Goal: Task Accomplishment & Management: Manage account settings

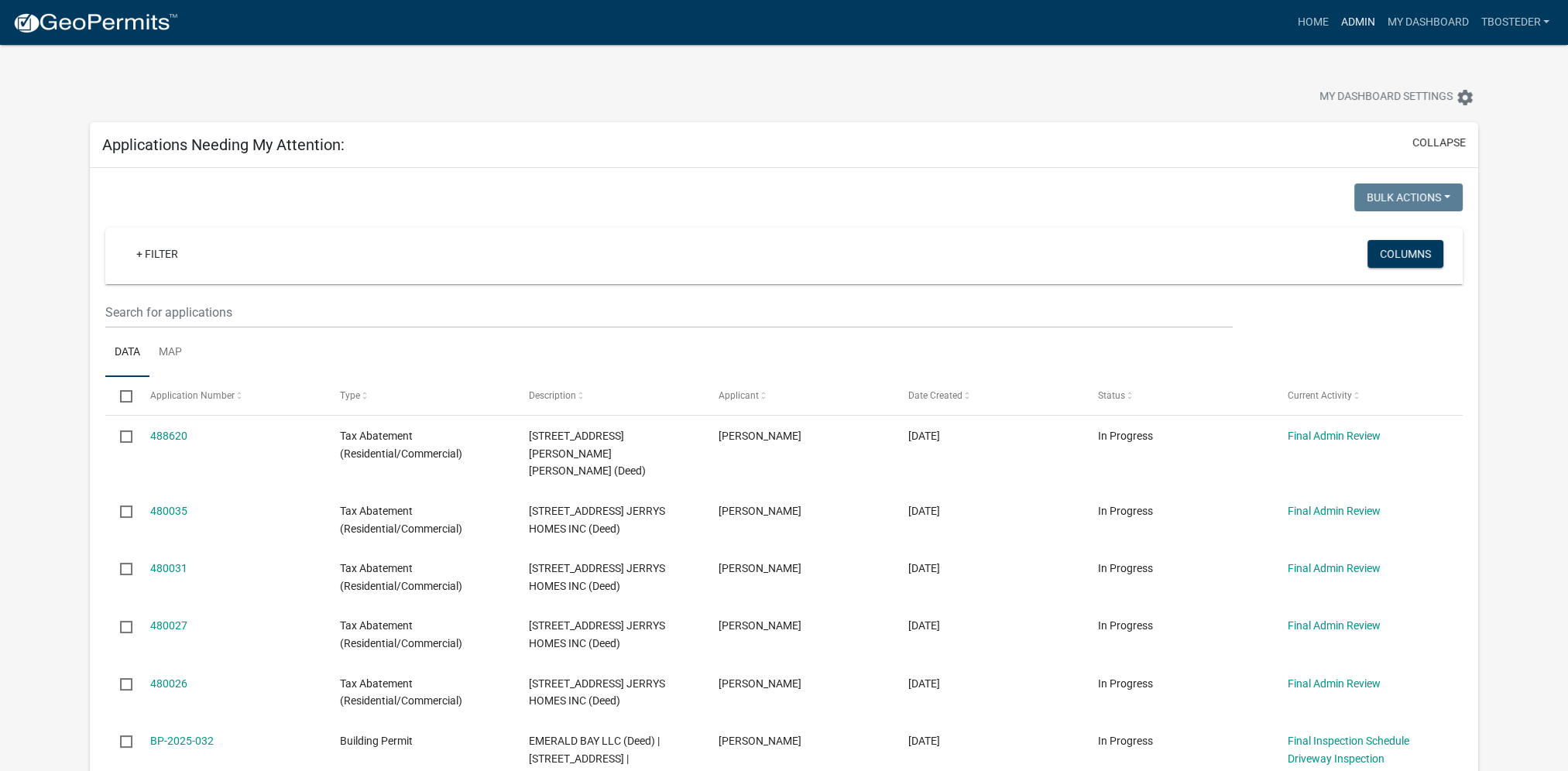
click at [1363, 27] on link "Admin" at bounding box center [1357, 23] width 46 height 30
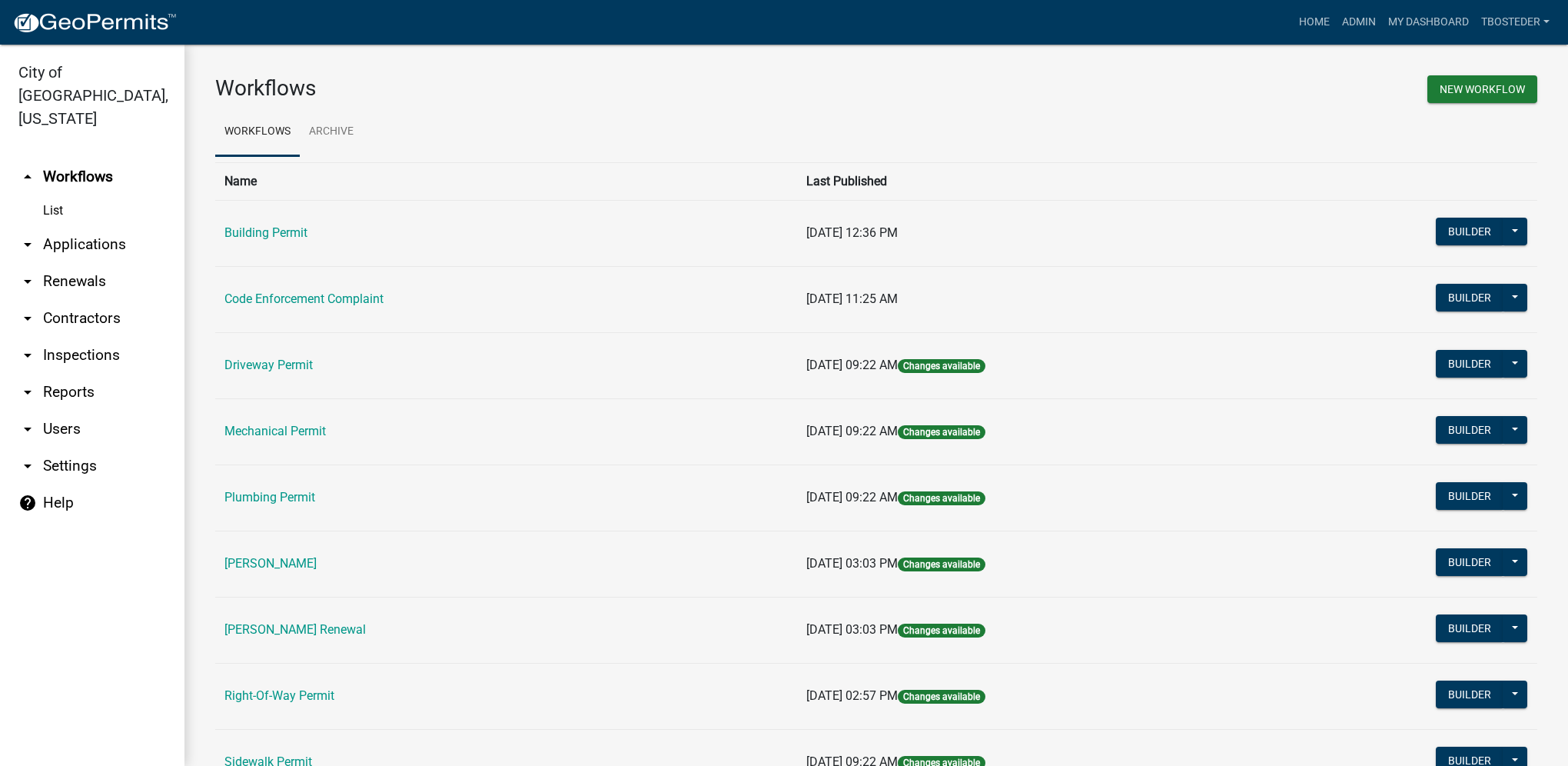
click at [262, 244] on td "Building Permit" at bounding box center [506, 232] width 582 height 66
click at [262, 237] on link "Building Permit" at bounding box center [266, 232] width 83 height 15
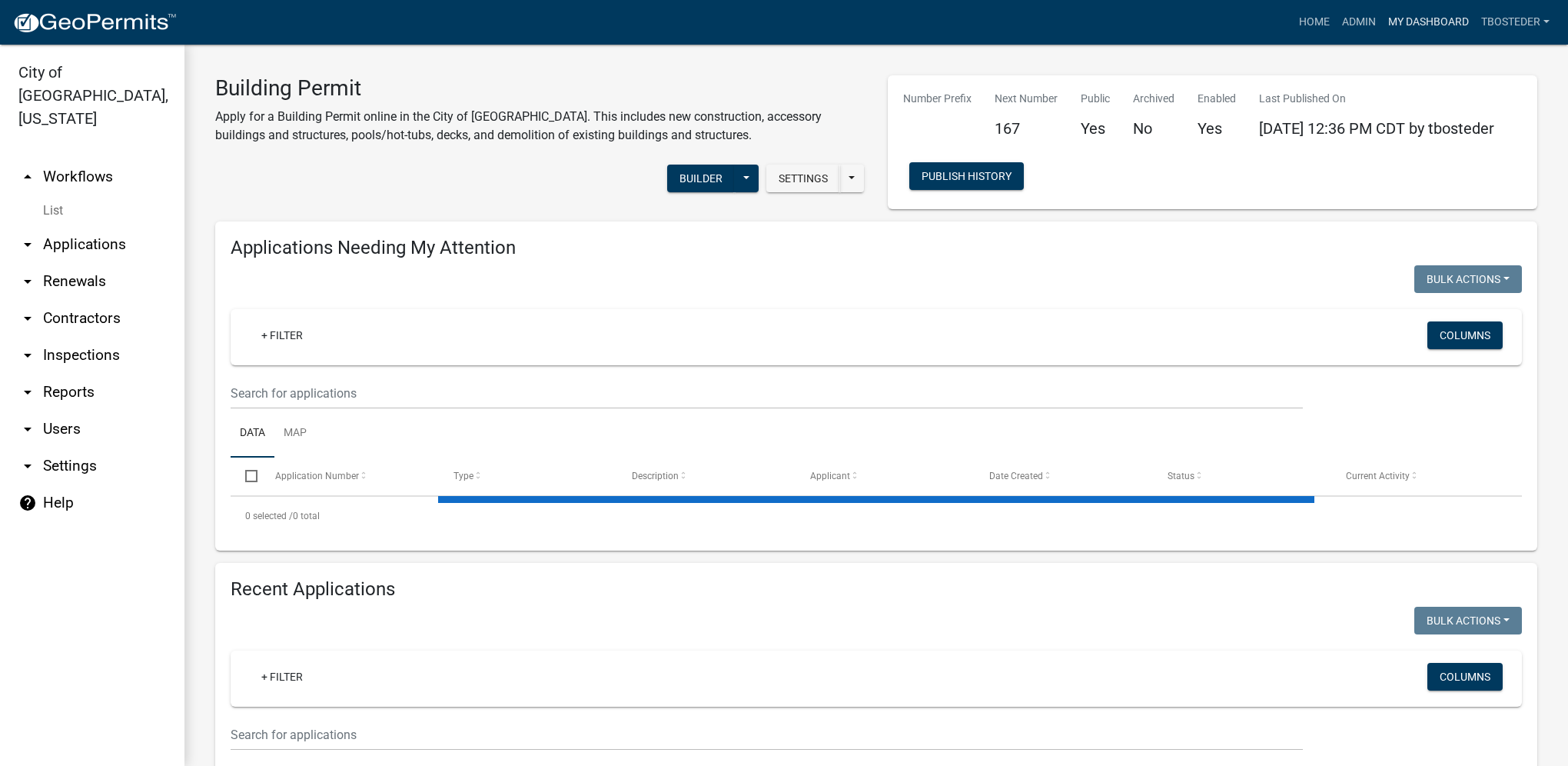
select select "1: 25"
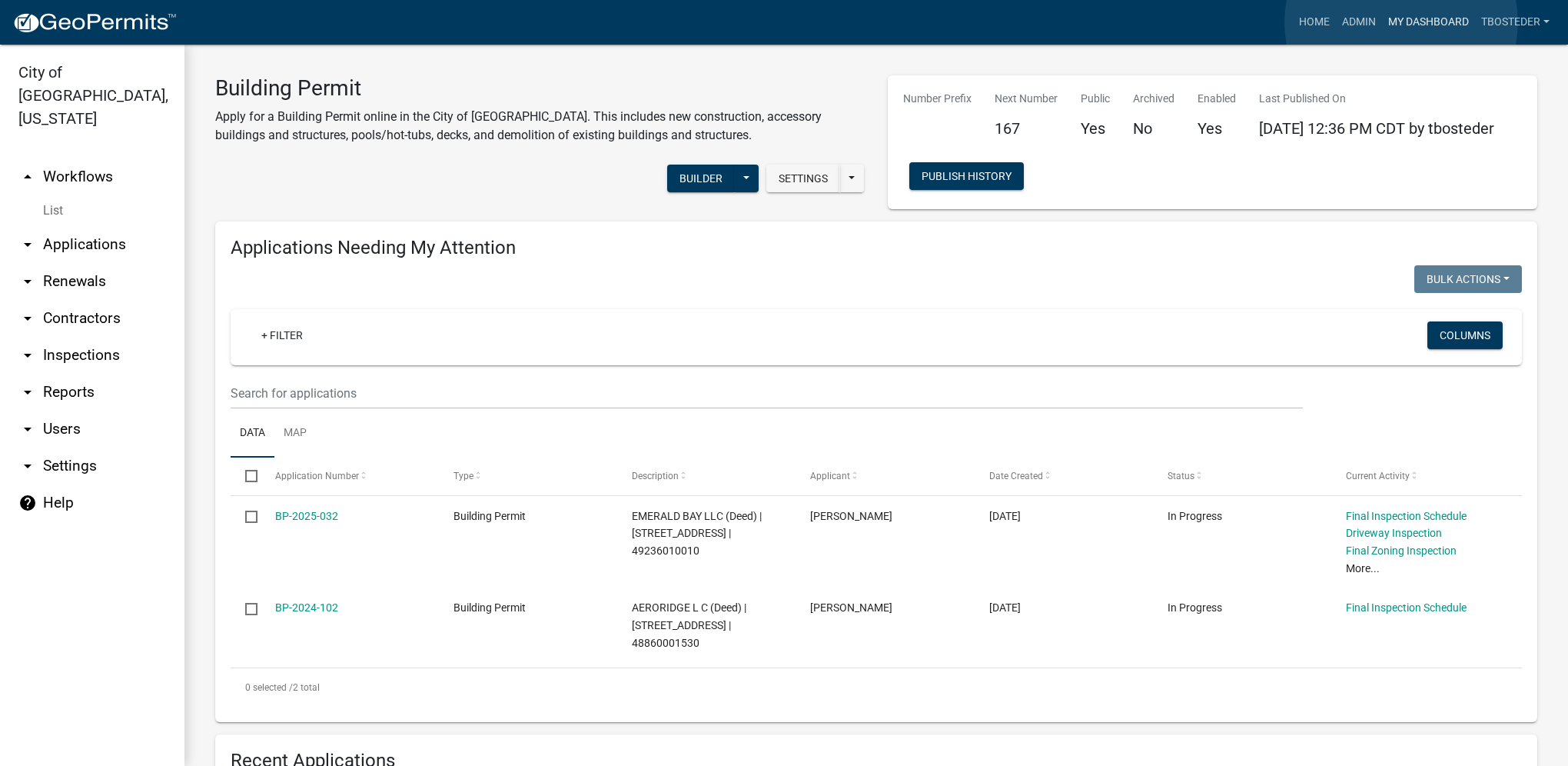
click at [1401, 22] on link "My Dashboard" at bounding box center [1429, 22] width 93 height 29
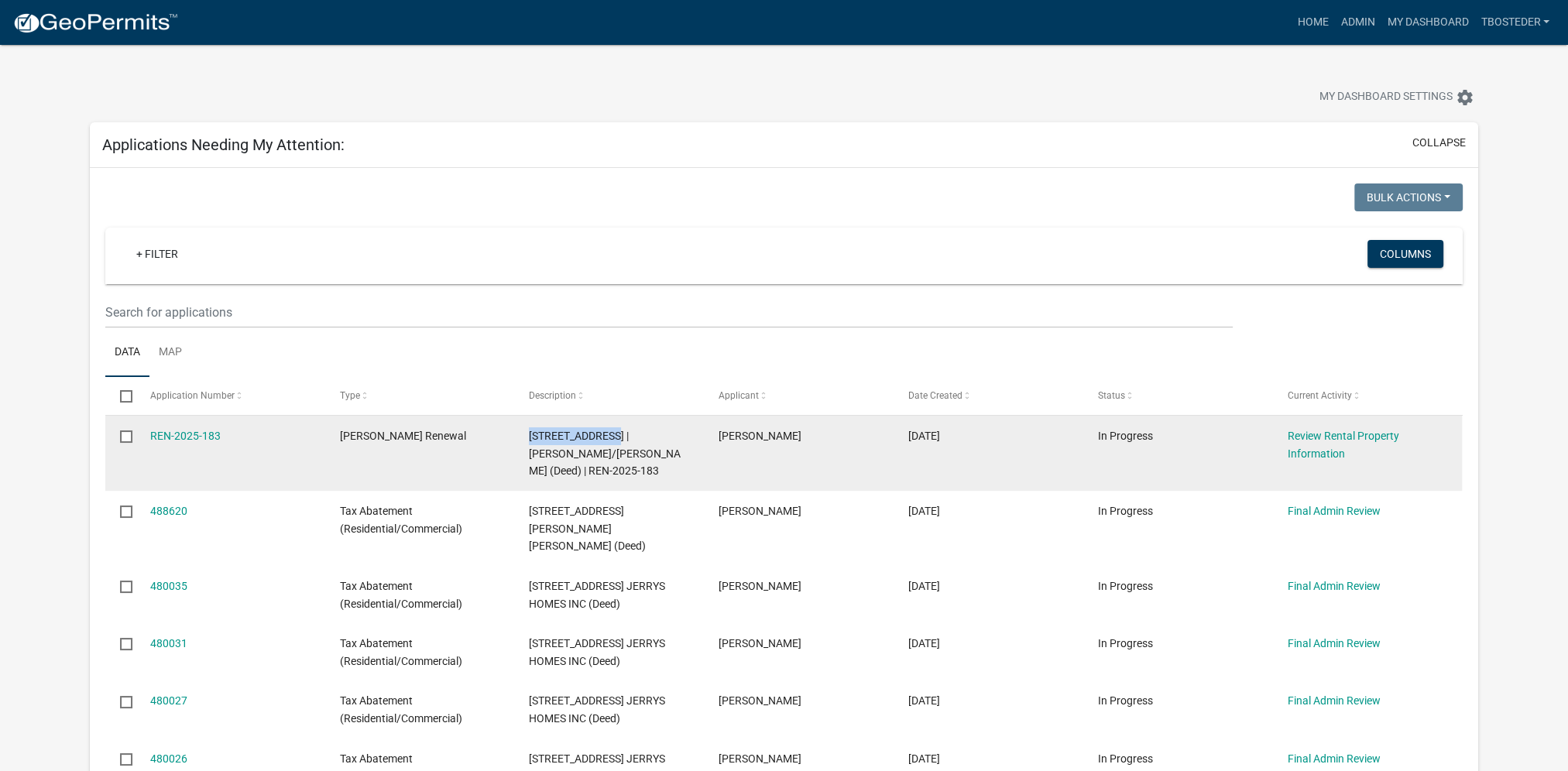
drag, startPoint x: 529, startPoint y: 429, endPoint x: 617, endPoint y: 434, distance: 88.1
click at [617, 434] on datatable-body-cell "[STREET_ADDRESS] | [PERSON_NAME]/[PERSON_NAME] (Deed) | REN-2025-183" at bounding box center [609, 453] width 190 height 75
drag, startPoint x: 617, startPoint y: 434, endPoint x: 607, endPoint y: 435, distance: 10.0
copy span "[STREET_ADDRESS]"
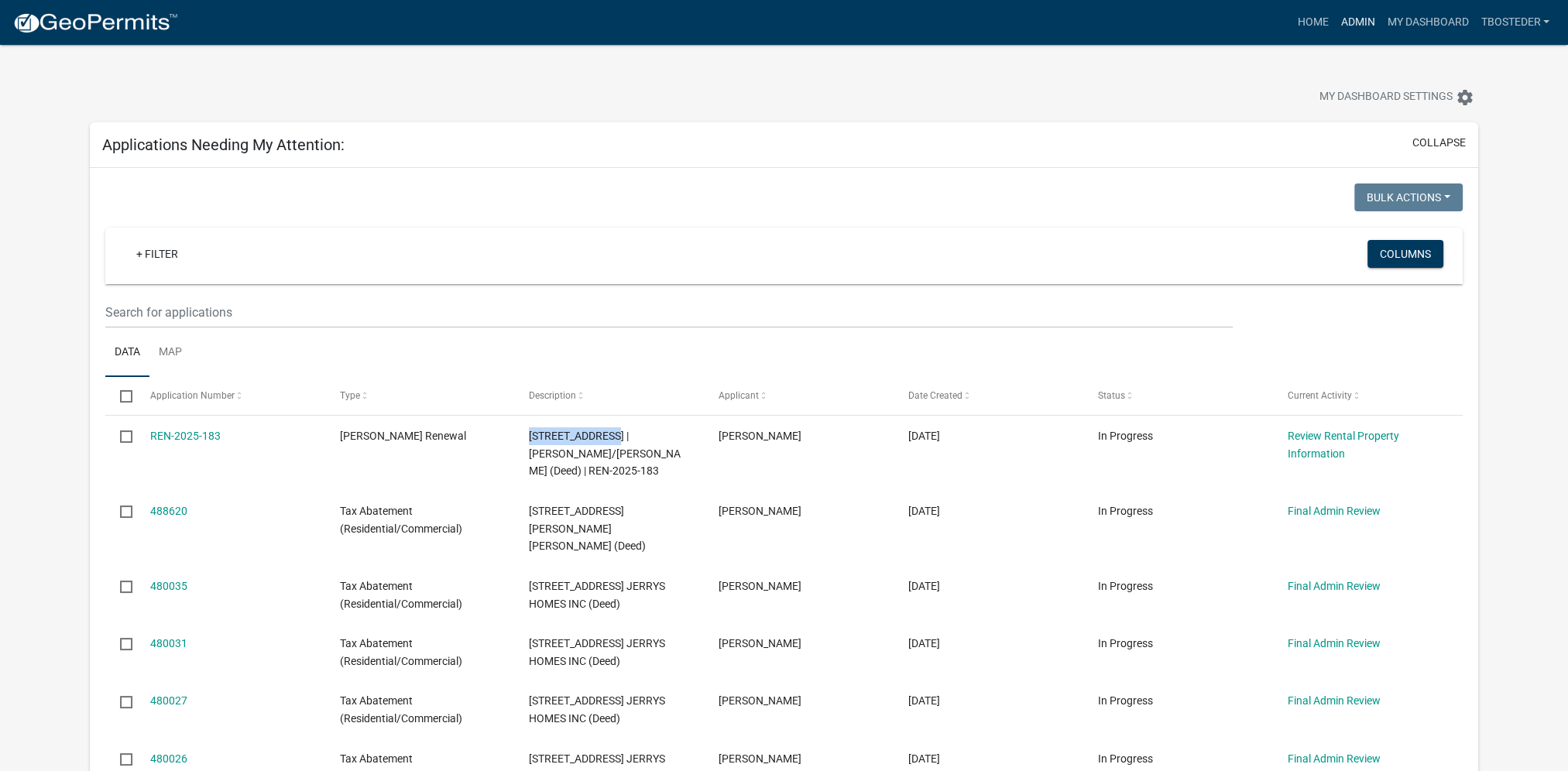
click at [1351, 23] on link "Admin" at bounding box center [1357, 23] width 46 height 30
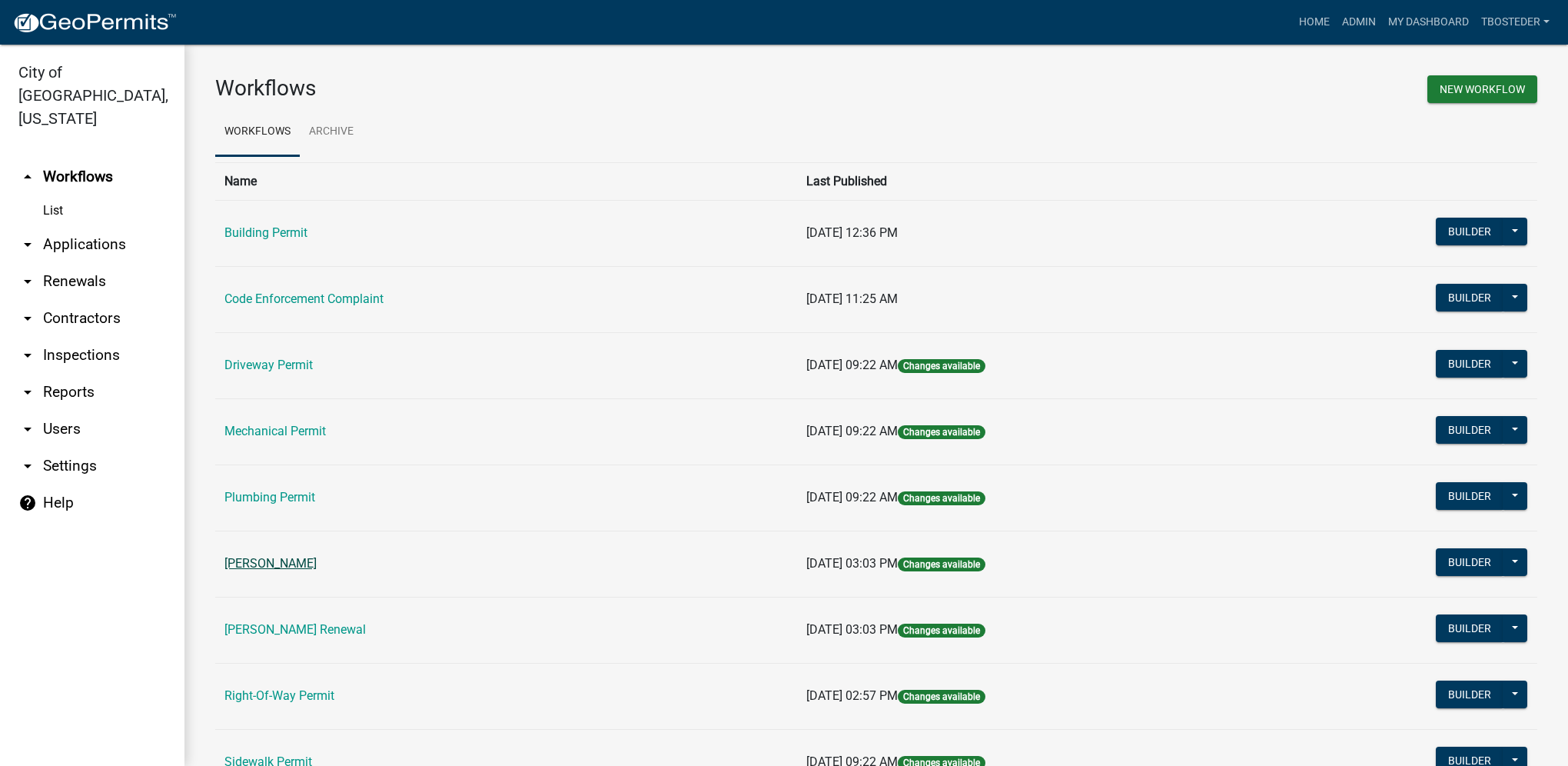
click at [317, 566] on link "[PERSON_NAME]" at bounding box center [270, 563] width 92 height 15
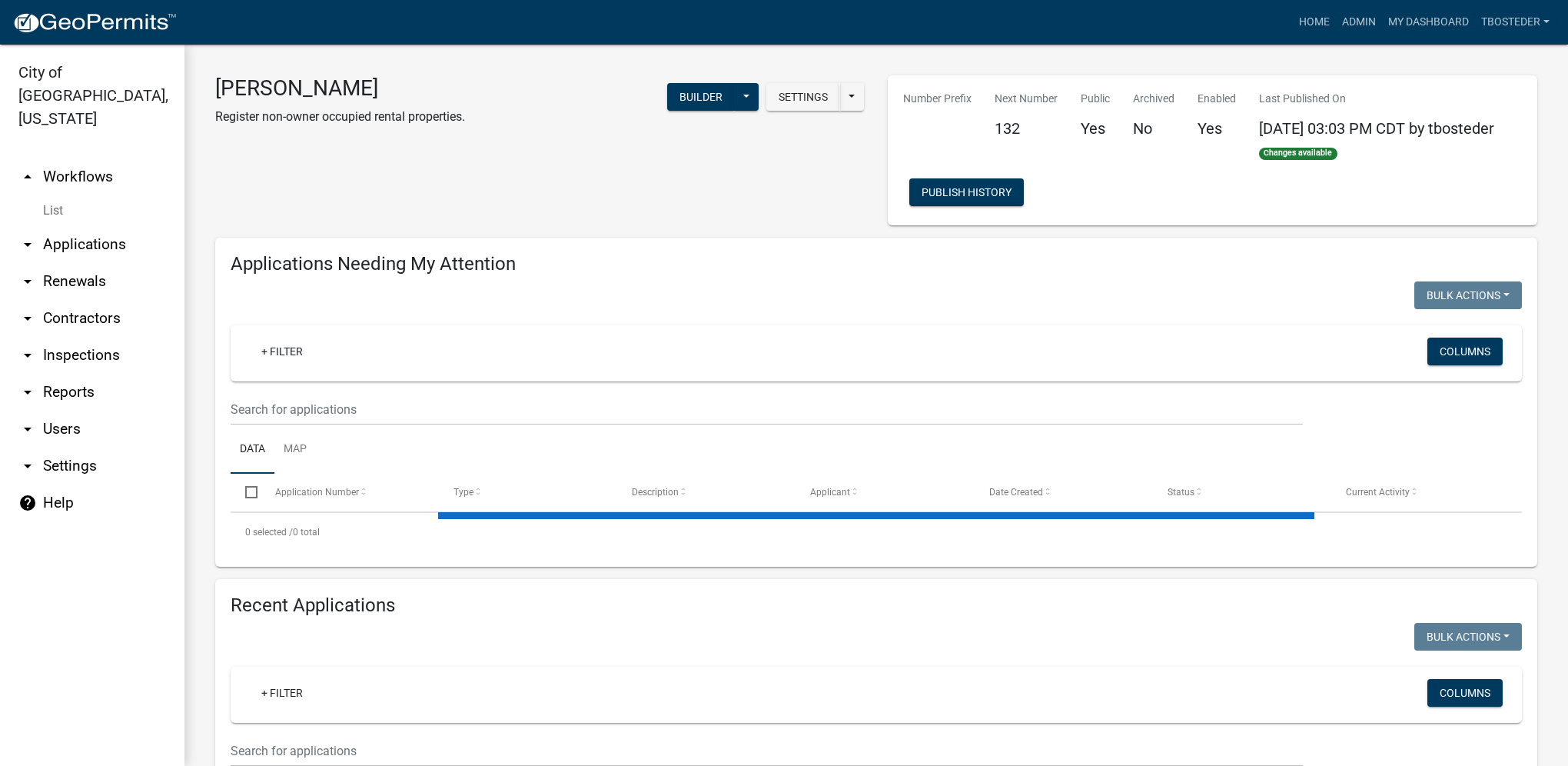
select select "1: 25"
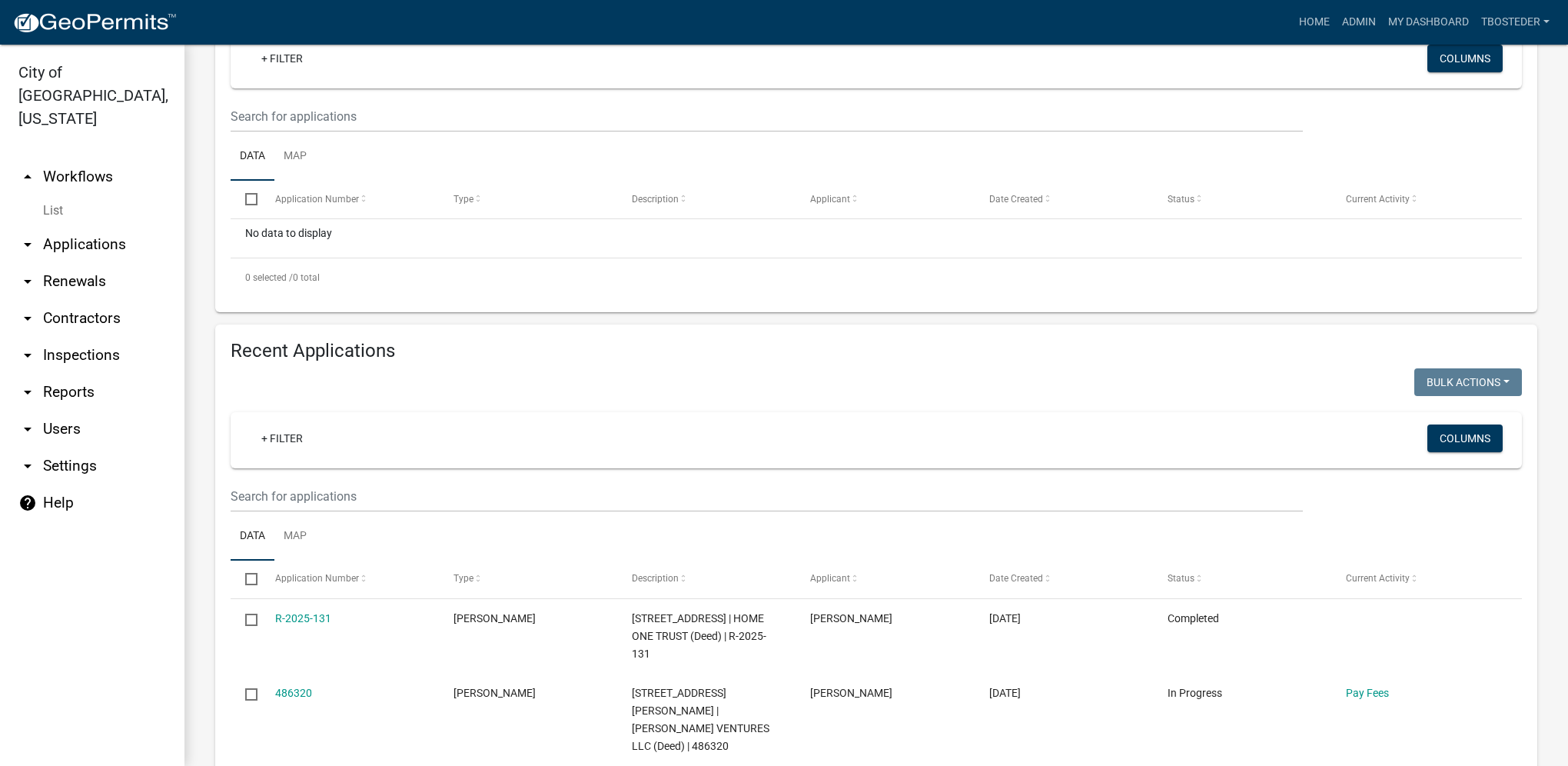
scroll to position [384, 0]
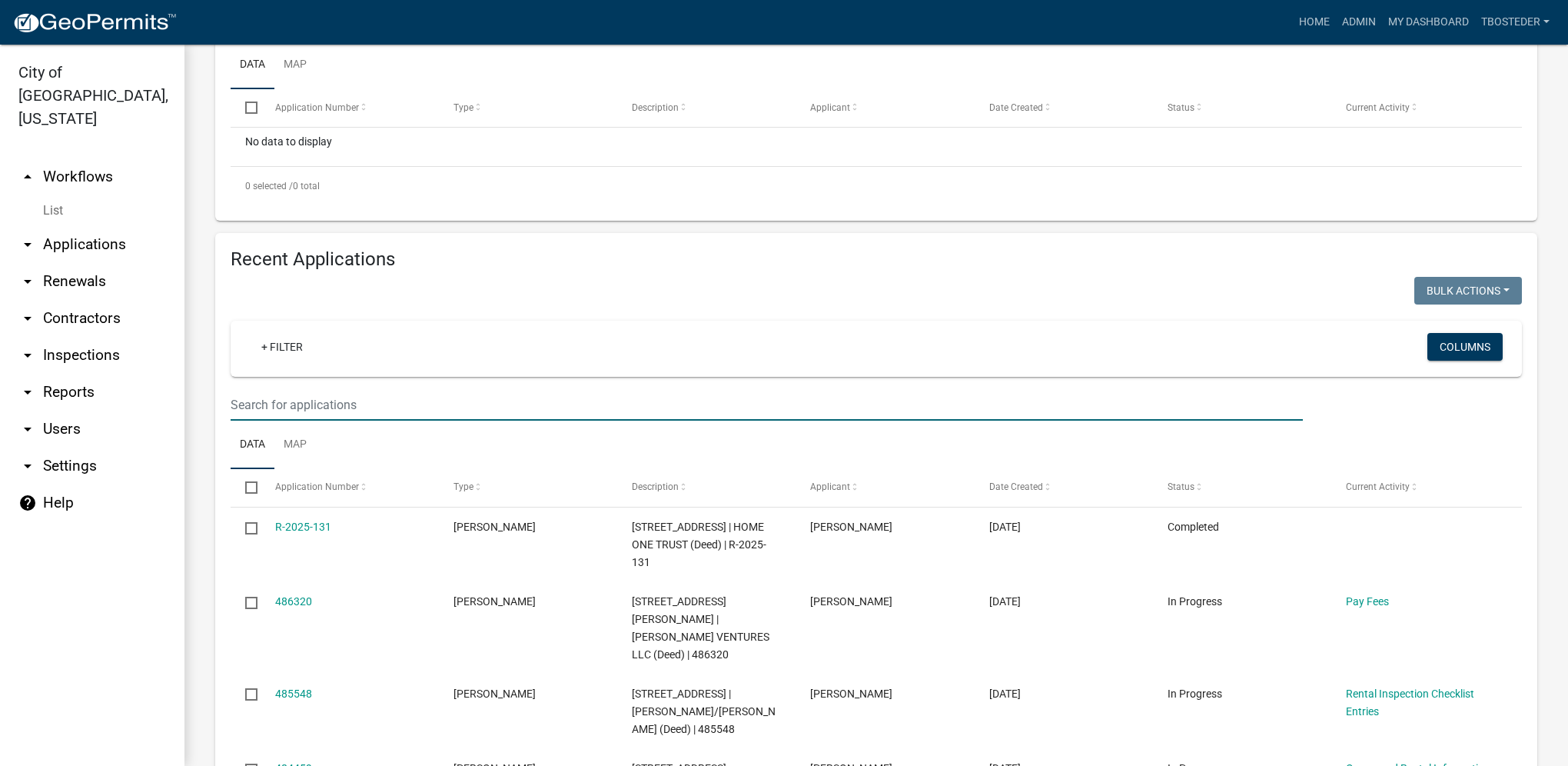
paste input "[STREET_ADDRESS]"
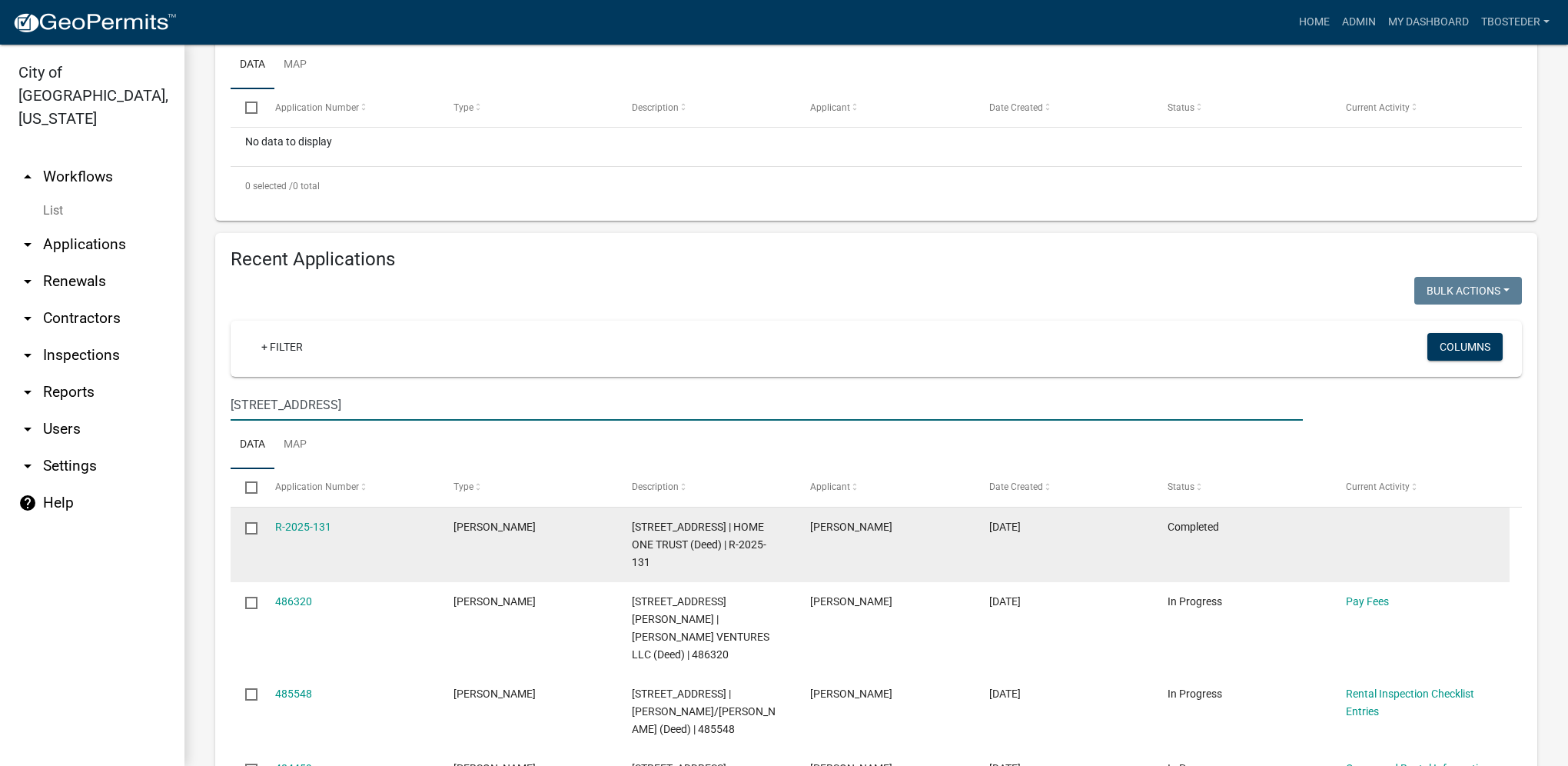
type input "[STREET_ADDRESS]"
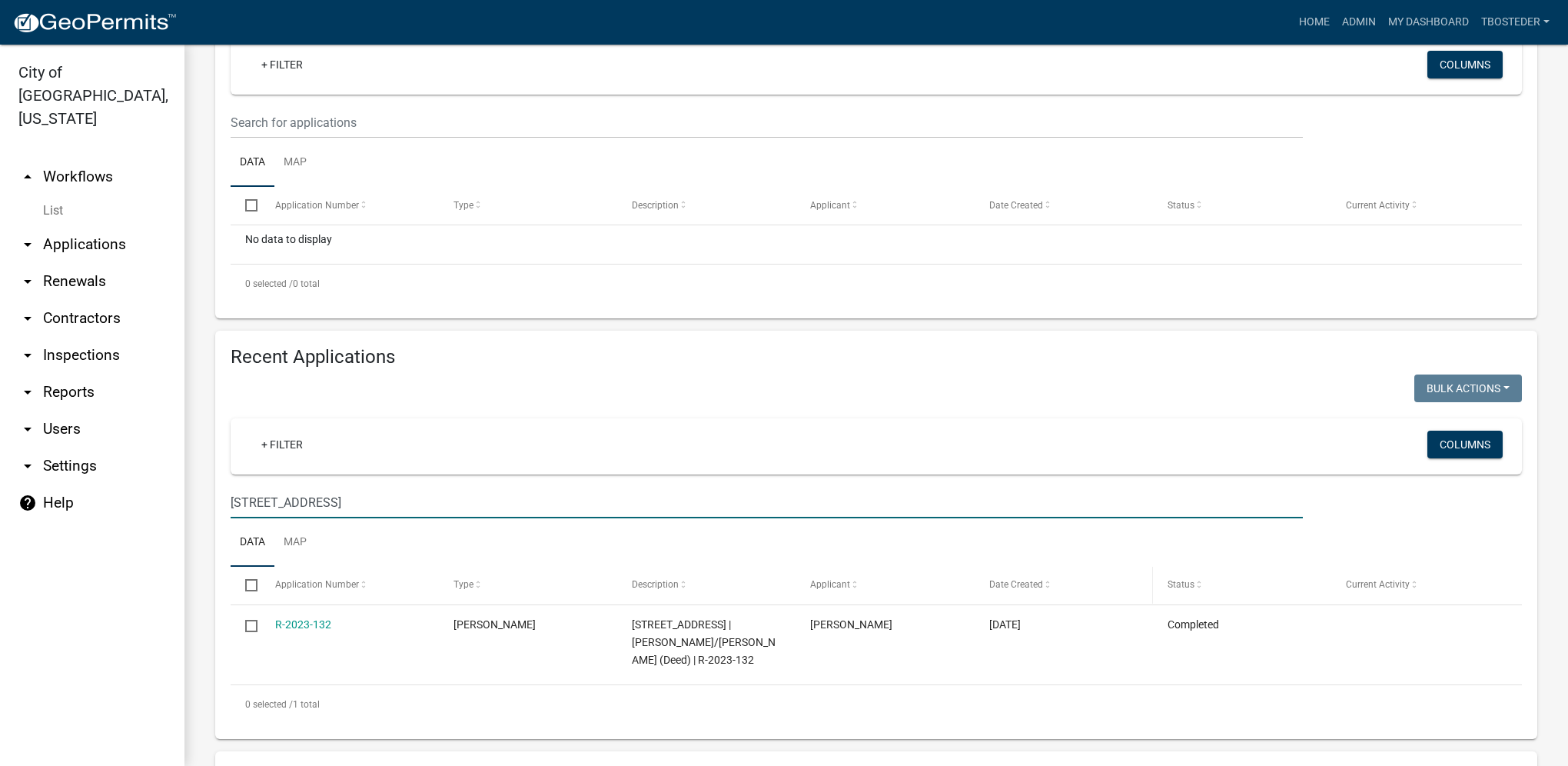
scroll to position [0, 0]
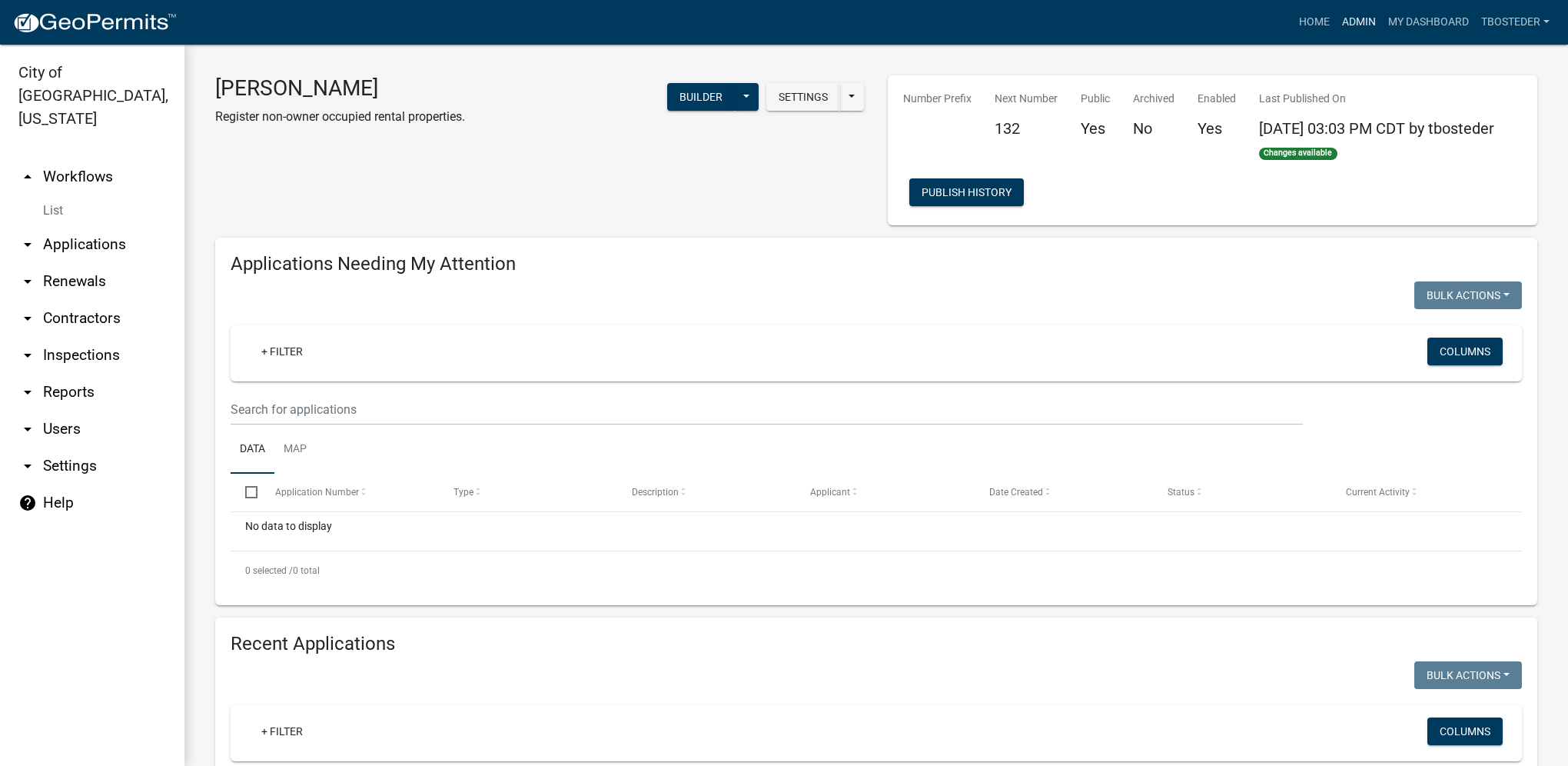
click at [1365, 27] on link "Admin" at bounding box center [1358, 22] width 46 height 29
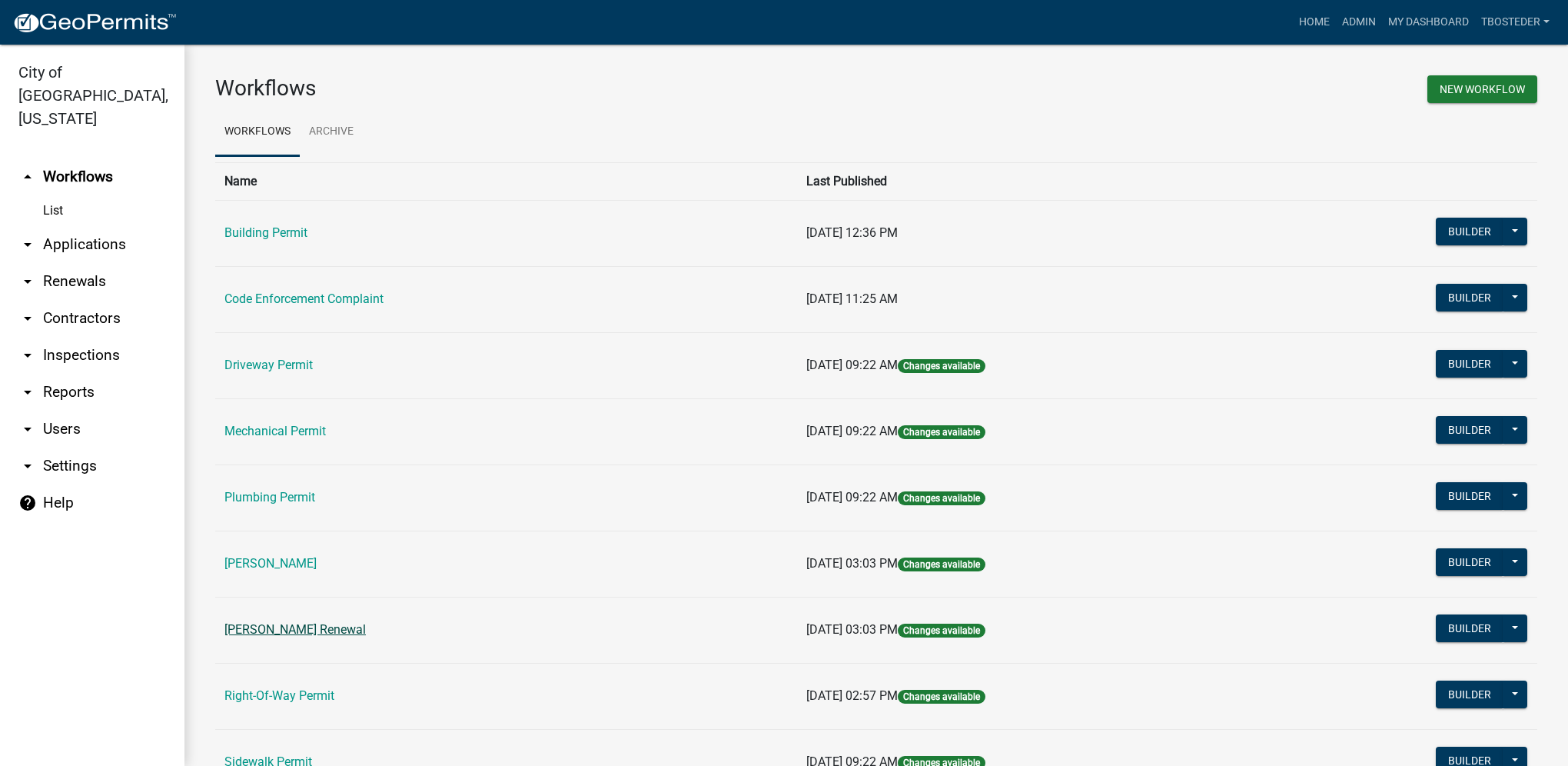
click at [314, 624] on link "[PERSON_NAME] Renewal" at bounding box center [295, 629] width 142 height 15
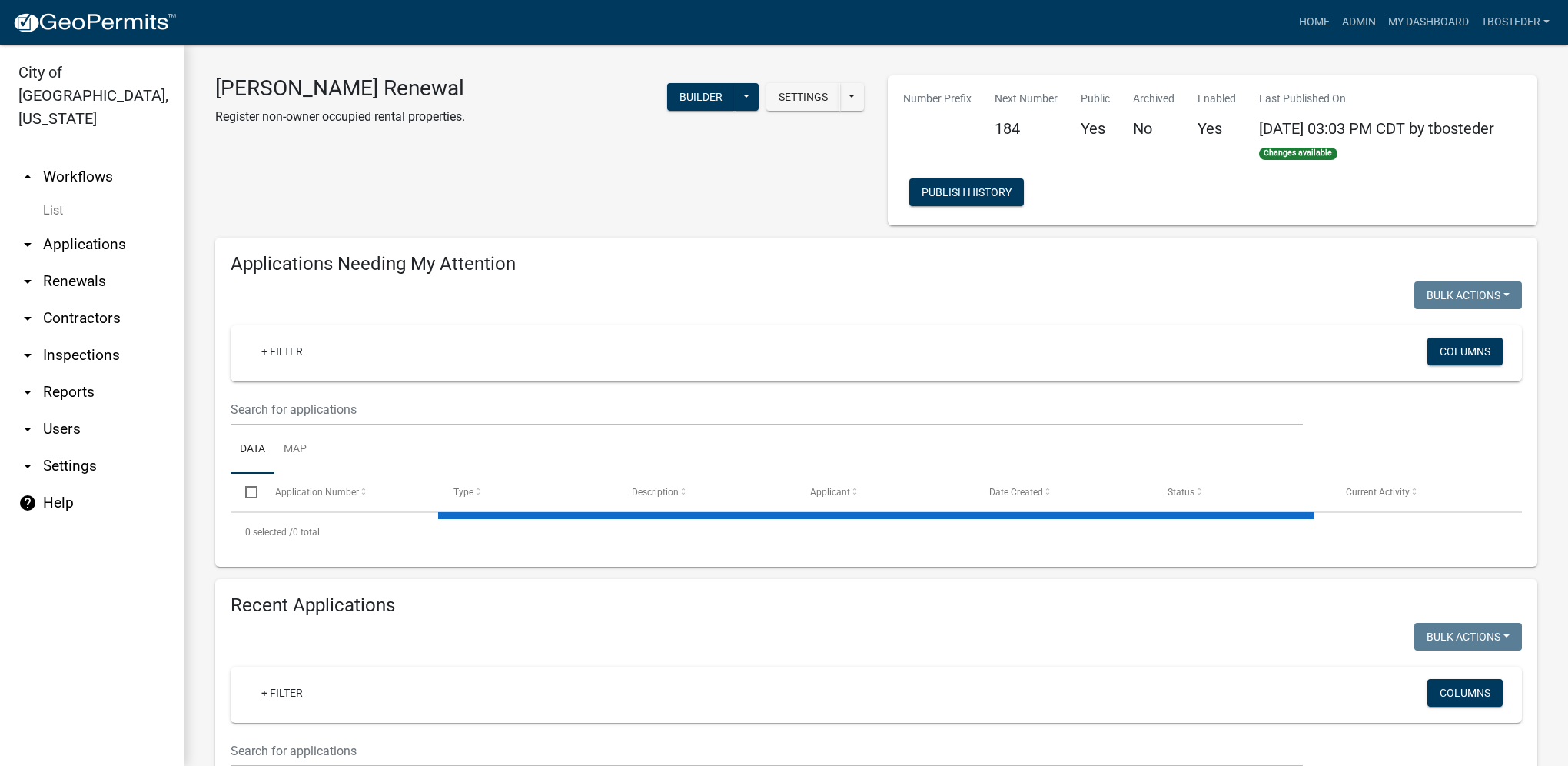
select select "1: 25"
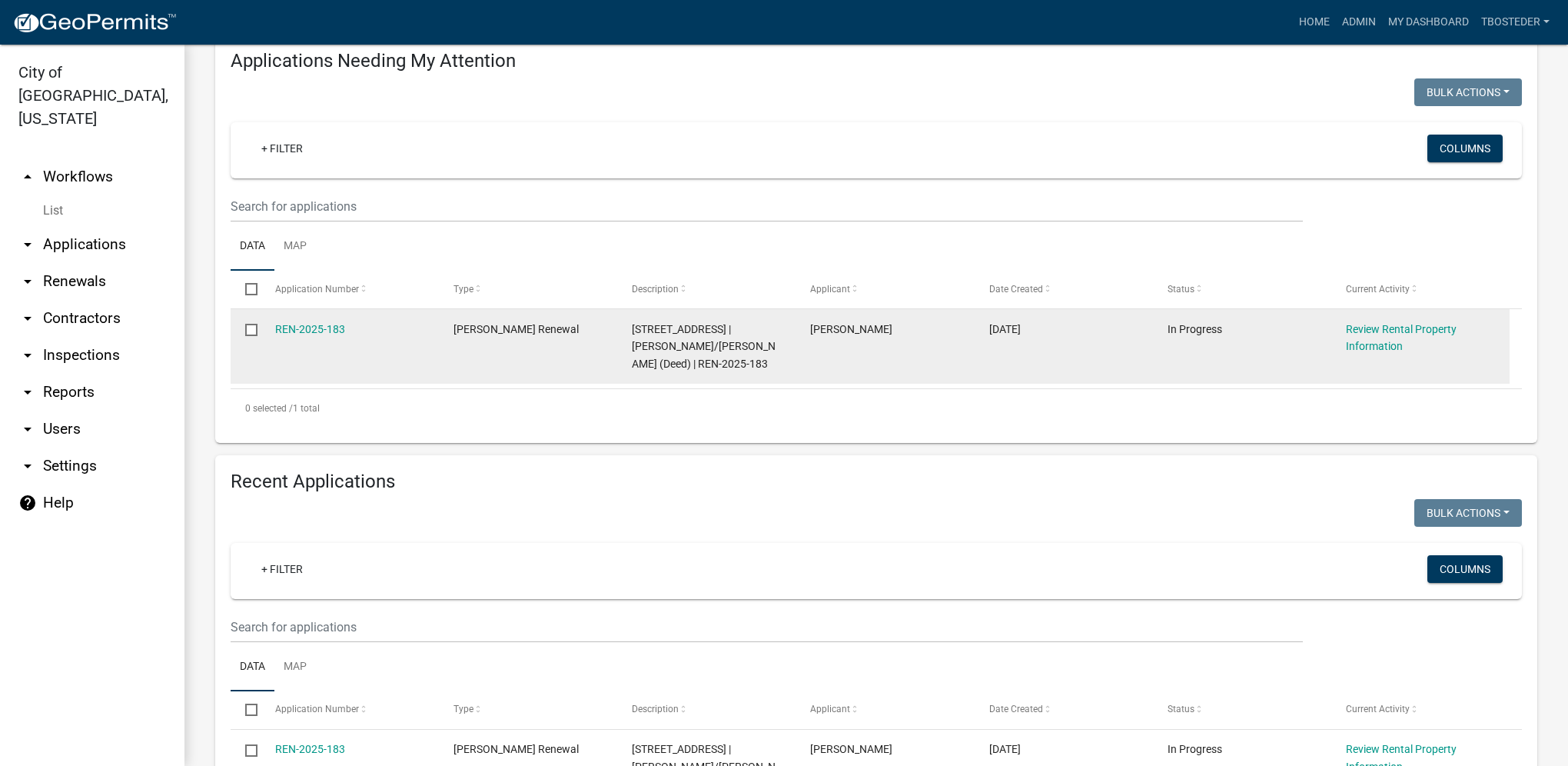
scroll to position [231, 0]
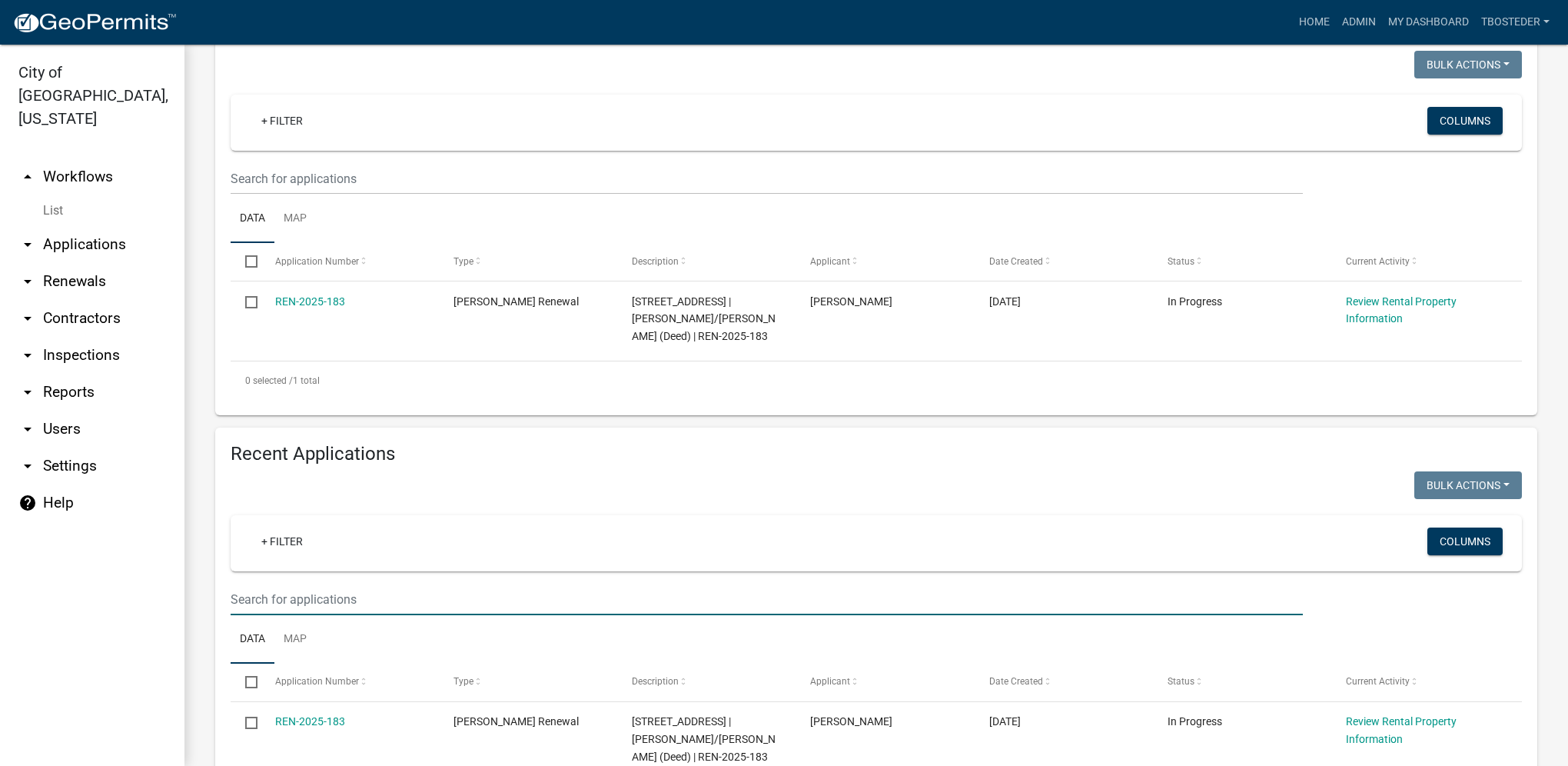
paste input "[STREET_ADDRESS]"
type input "[STREET_ADDRESS]"
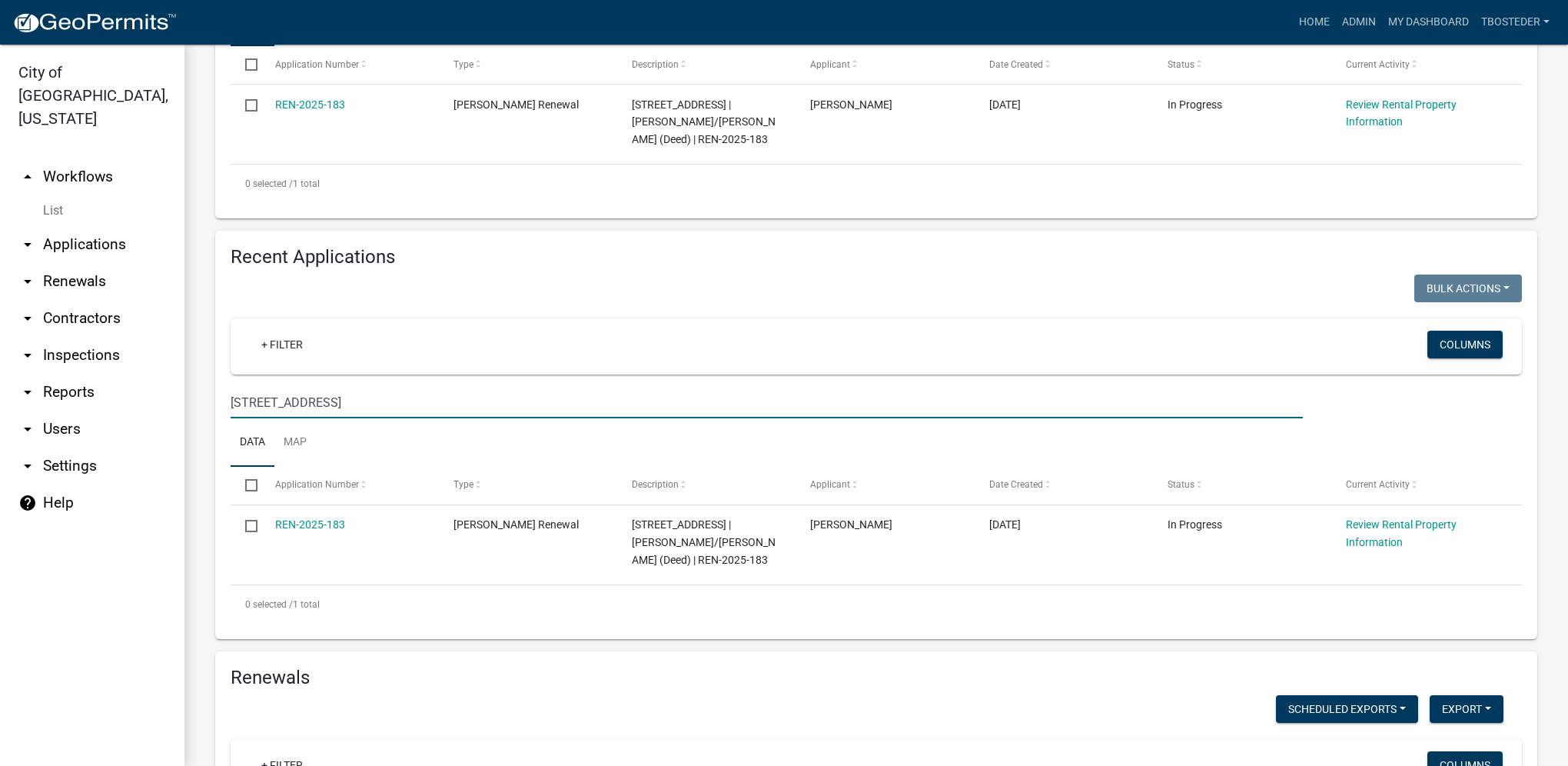
scroll to position [538, 0]
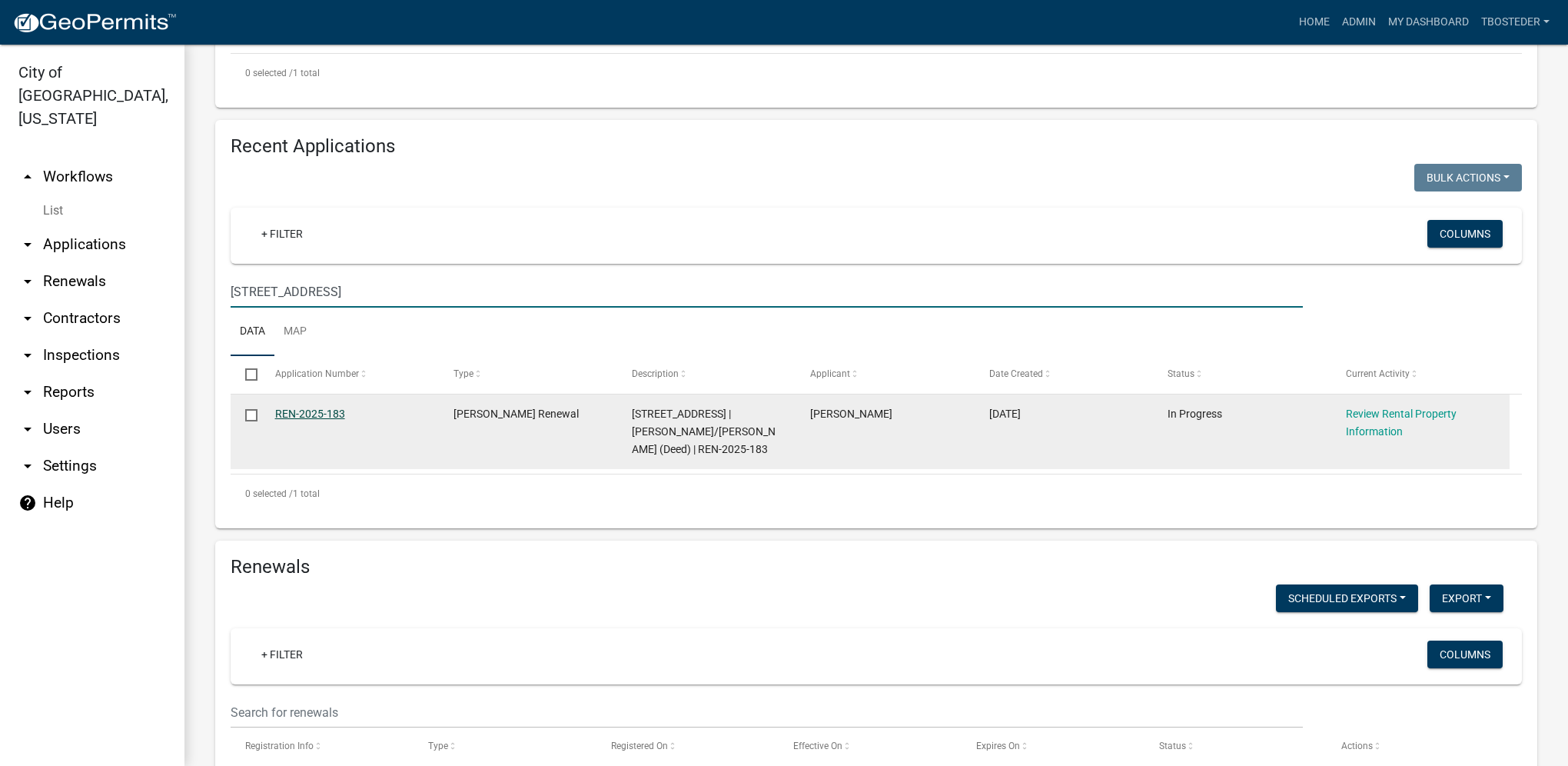
click at [329, 419] on link "REN-2025-183" at bounding box center [310, 414] width 70 height 12
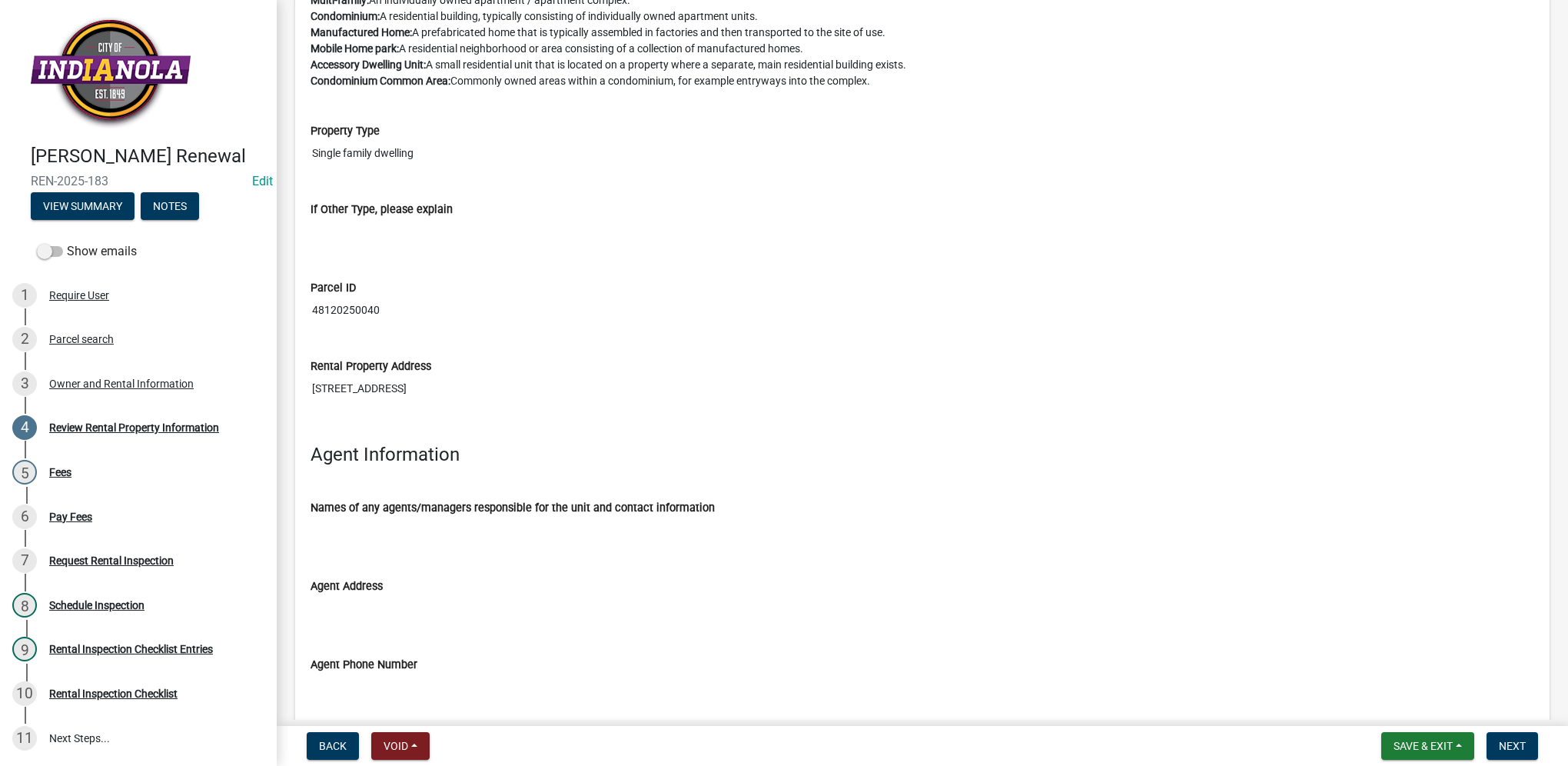
scroll to position [1833, 0]
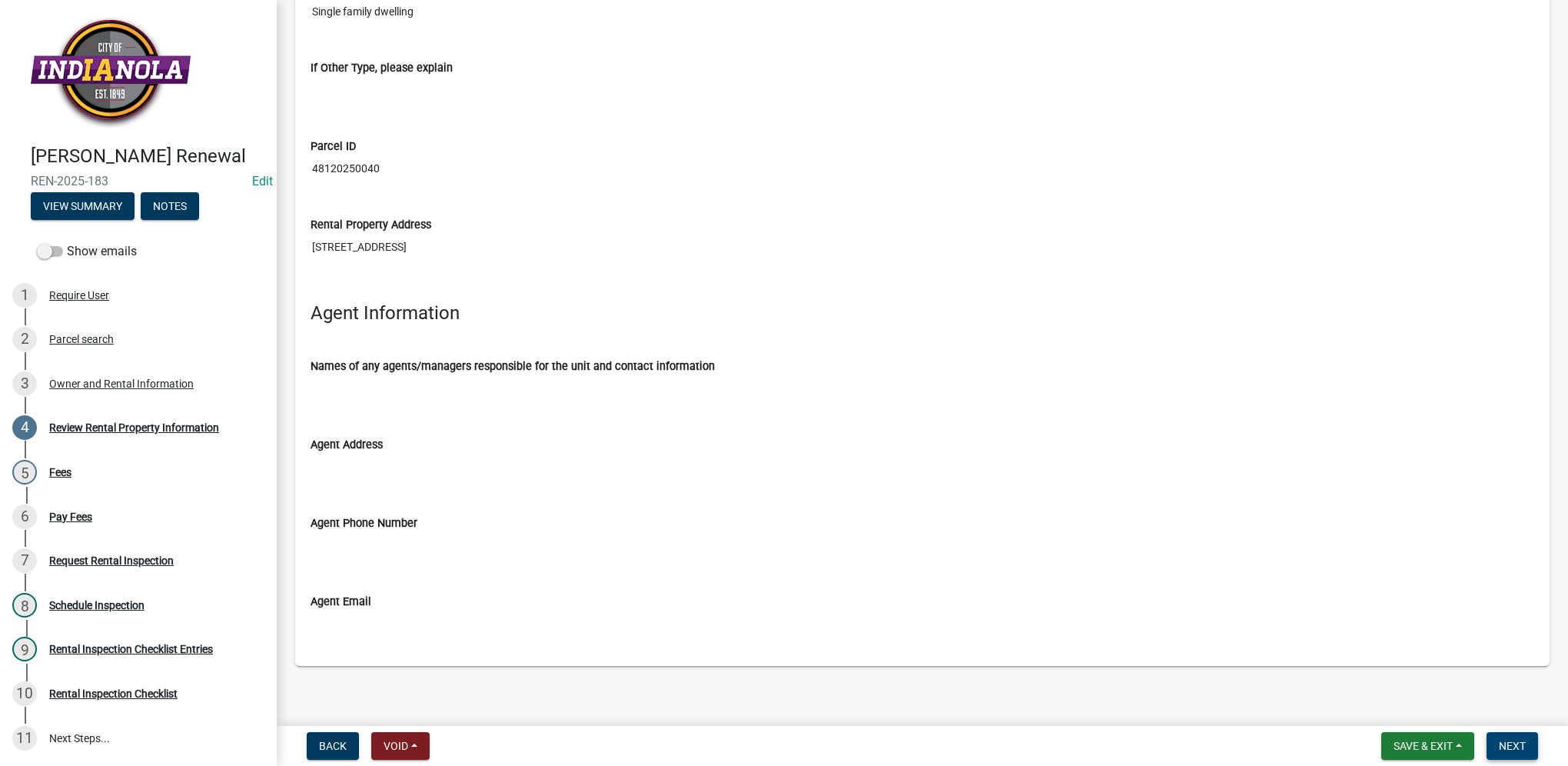
click at [1519, 750] on span "Next" at bounding box center [1512, 745] width 27 height 12
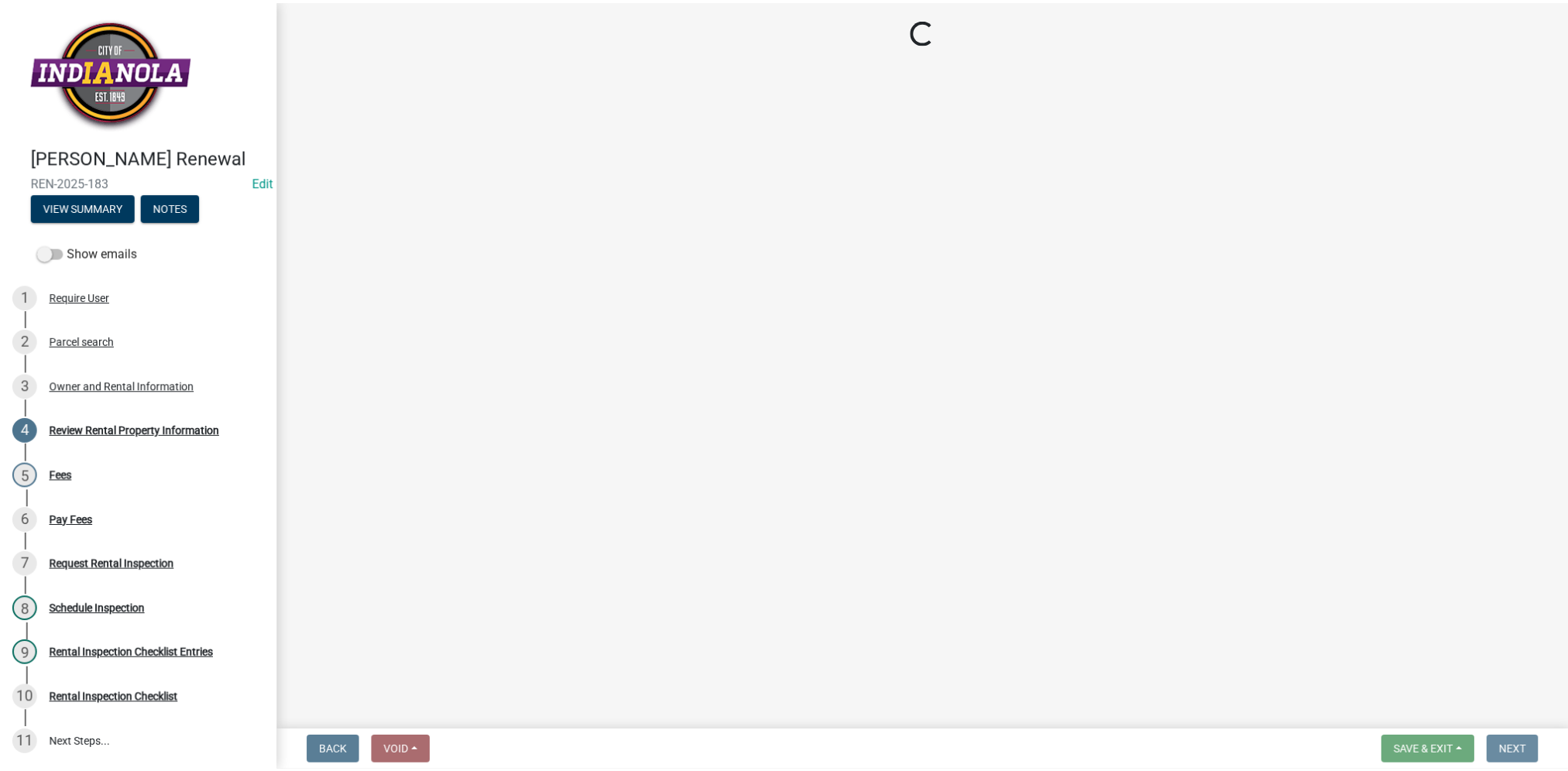
scroll to position [0, 0]
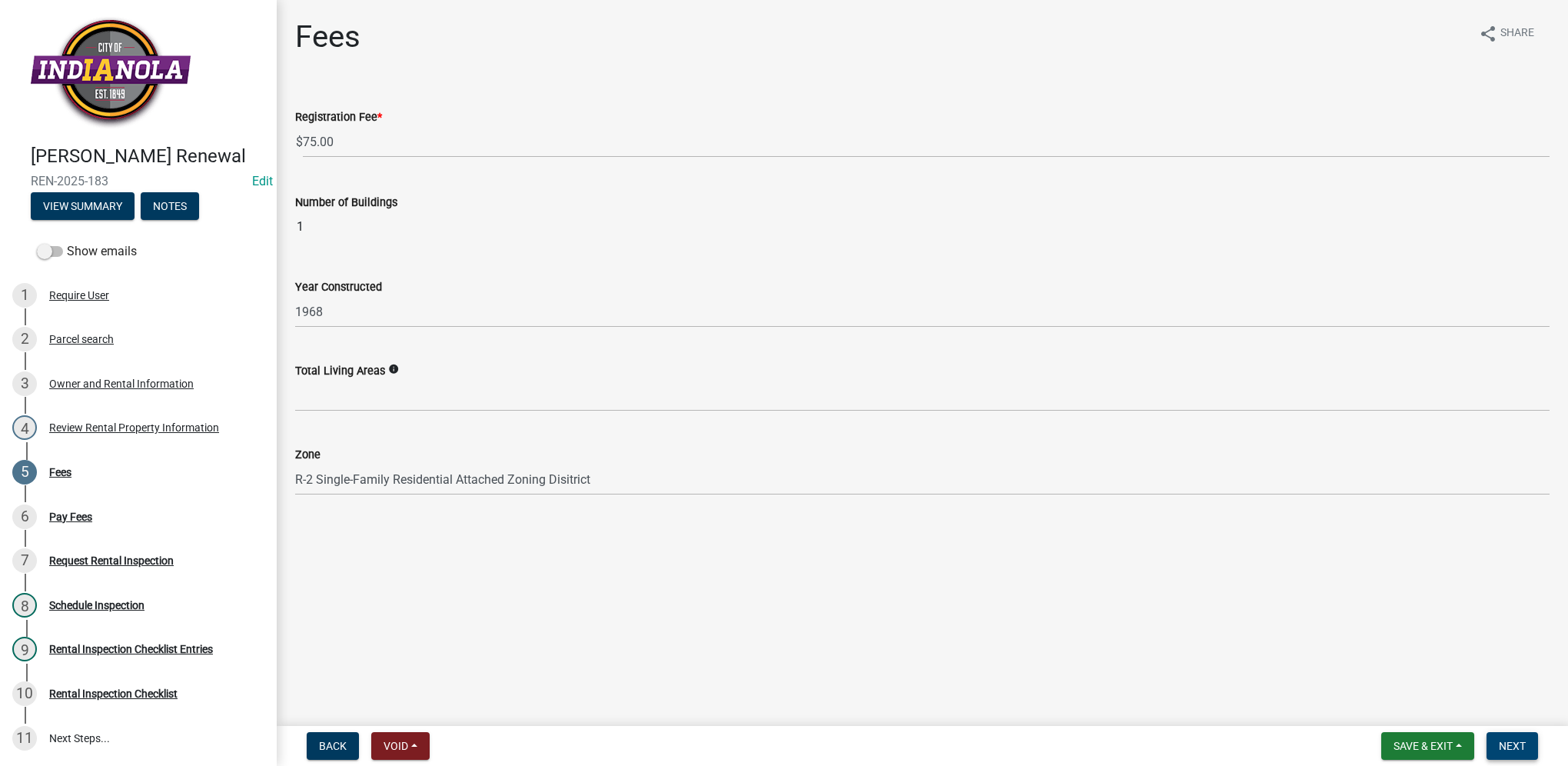
click at [1523, 744] on span "Next" at bounding box center [1512, 745] width 27 height 12
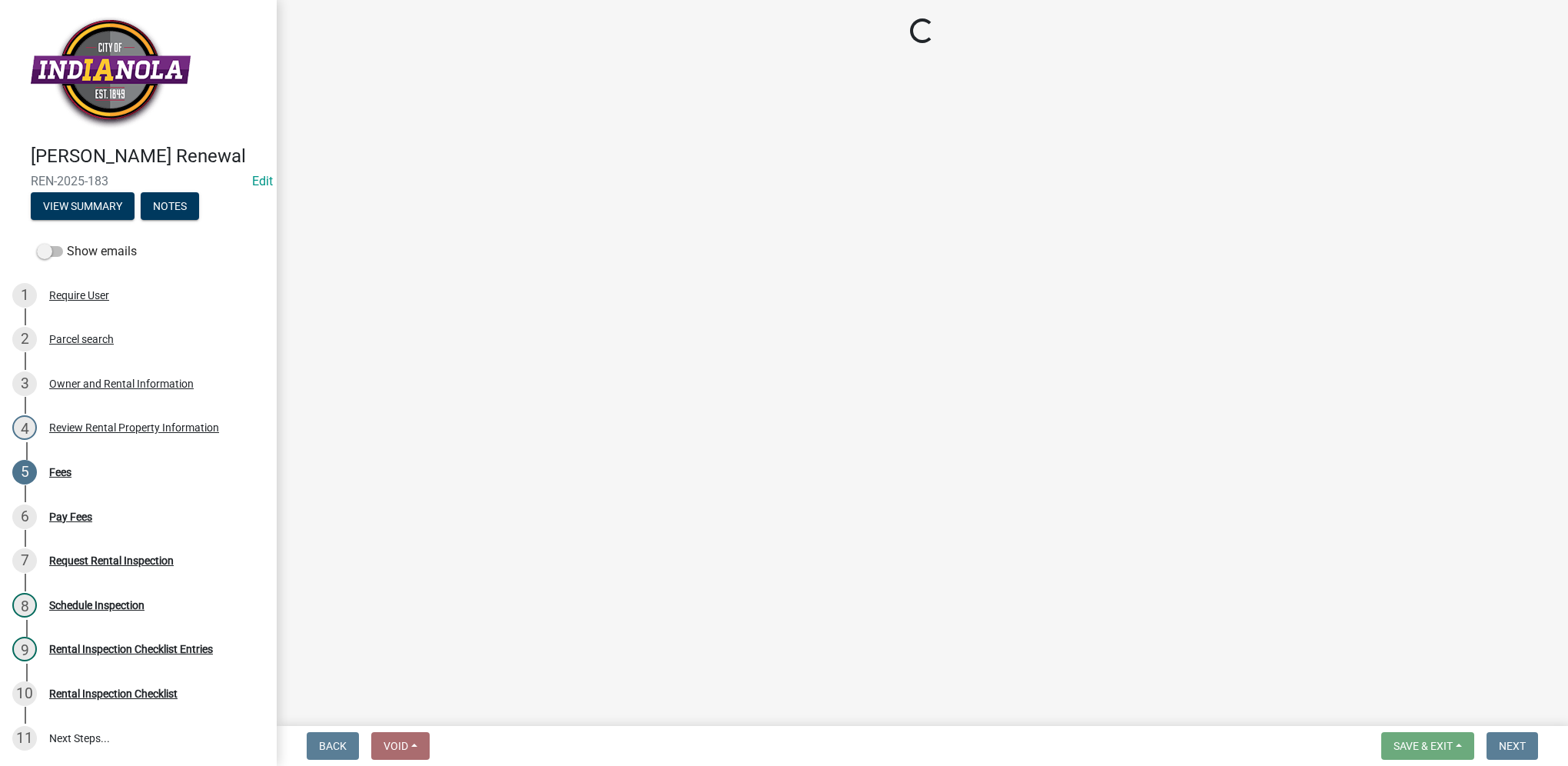
select select "3: 3"
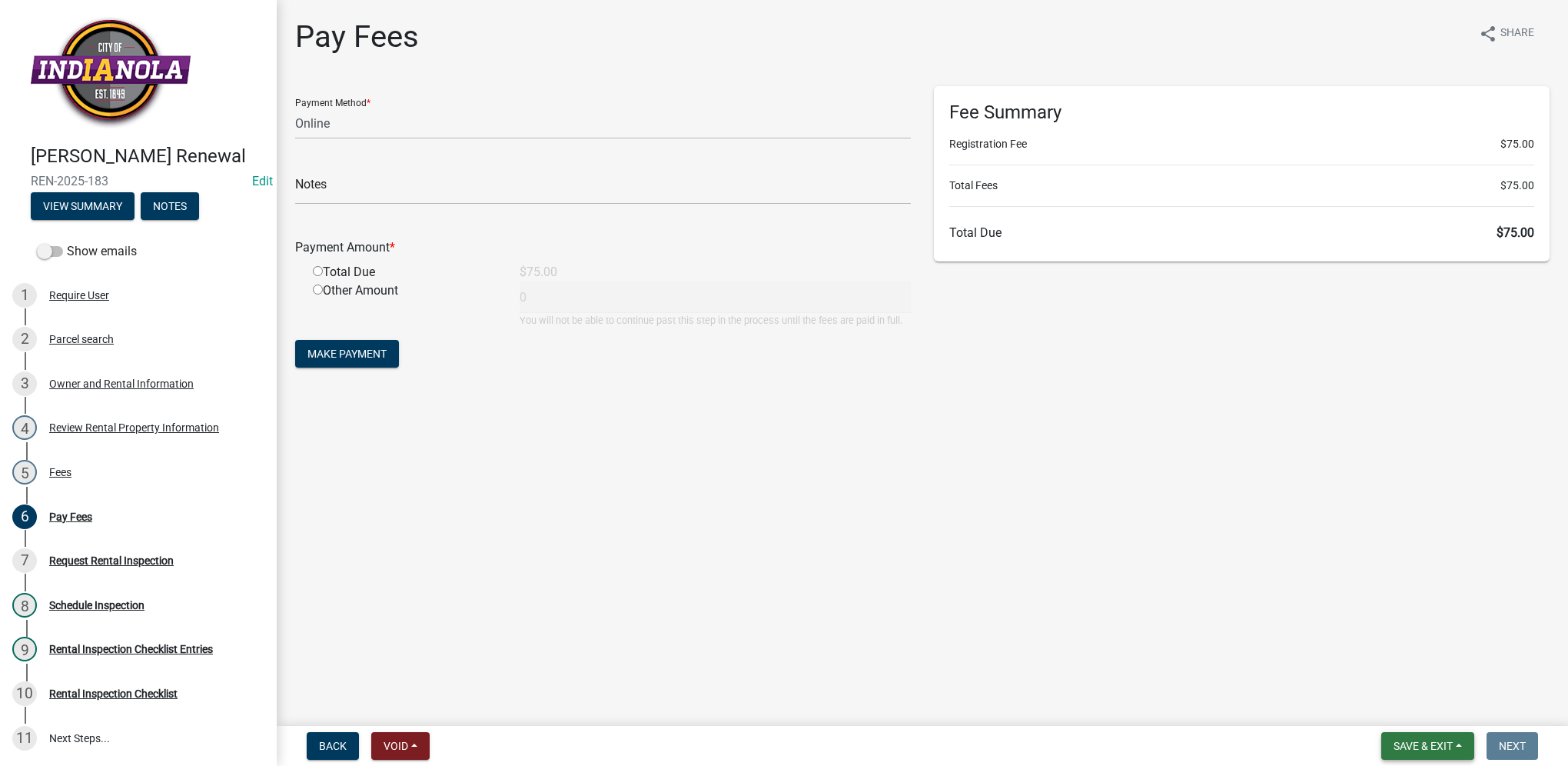
click at [1436, 750] on span "Save & Exit" at bounding box center [1423, 745] width 60 height 12
click at [1419, 713] on button "Save & Exit" at bounding box center [1413, 706] width 123 height 37
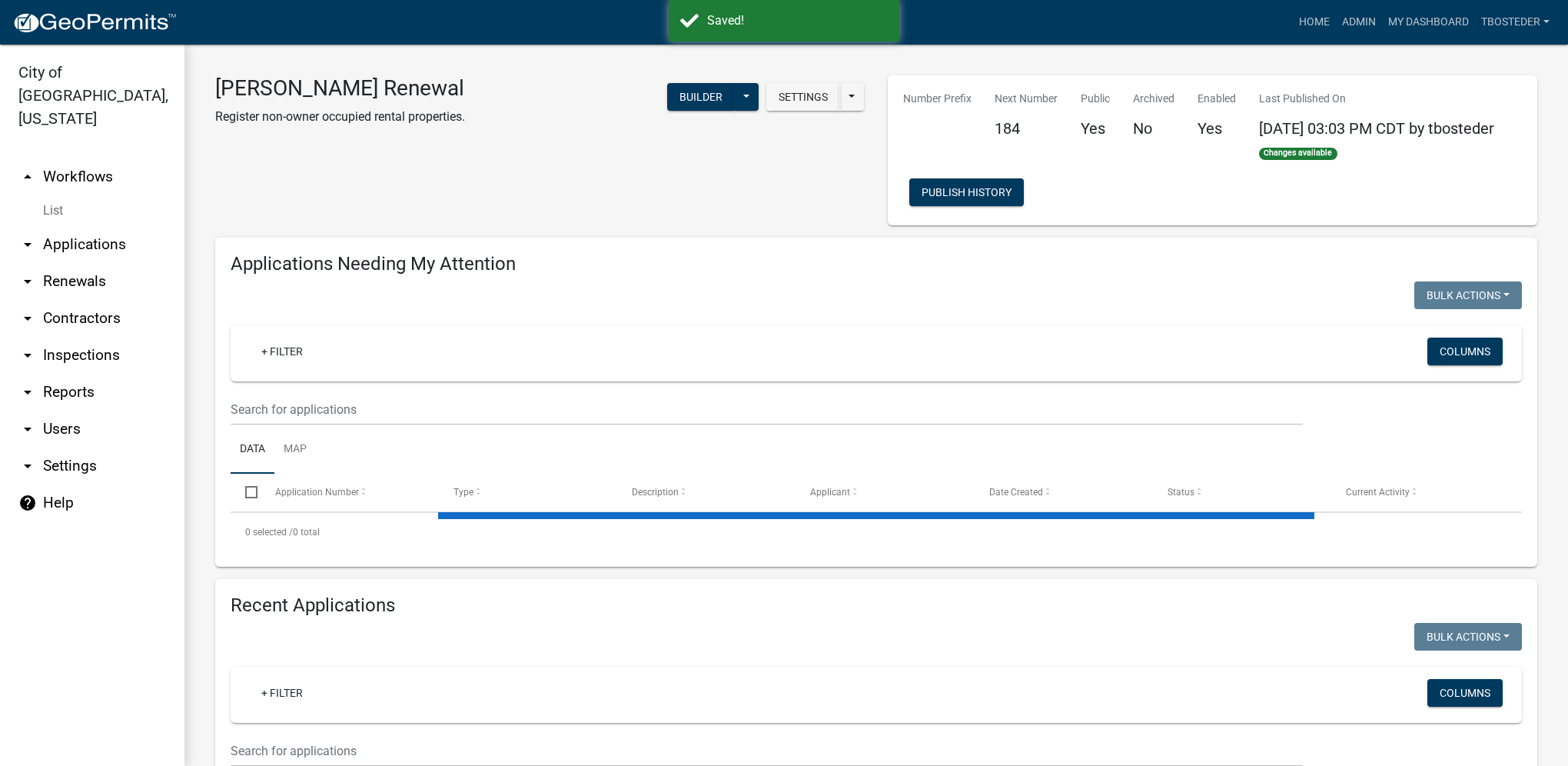
select select "1: 25"
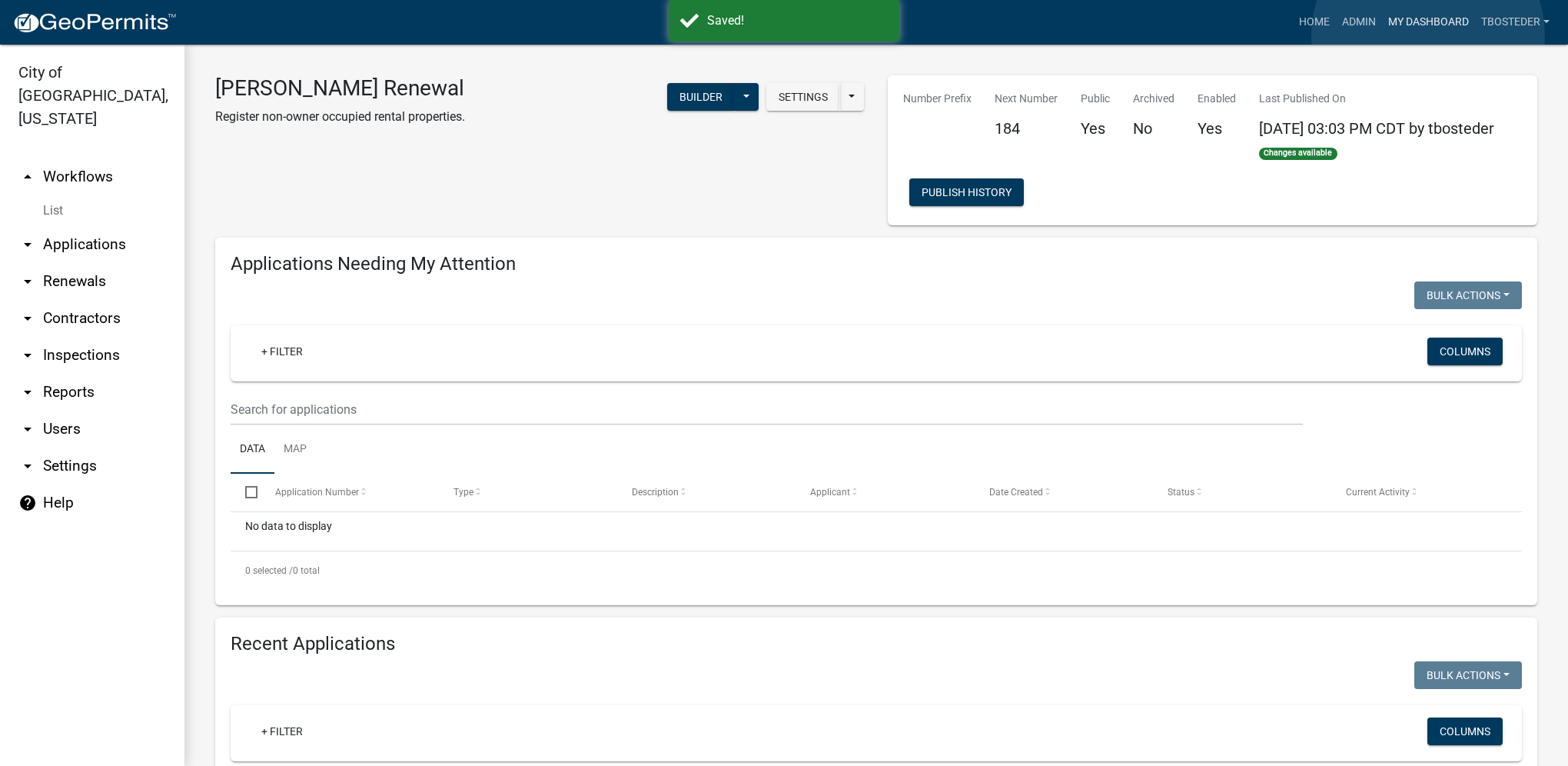
click at [1428, 35] on link "My Dashboard" at bounding box center [1429, 22] width 93 height 29
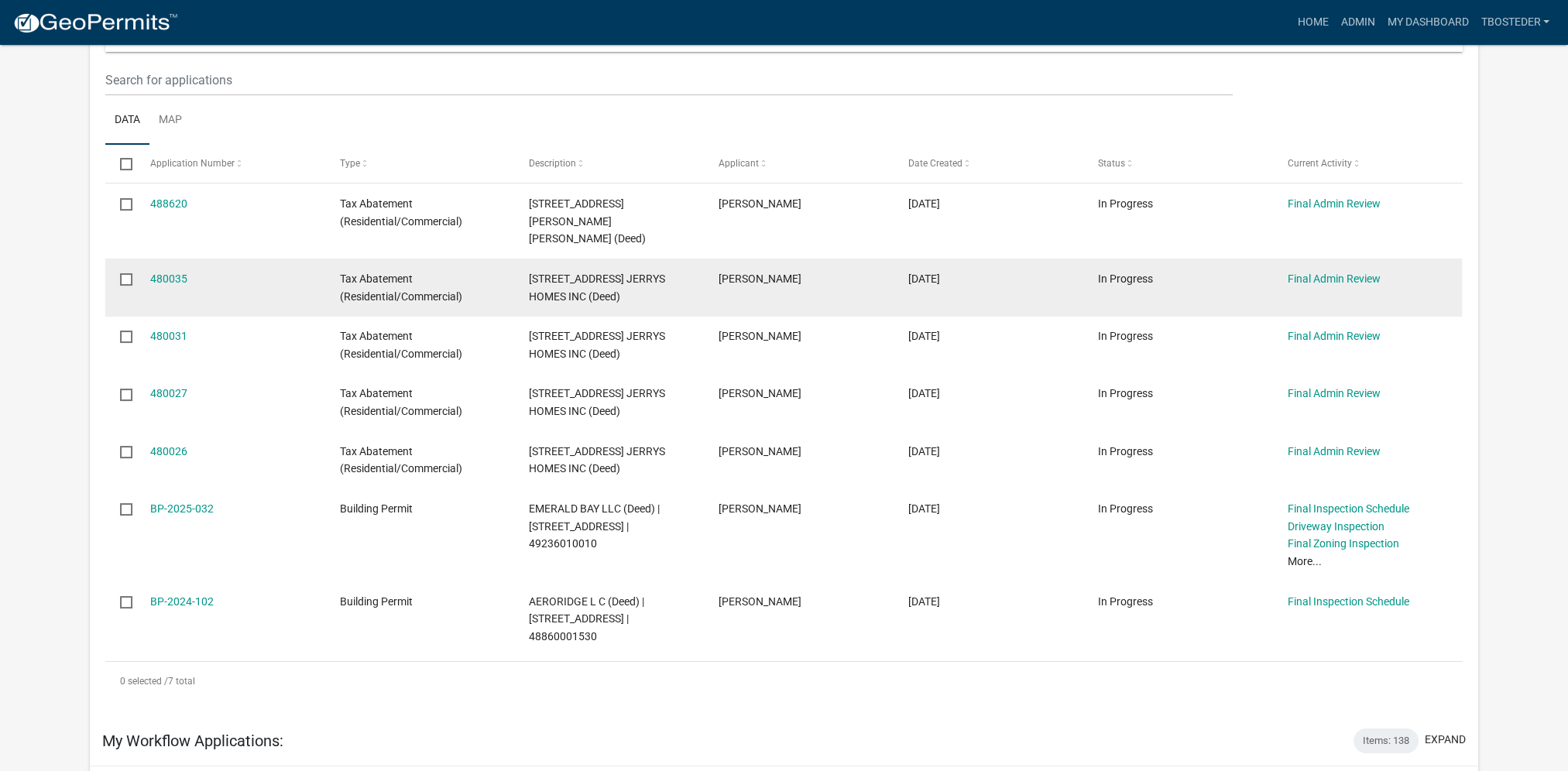
scroll to position [155, 0]
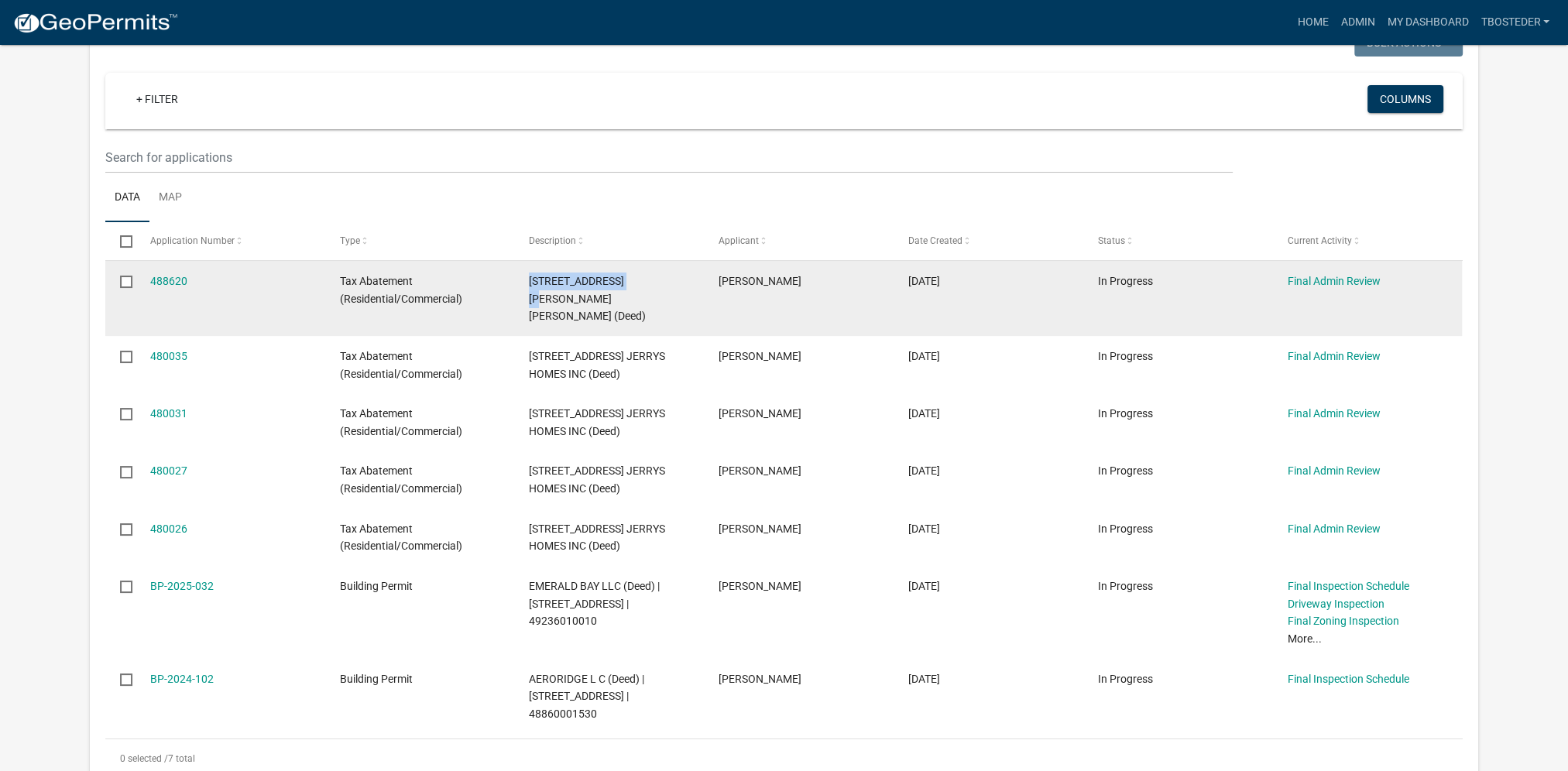
drag, startPoint x: 523, startPoint y: 278, endPoint x: 627, endPoint y: 273, distance: 104.1
click at [627, 273] on datatable-body-cell "[STREET_ADDRESS][PERSON_NAME][PERSON_NAME] (Deed)" at bounding box center [609, 298] width 190 height 75
copy span "[STREET_ADDRESS][PERSON_NAME]"
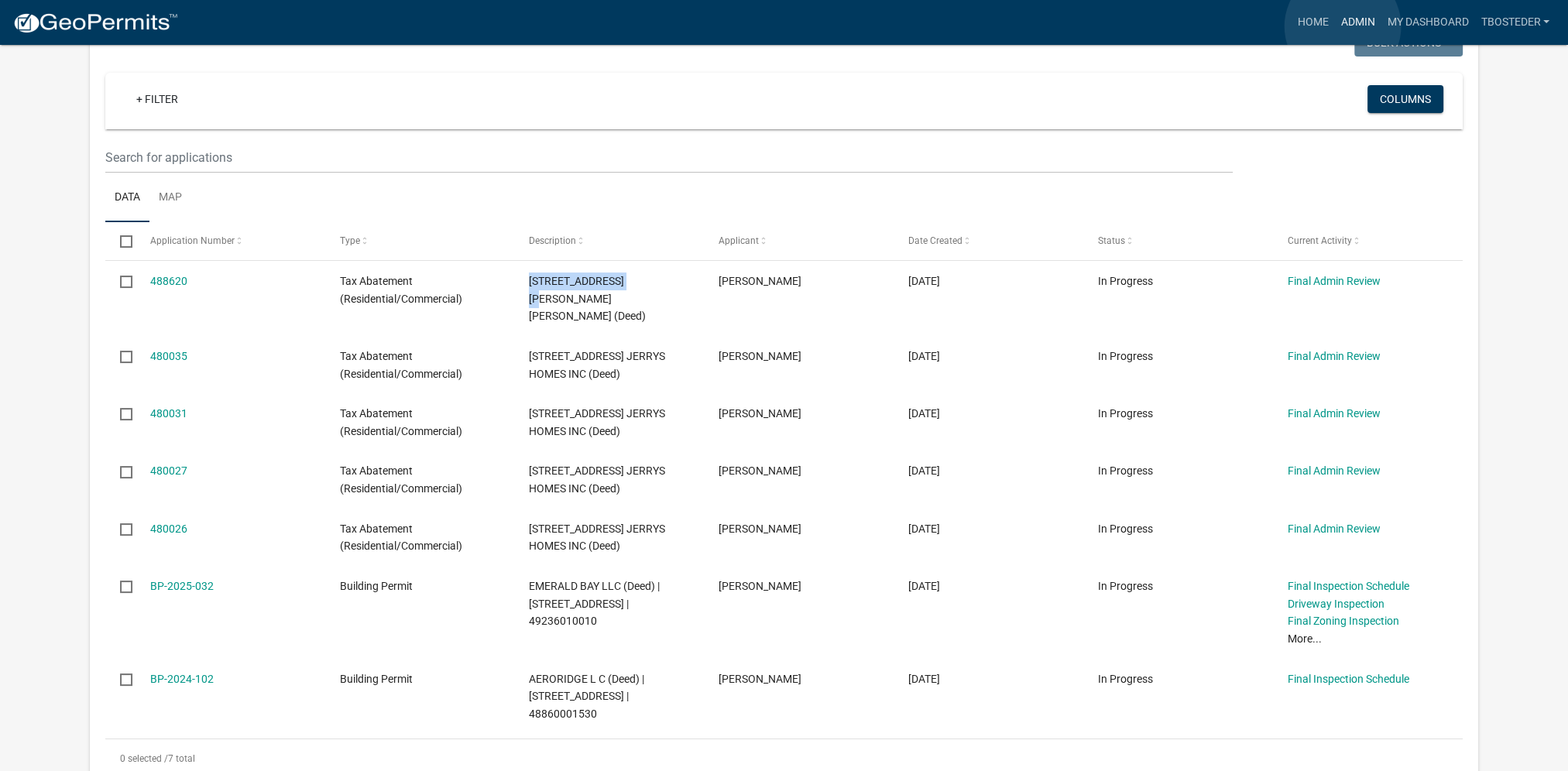
click at [1343, 26] on link "Admin" at bounding box center [1357, 23] width 46 height 30
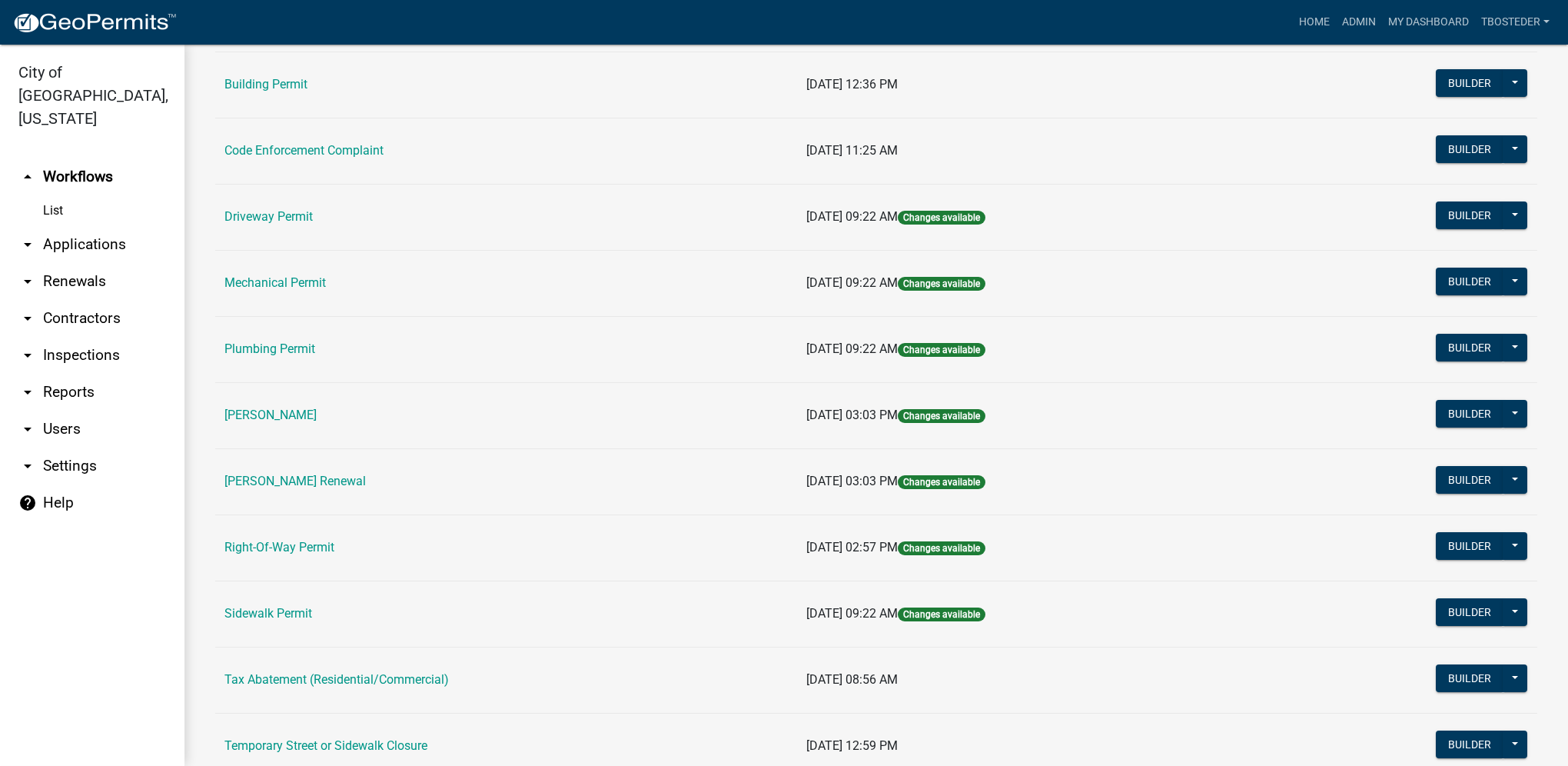
scroll to position [269, 0]
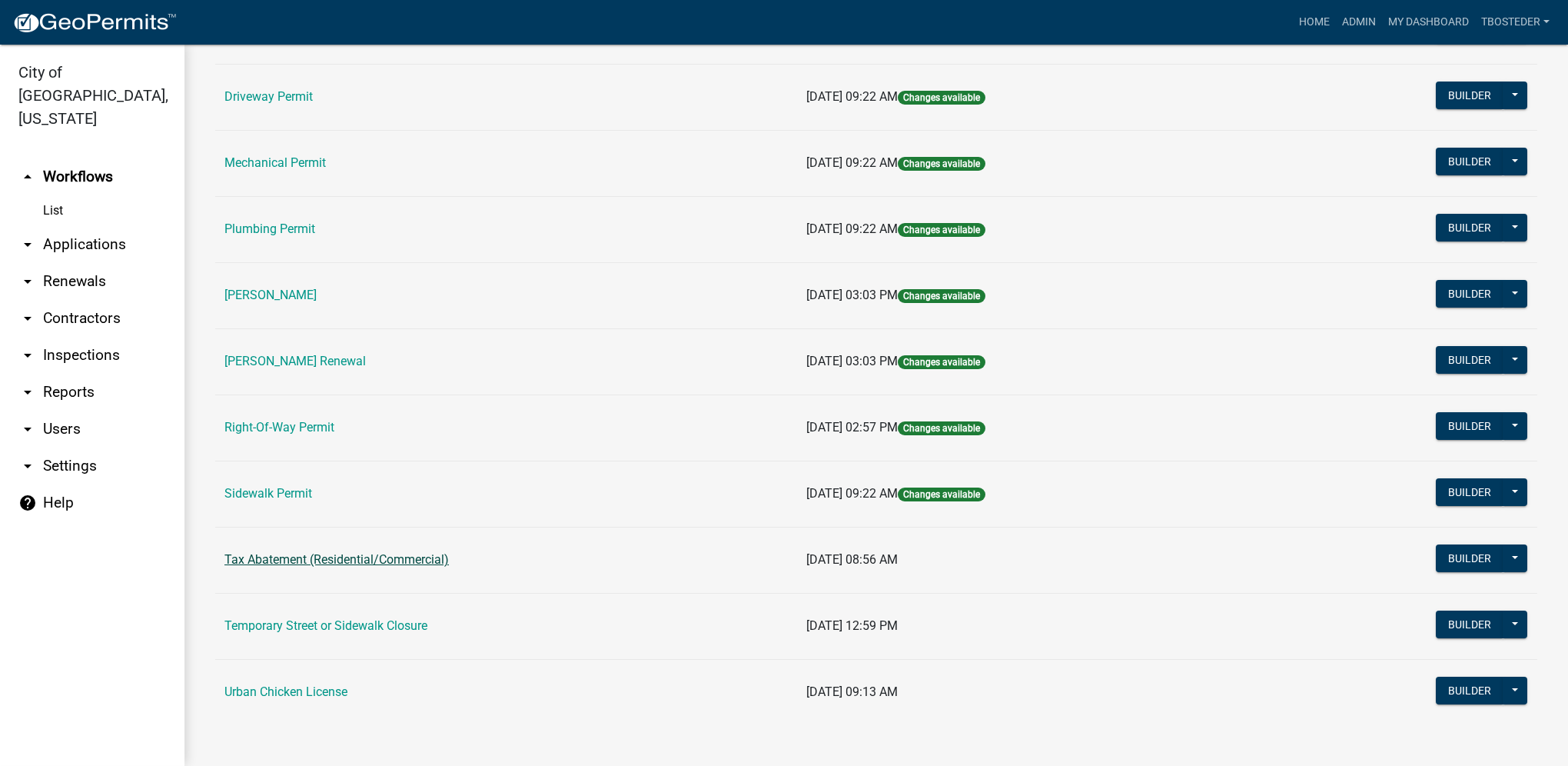
click at [383, 555] on link "Tax Abatement (Residential/Commercial)" at bounding box center [337, 559] width 224 height 15
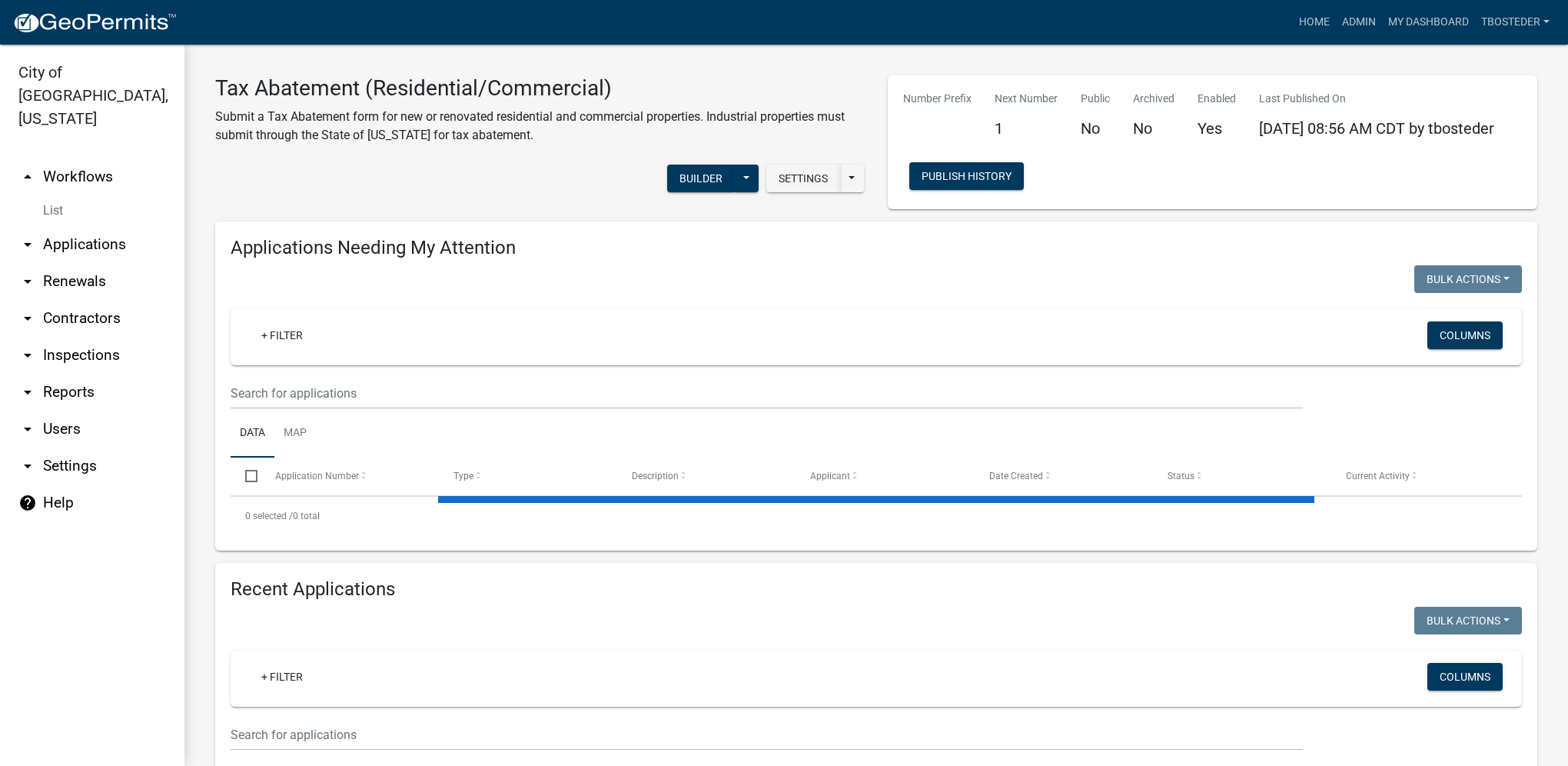
select select "1: 25"
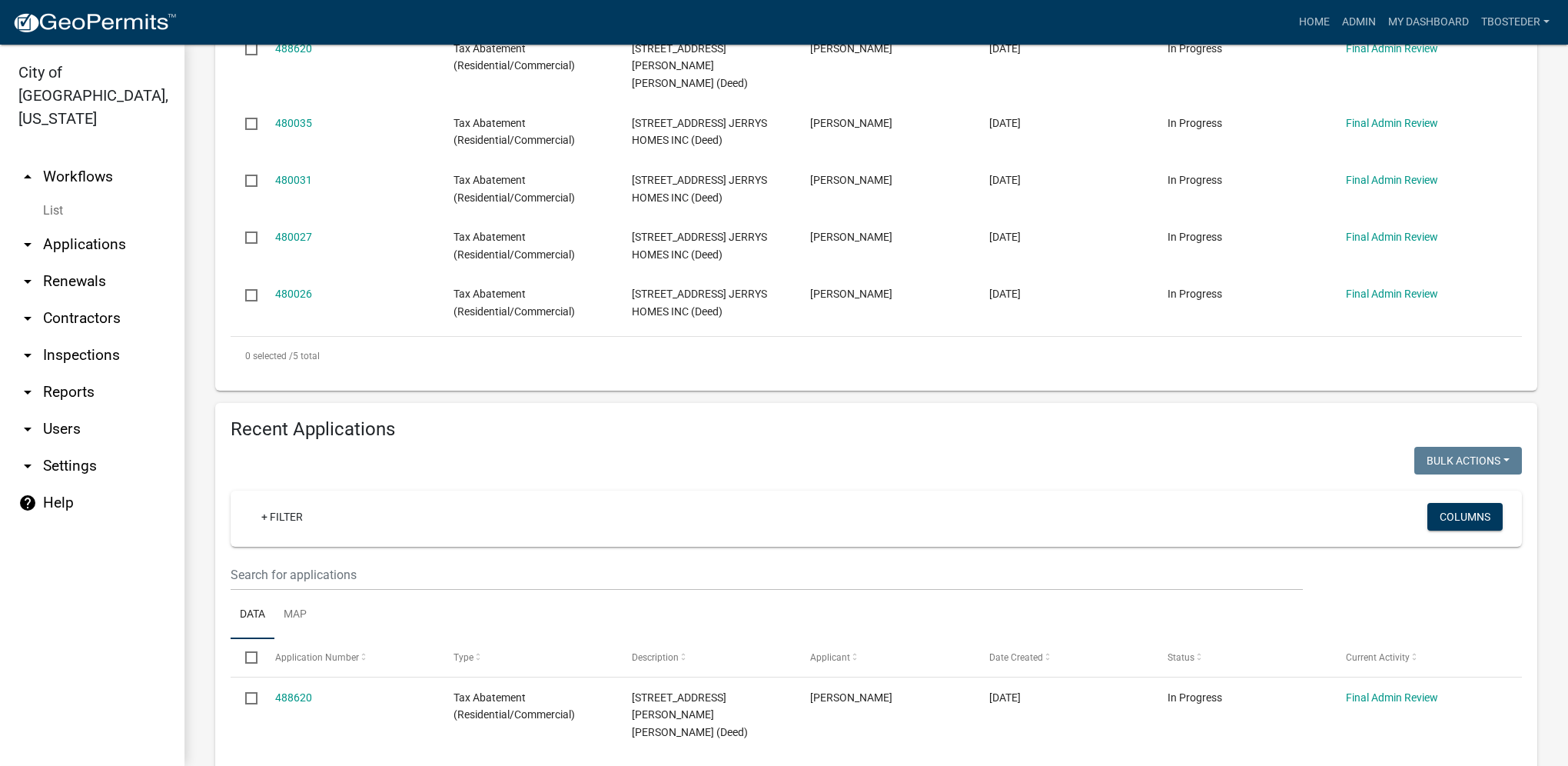
scroll to position [538, 0]
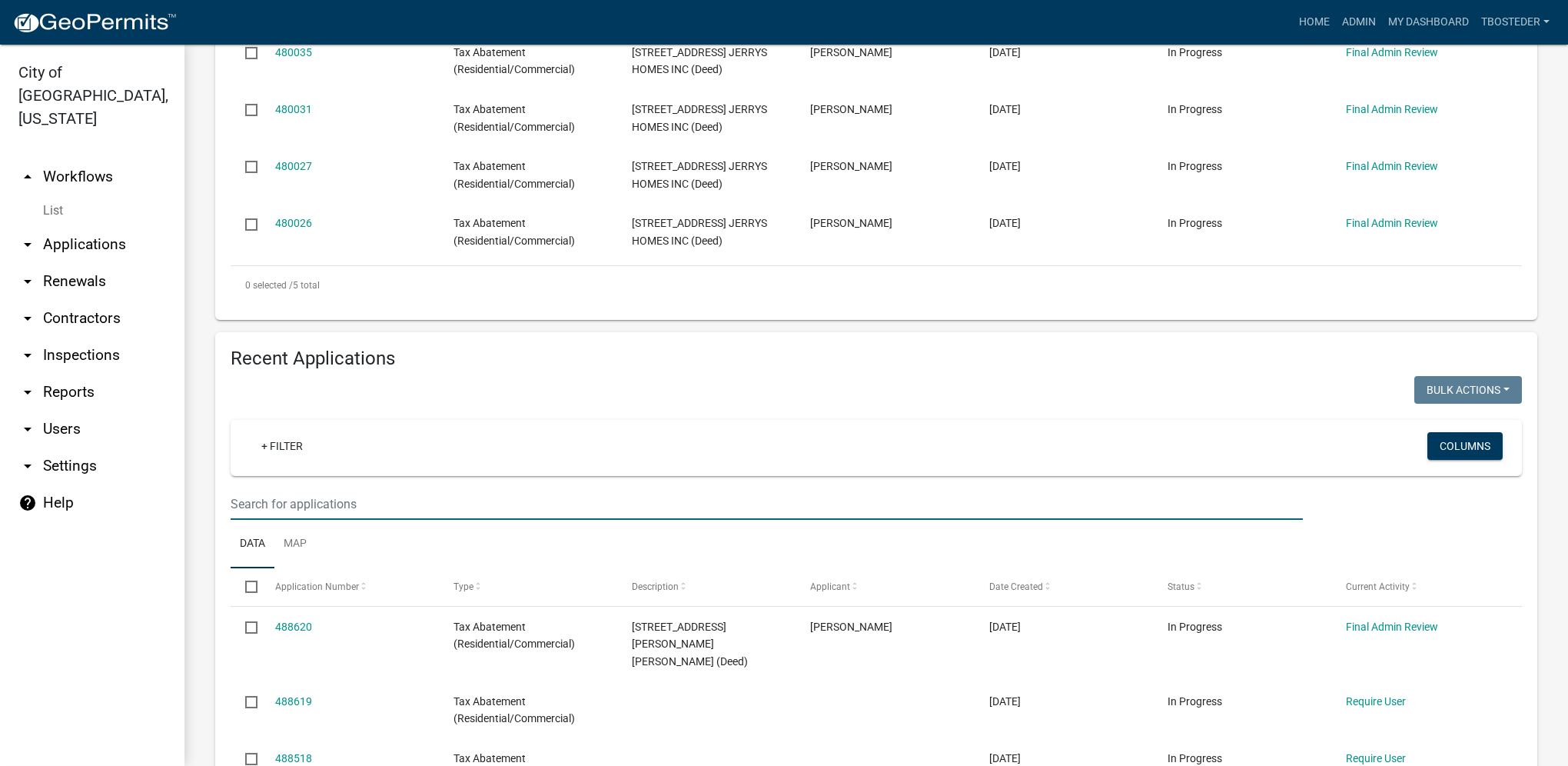
paste input "[STREET_ADDRESS][PERSON_NAME]"
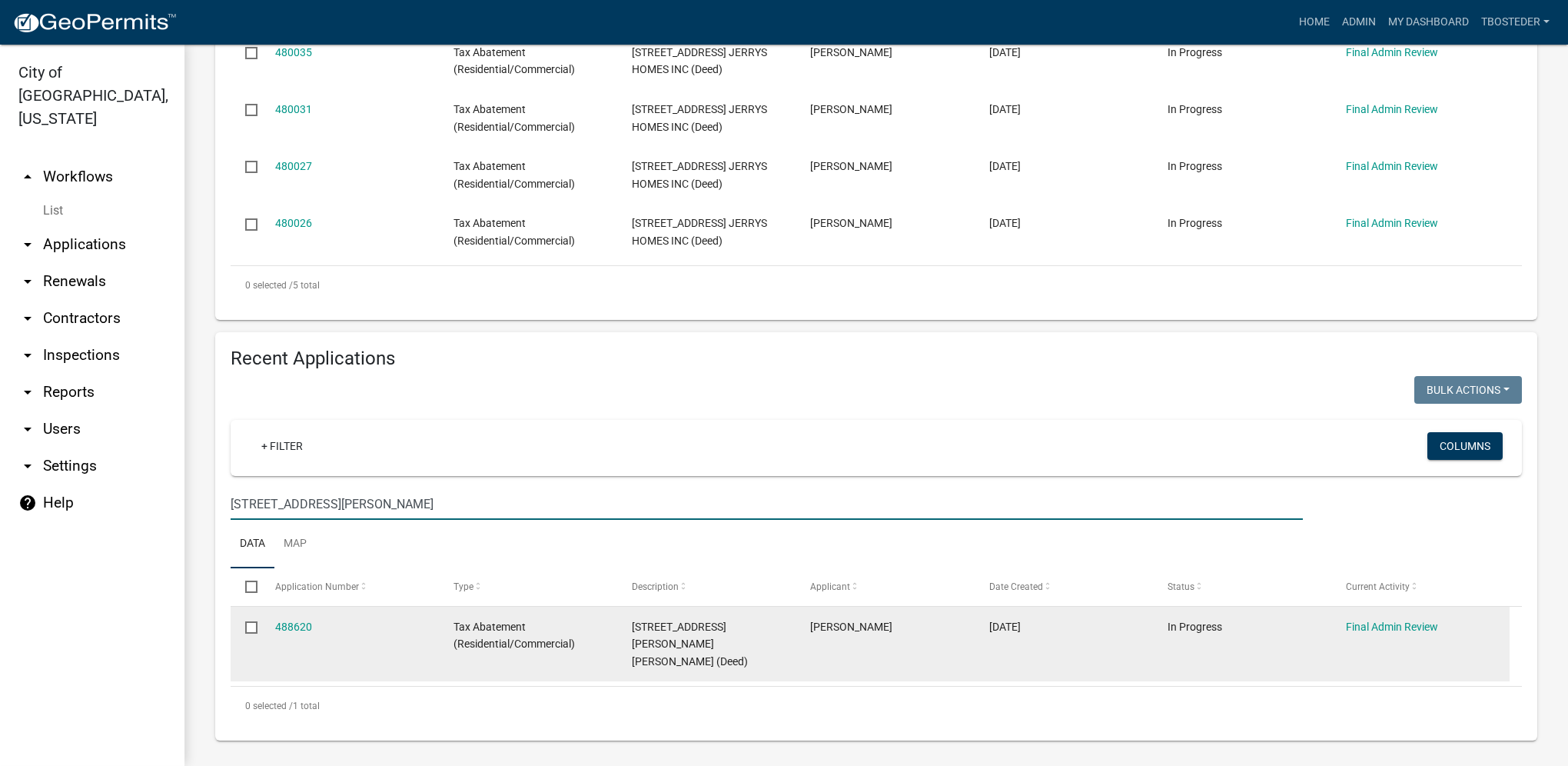
scroll to position [511, 0]
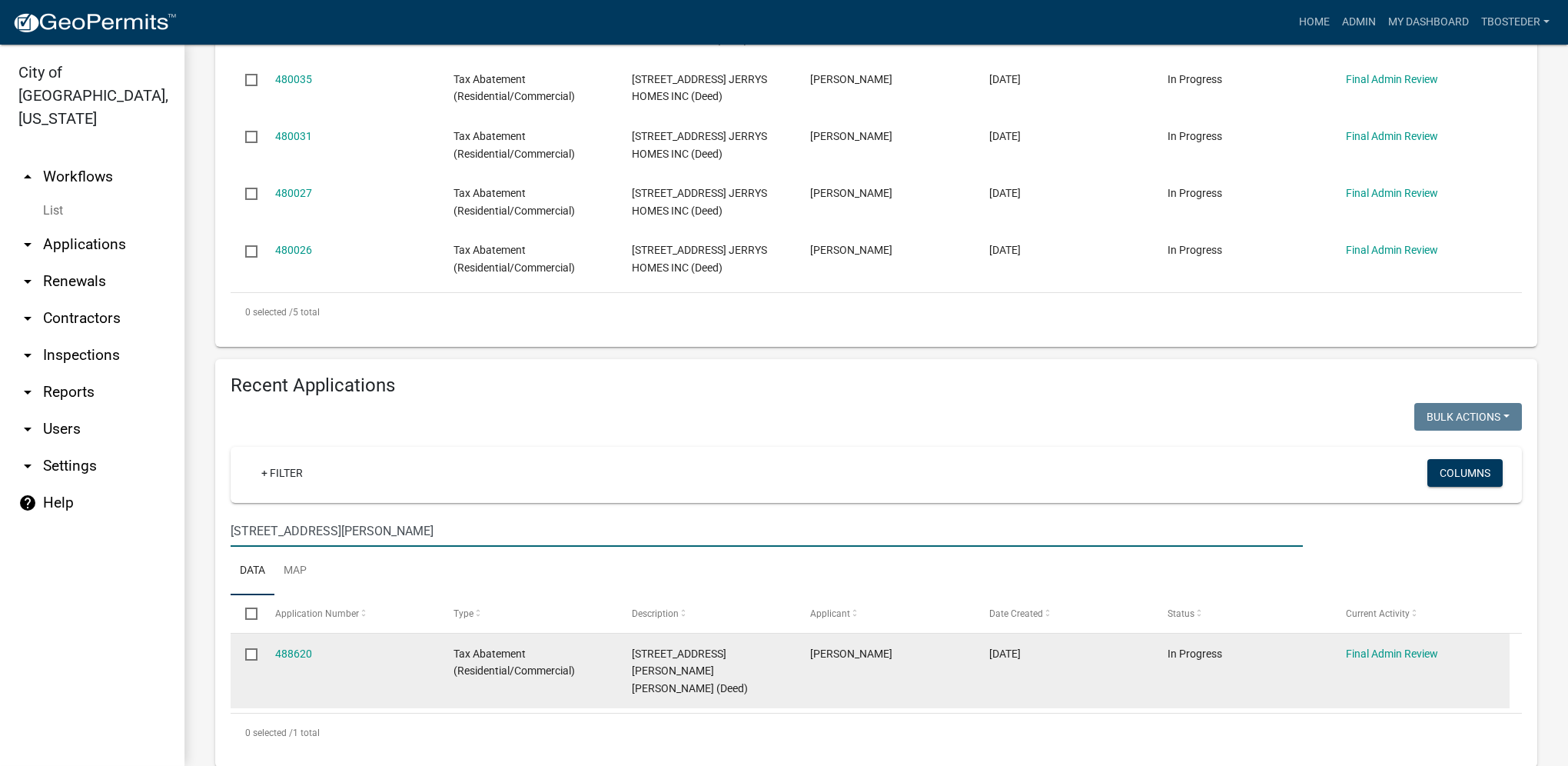
type input "[STREET_ADDRESS][PERSON_NAME]"
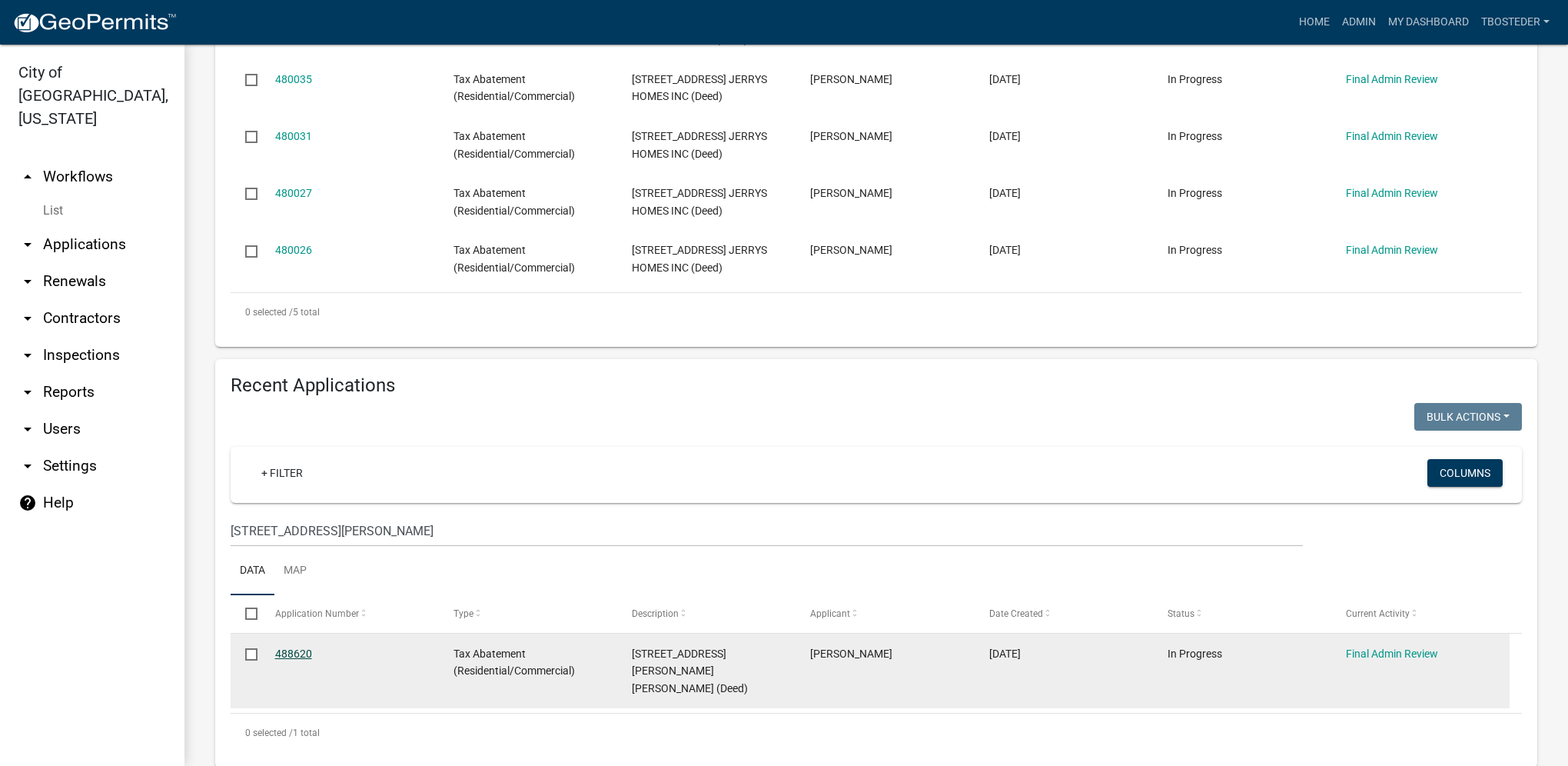
click at [304, 648] on link "488620" at bounding box center [294, 654] width 37 height 12
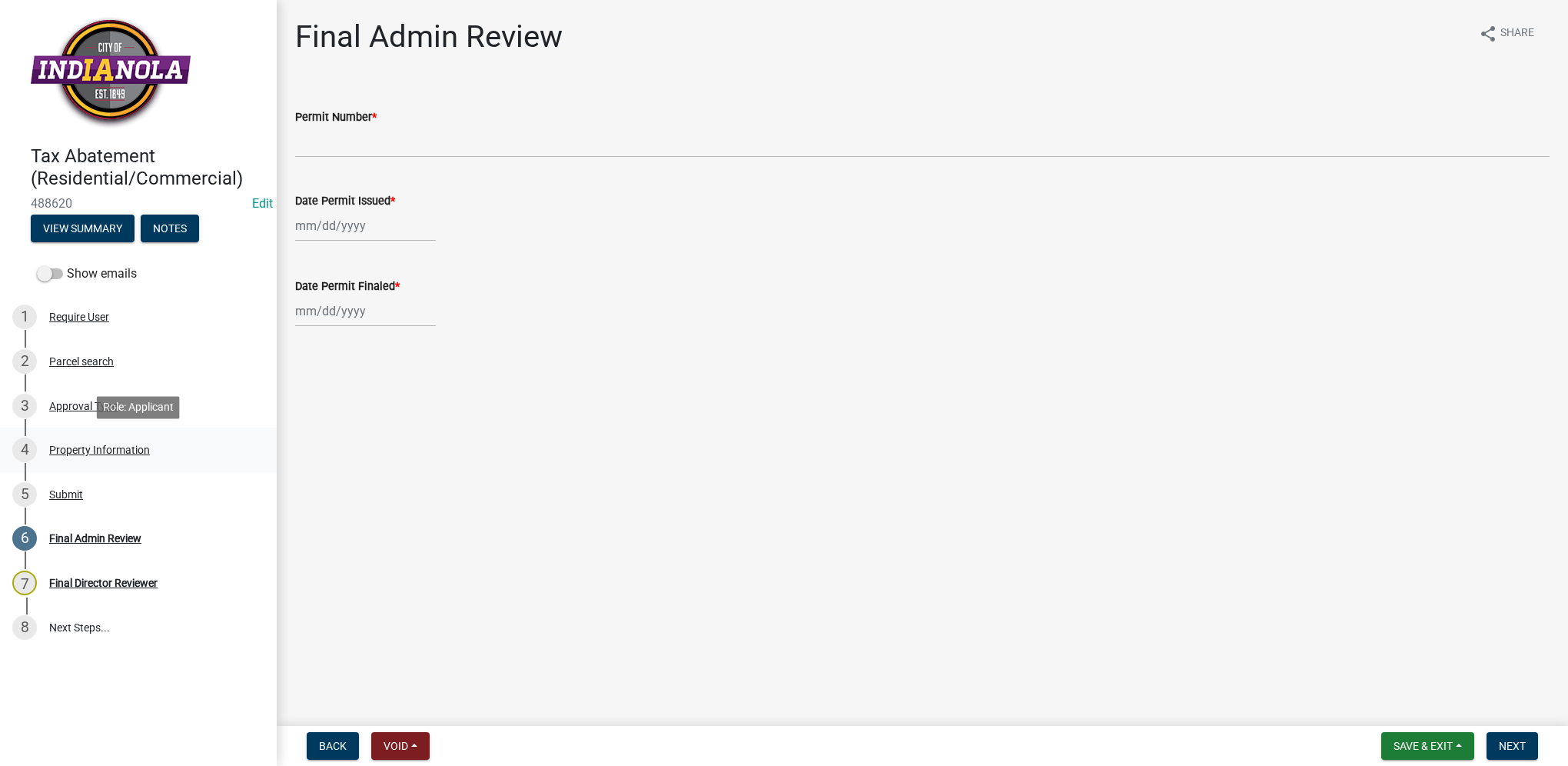
click at [186, 454] on div "4 Property Information" at bounding box center [132, 450] width 240 height 24
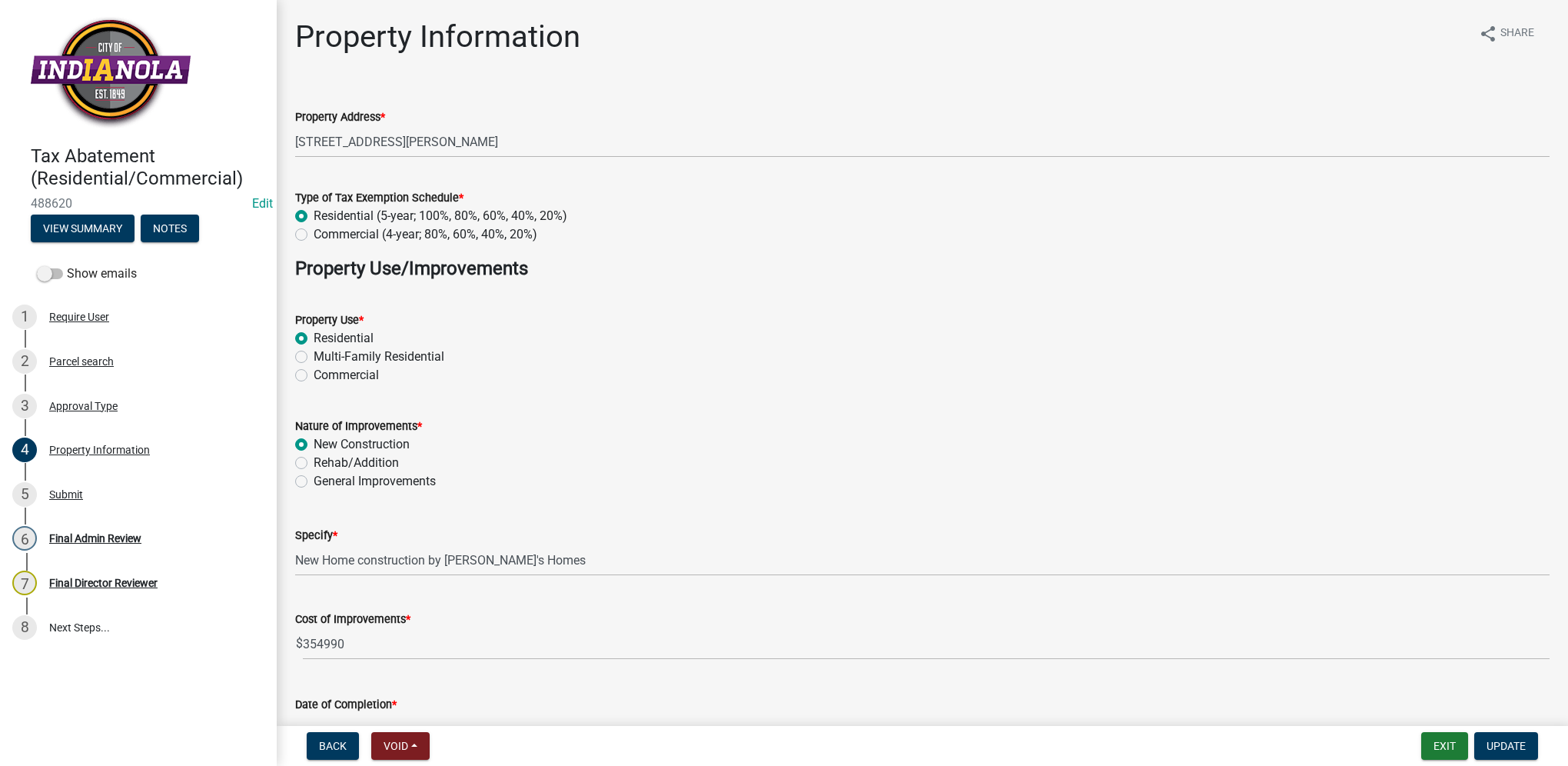
click at [396, 478] on label "General Improvements" at bounding box center [375, 481] width 123 height 18
click at [324, 478] on input "General Improvements" at bounding box center [319, 478] width 10 height 10
radio input "true"
click at [366, 442] on label "New Construction" at bounding box center [361, 444] width 96 height 18
click at [324, 442] on input "New Construction" at bounding box center [319, 440] width 10 height 10
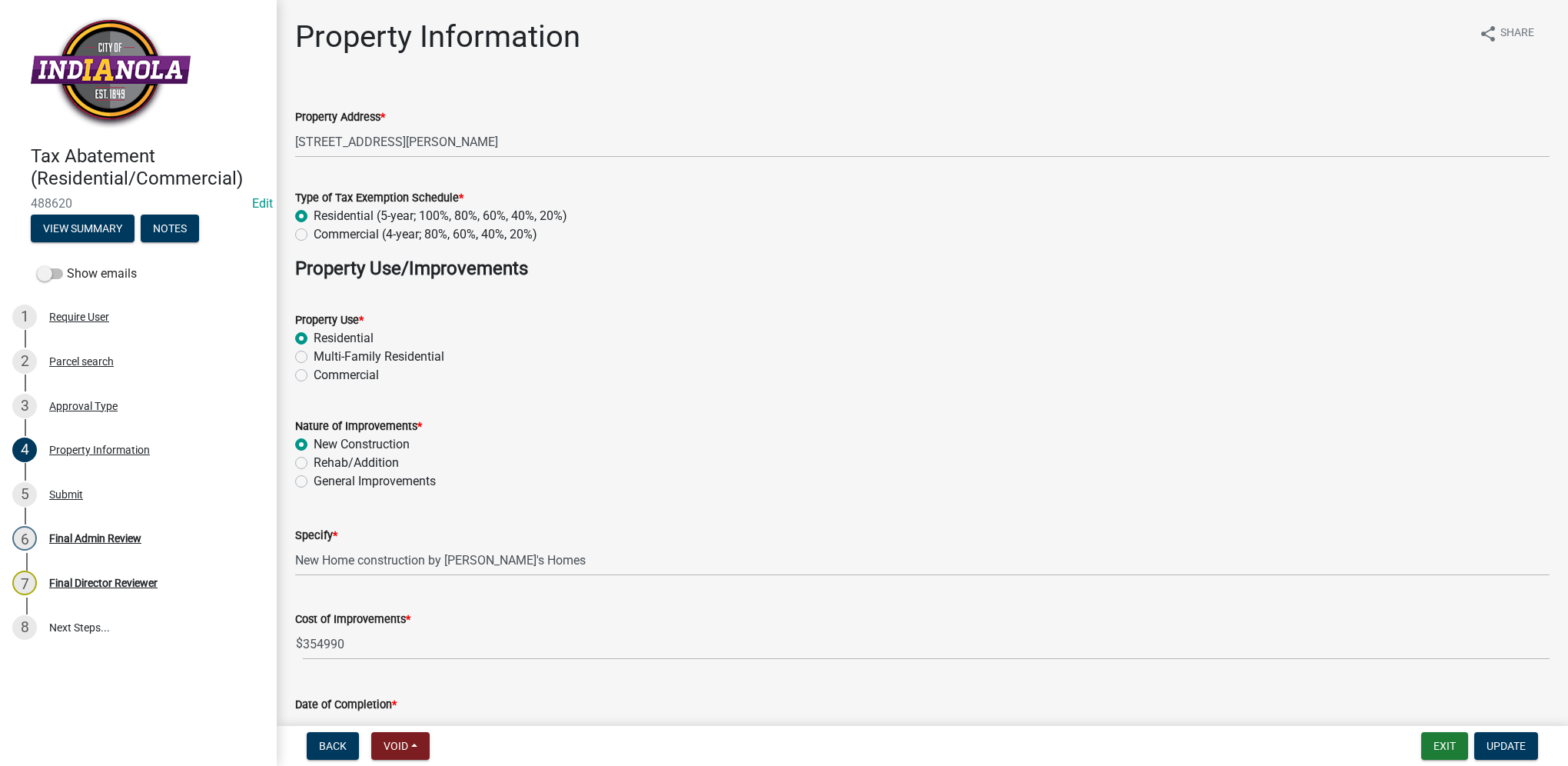
radio input "true"
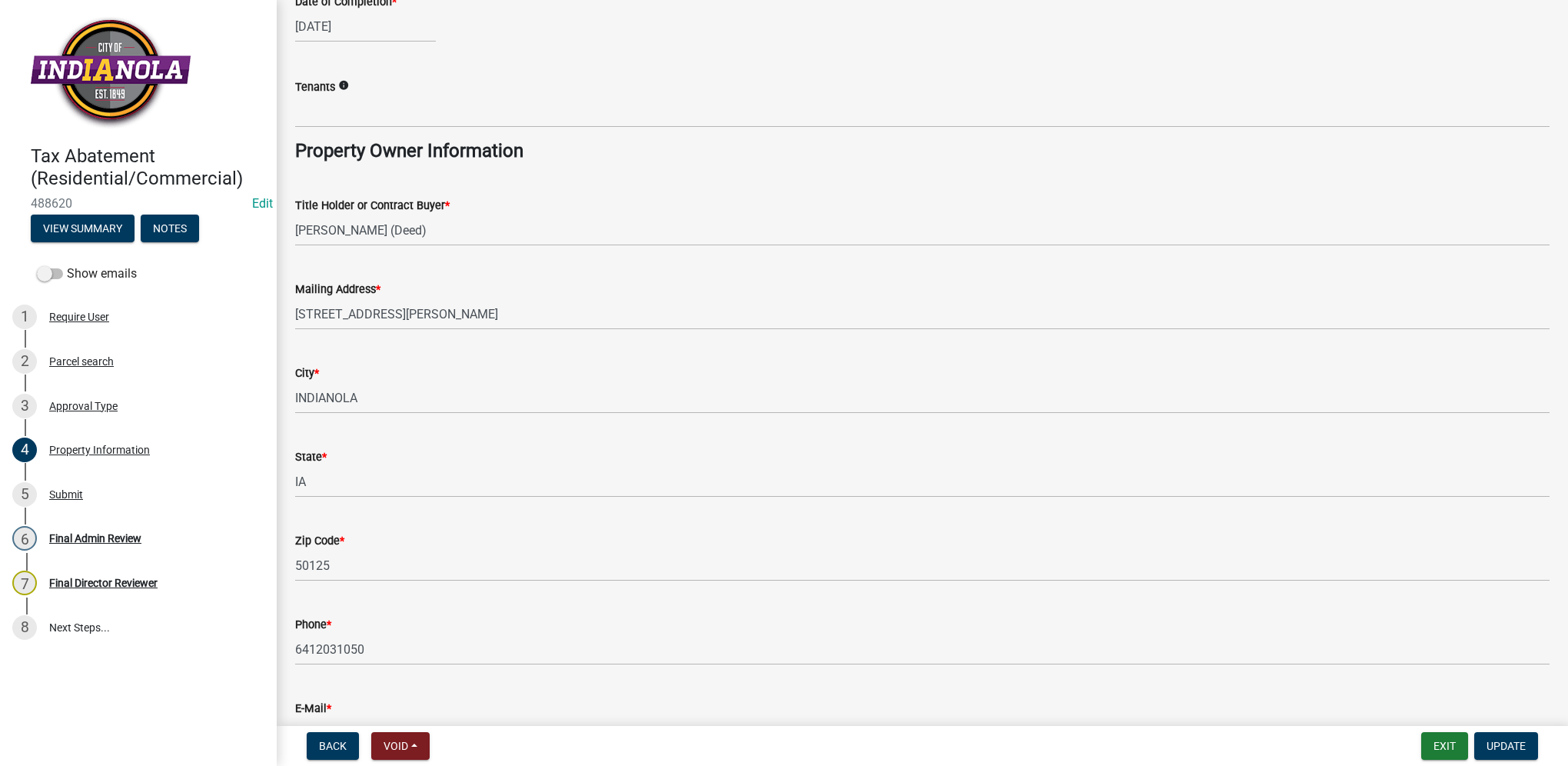
scroll to position [803, 0]
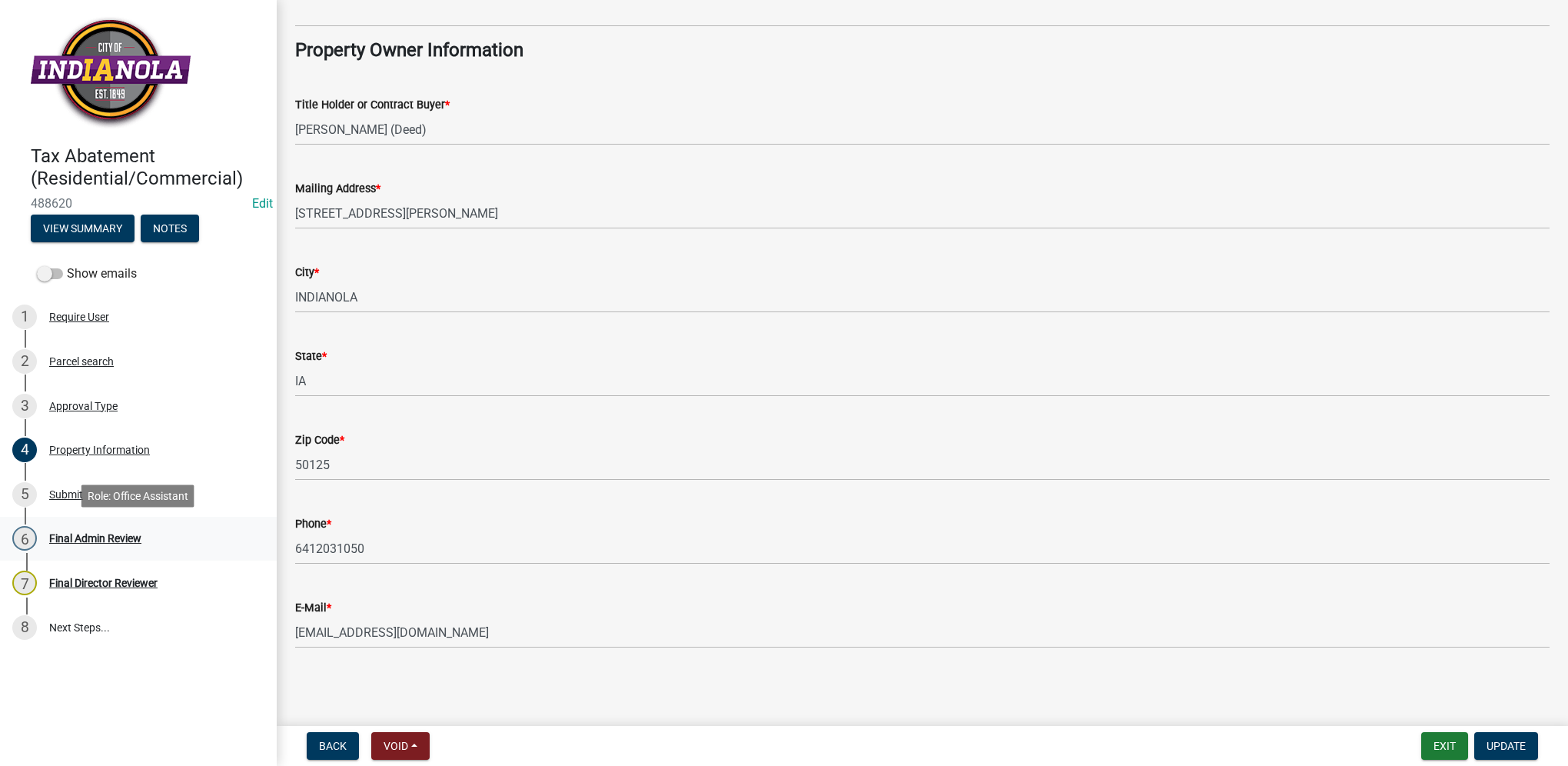
click at [120, 526] on div "6 Final Admin Review" at bounding box center [132, 538] width 240 height 24
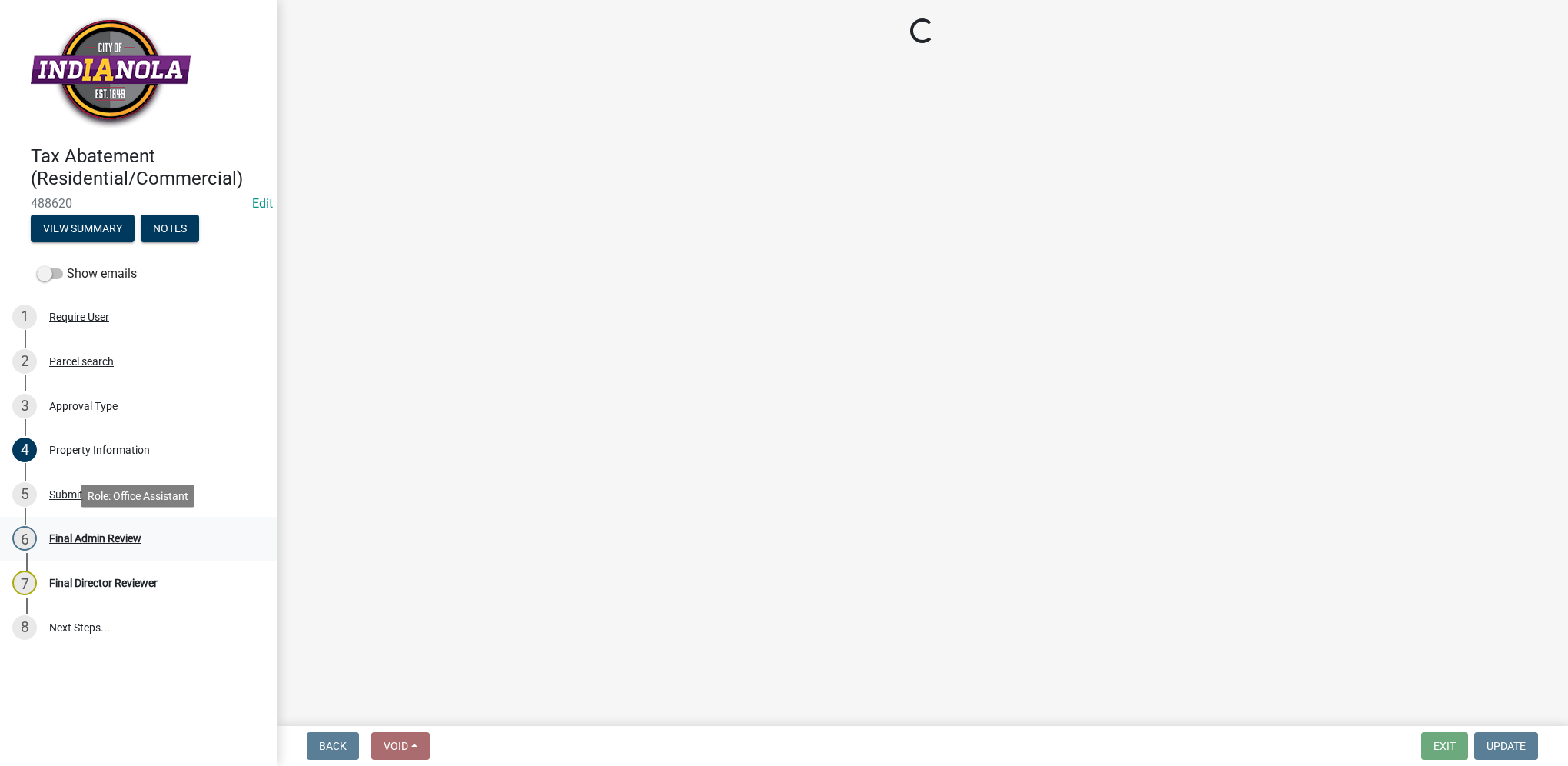
scroll to position [0, 0]
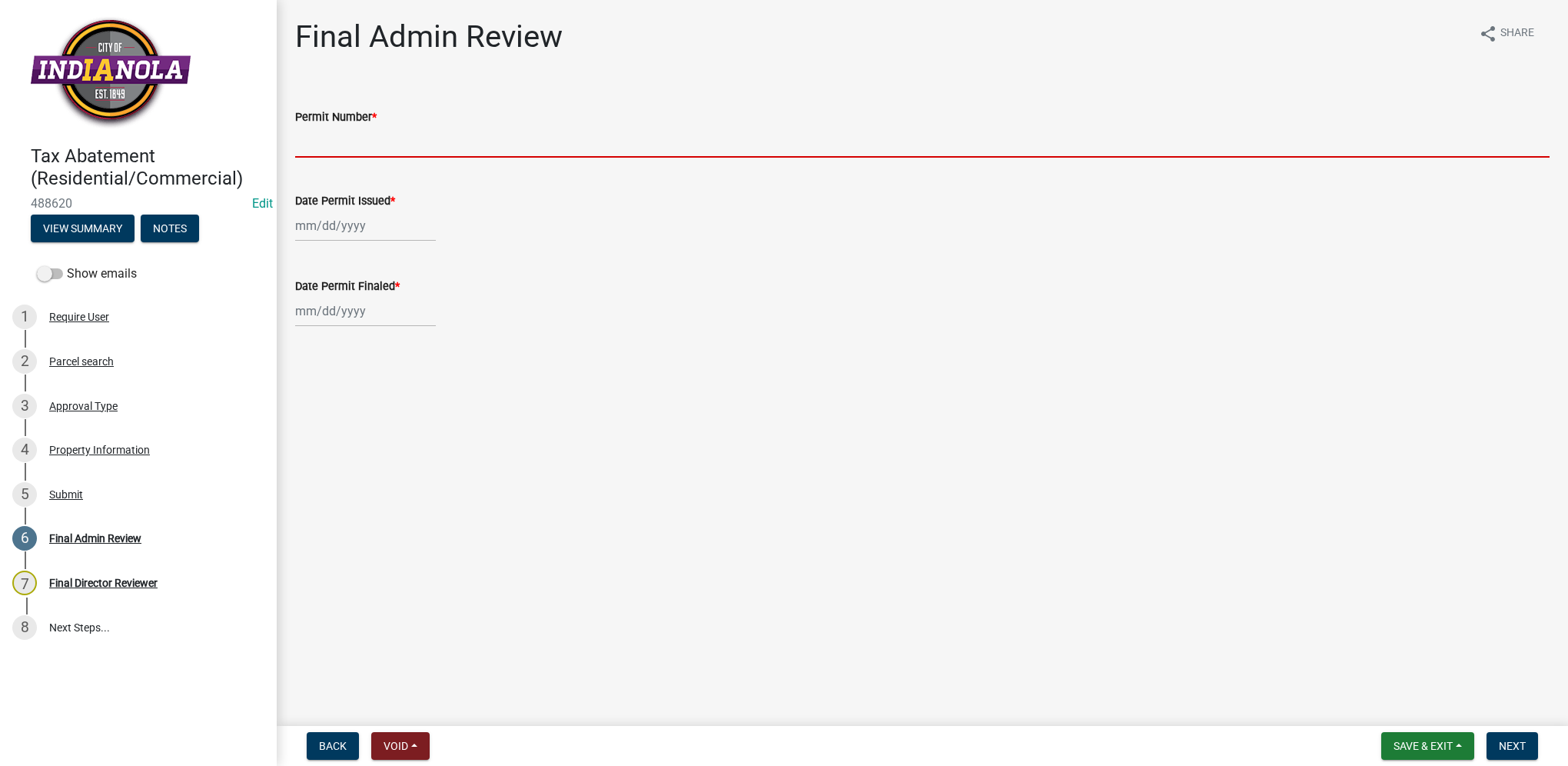
paste input "BP-2024-046"
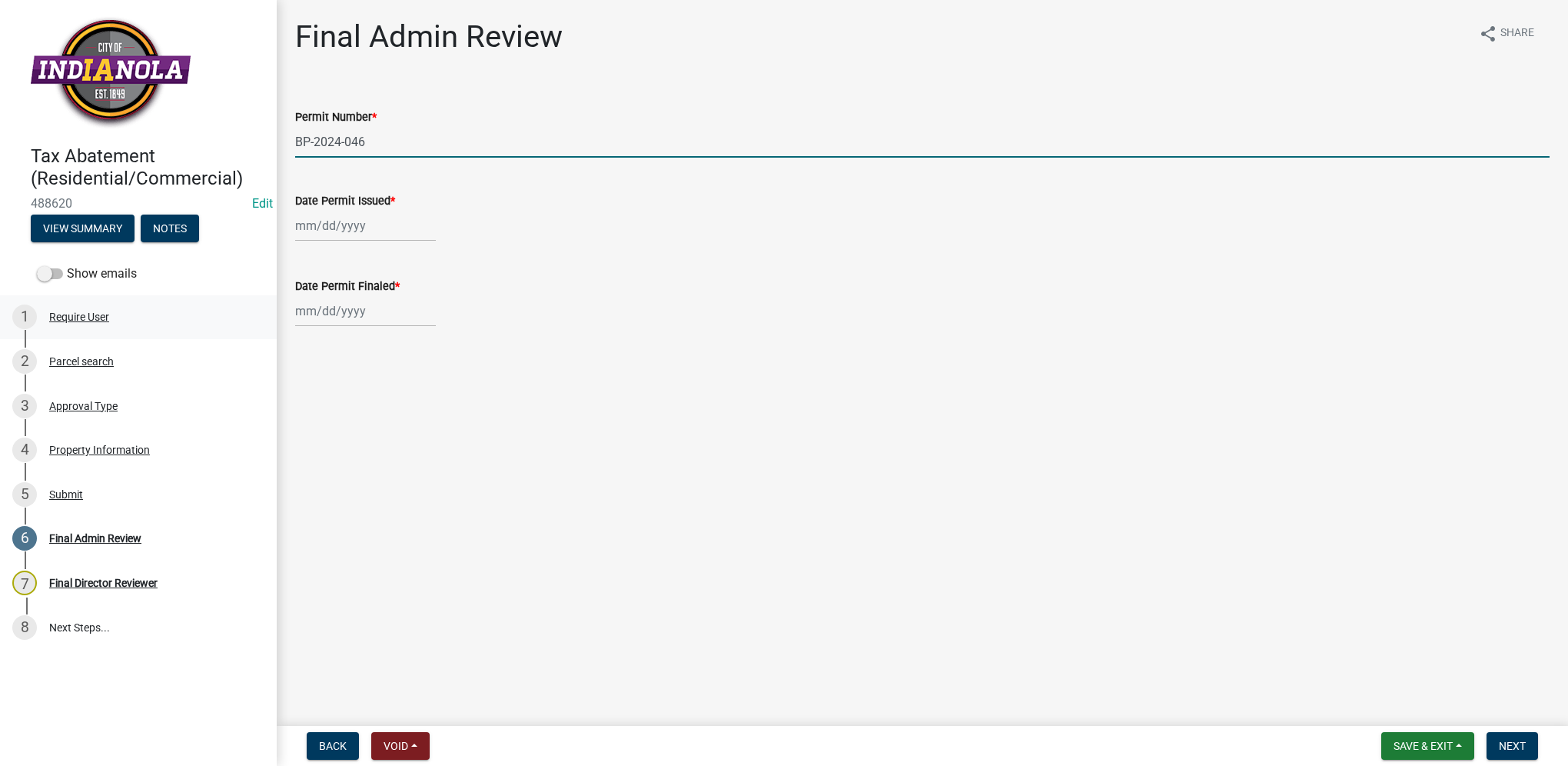
type input "BP-2024-046"
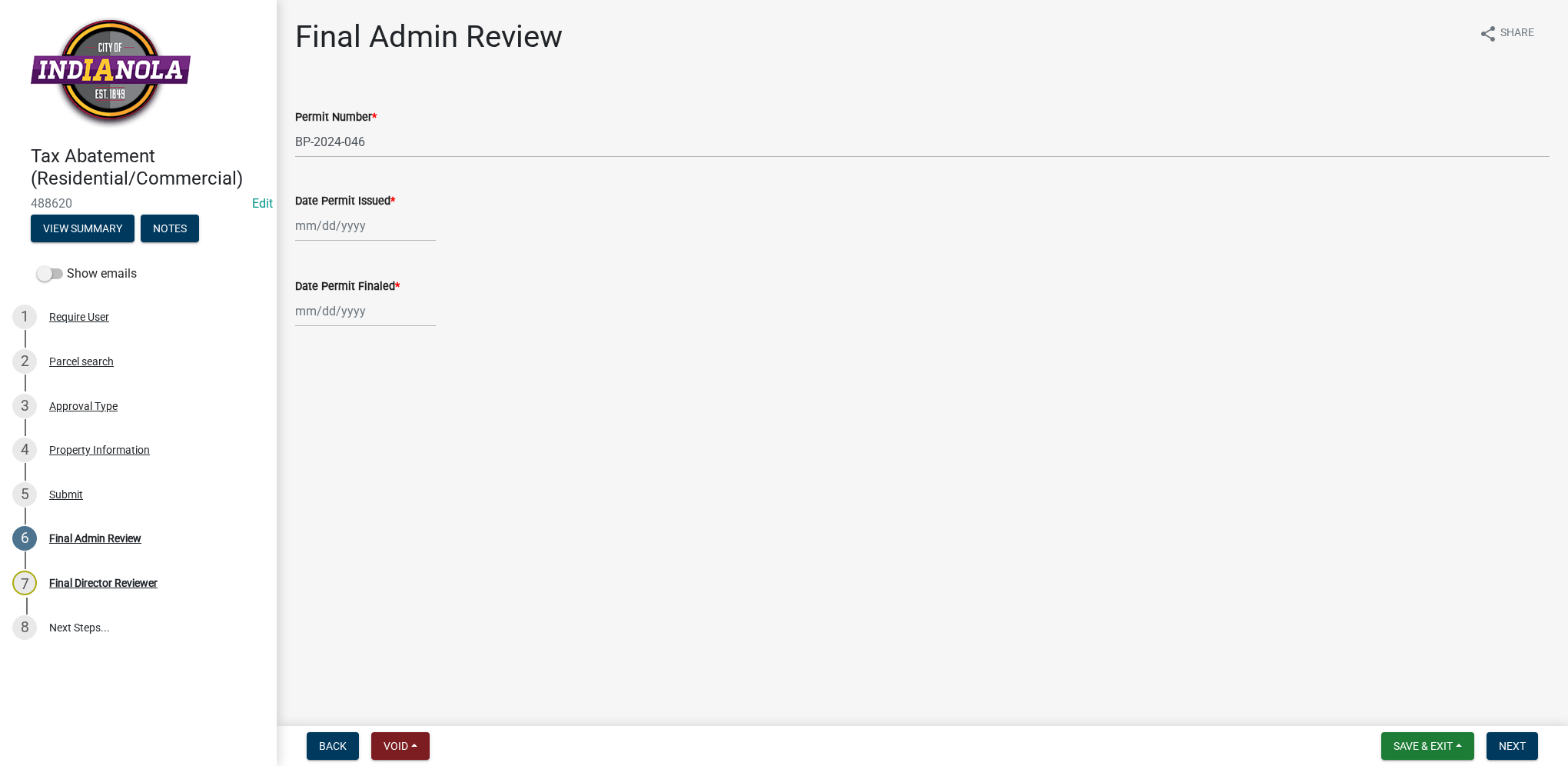
select select "10"
select select "2025"
drag, startPoint x: 336, startPoint y: 229, endPoint x: 318, endPoint y: 225, distance: 18.4
click at [336, 229] on div "[PERSON_NAME] Feb Mar Apr [PERSON_NAME][DATE] Oct Nov [DATE] 1526 1527 1528 152…" at bounding box center [365, 225] width 141 height 32
click at [300, 225] on input "Date Permit Issued *" at bounding box center [365, 225] width 141 height 32
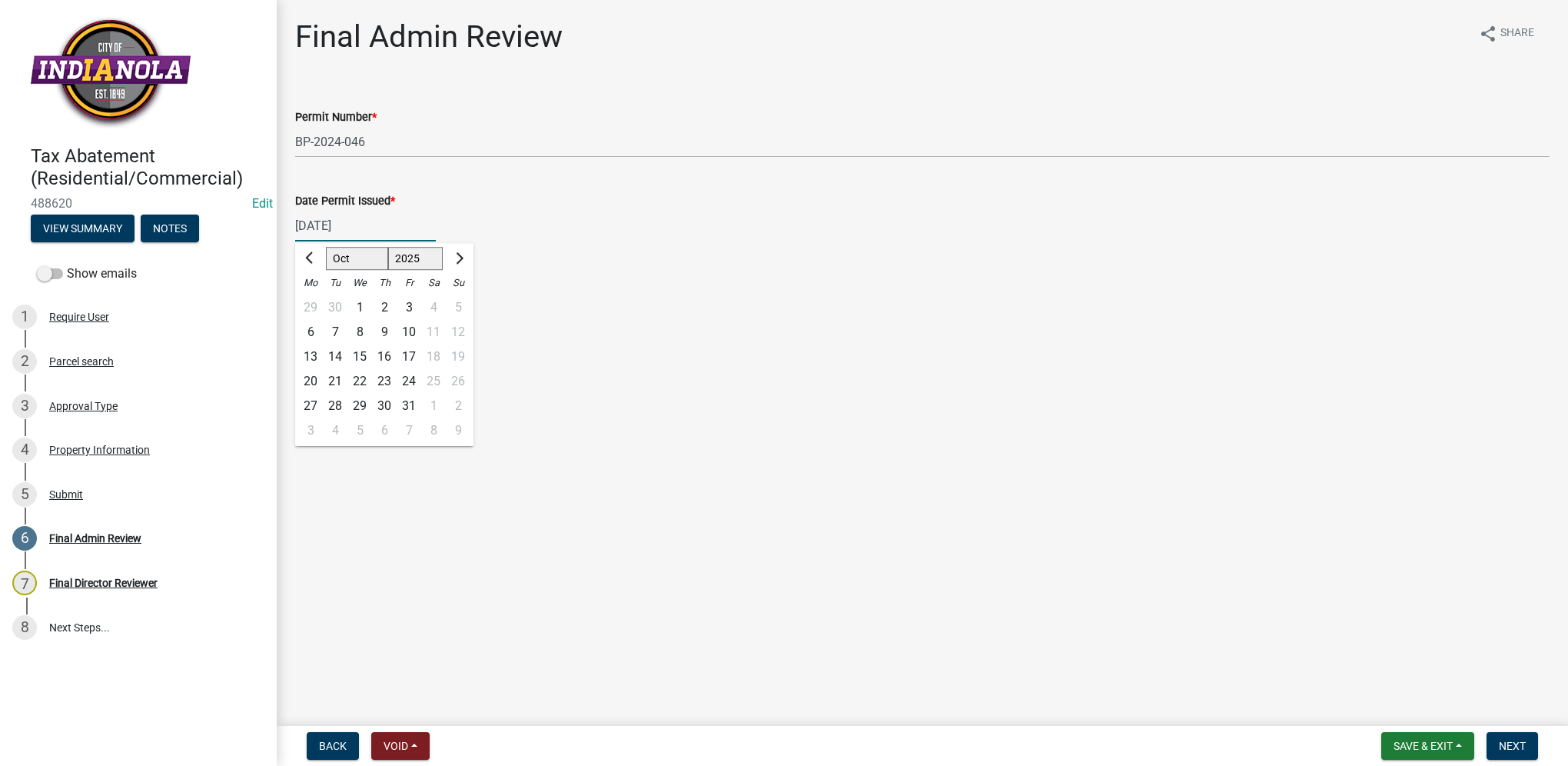
type input "[DATE]"
click at [553, 173] on div "Date Permit Issued * [DATE] Jan Feb Mar Apr May Jun [DATE] Aug Sep Oct Nov [DAT…" at bounding box center [922, 206] width 1255 height 72
click at [486, 446] on main "Final Admin Review share Share Permit Number * BP-2024-046 Date Permit Issued *…" at bounding box center [922, 359] width 1292 height 719
click at [298, 303] on div at bounding box center [365, 311] width 141 height 32
select select "10"
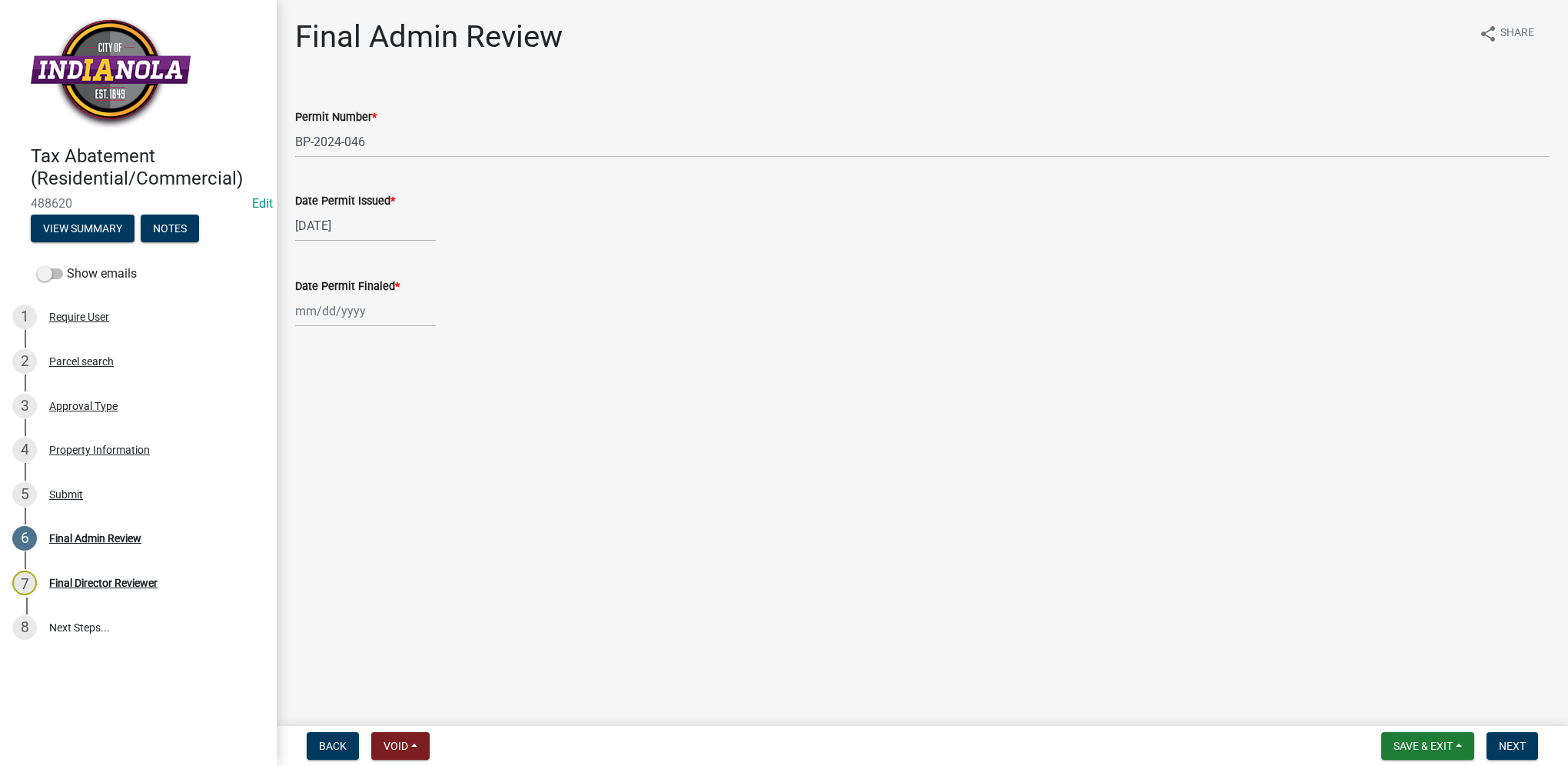
select select "2025"
click at [301, 311] on input "Date Permit Finaled *" at bounding box center [365, 311] width 141 height 32
type input "[DATE]"
click at [657, 243] on wm-data-entity-input "Date Permit Issued * [DATE]" at bounding box center [922, 212] width 1255 height 85
click at [1515, 743] on span "Next" at bounding box center [1512, 745] width 27 height 12
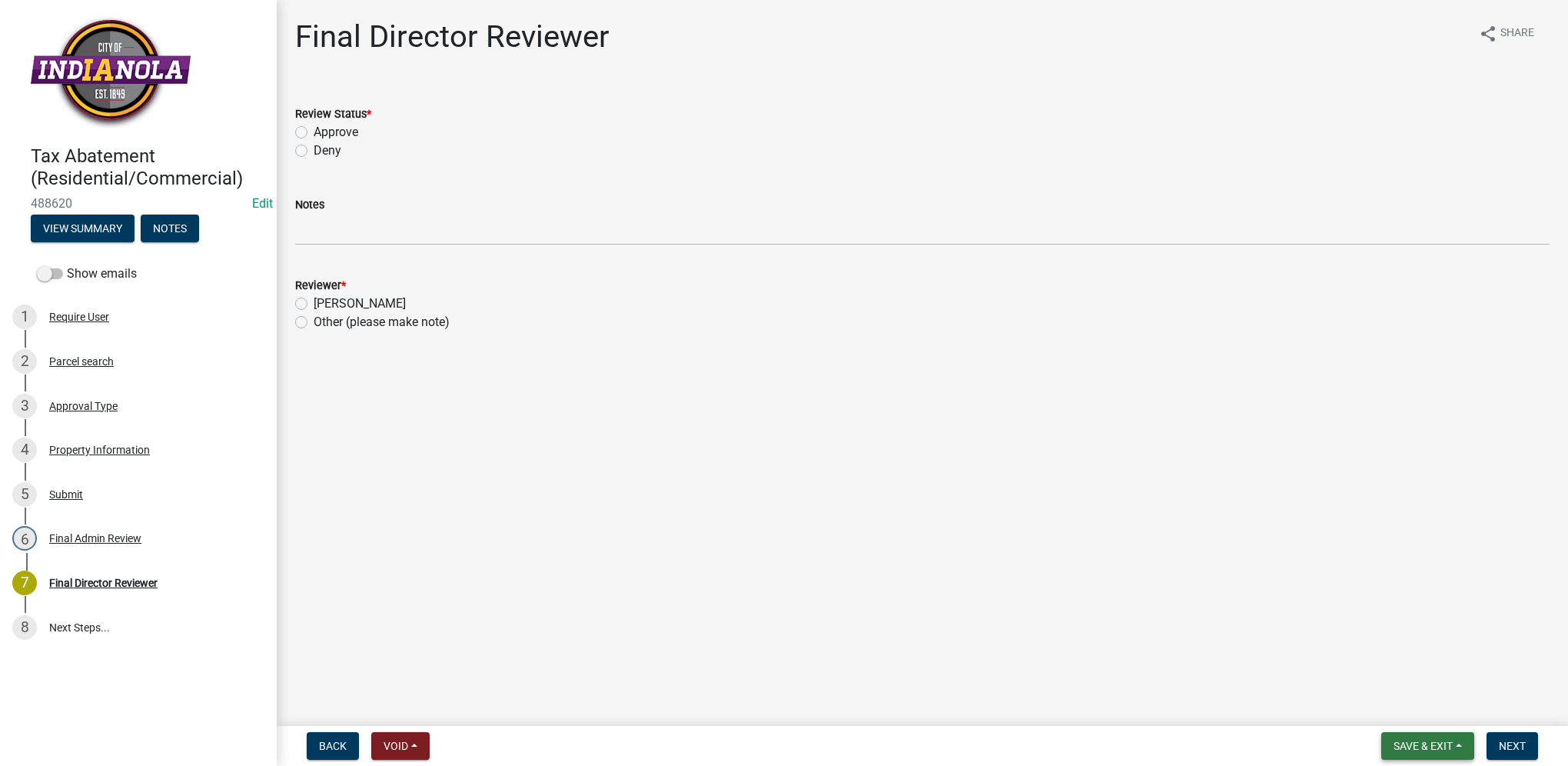
click at [1457, 746] on button "Save & Exit" at bounding box center [1428, 746] width 93 height 28
click at [1442, 706] on button "Save & Exit" at bounding box center [1413, 706] width 123 height 37
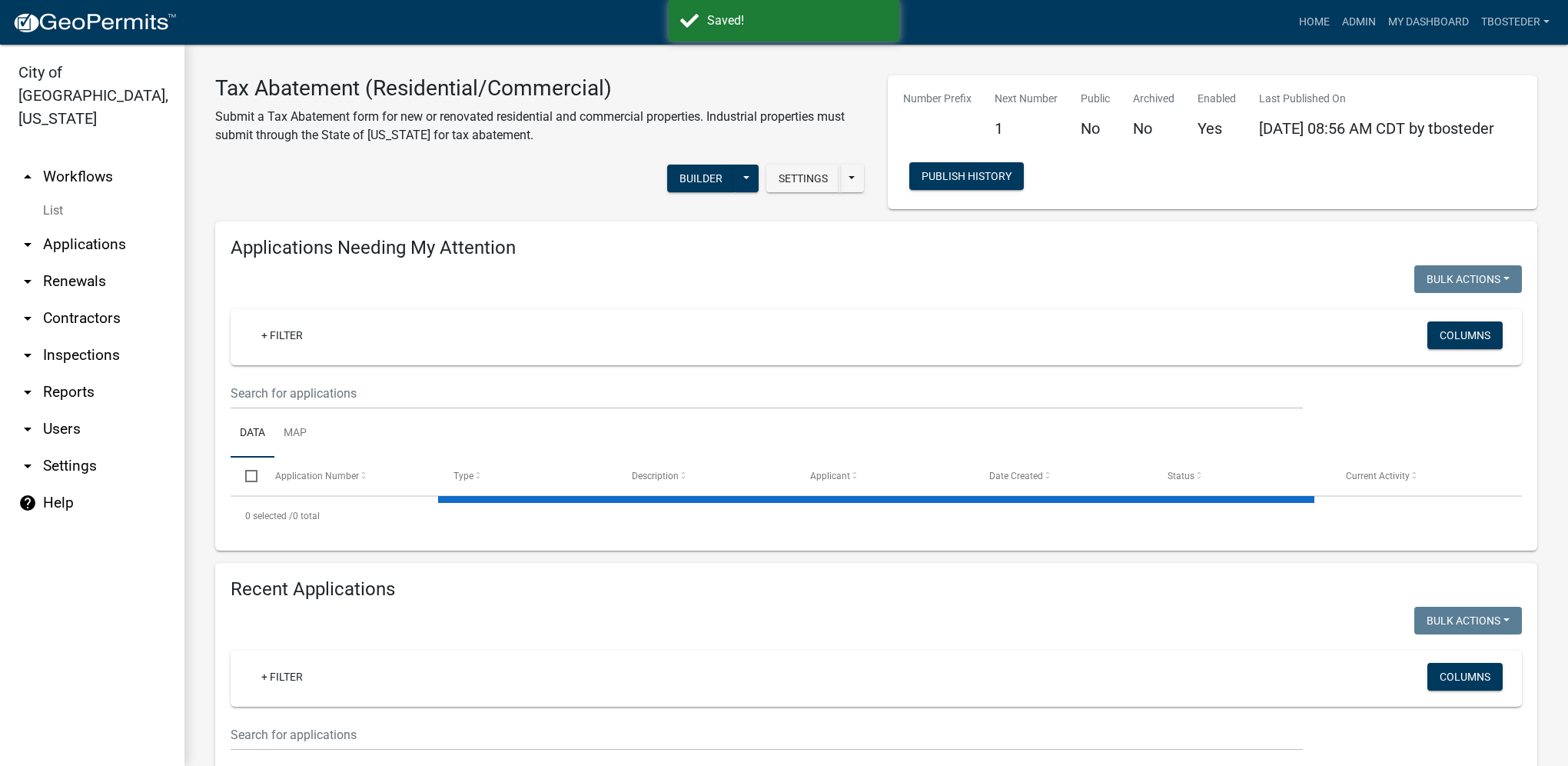
select select "1: 25"
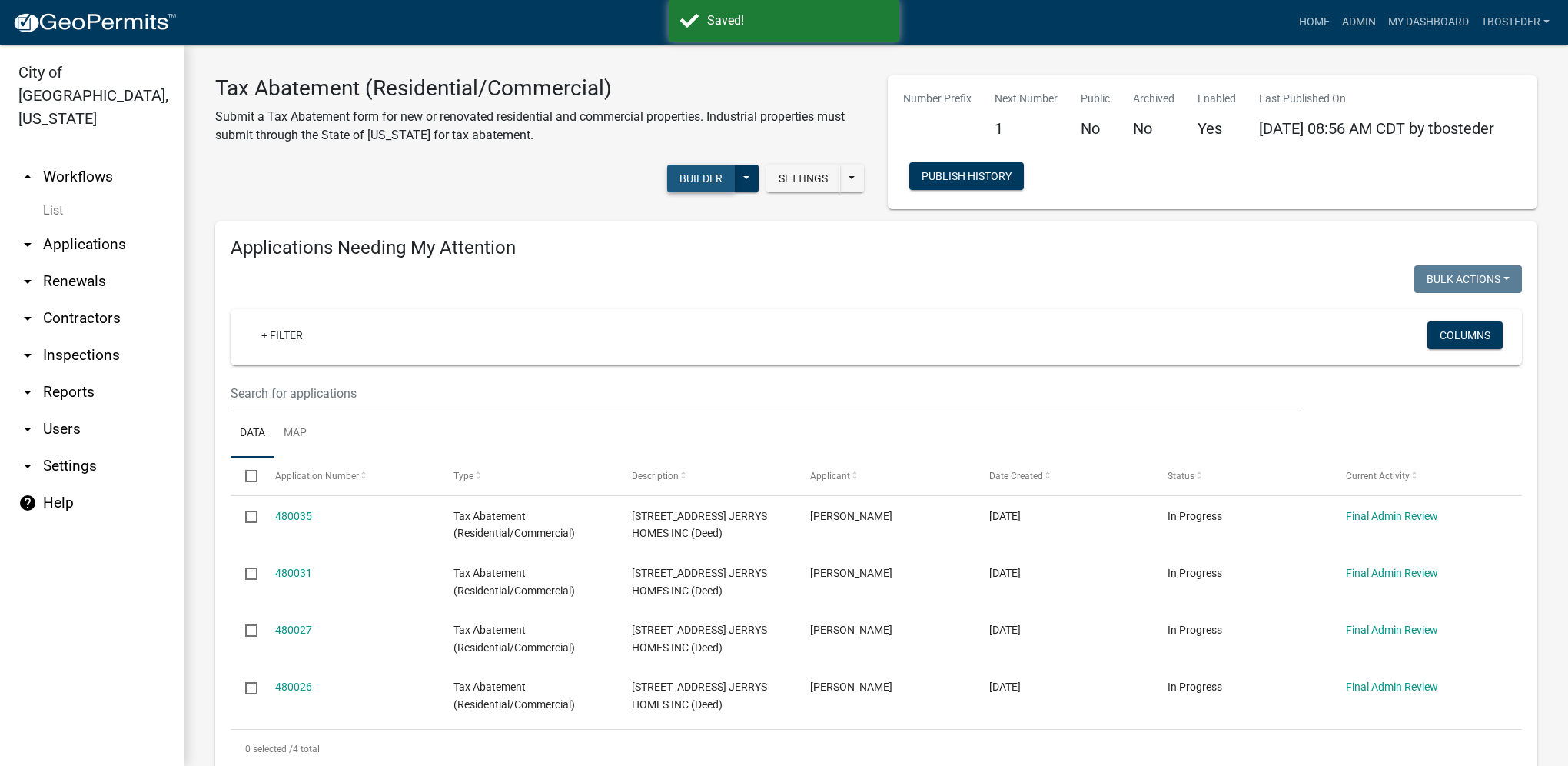
click at [691, 172] on button "Builder" at bounding box center [701, 179] width 67 height 28
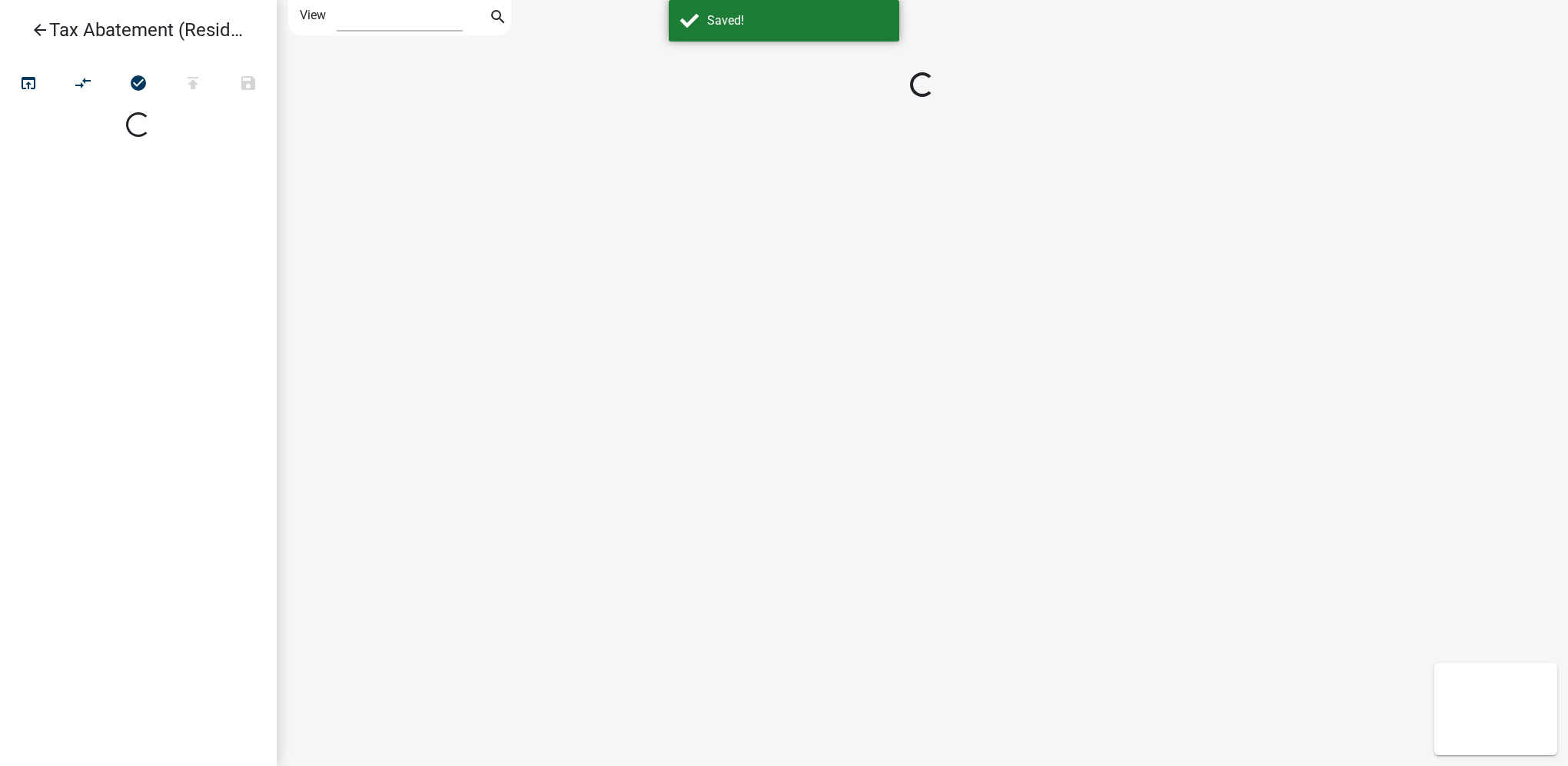
select select "1"
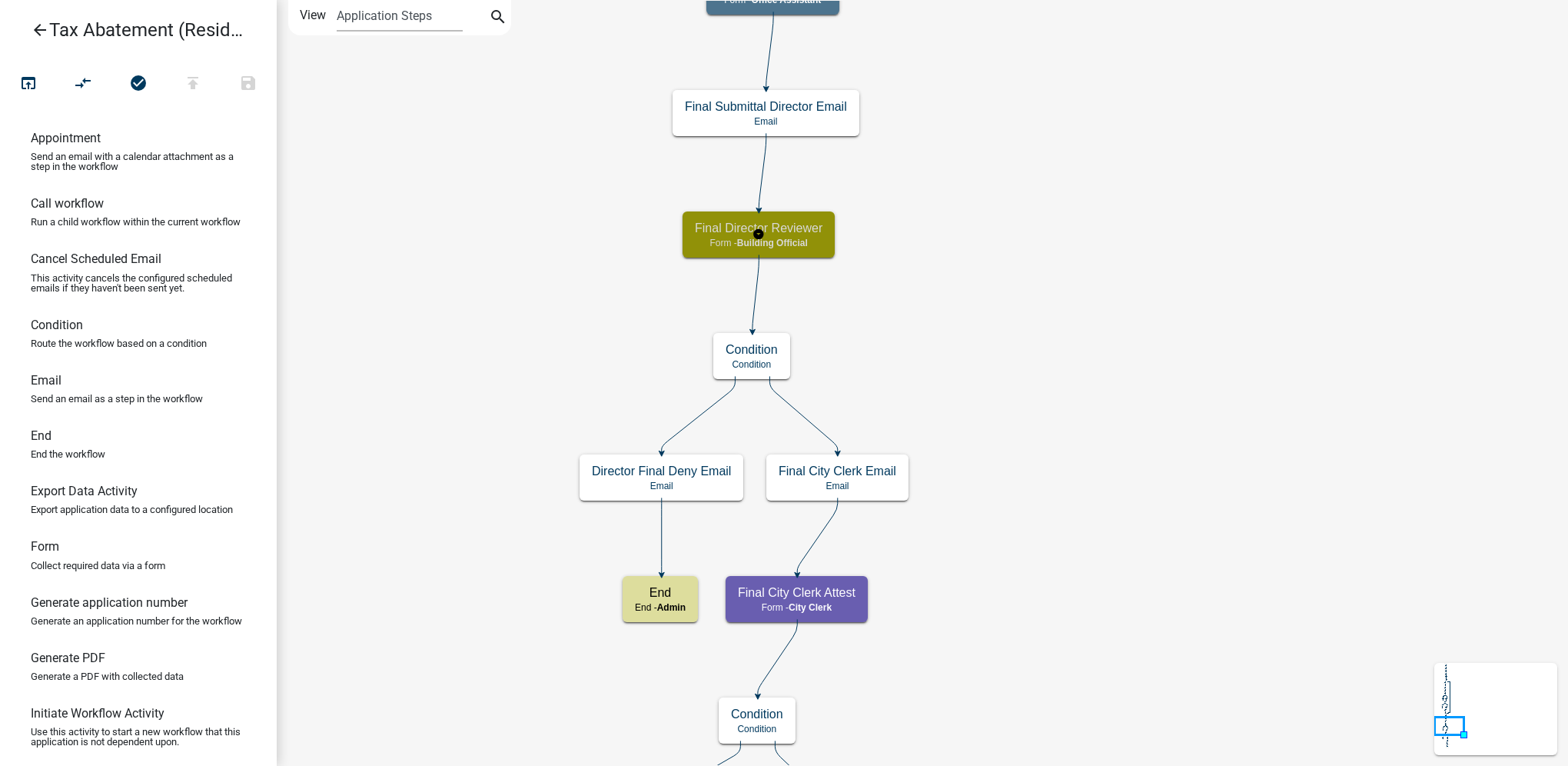
click at [813, 223] on h5 "Final Director Reviewer" at bounding box center [759, 228] width 128 height 15
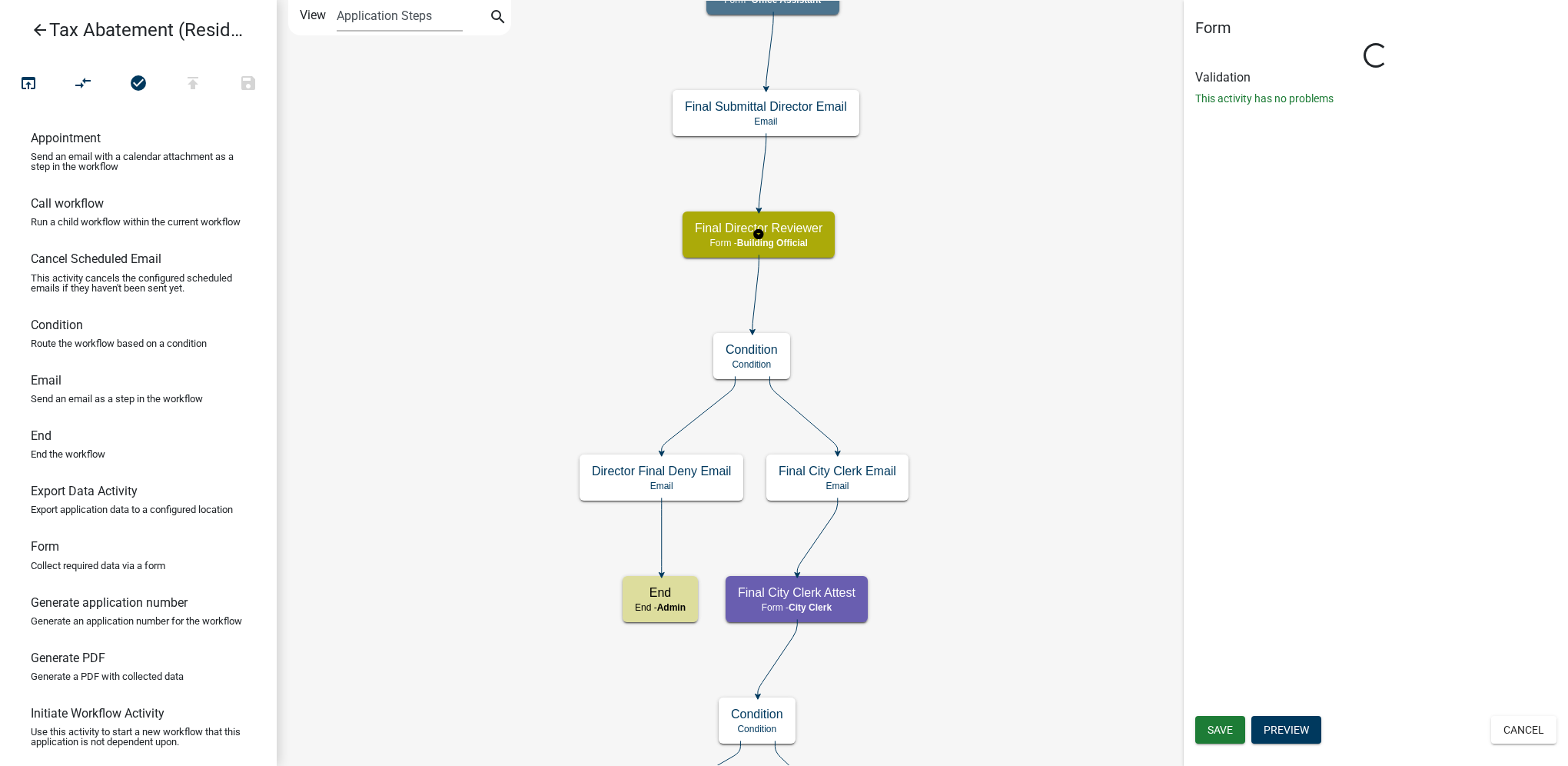
select select "F0AECD7E-1716-40EC-8448-0295D5F17524"
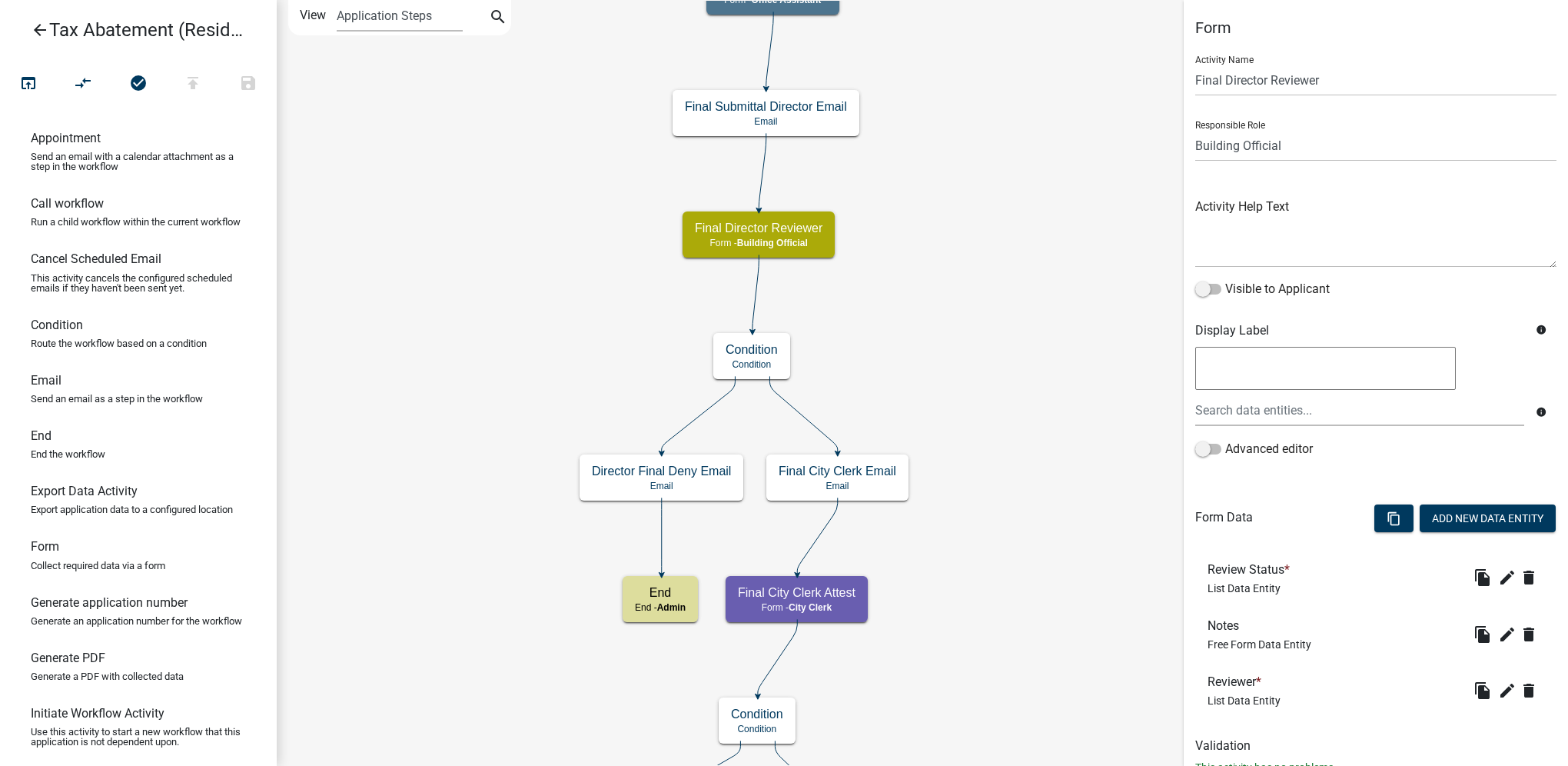
scroll to position [53, 0]
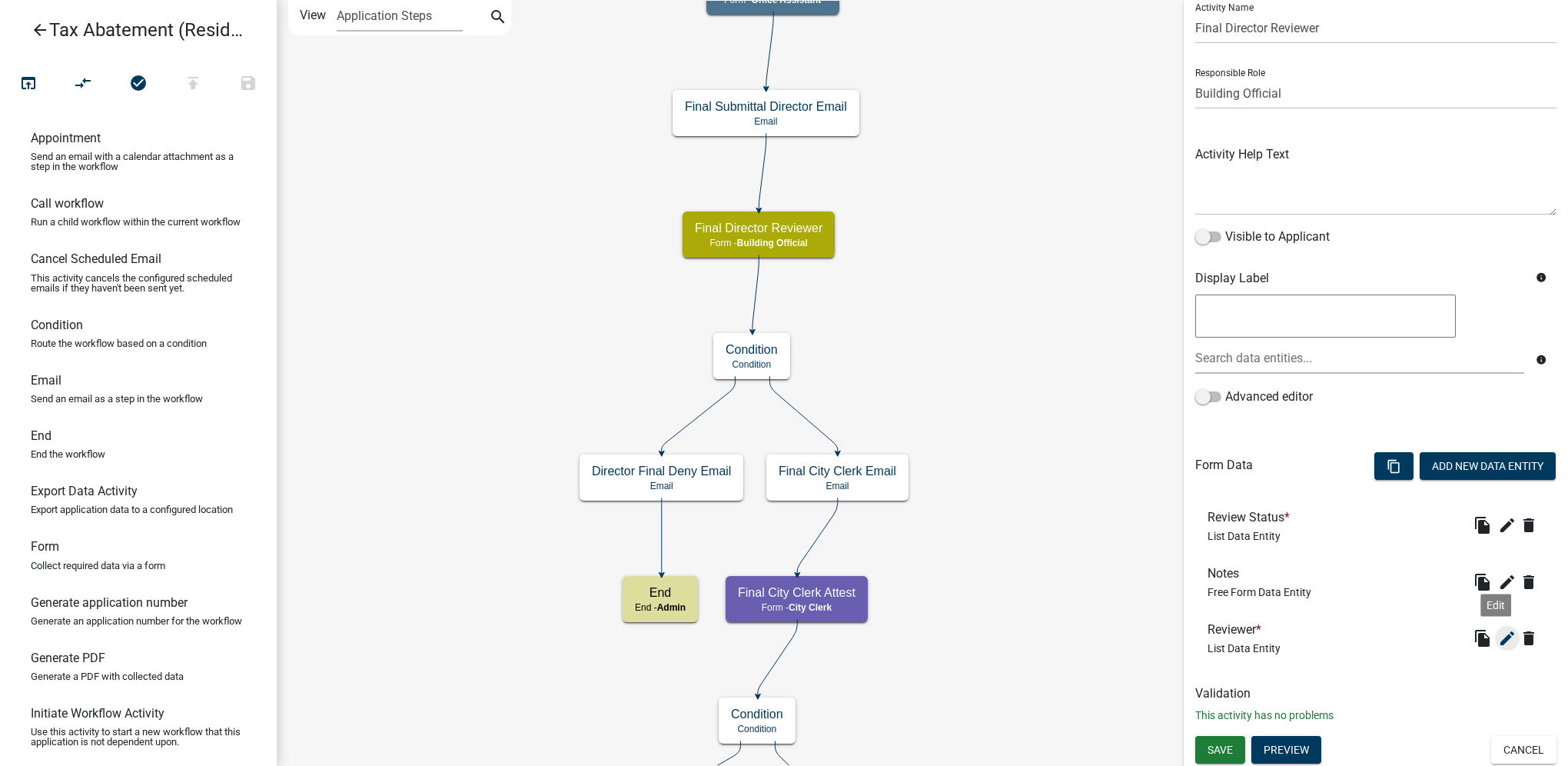
click at [1498, 637] on icon "edit" at bounding box center [1507, 637] width 18 height 18
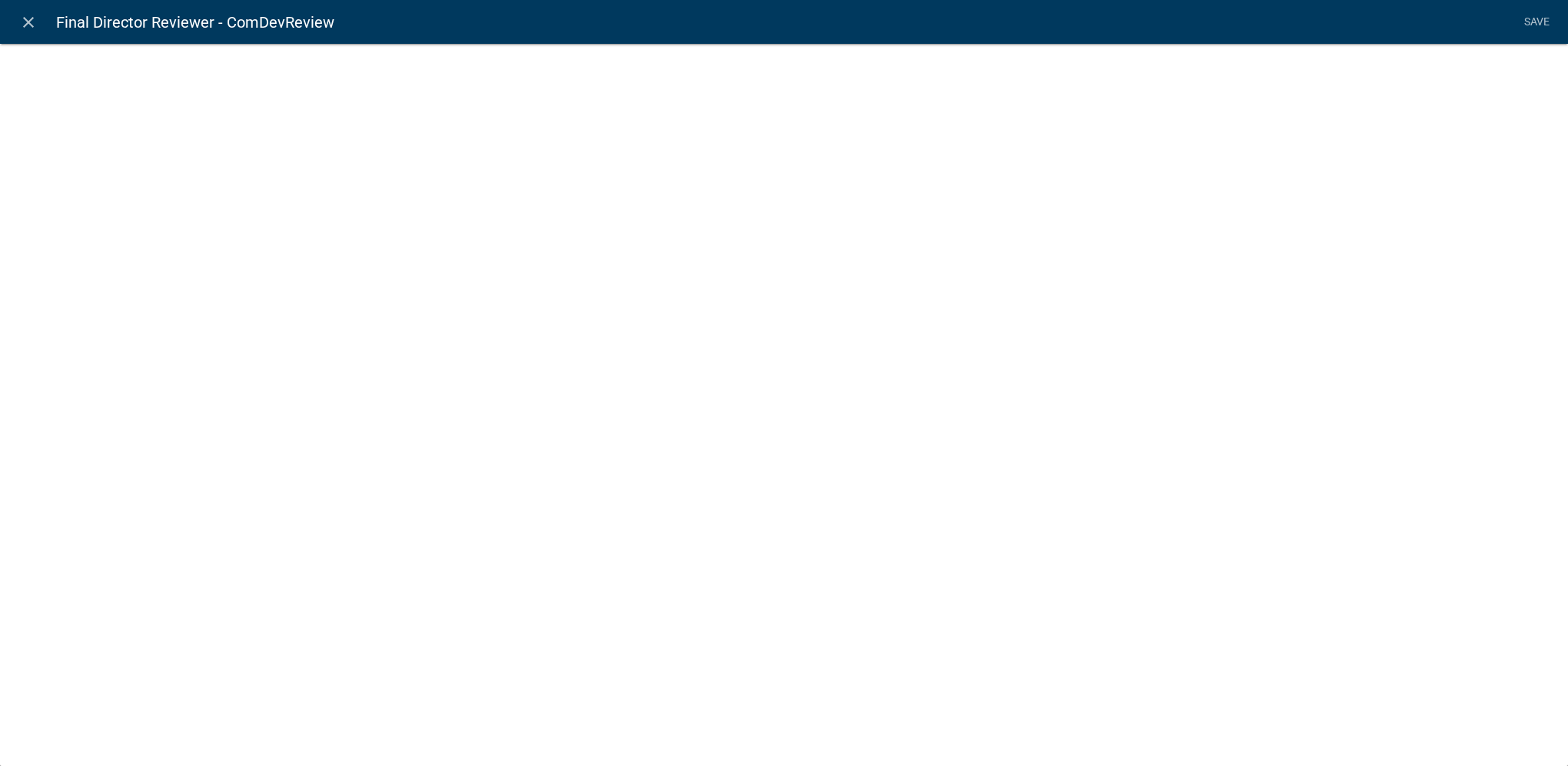
select select "list-data"
select select
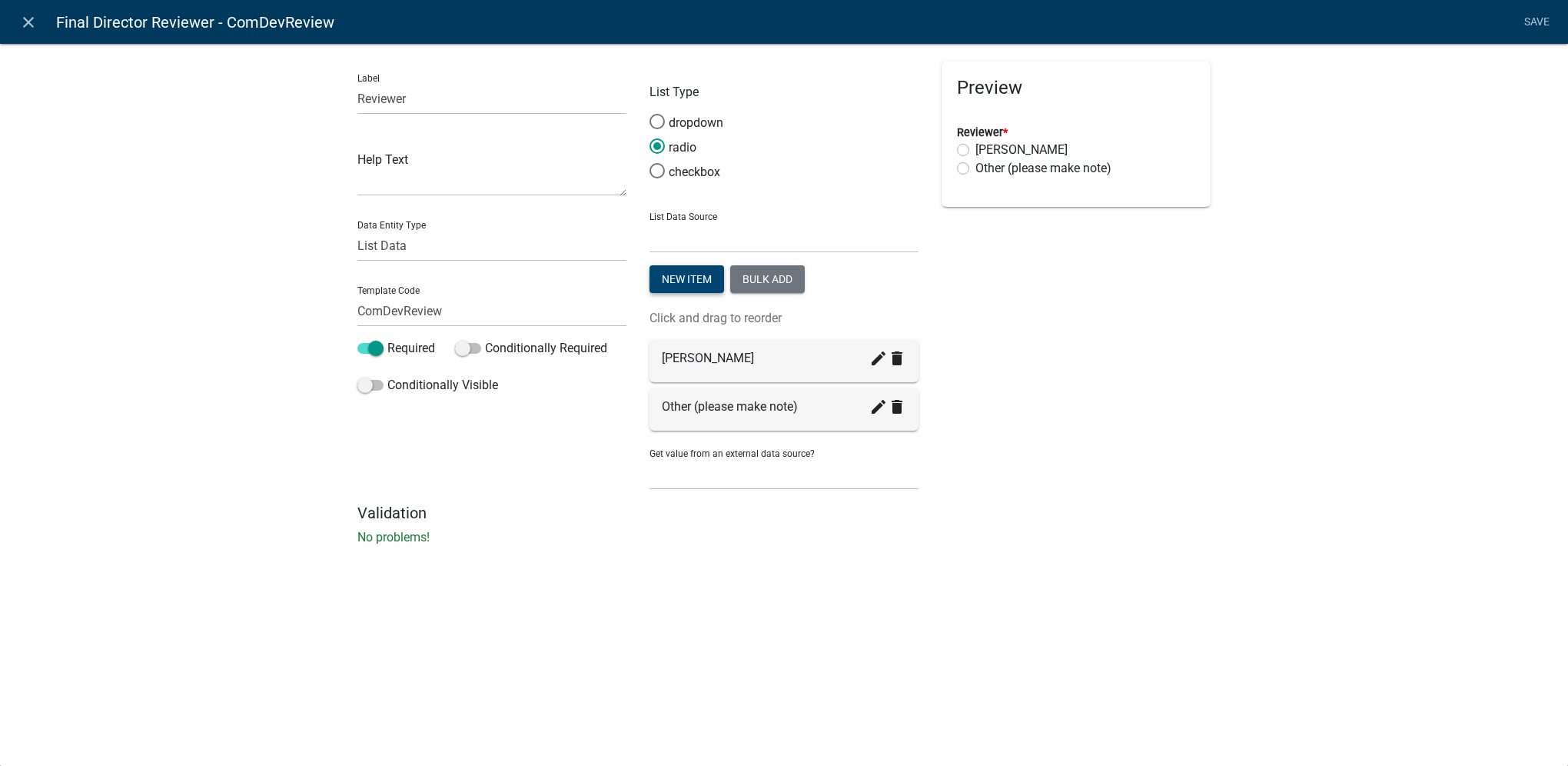
click at [710, 276] on button "New item" at bounding box center [686, 279] width 74 height 28
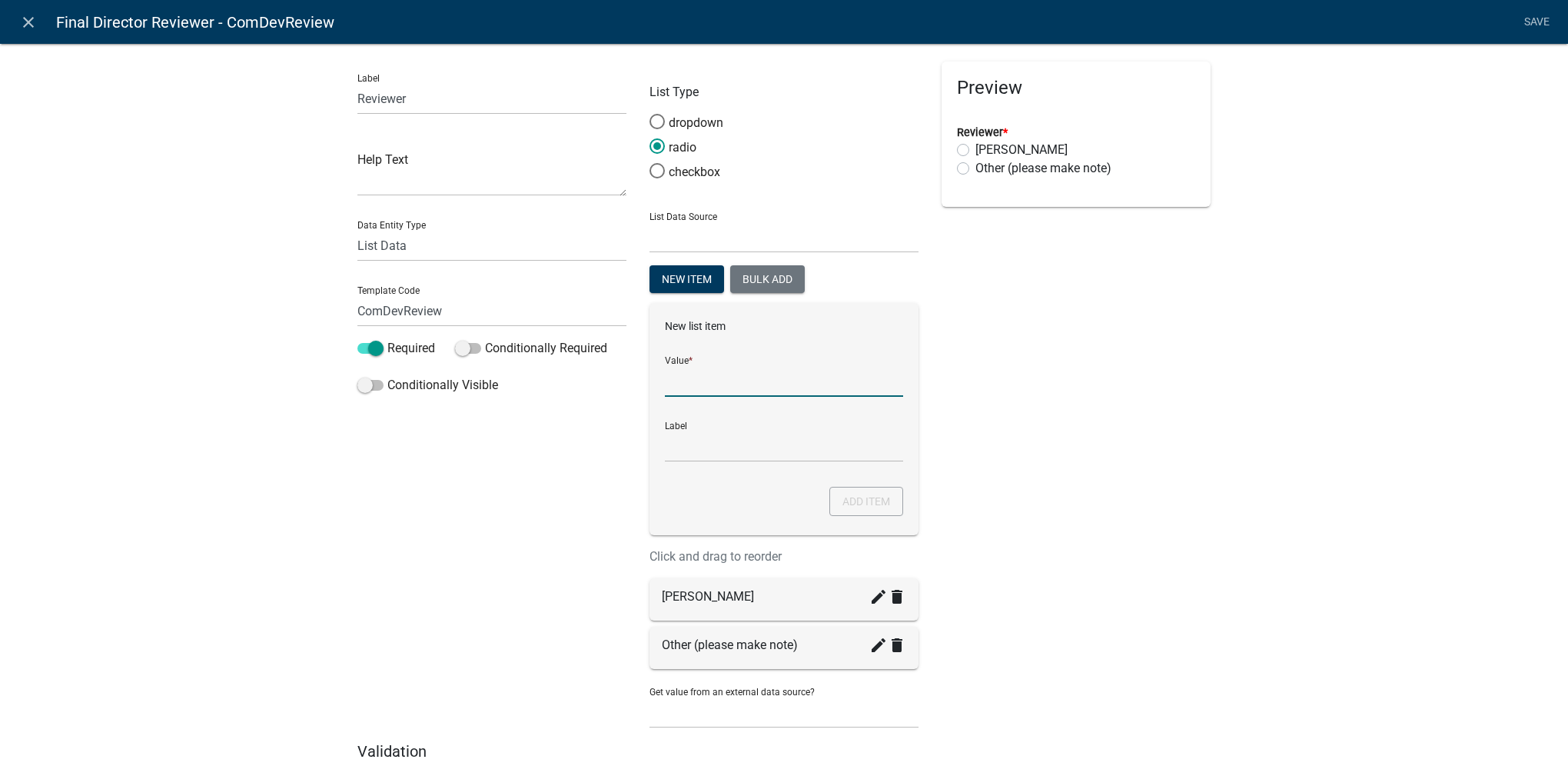
click at [713, 386] on input "List Data Source" at bounding box center [784, 381] width 238 height 32
type input "[PERSON_NAME]"
click at [838, 501] on button "Add item" at bounding box center [866, 502] width 73 height 29
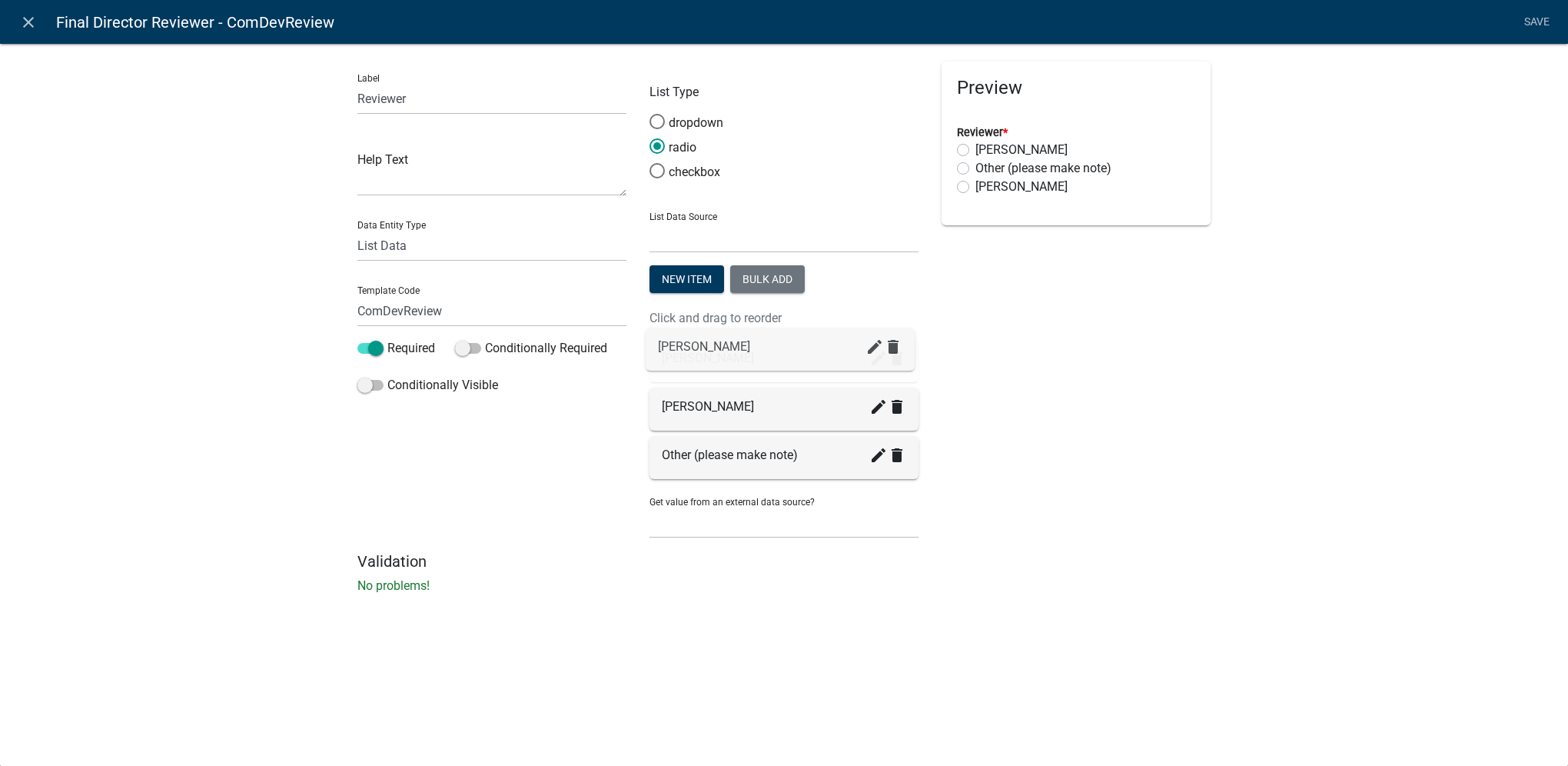
drag, startPoint x: 704, startPoint y: 455, endPoint x: 699, endPoint y: 345, distance: 110.1
click at [1525, 26] on link "Save" at bounding box center [1536, 22] width 39 height 29
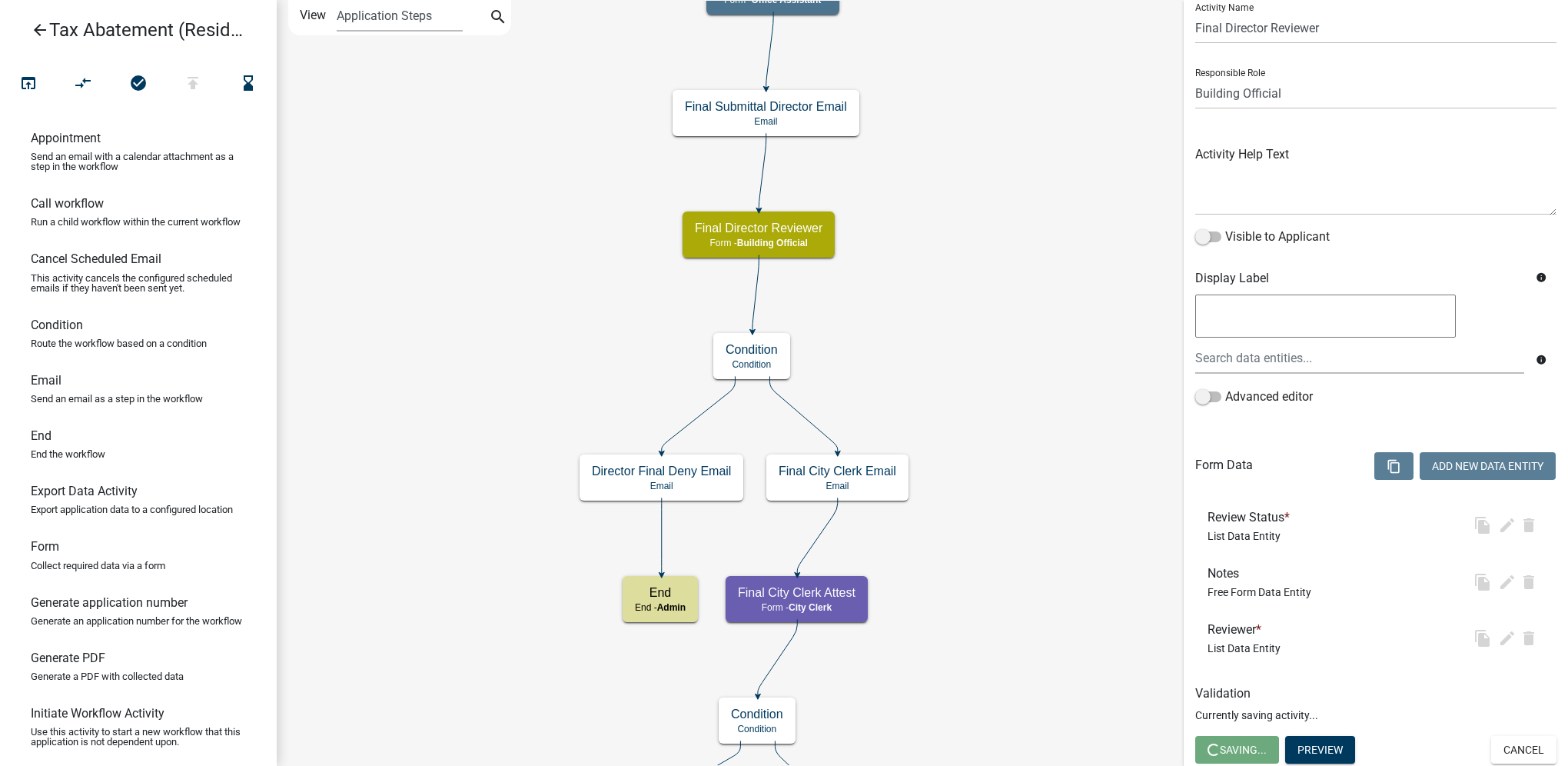
scroll to position [0, 0]
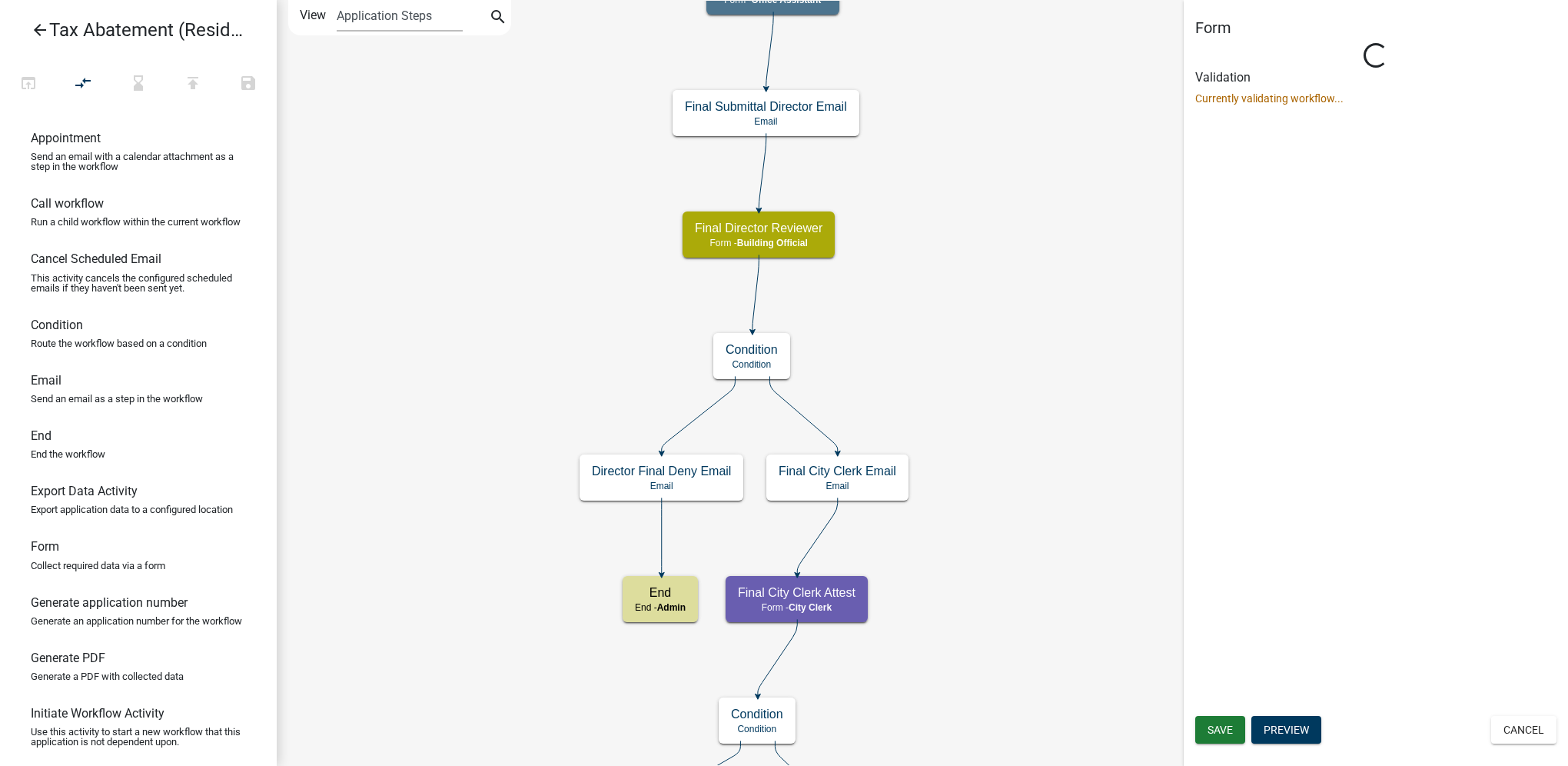
select select "F0AECD7E-1716-40EC-8448-0295D5F17524"
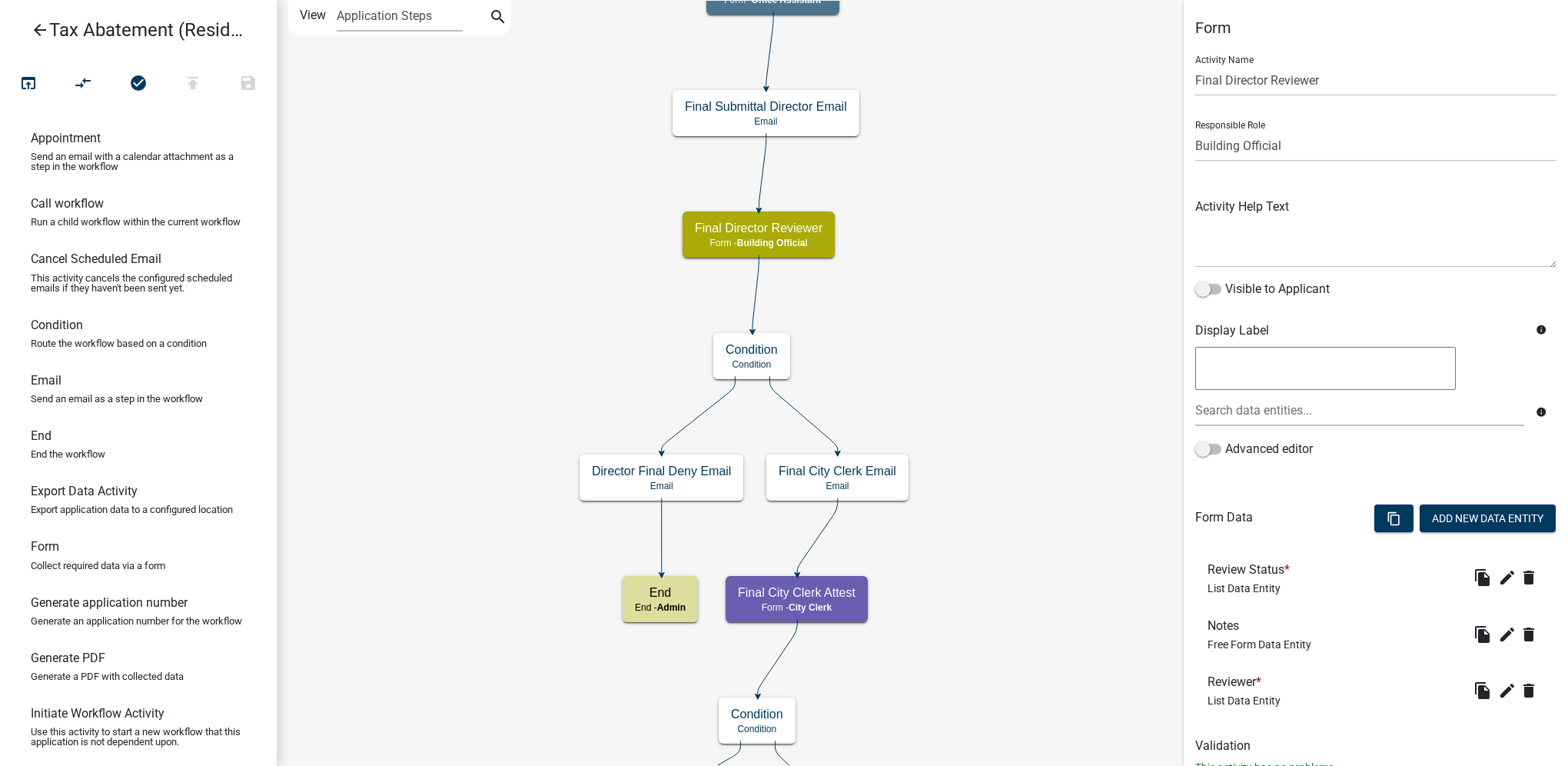
scroll to position [53, 0]
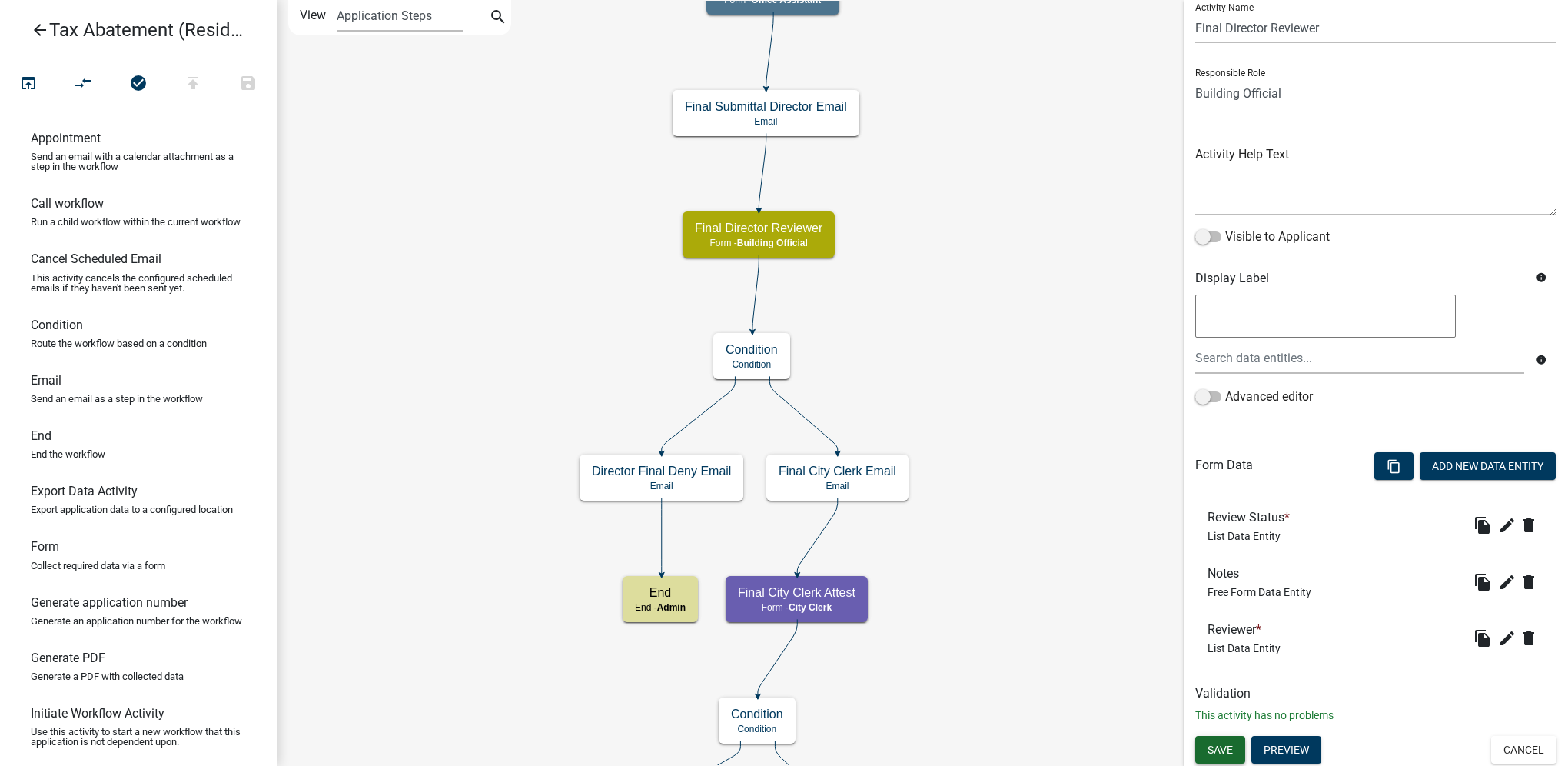
click at [1235, 748] on button "Save" at bounding box center [1220, 750] width 50 height 28
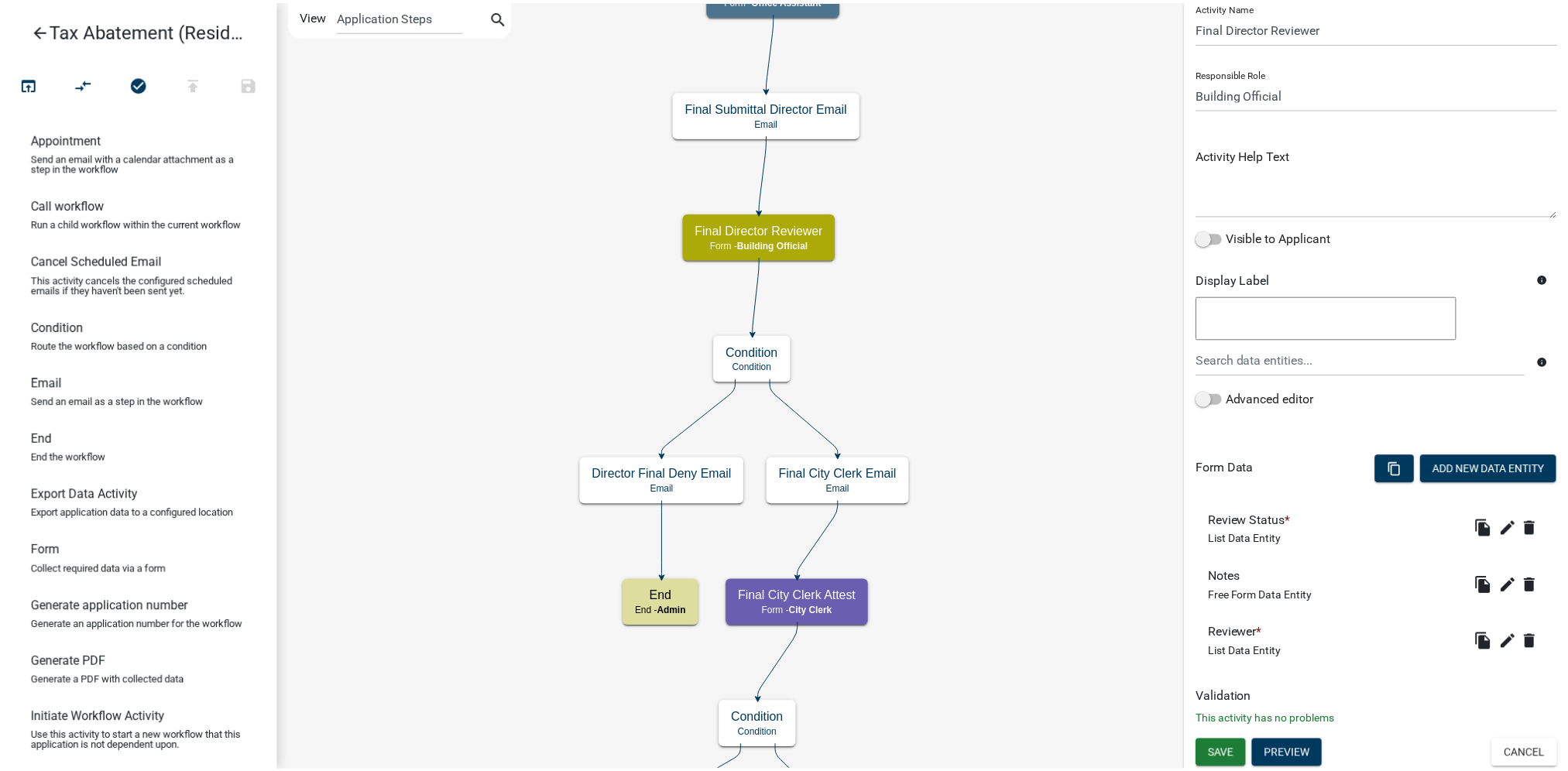
scroll to position [0, 0]
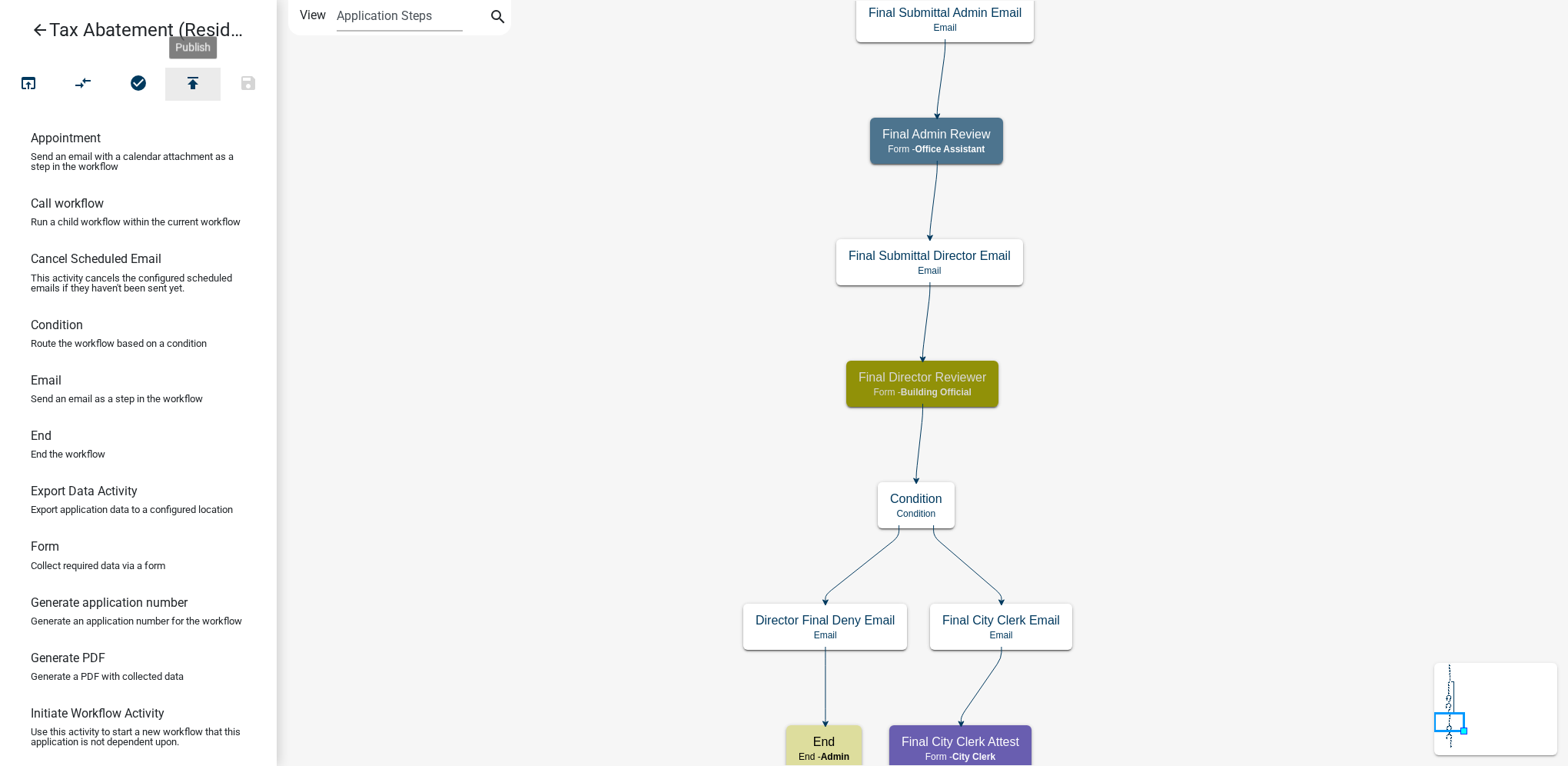
click at [198, 85] on icon "publish" at bounding box center [193, 84] width 18 height 22
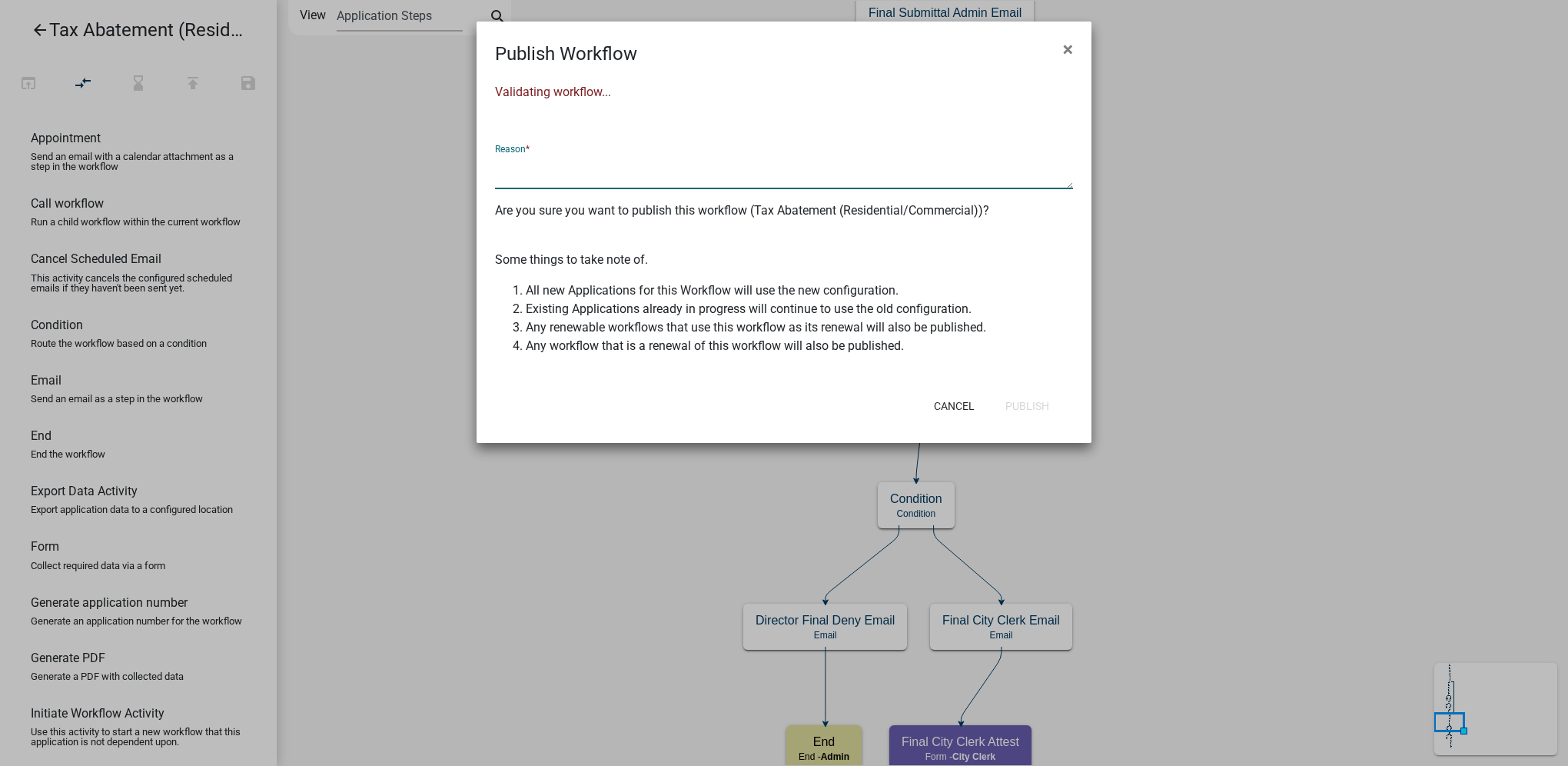
click at [709, 169] on textarea at bounding box center [783, 171] width 578 height 35
type textarea "[PERSON_NAME] as Director Reviewer"
click at [1012, 403] on button "Publish" at bounding box center [1027, 406] width 68 height 28
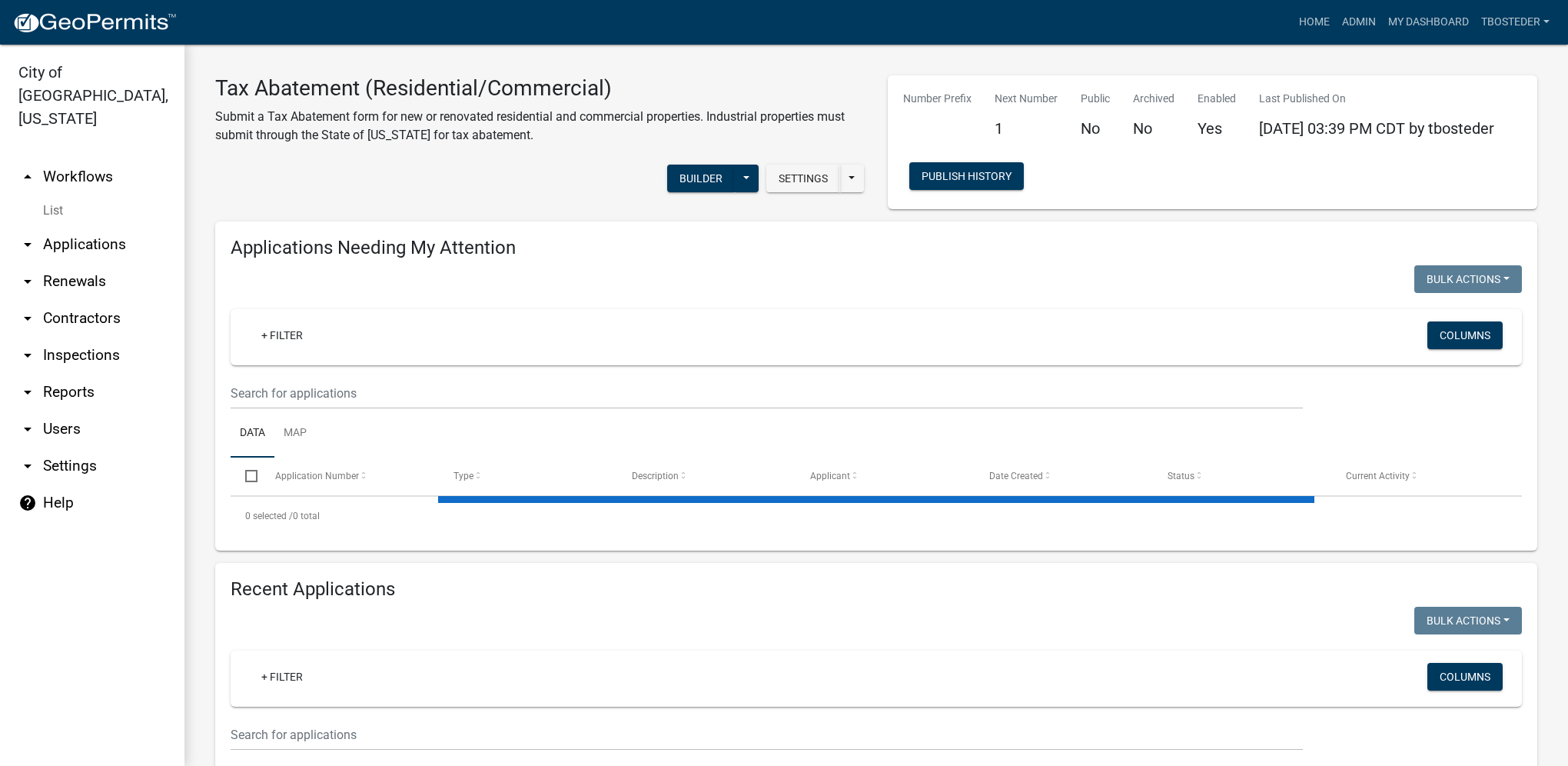
select select "1: 25"
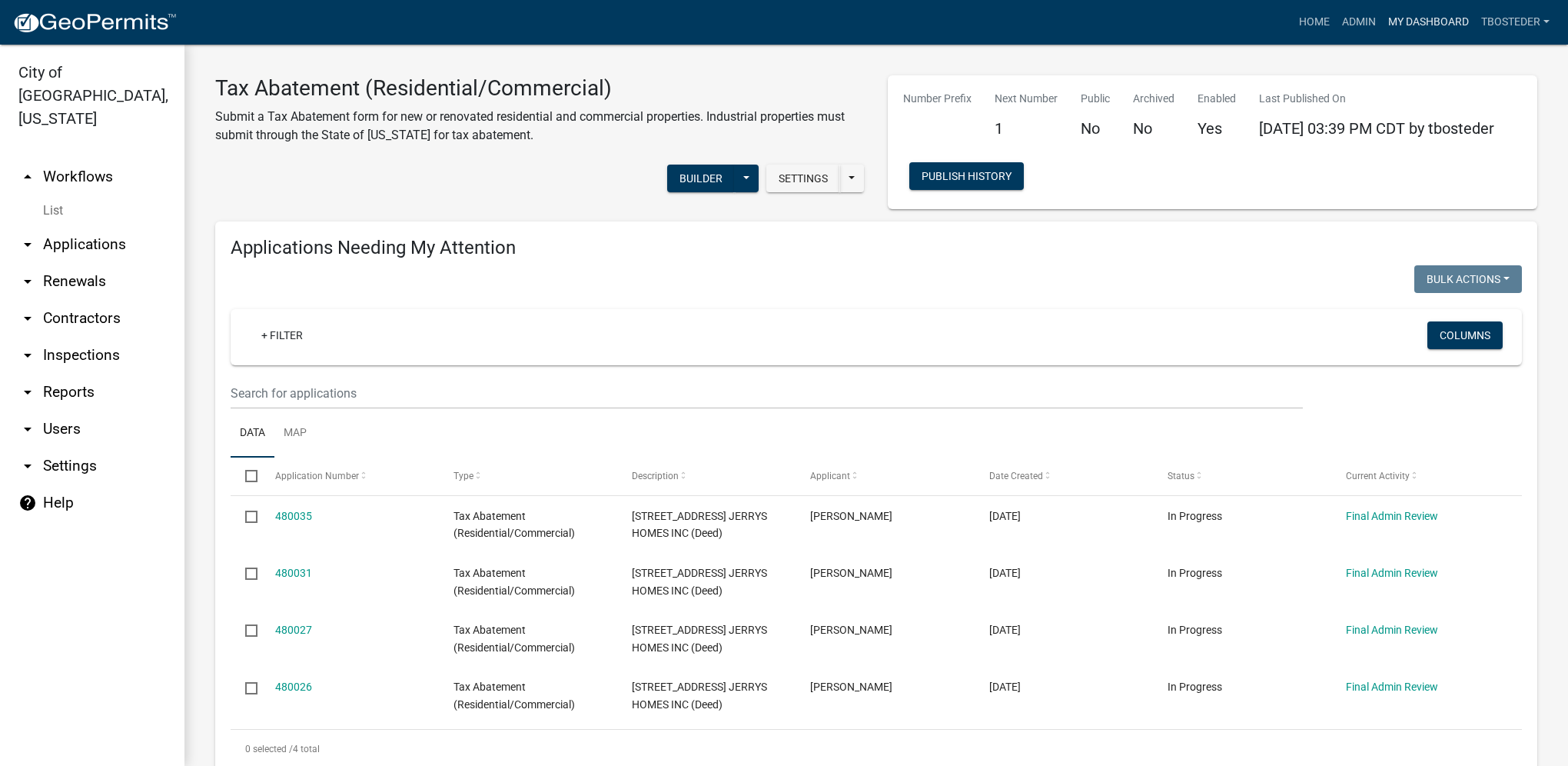
click at [1412, 28] on link "My Dashboard" at bounding box center [1429, 22] width 93 height 29
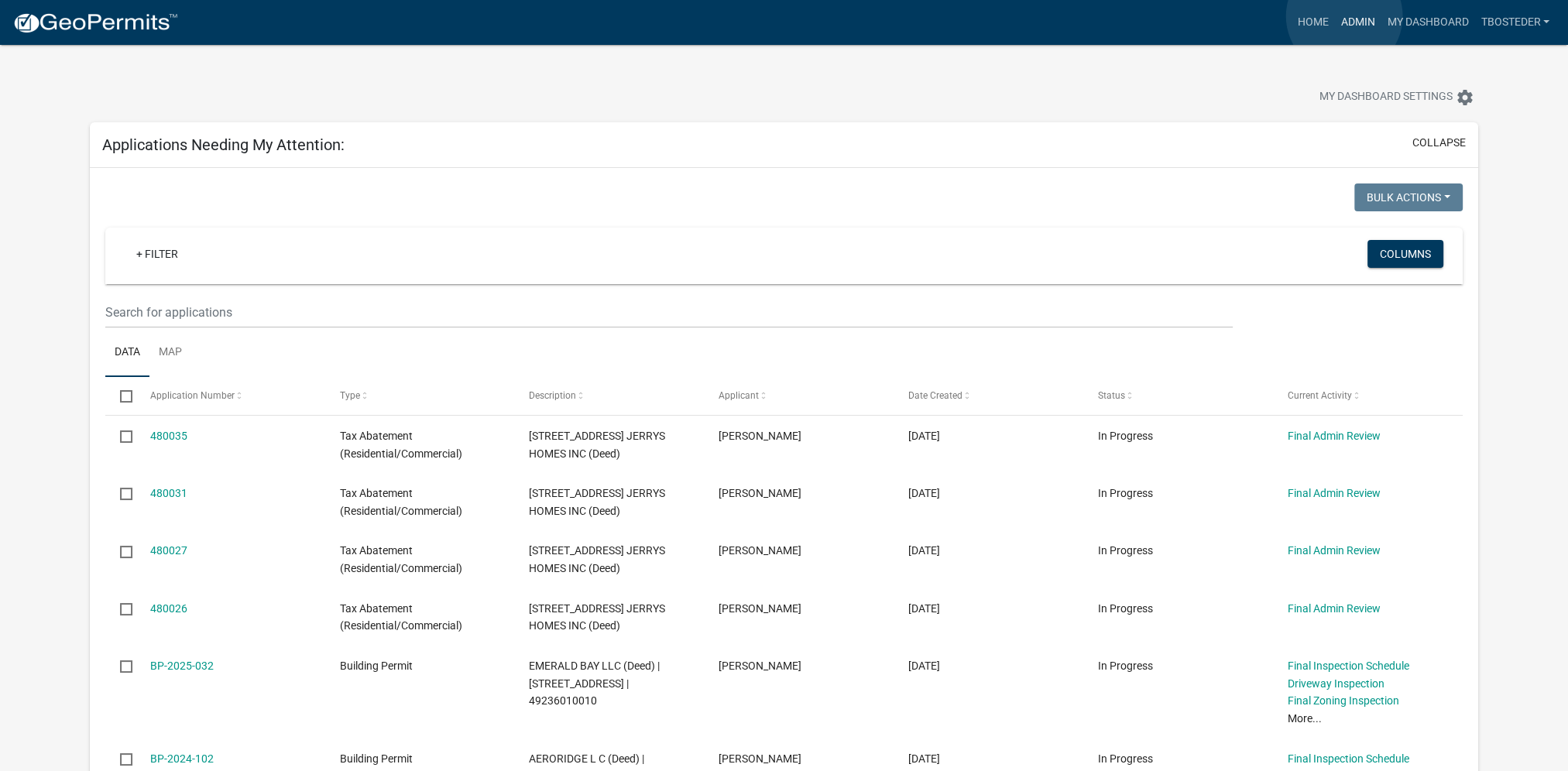
click at [1344, 17] on link "Admin" at bounding box center [1357, 23] width 46 height 30
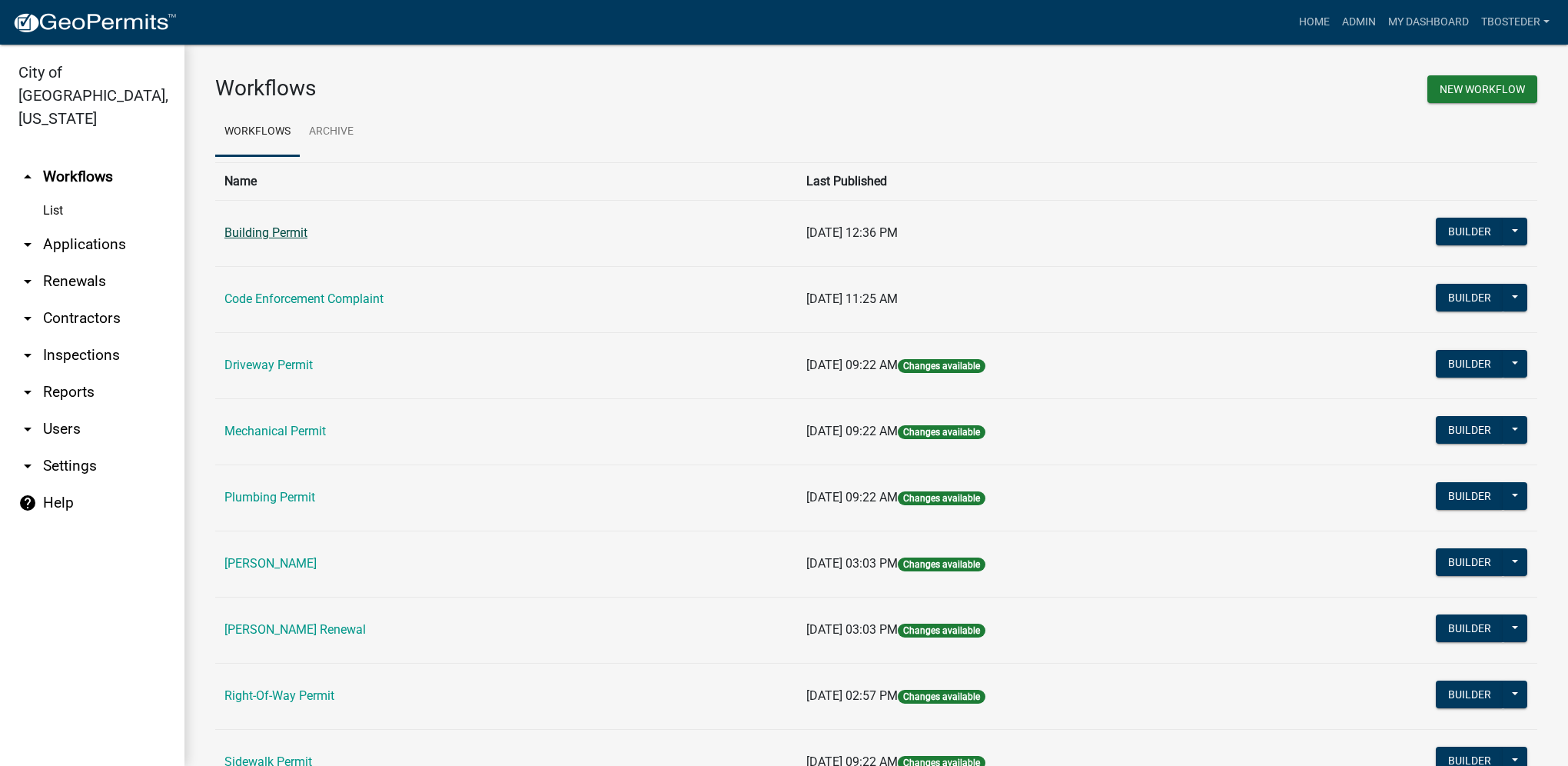
click at [286, 237] on link "Building Permit" at bounding box center [266, 232] width 83 height 15
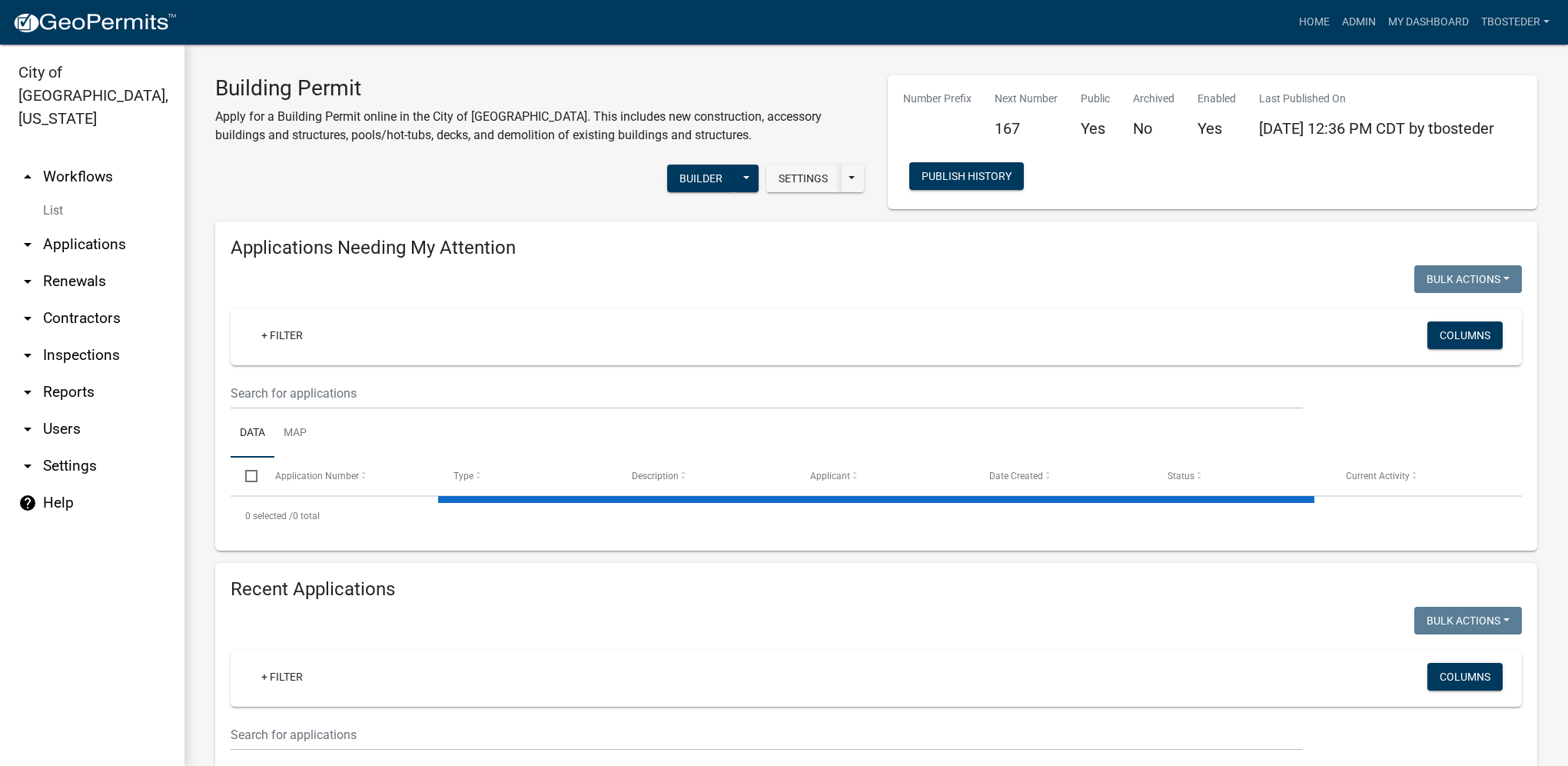
select select "1: 25"
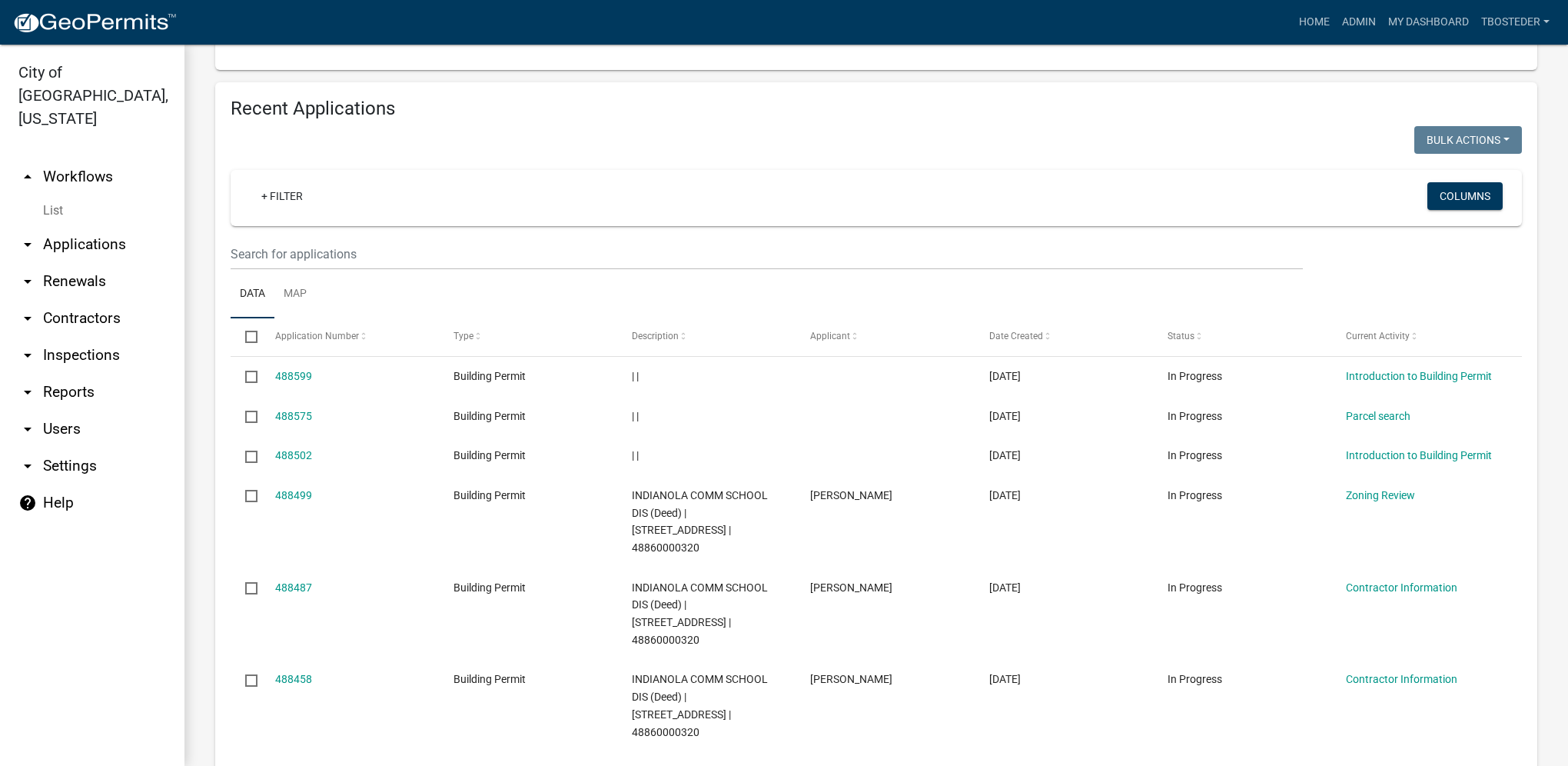
scroll to position [571, 0]
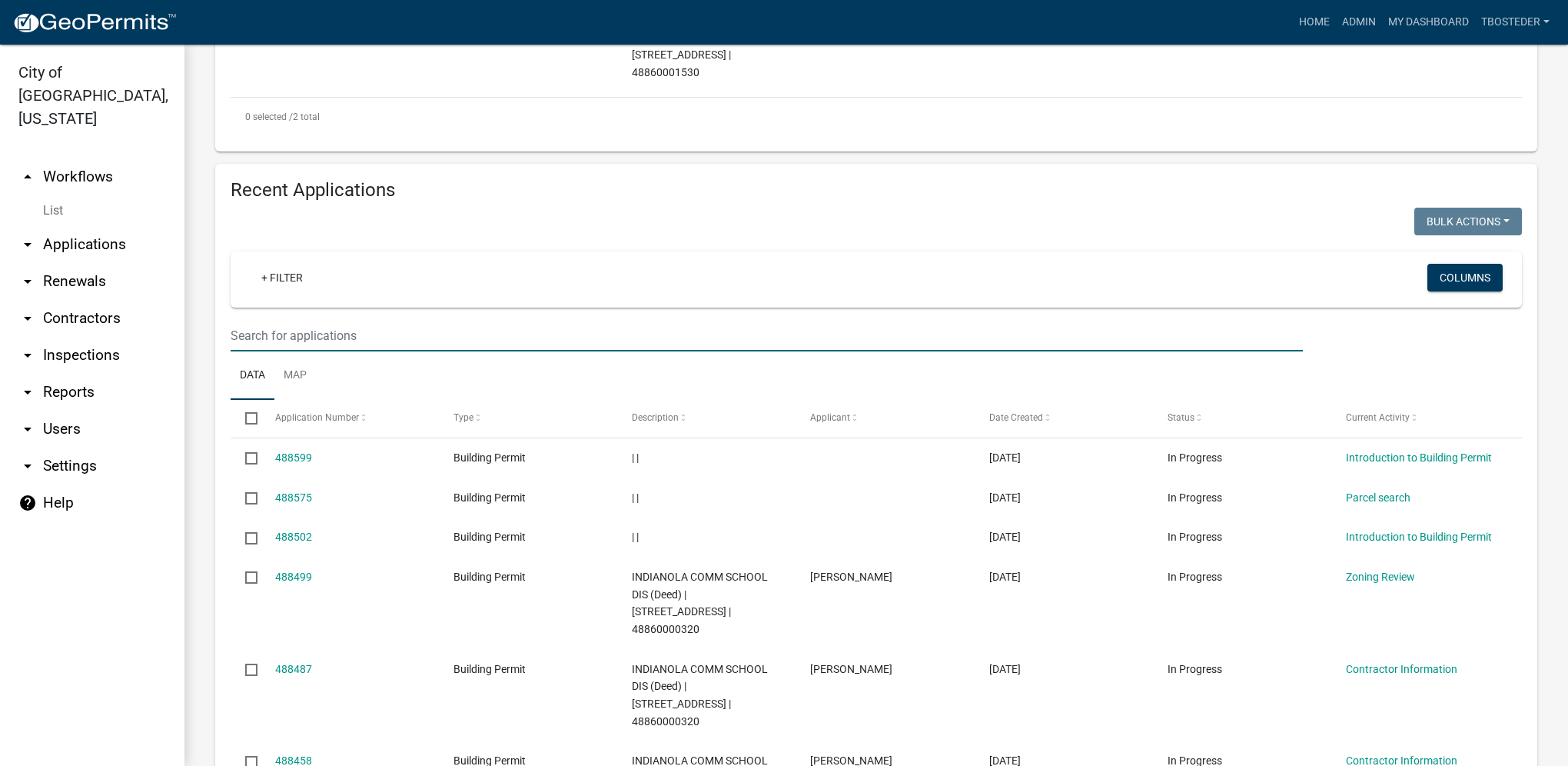
click at [427, 335] on input "text" at bounding box center [767, 335] width 1072 height 32
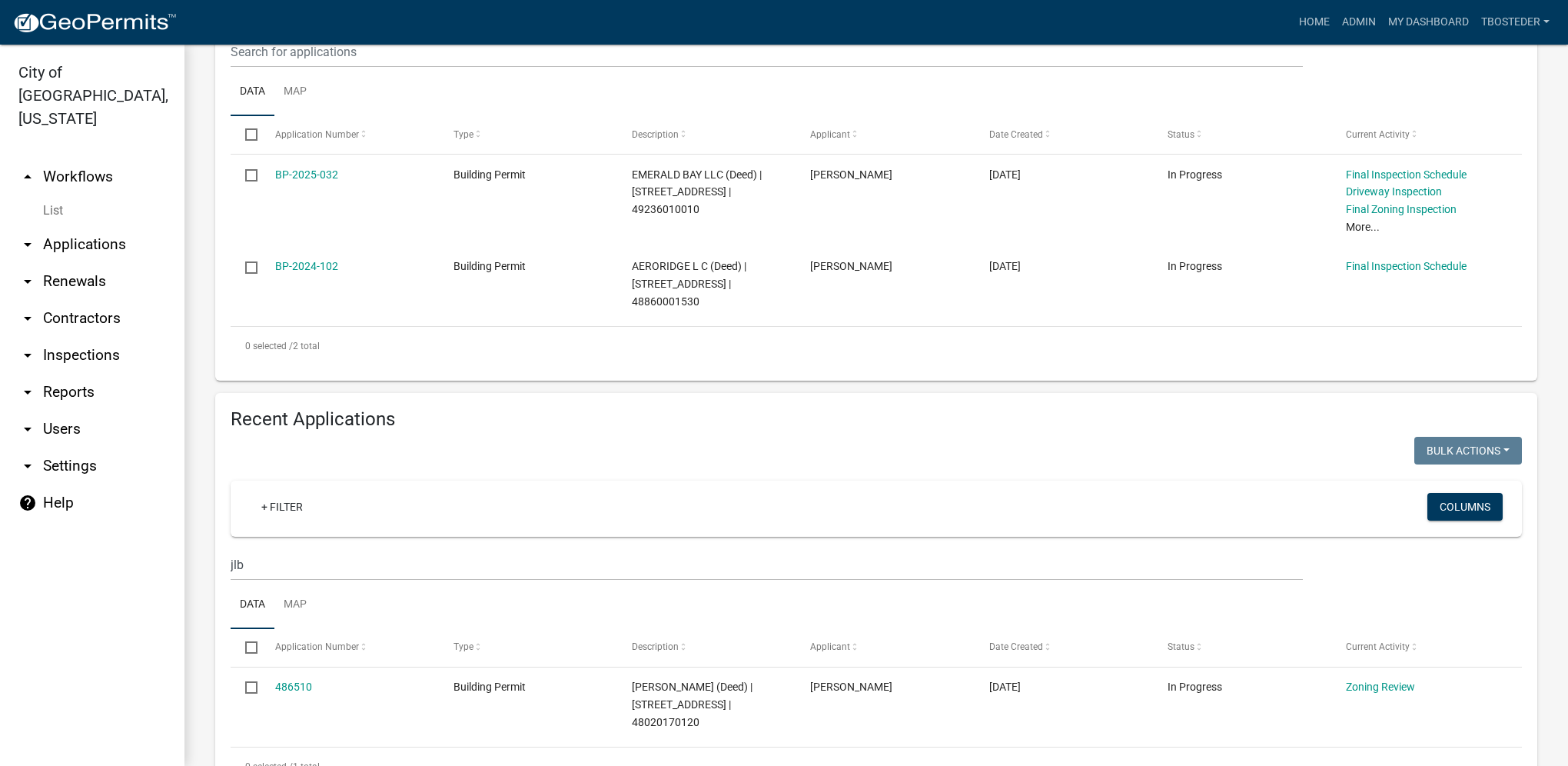
scroll to position [384, 0]
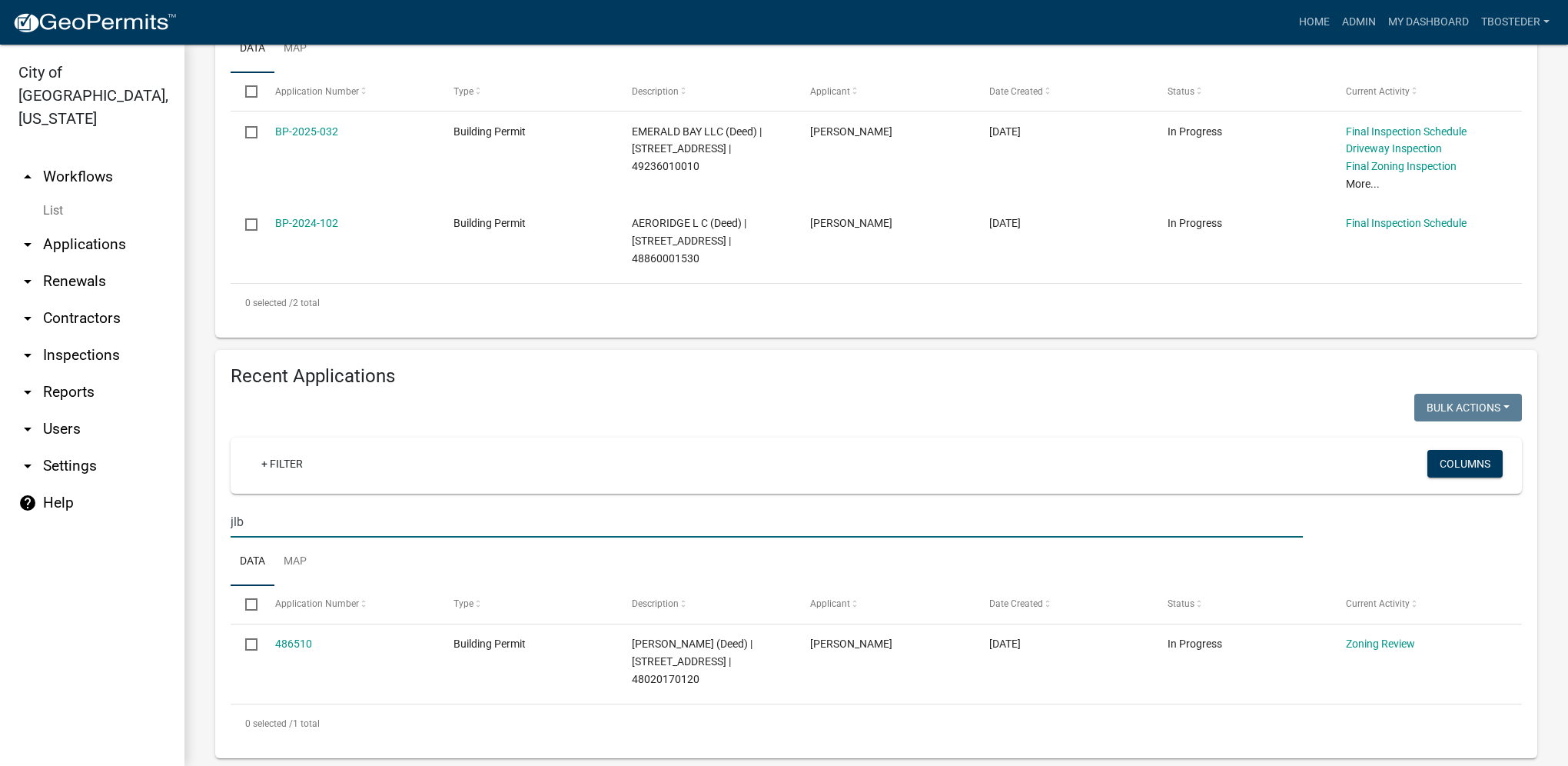
drag, startPoint x: 263, startPoint y: 533, endPoint x: 218, endPoint y: 537, distance: 45.2
click at [218, 537] on div "Recent Applications Bulk Actions Void Expire Lock Withdraw + Filter Columns jlb…" at bounding box center [876, 554] width 1322 height 408
type input "110"
select select "1: 25"
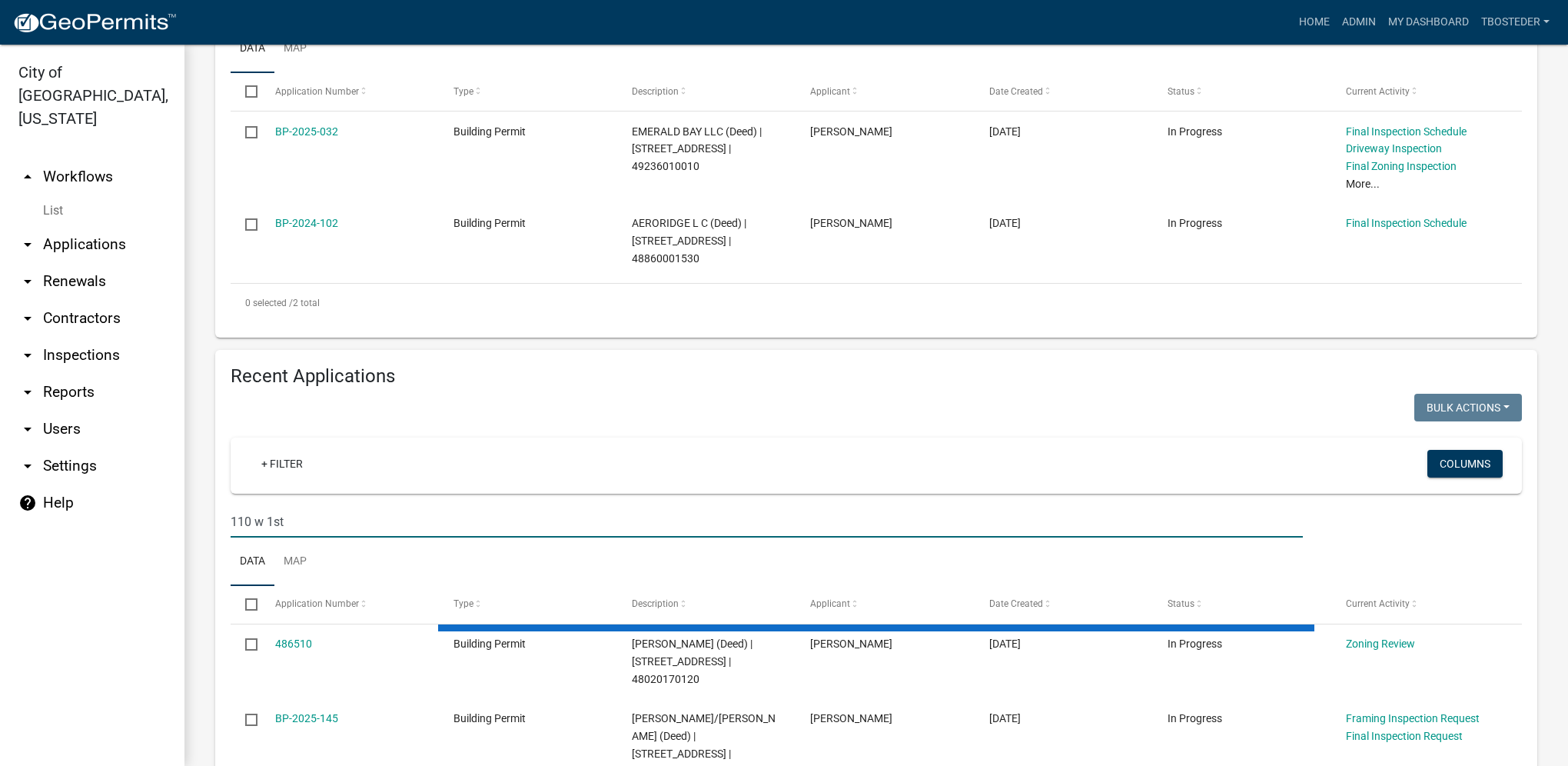
type input "110 w 1st"
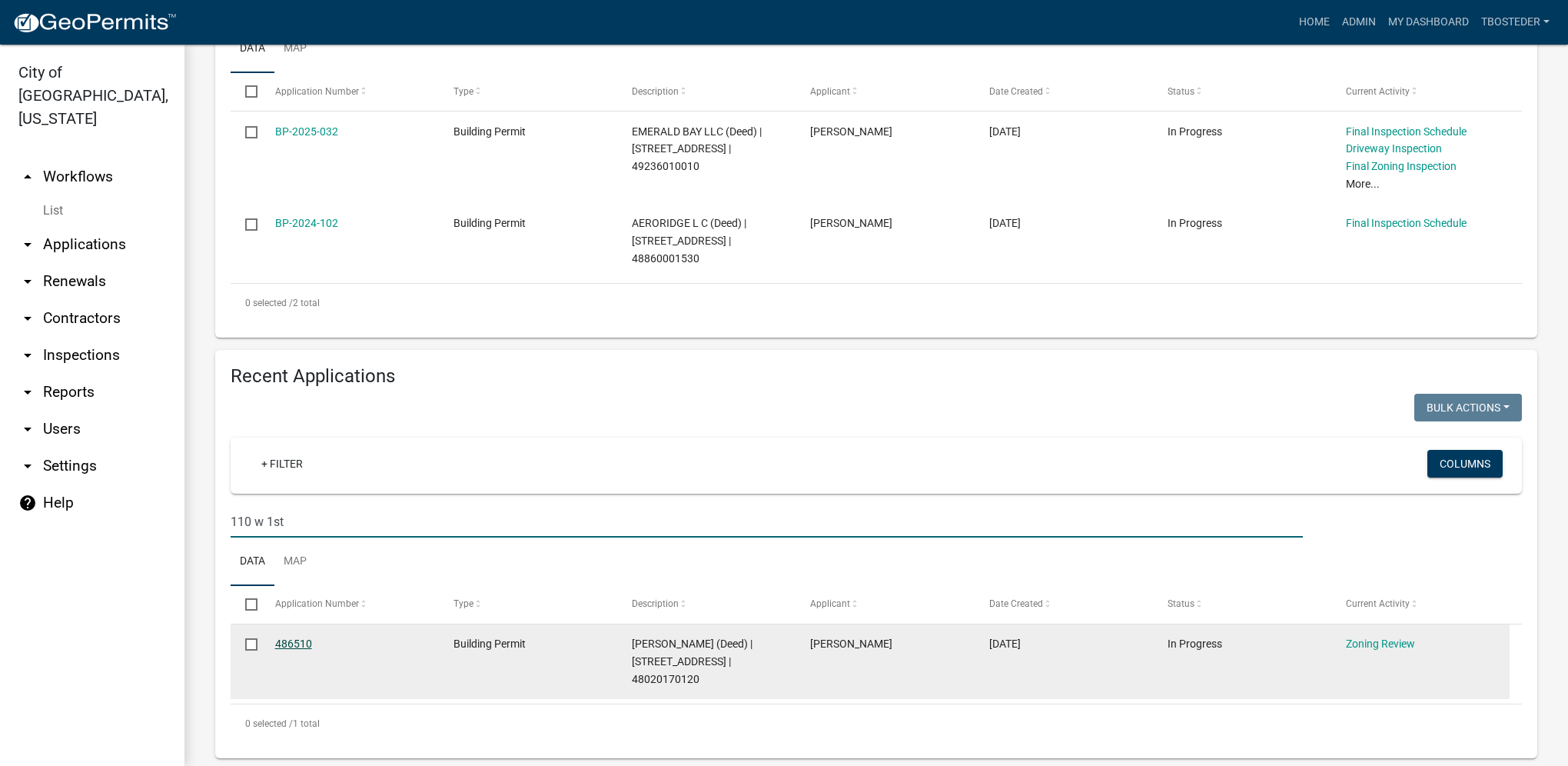
click at [304, 649] on link "486510" at bounding box center [294, 643] width 37 height 12
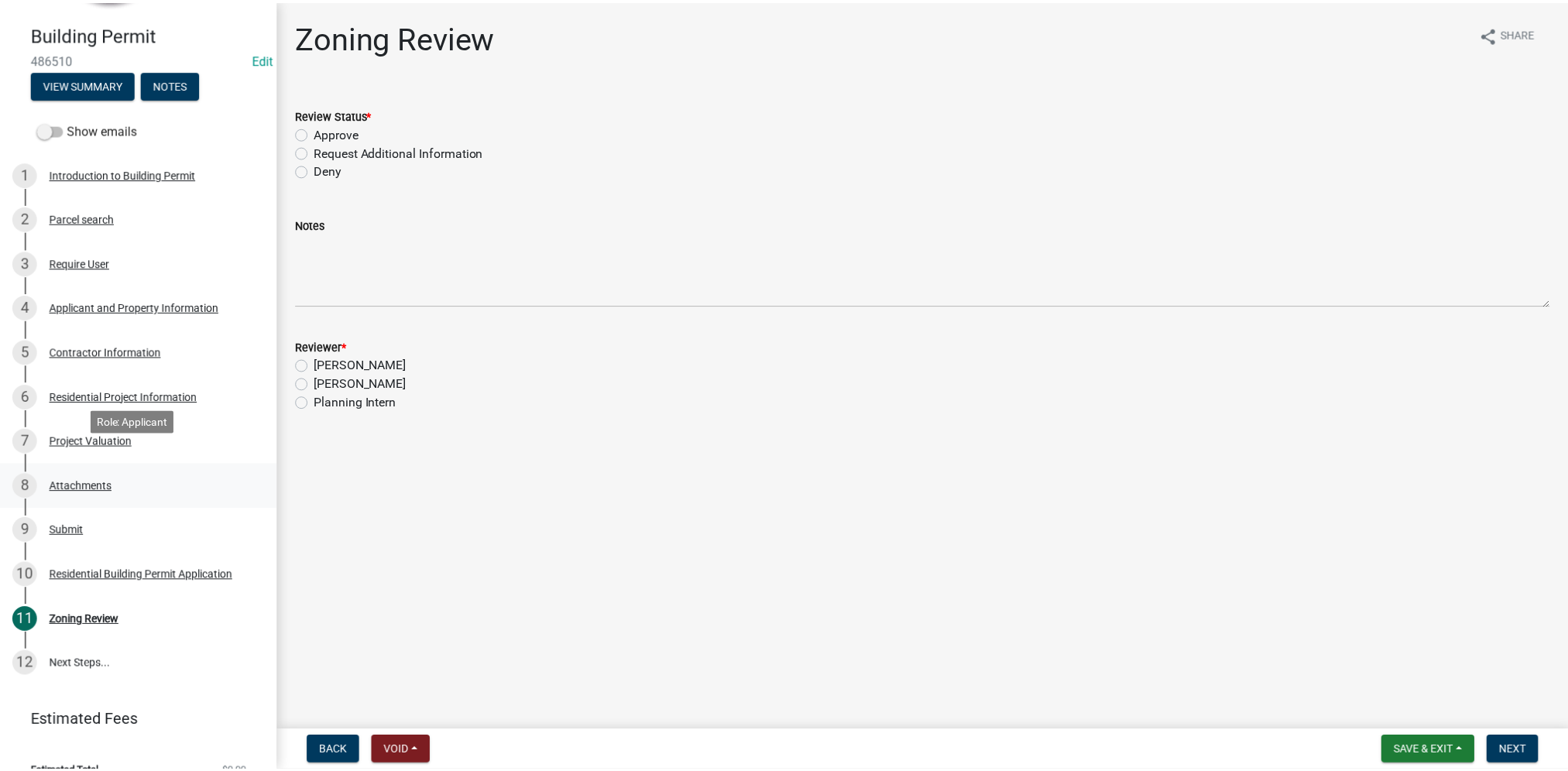
scroll to position [148, 0]
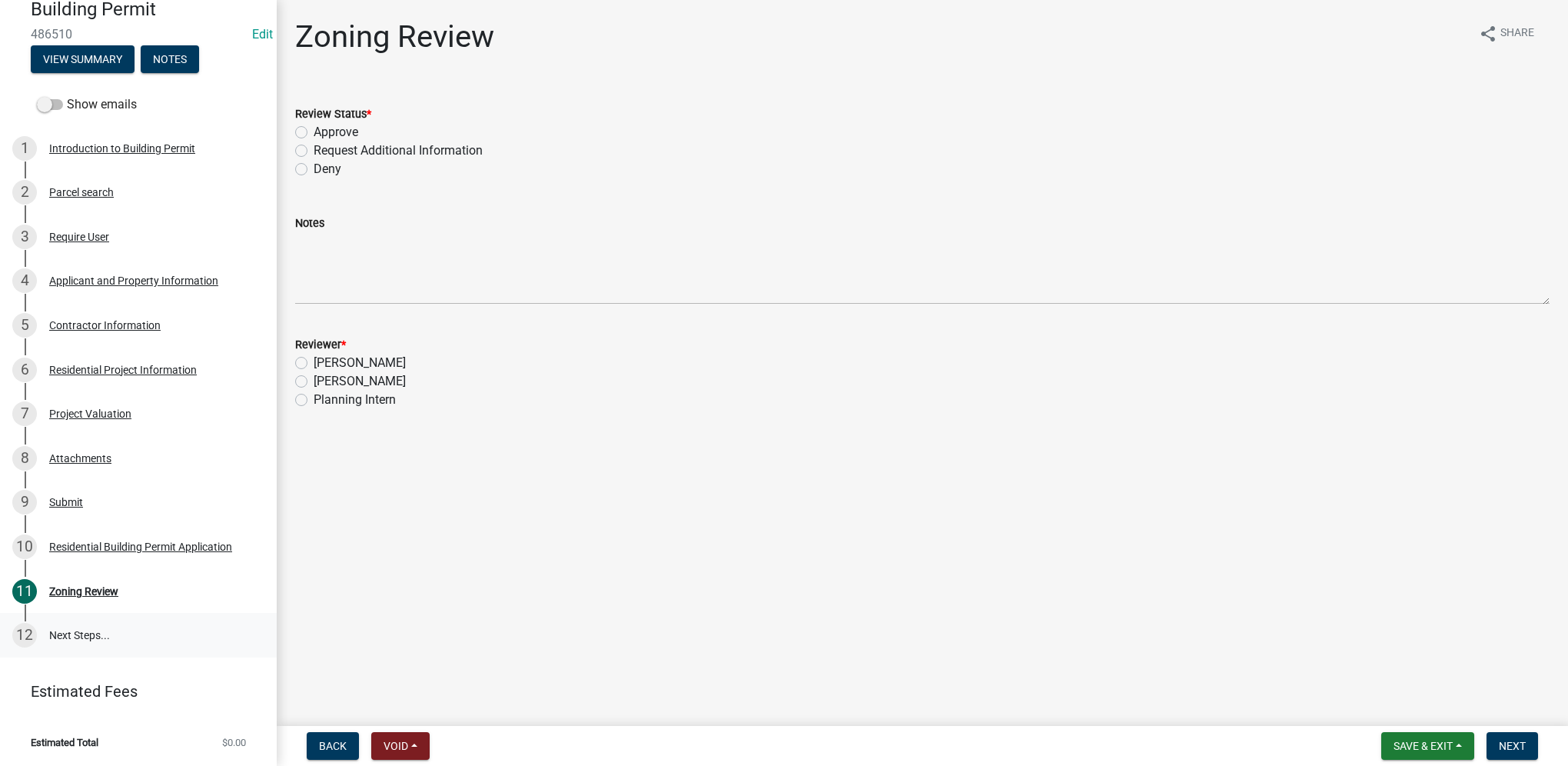
click at [165, 631] on link "12 Next Steps..." at bounding box center [138, 636] width 276 height 45
click at [134, 406] on div "7 Project Valuation" at bounding box center [132, 414] width 240 height 24
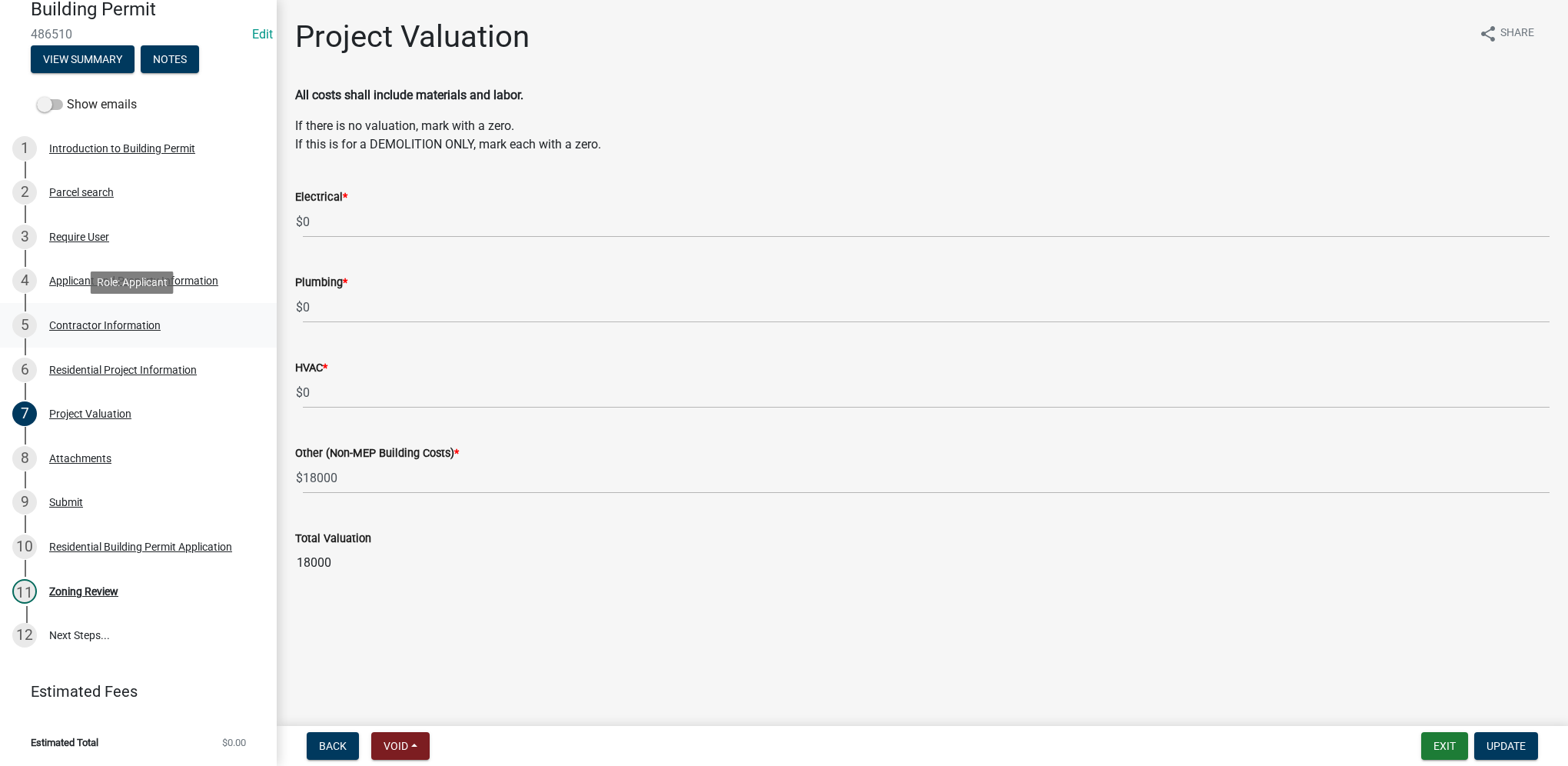
click at [147, 313] on div "5 Contractor Information" at bounding box center [132, 325] width 240 height 24
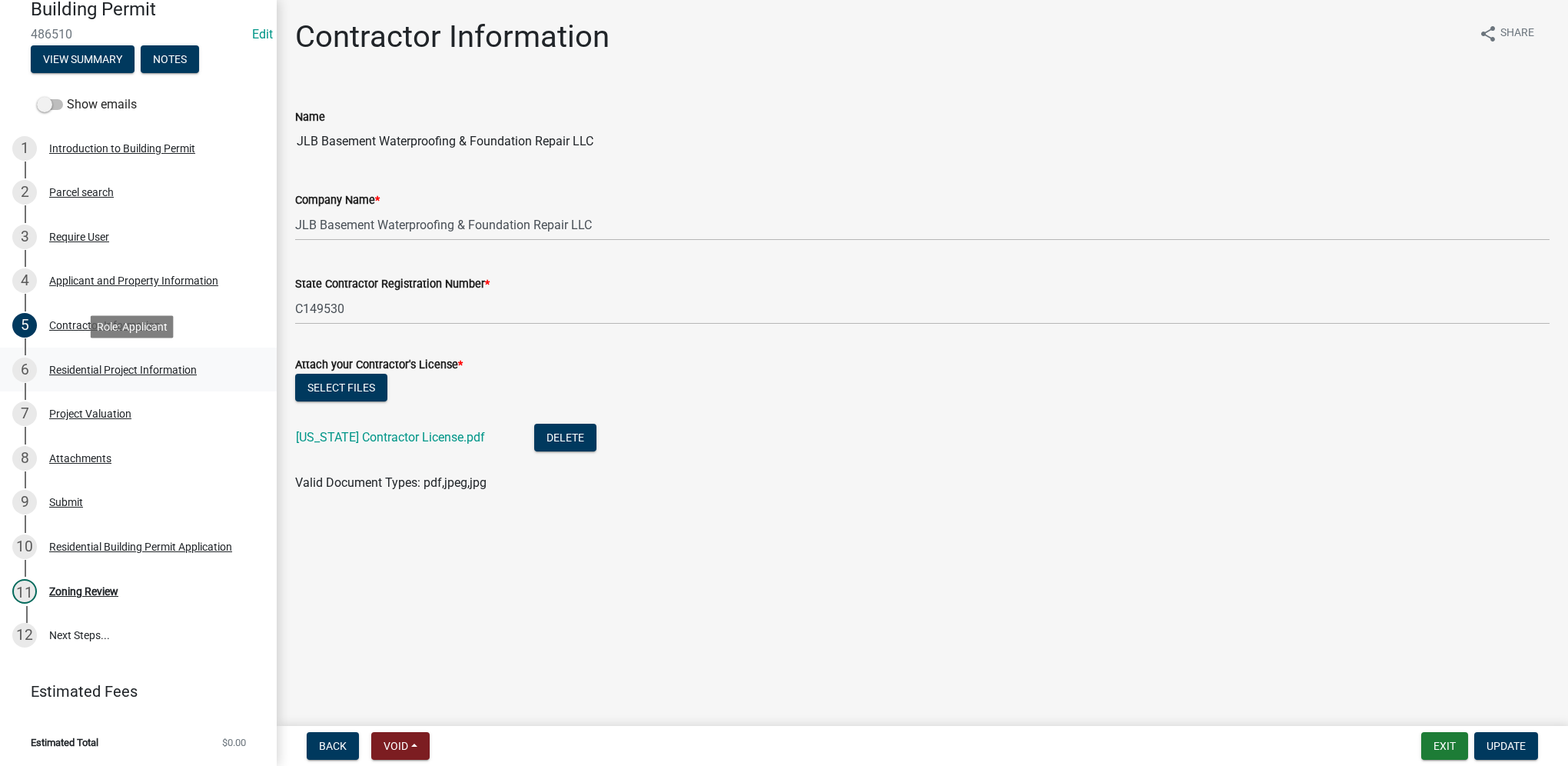
click at [165, 370] on div "Residential Project Information" at bounding box center [123, 370] width 148 height 10
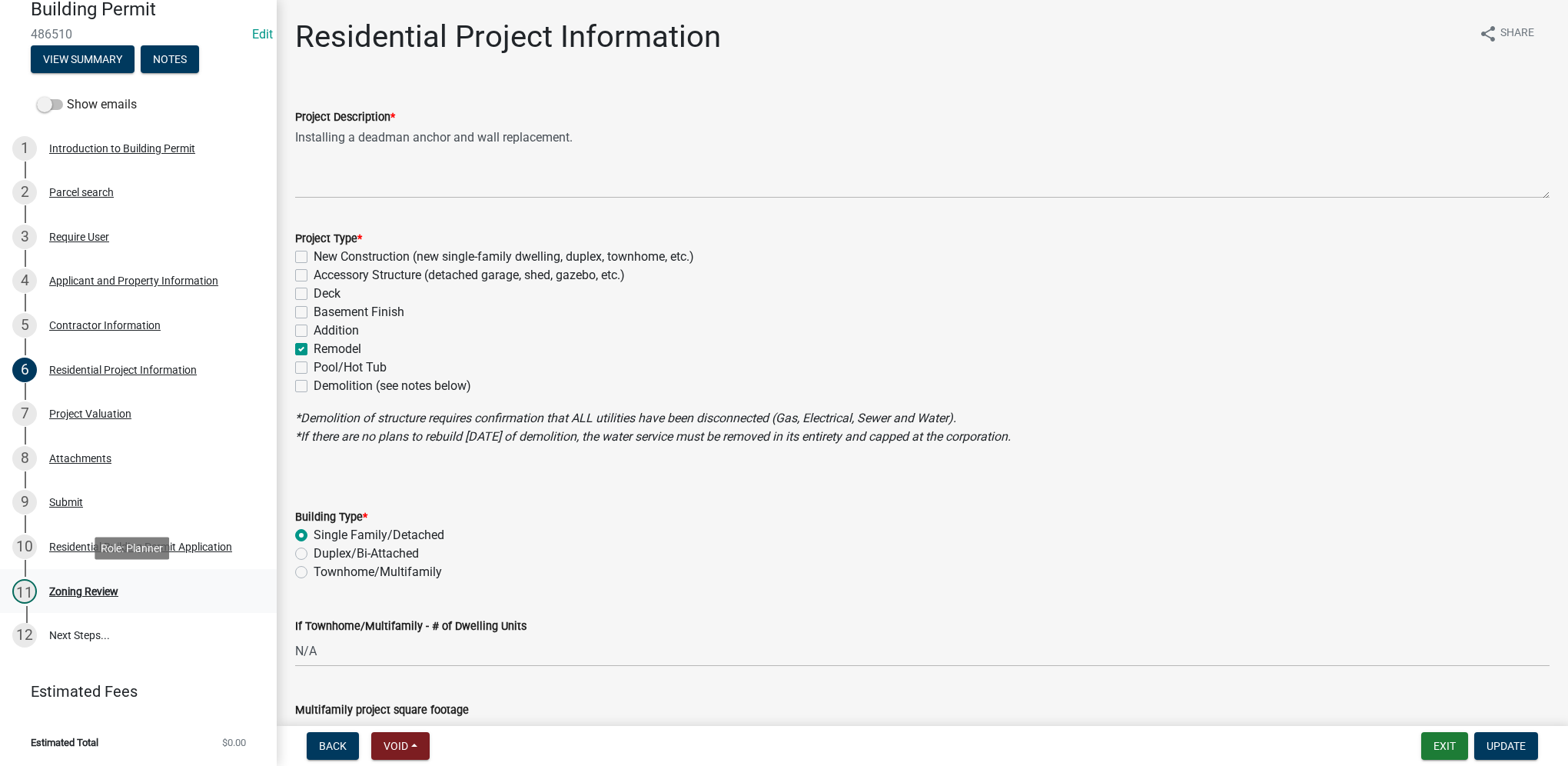
click at [183, 592] on div "11 Zoning Review" at bounding box center [132, 591] width 240 height 24
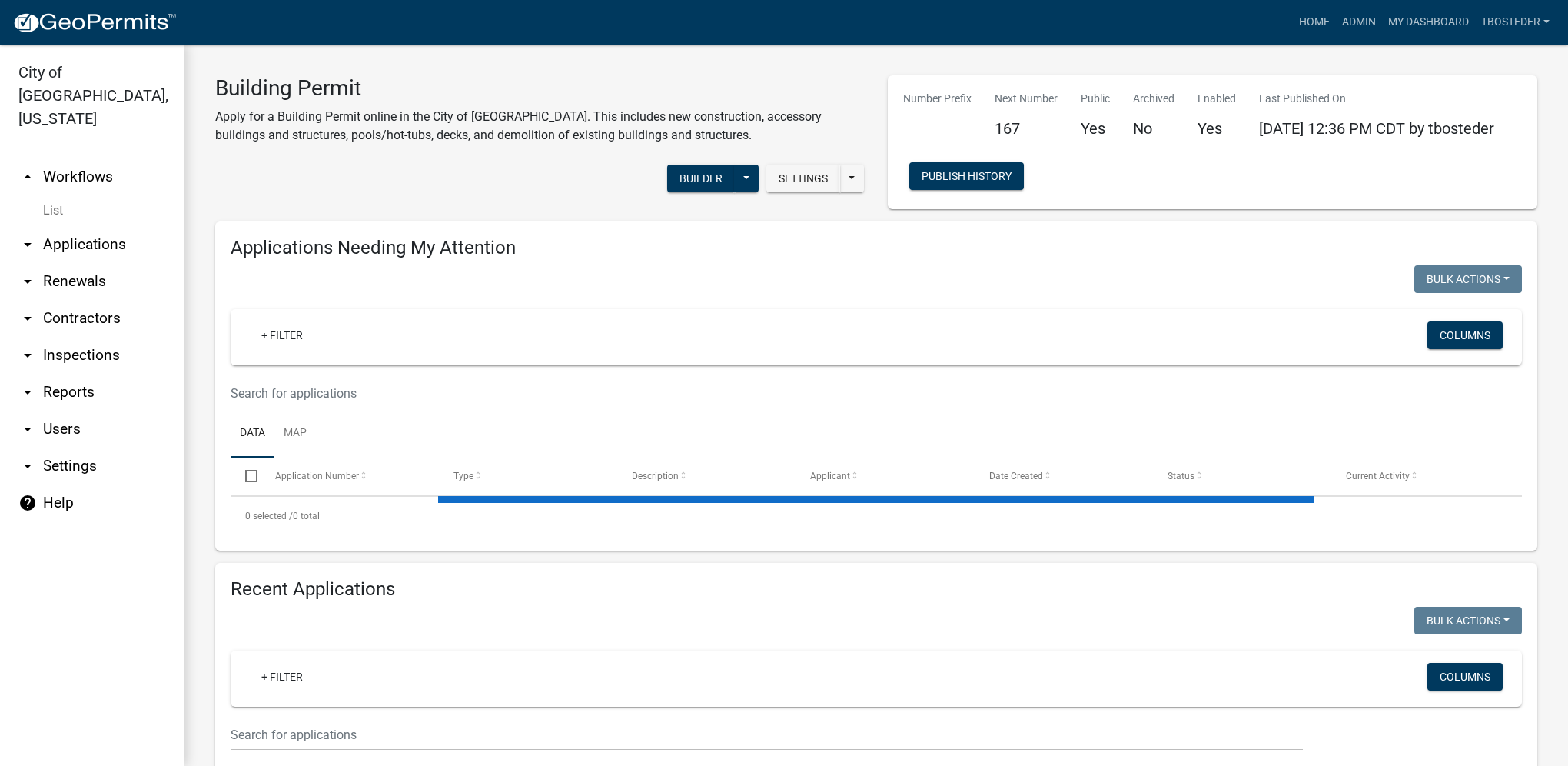
select select "1: 25"
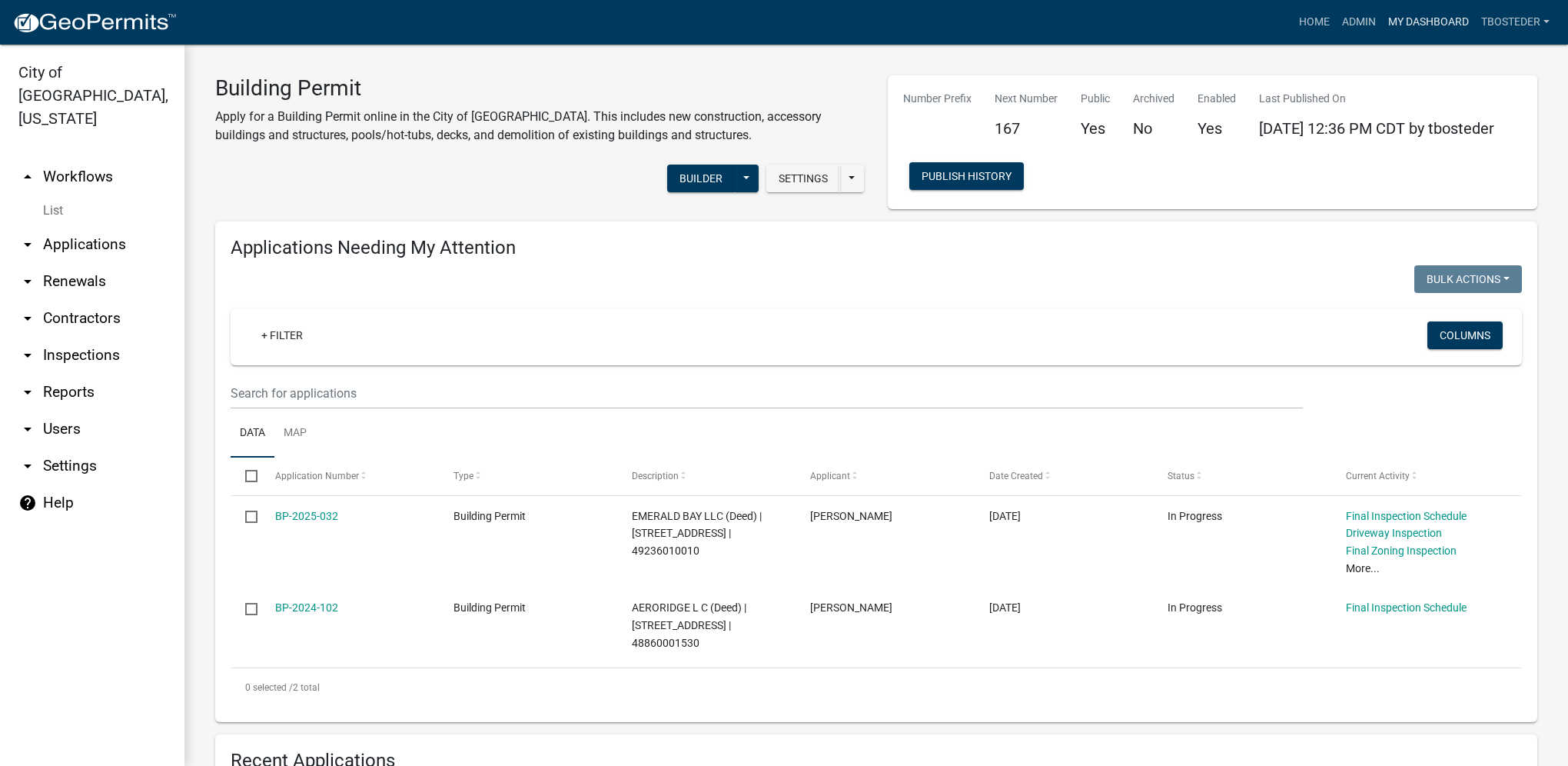
click at [1455, 19] on link "My Dashboard" at bounding box center [1429, 22] width 93 height 29
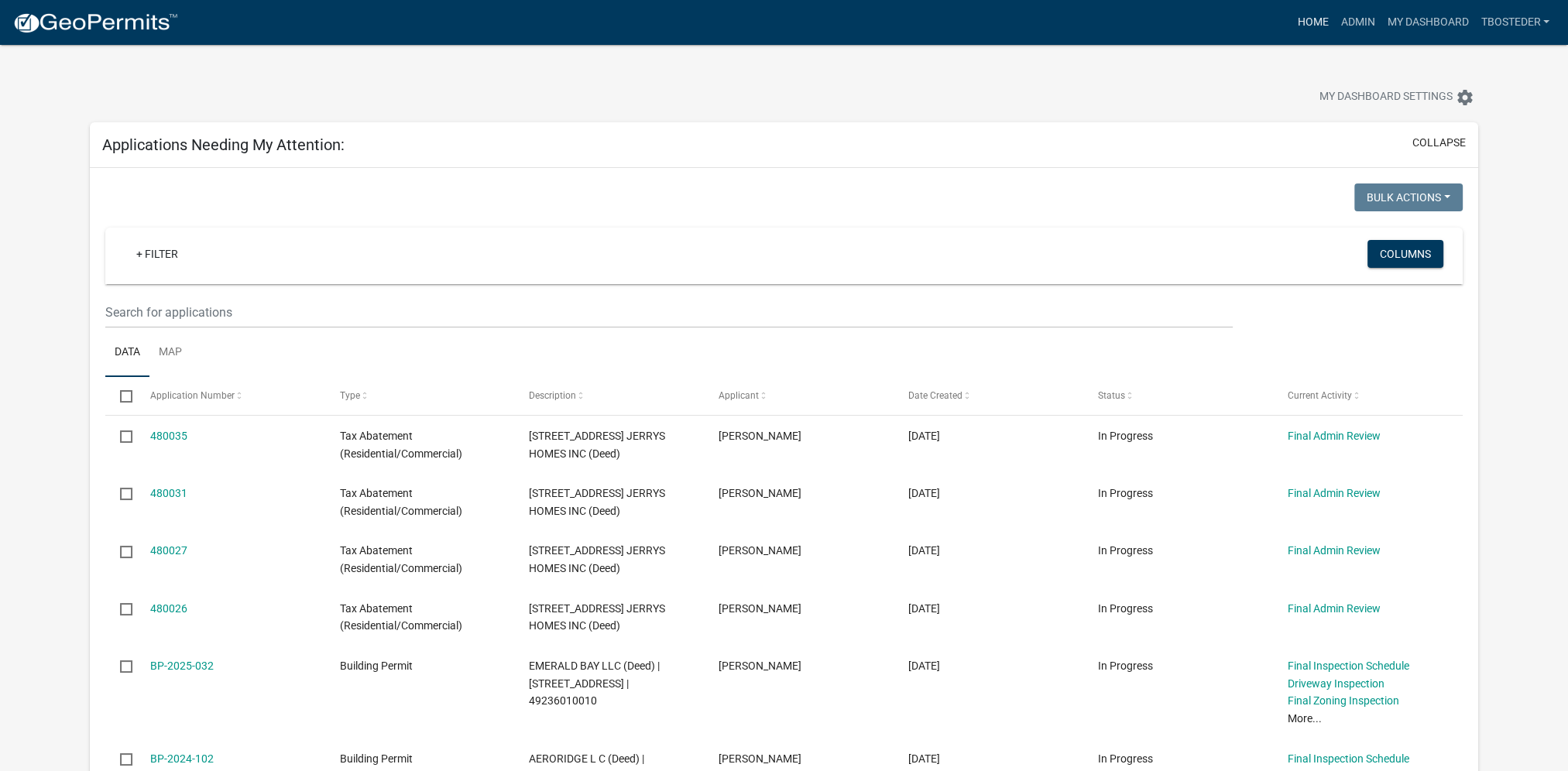
click at [1319, 24] on link "Home" at bounding box center [1312, 23] width 43 height 30
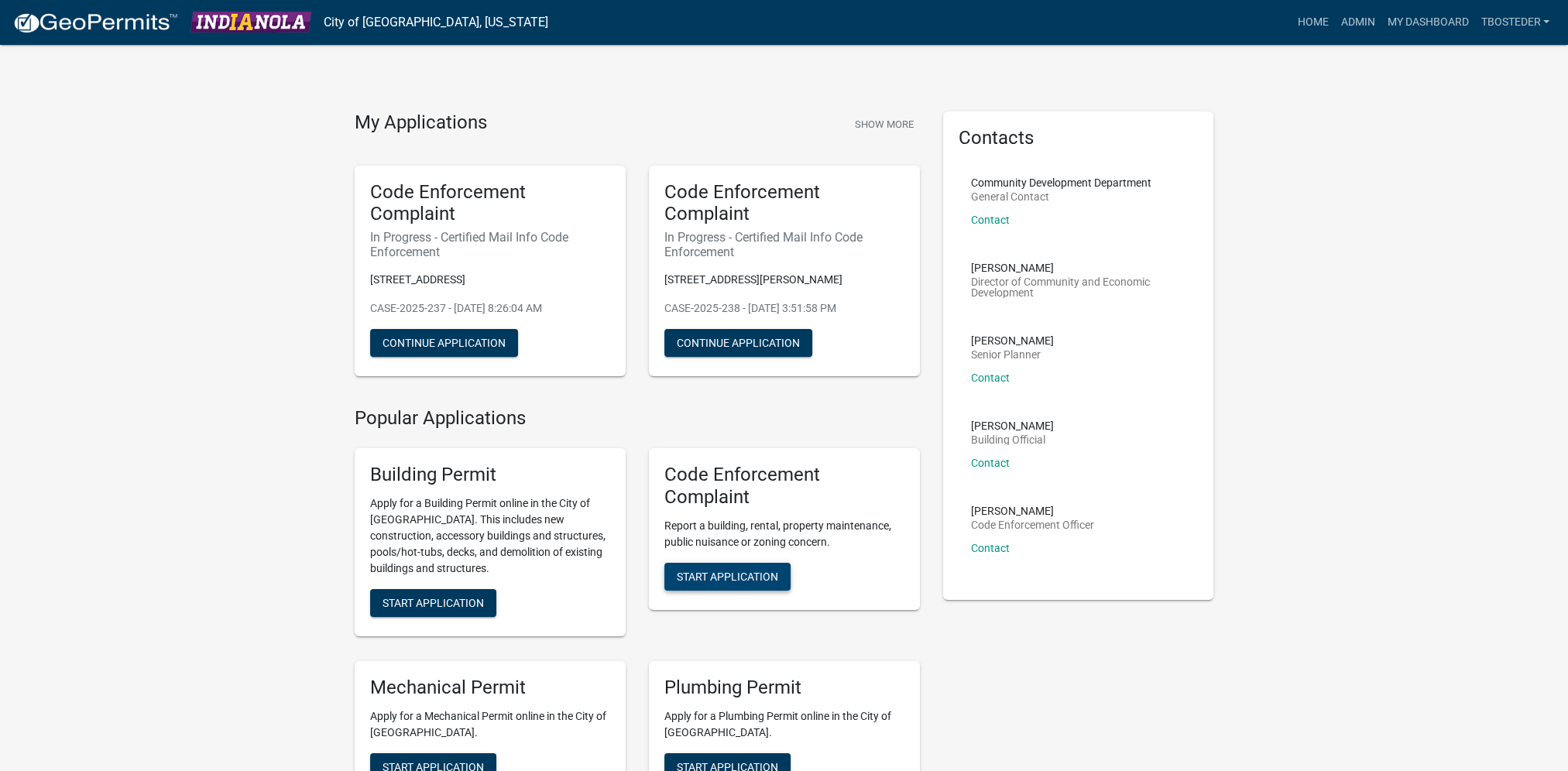
click at [758, 580] on span "Start Application" at bounding box center [727, 575] width 102 height 12
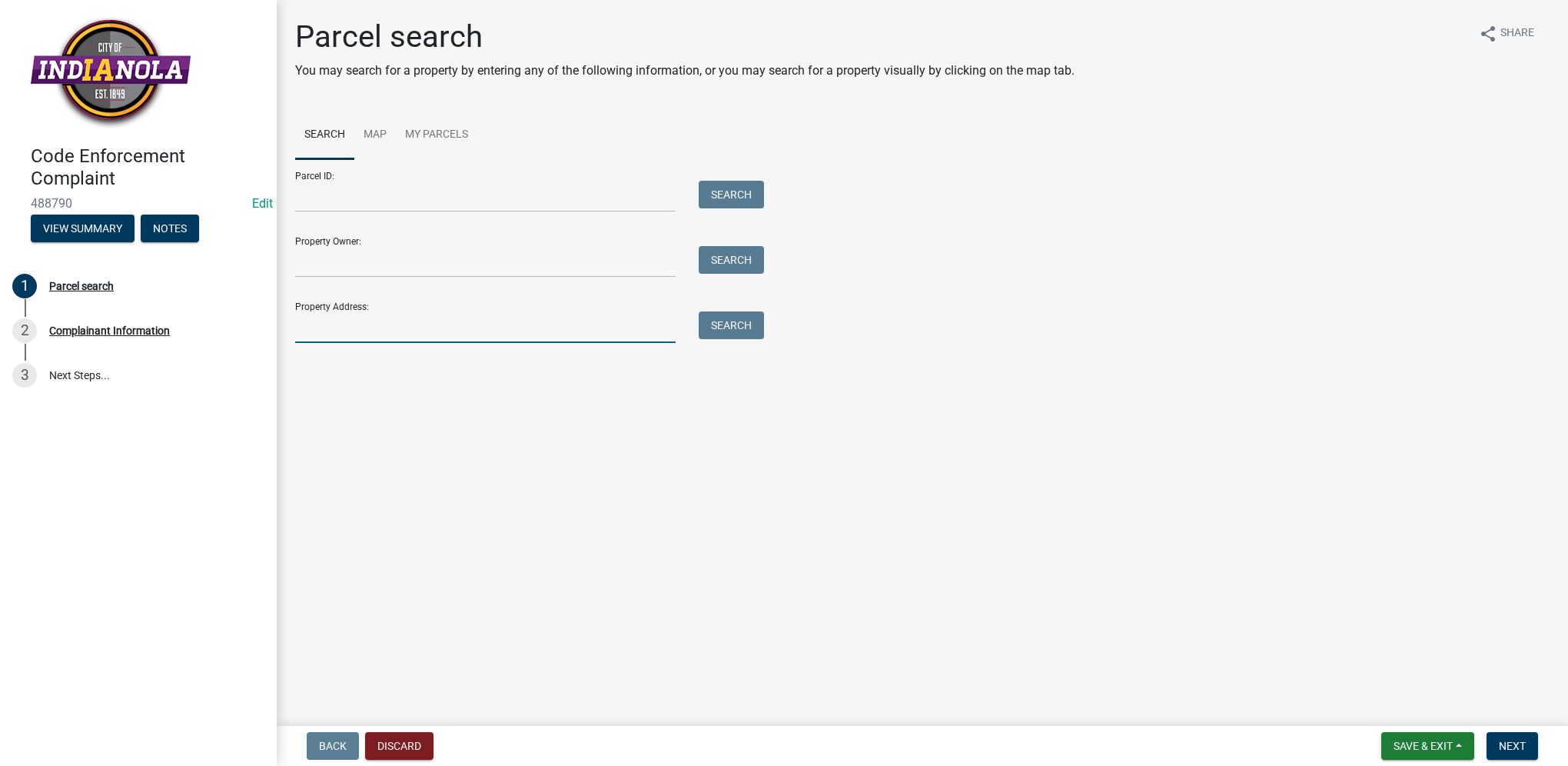
click at [346, 333] on input "Property Address:" at bounding box center [485, 327] width 381 height 32
type input "609 w [GEOGRAPHIC_DATA]"
click at [726, 326] on button "Search" at bounding box center [731, 326] width 66 height 28
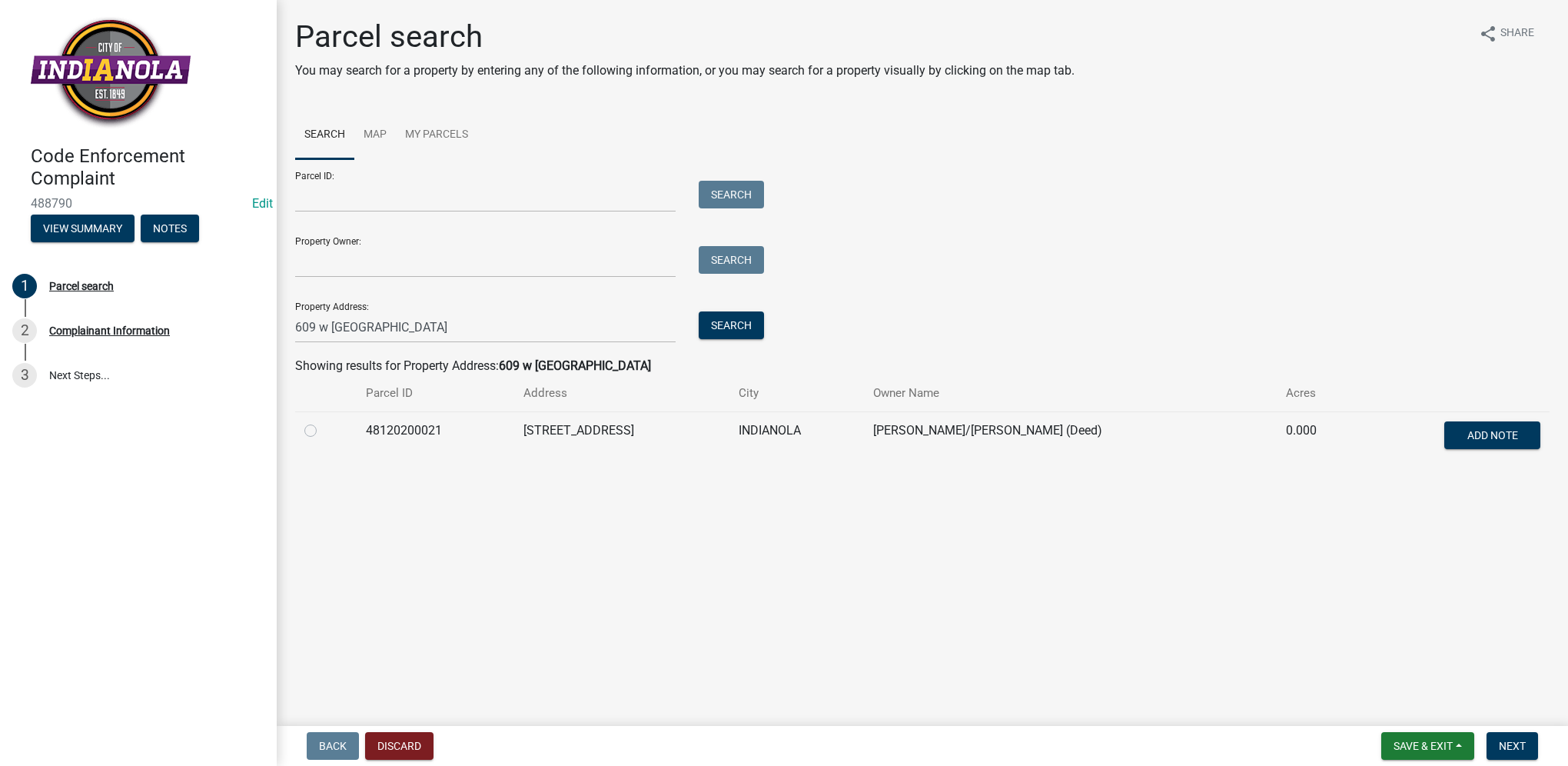
click at [323, 421] on label at bounding box center [323, 421] width 0 height 0
click at [323, 431] on input "radio" at bounding box center [328, 427] width 10 height 10
radio input "true"
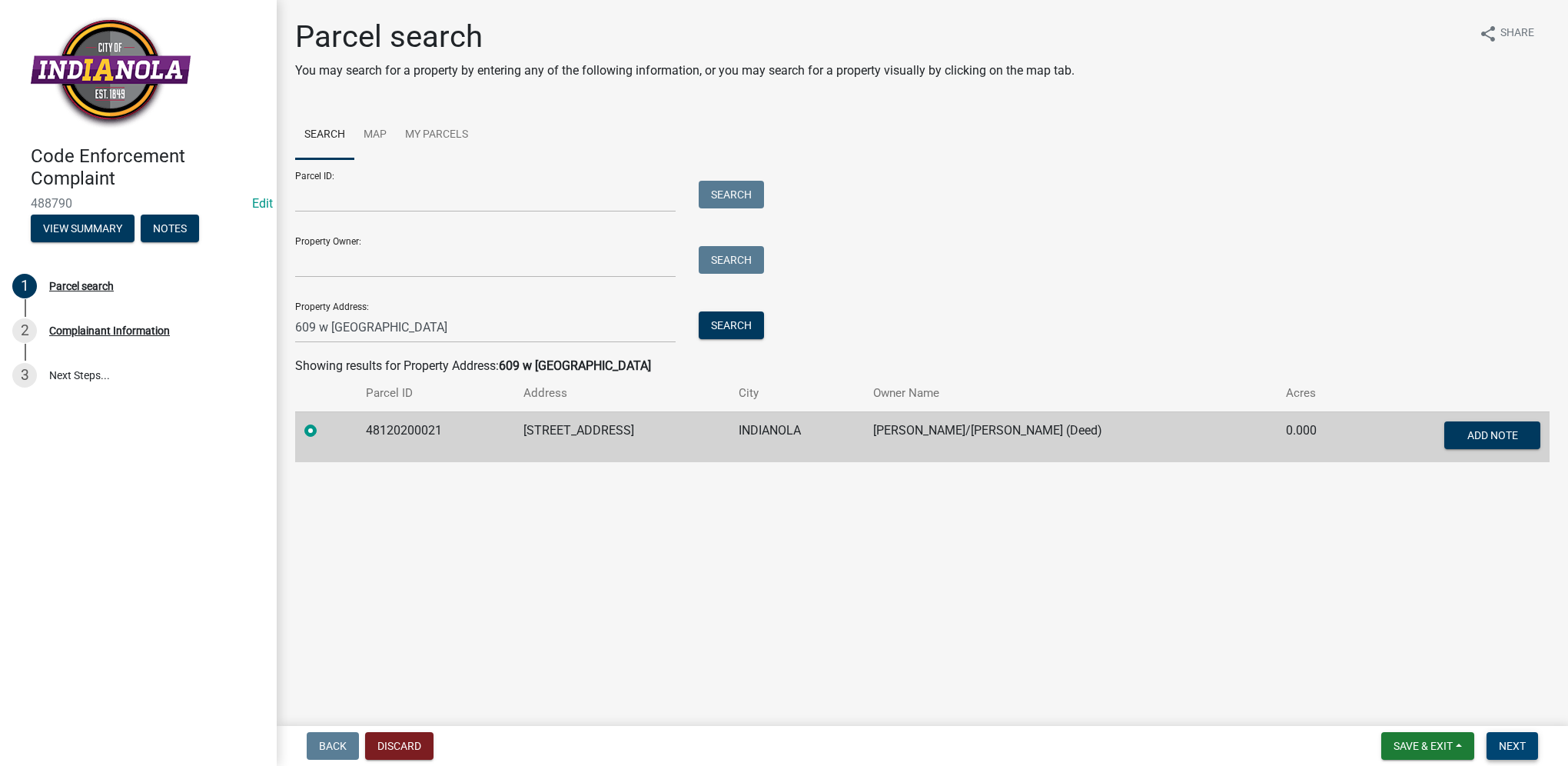
click at [1517, 742] on span "Next" at bounding box center [1512, 745] width 27 height 12
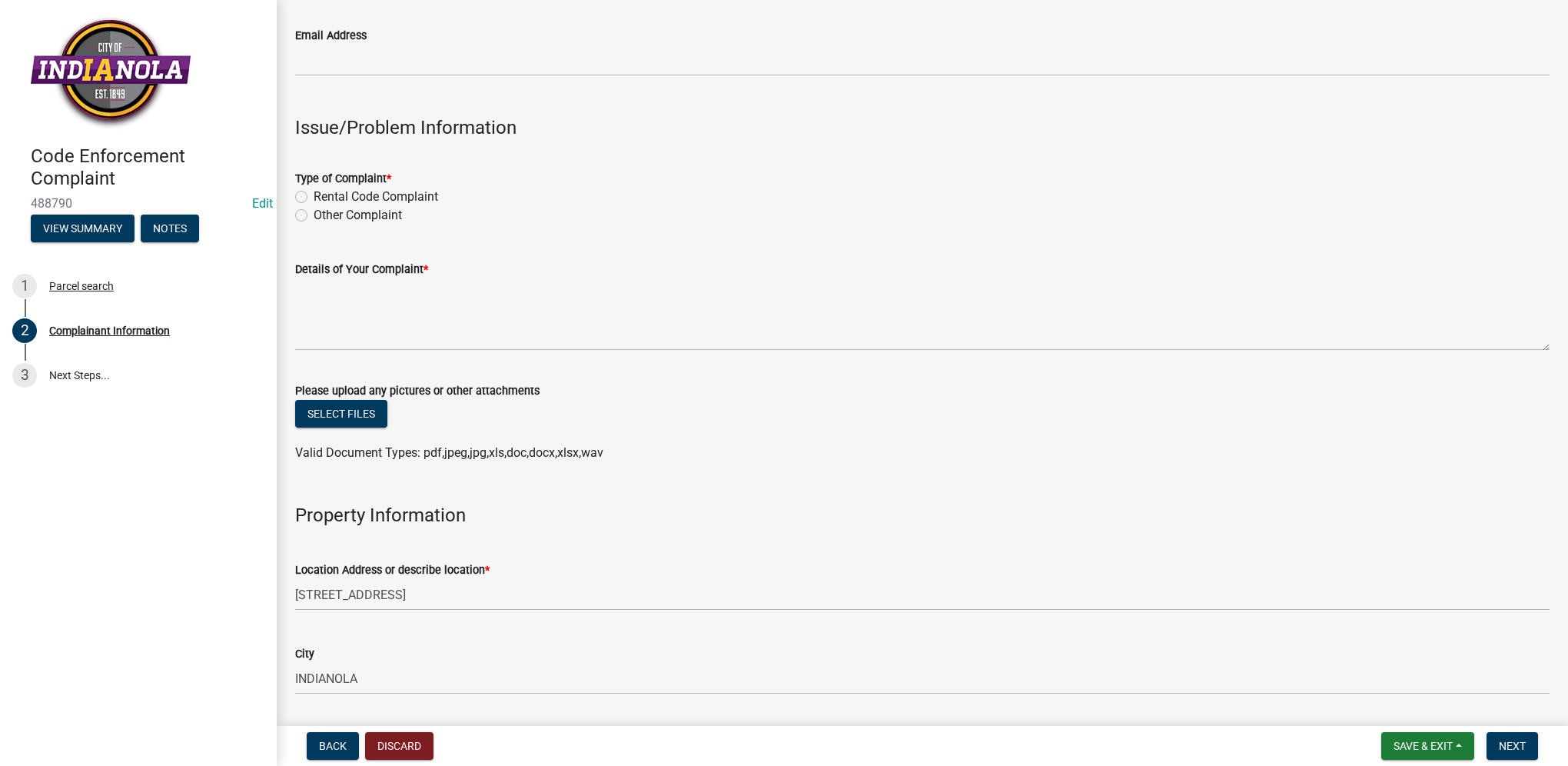
scroll to position [384, 0]
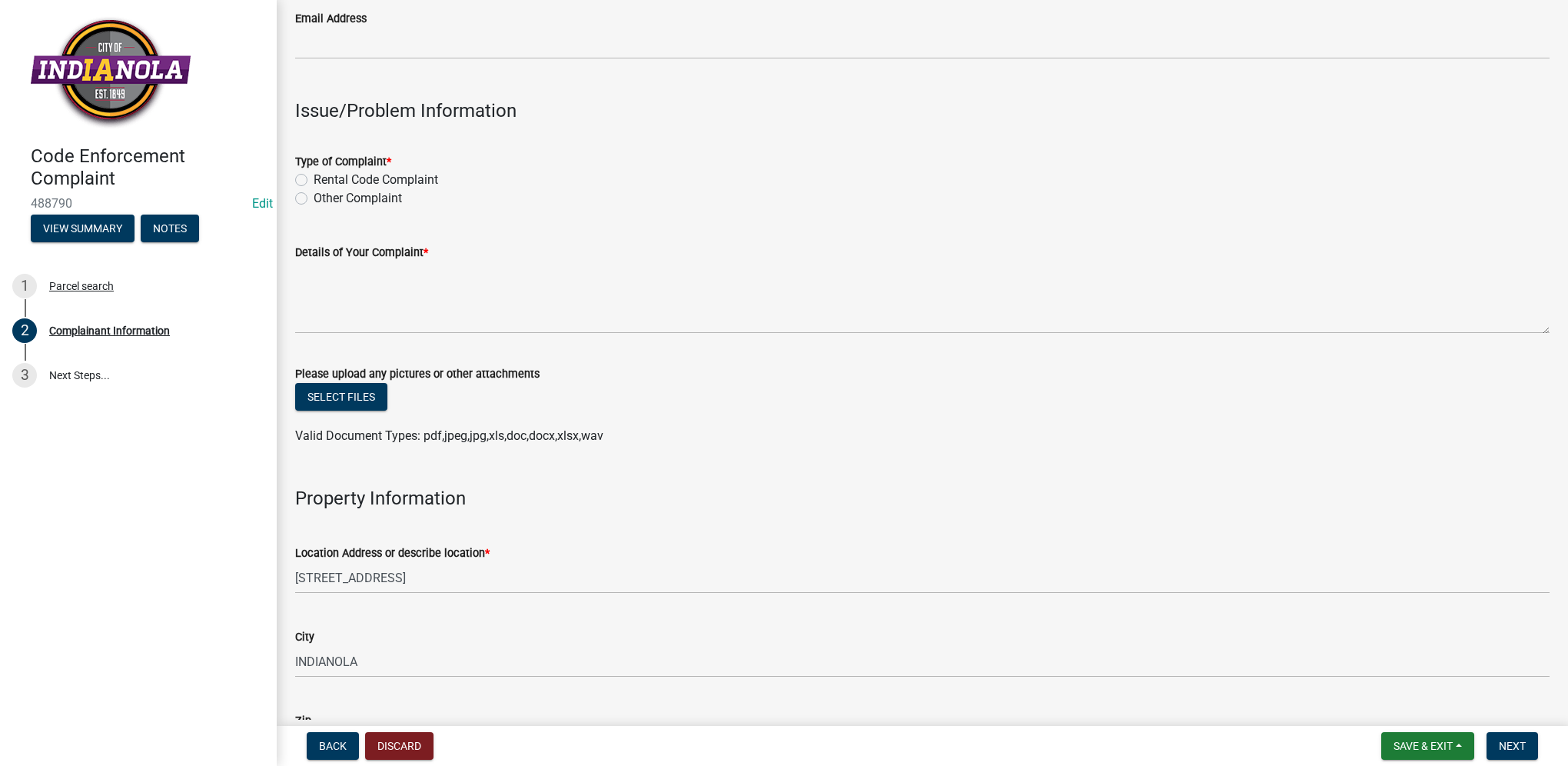
click at [313, 200] on label "Other Complaint" at bounding box center [357, 198] width 88 height 18
click at [313, 199] on input "Other Complaint" at bounding box center [319, 194] width 10 height 10
radio input "true"
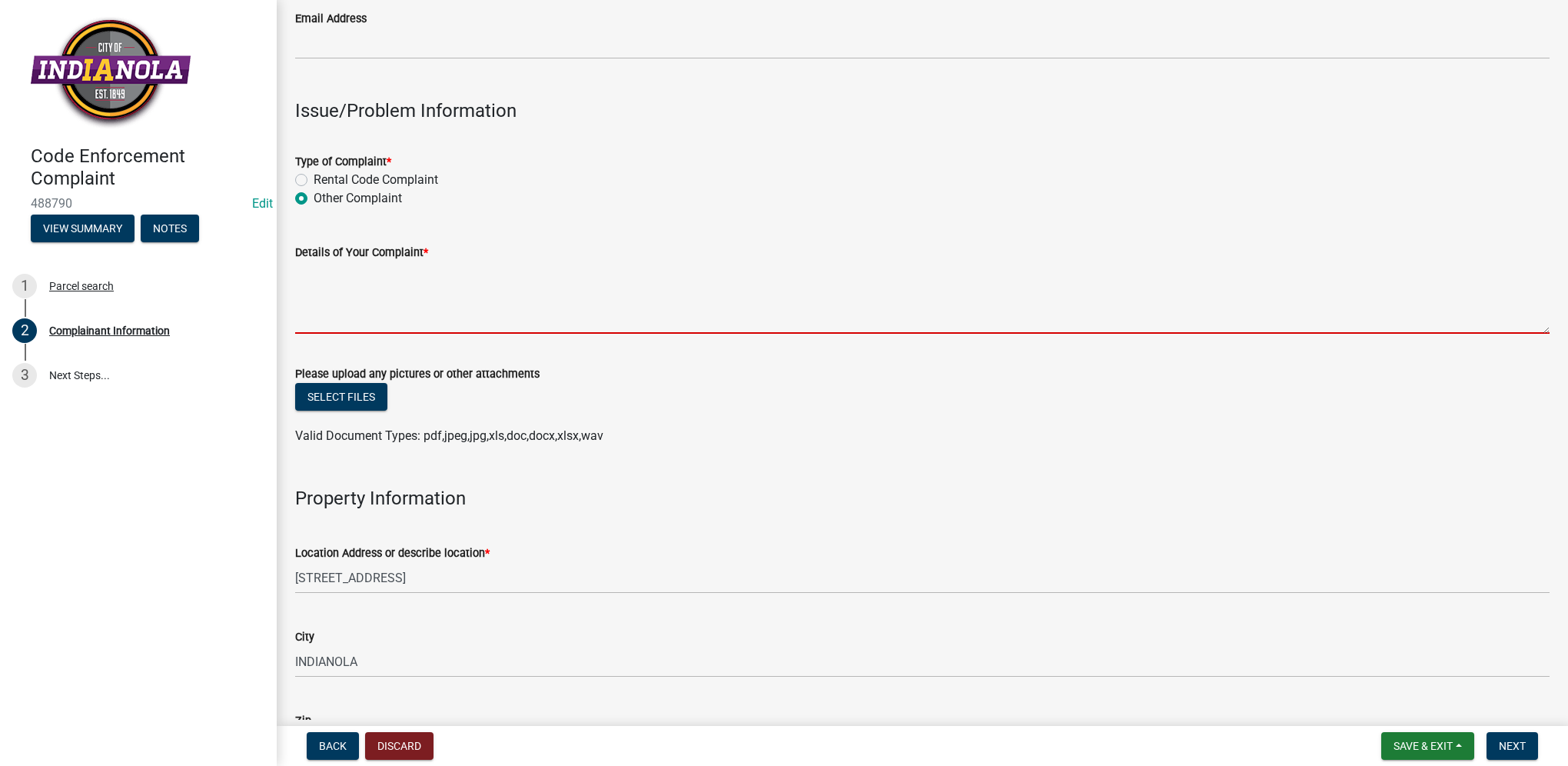
click at [342, 295] on textarea "Details of Your Complaint *" at bounding box center [922, 298] width 1255 height 73
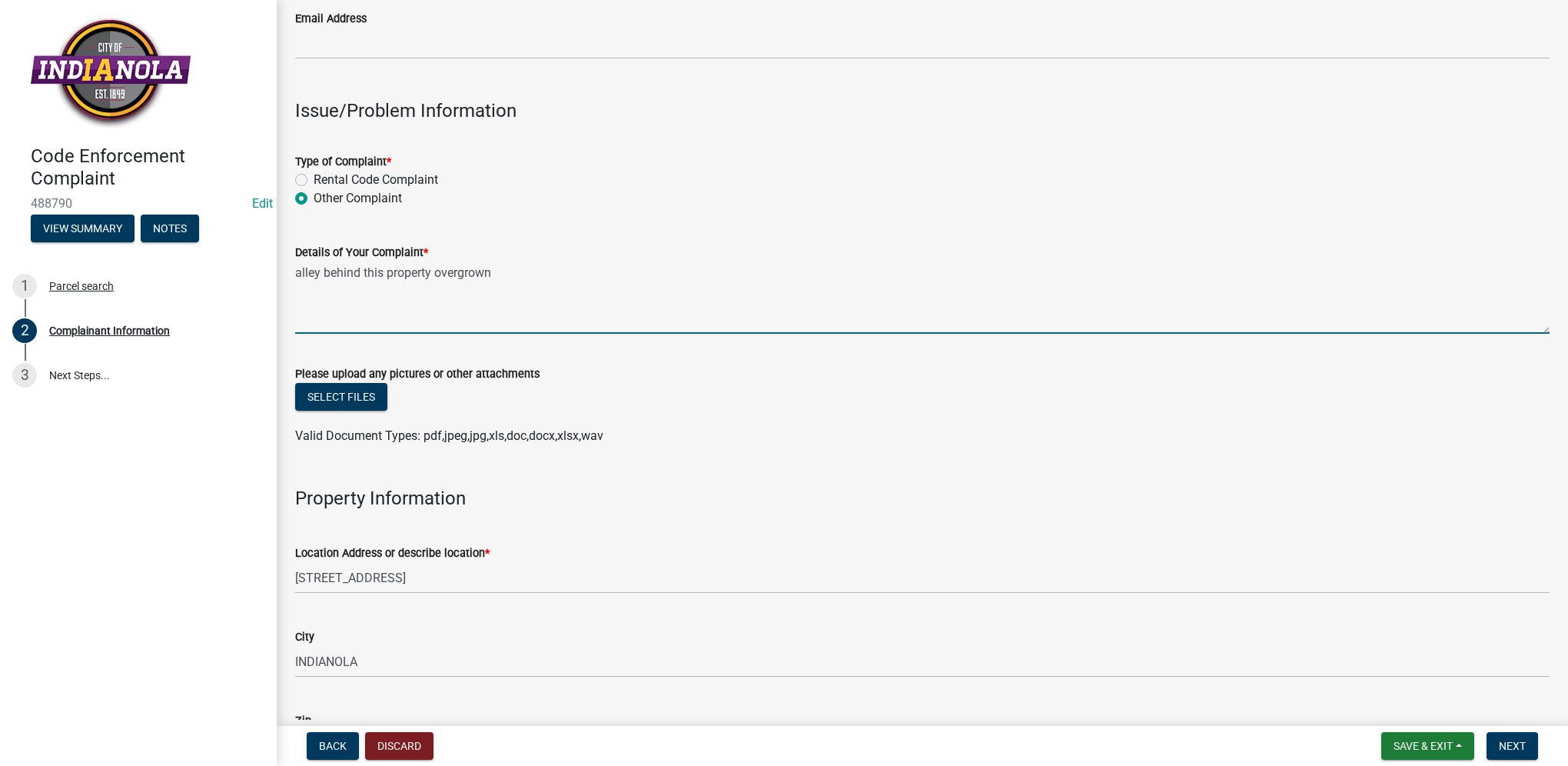
click at [432, 274] on textarea "alley behind this property overgrown" at bounding box center [922, 298] width 1255 height 73
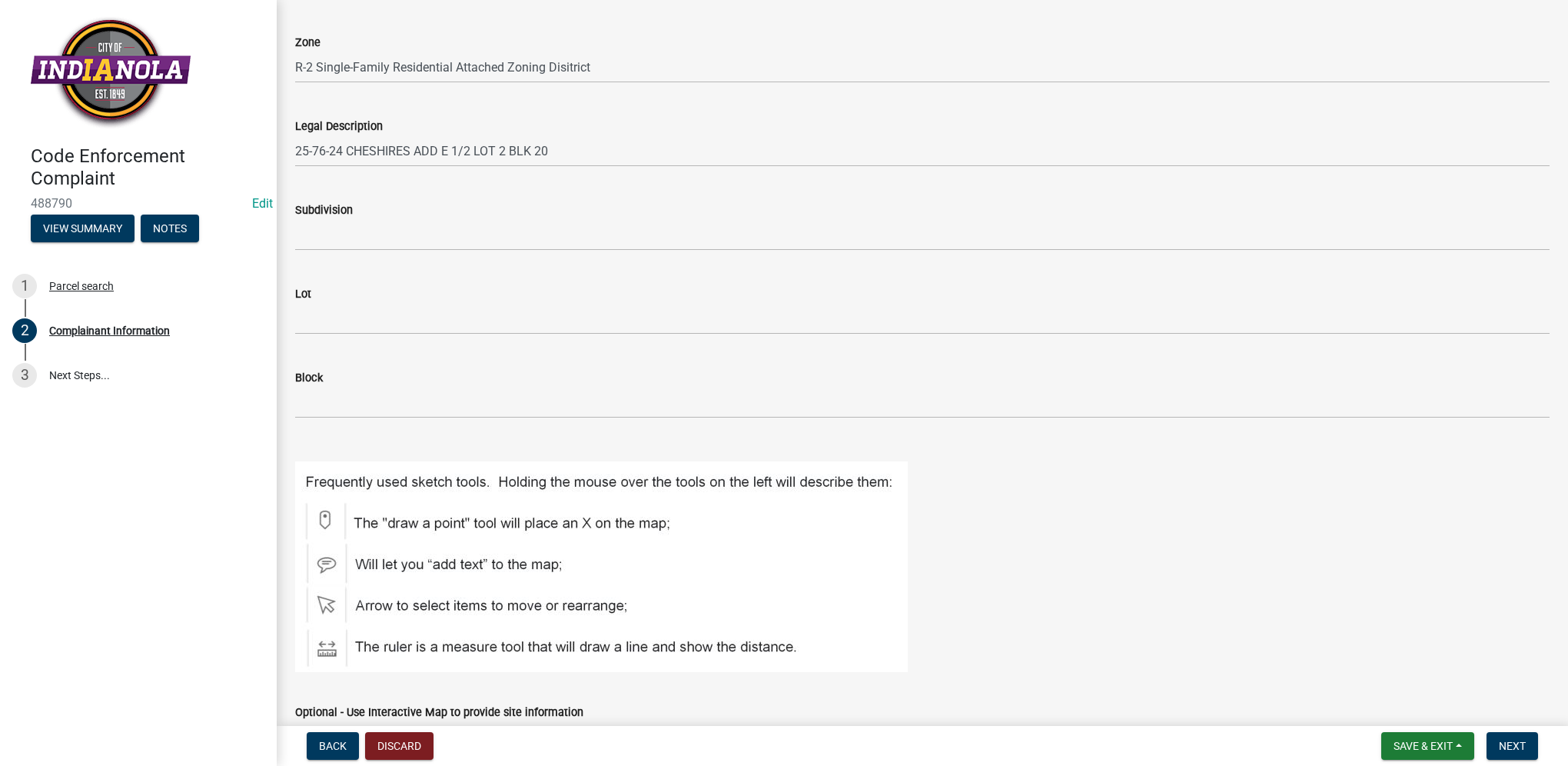
scroll to position [1307, 0]
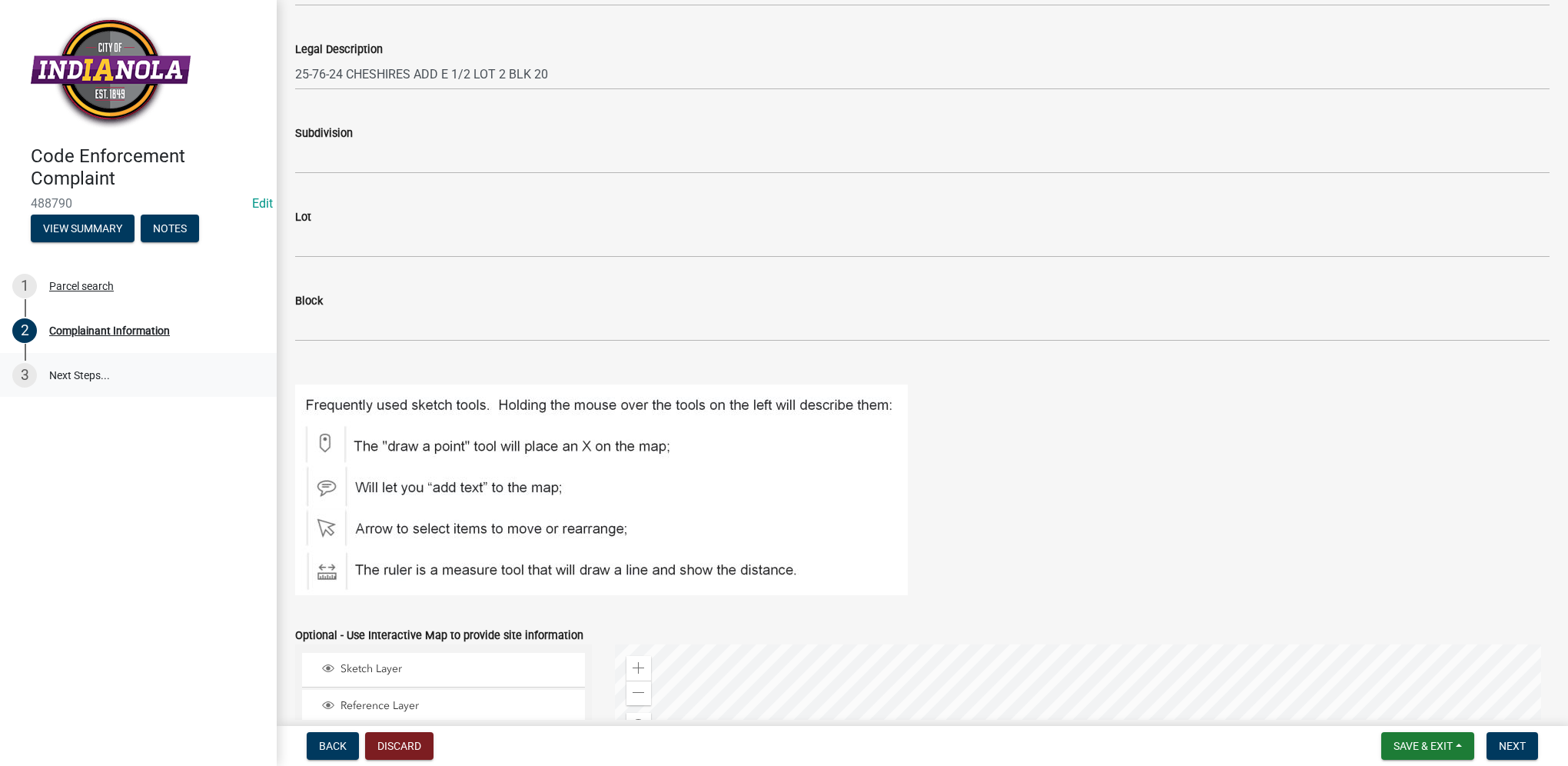
type textarea "alley behind this property overgrown"
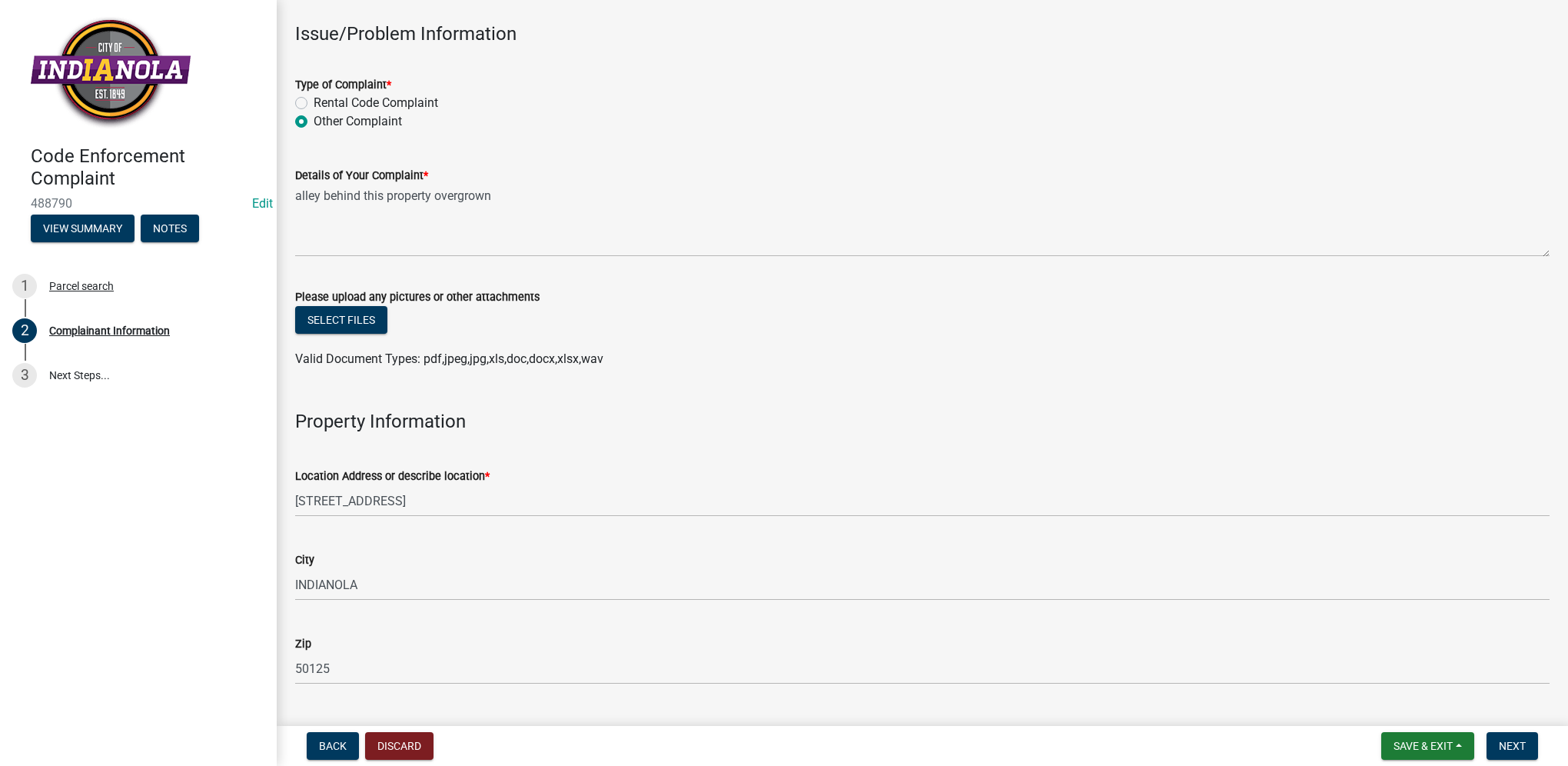
scroll to position [307, 0]
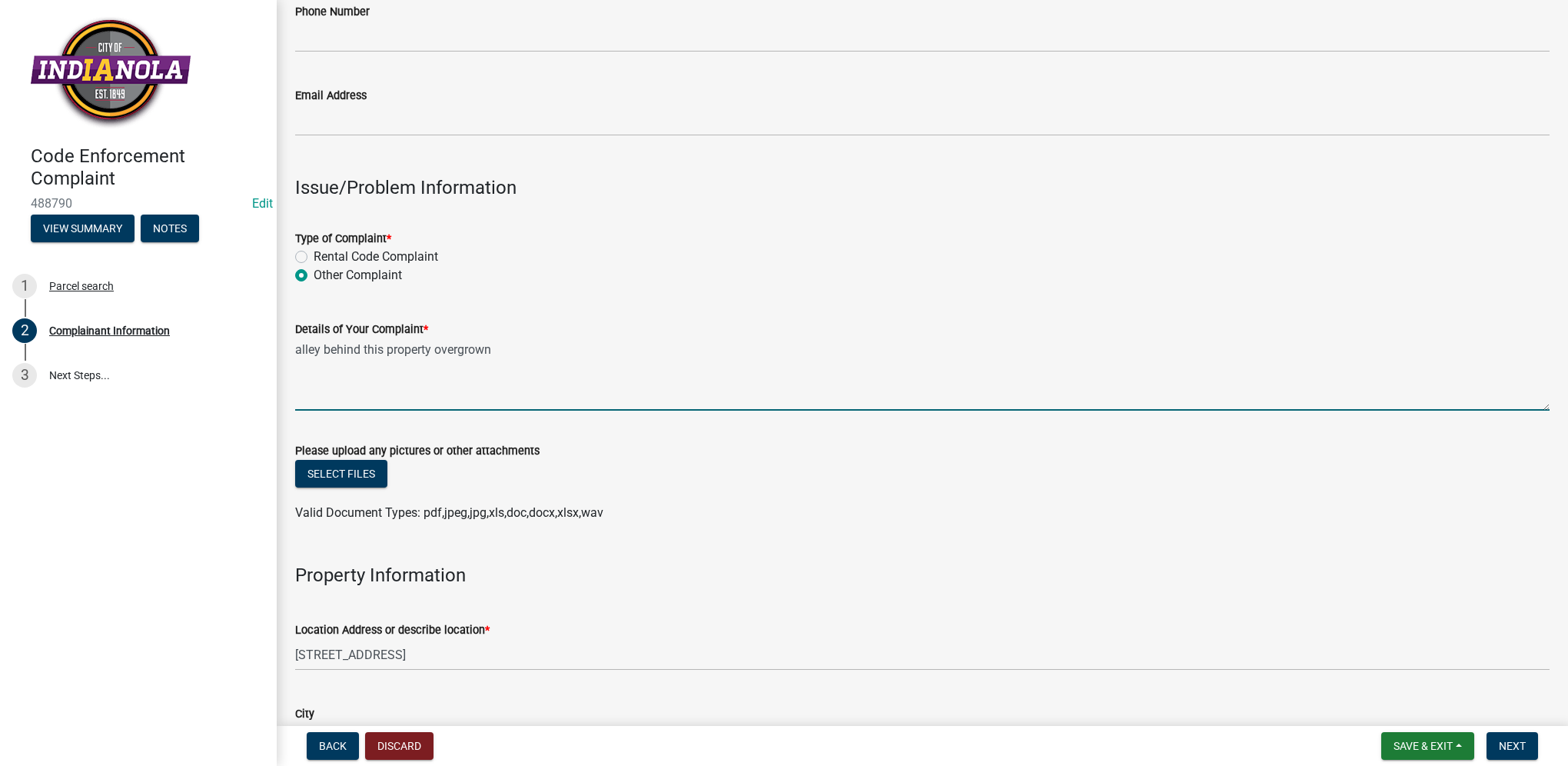
click at [633, 348] on textarea "alley behind this property overgrown" at bounding box center [922, 375] width 1255 height 73
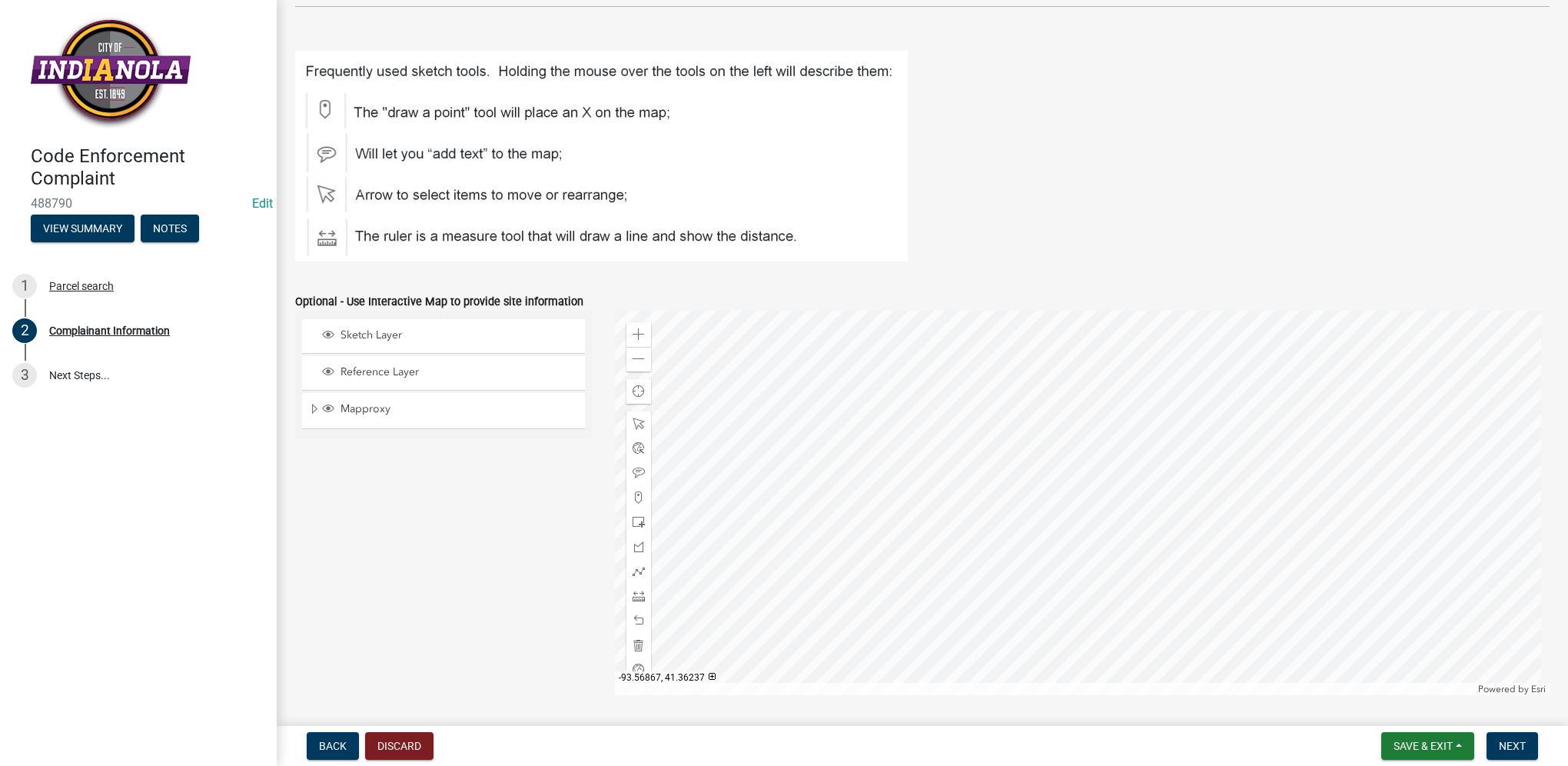
scroll to position [1751, 0]
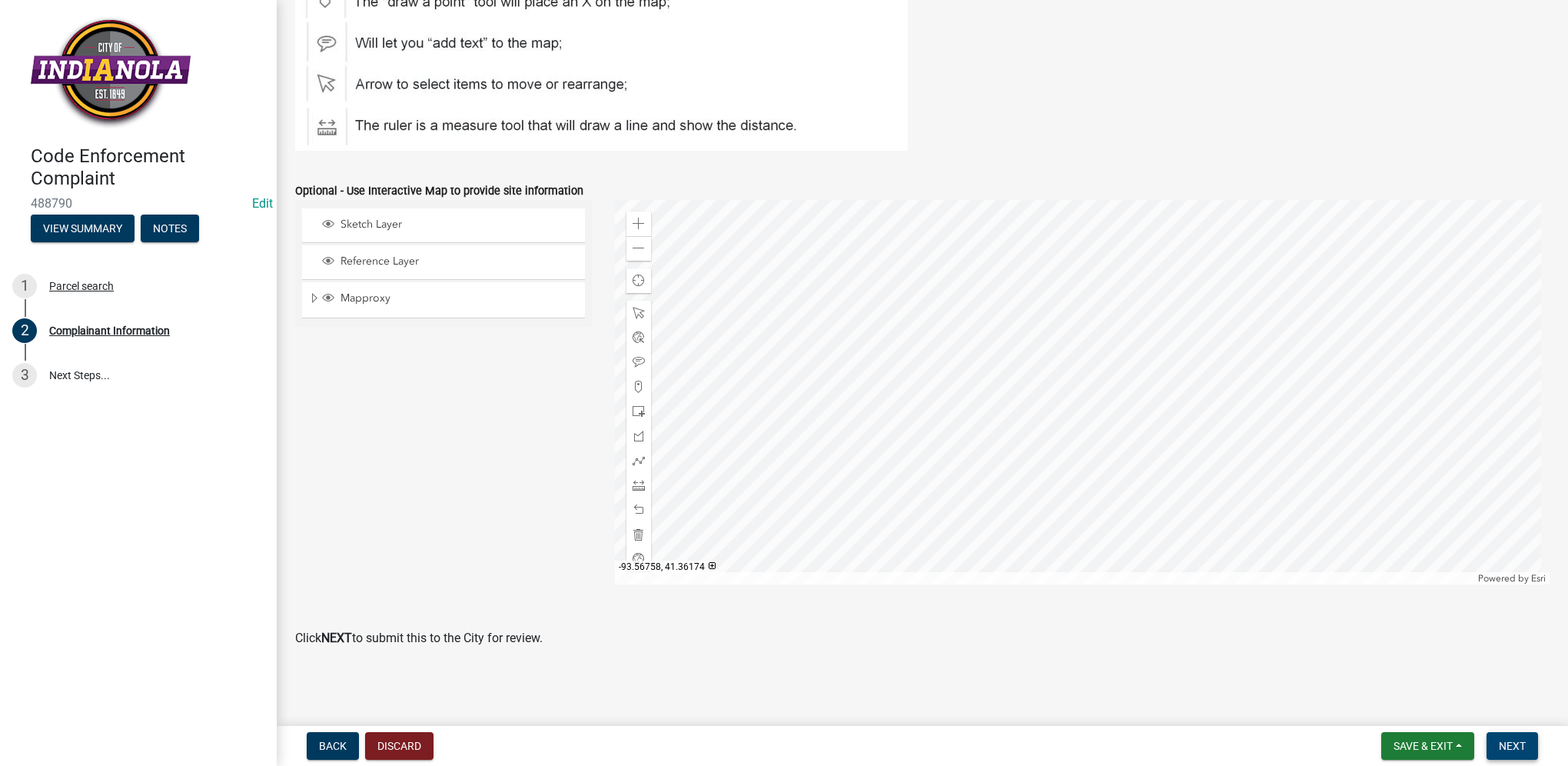
click at [1492, 739] on button "Next" at bounding box center [1513, 746] width 52 height 28
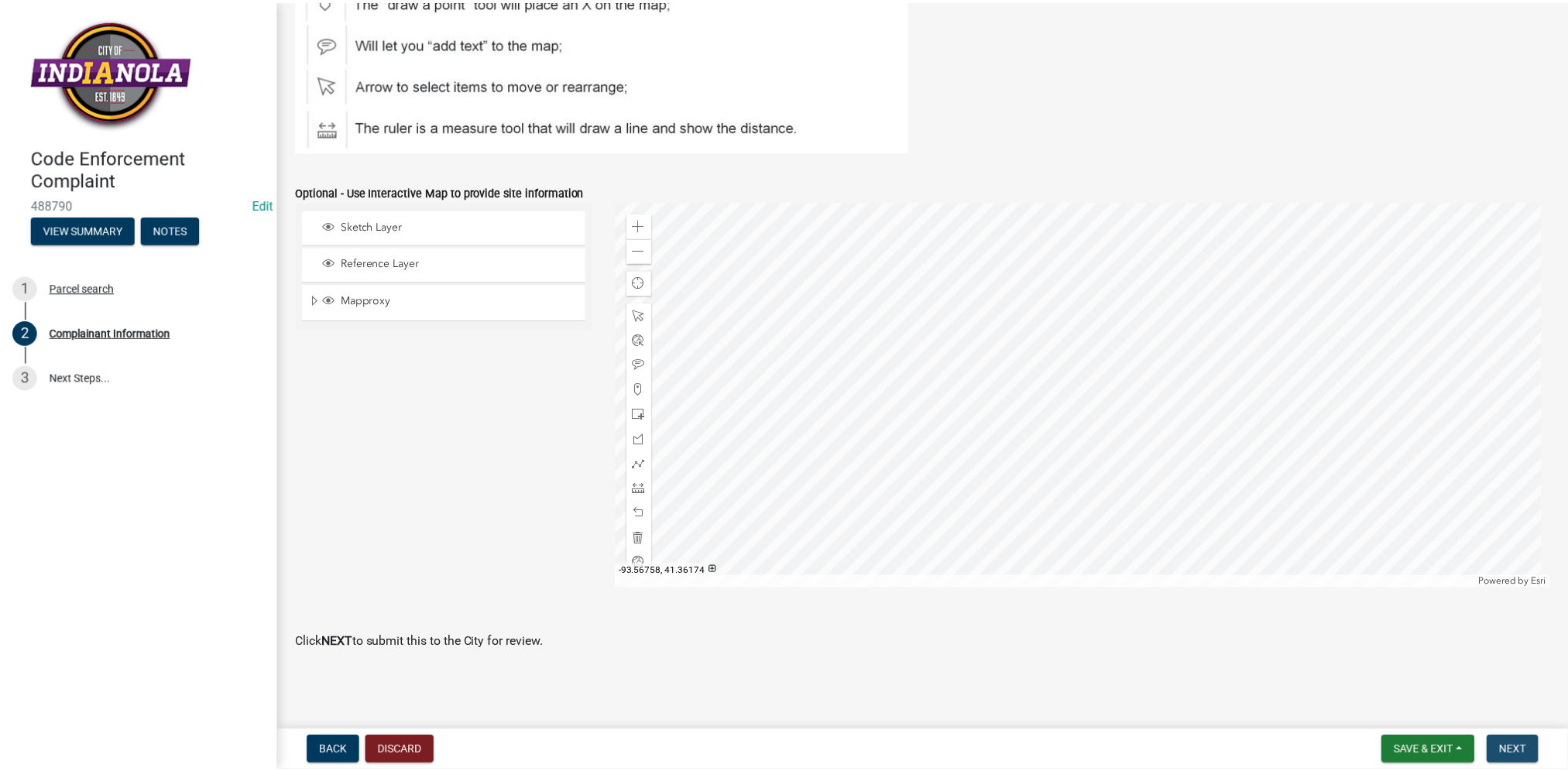
scroll to position [0, 0]
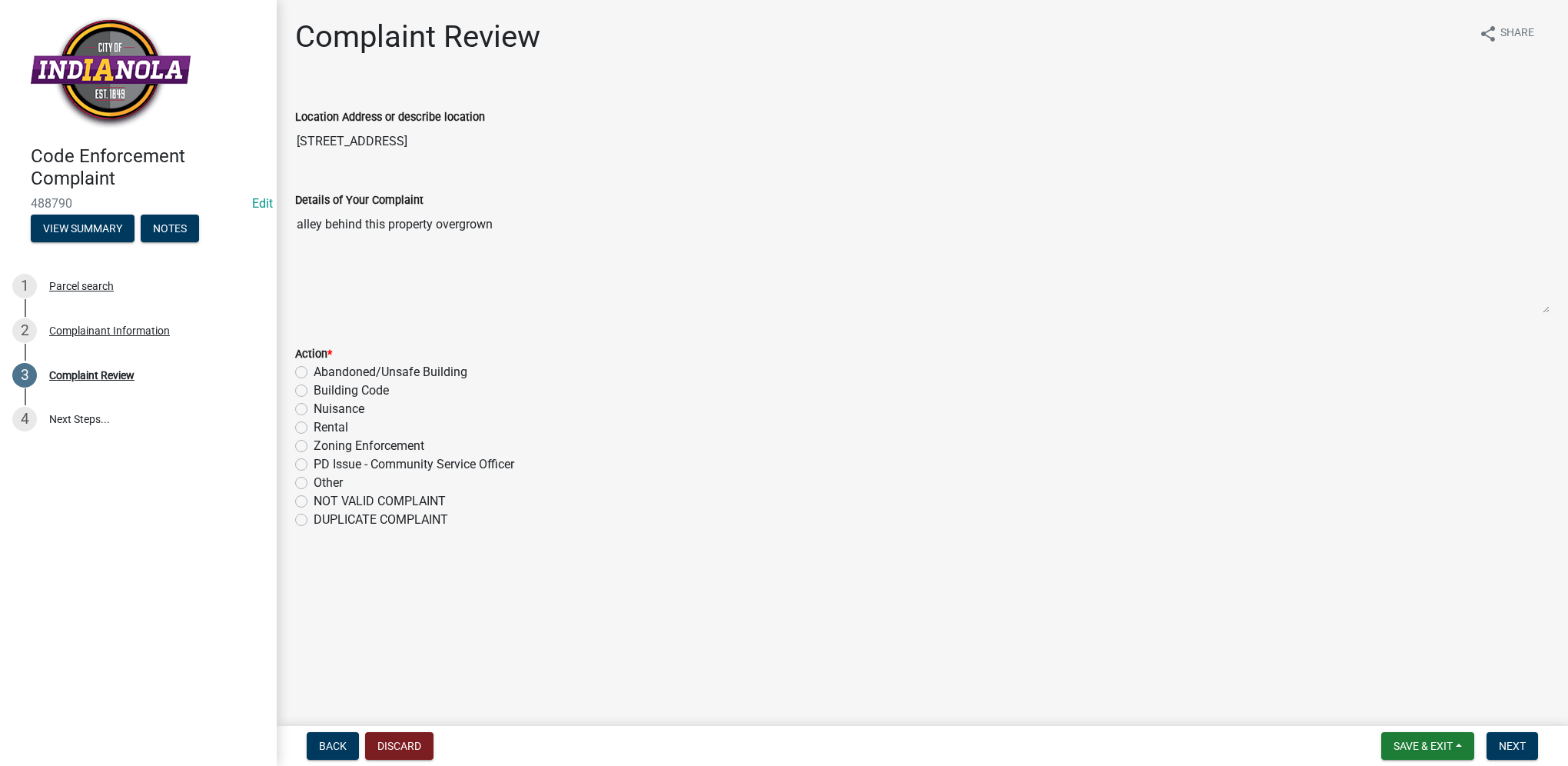
click at [313, 411] on label "Nuisance" at bounding box center [338, 408] width 51 height 18
click at [313, 410] on input "Nuisance" at bounding box center [319, 405] width 10 height 10
radio input "true"
click at [1523, 744] on span "Next" at bounding box center [1512, 745] width 27 height 12
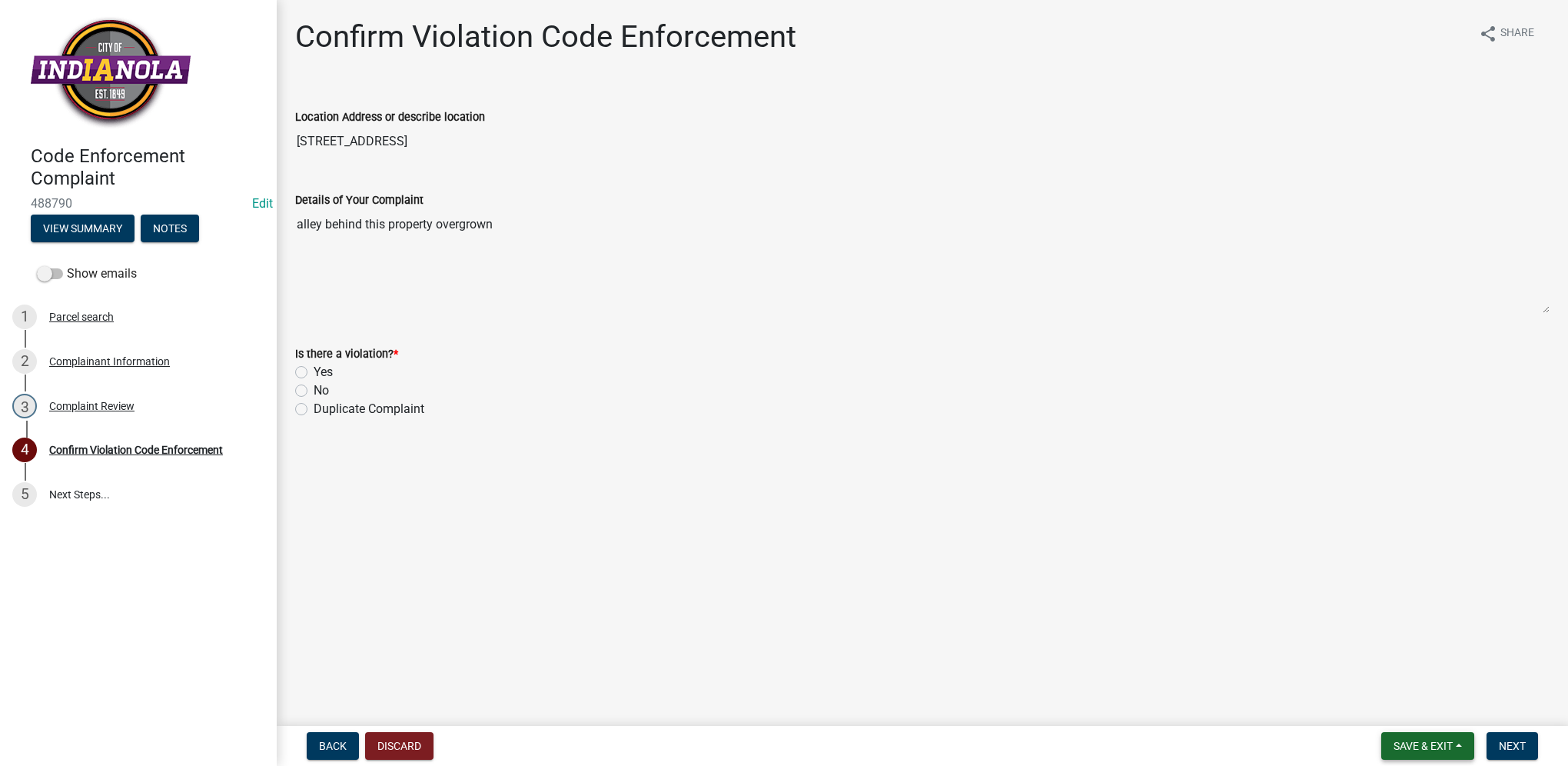
click at [1460, 750] on button "Save & Exit" at bounding box center [1428, 746] width 93 height 28
click at [1442, 710] on button "Save & Exit" at bounding box center [1413, 706] width 123 height 37
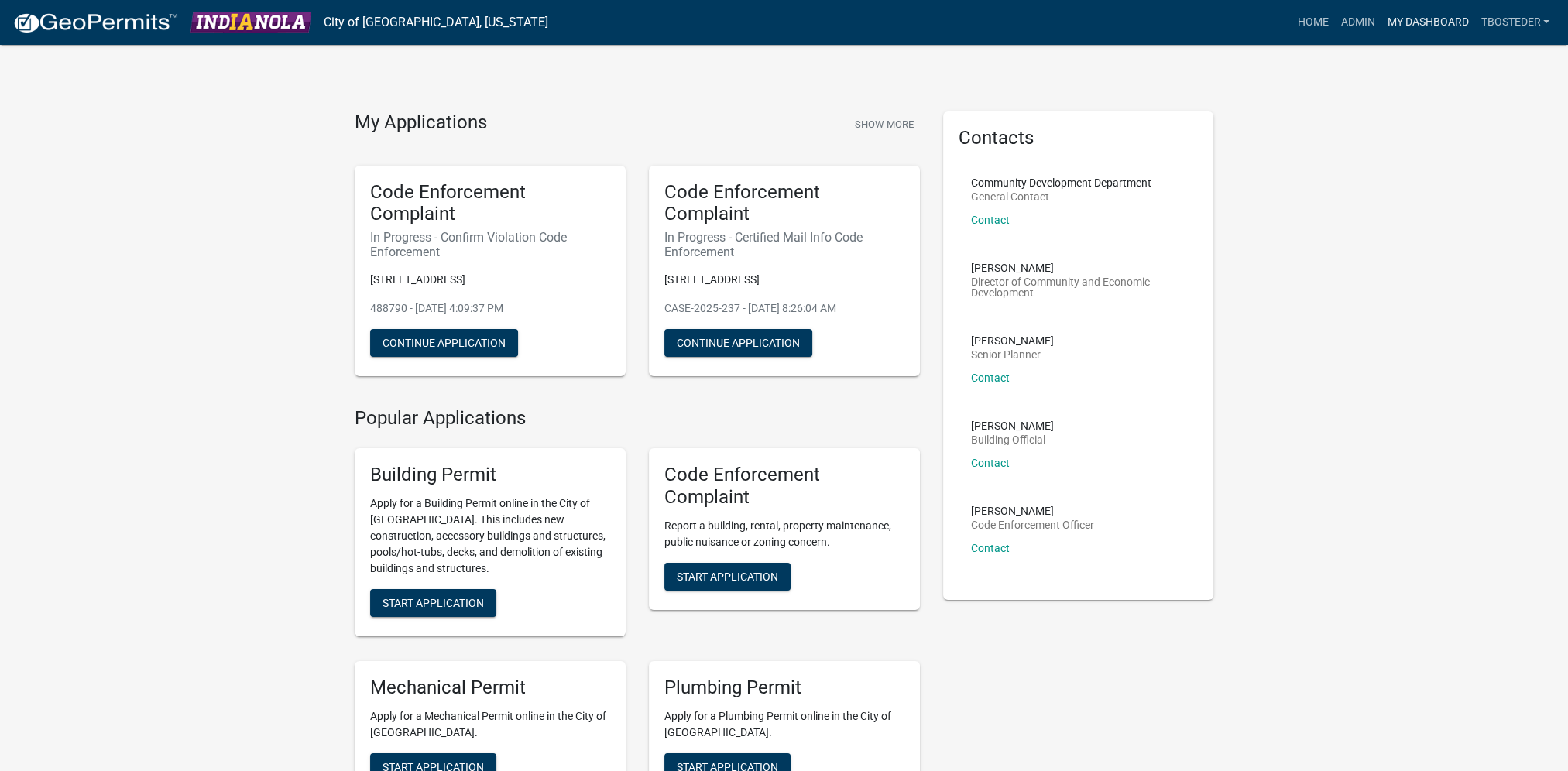
click at [1408, 34] on link "My Dashboard" at bounding box center [1427, 23] width 94 height 30
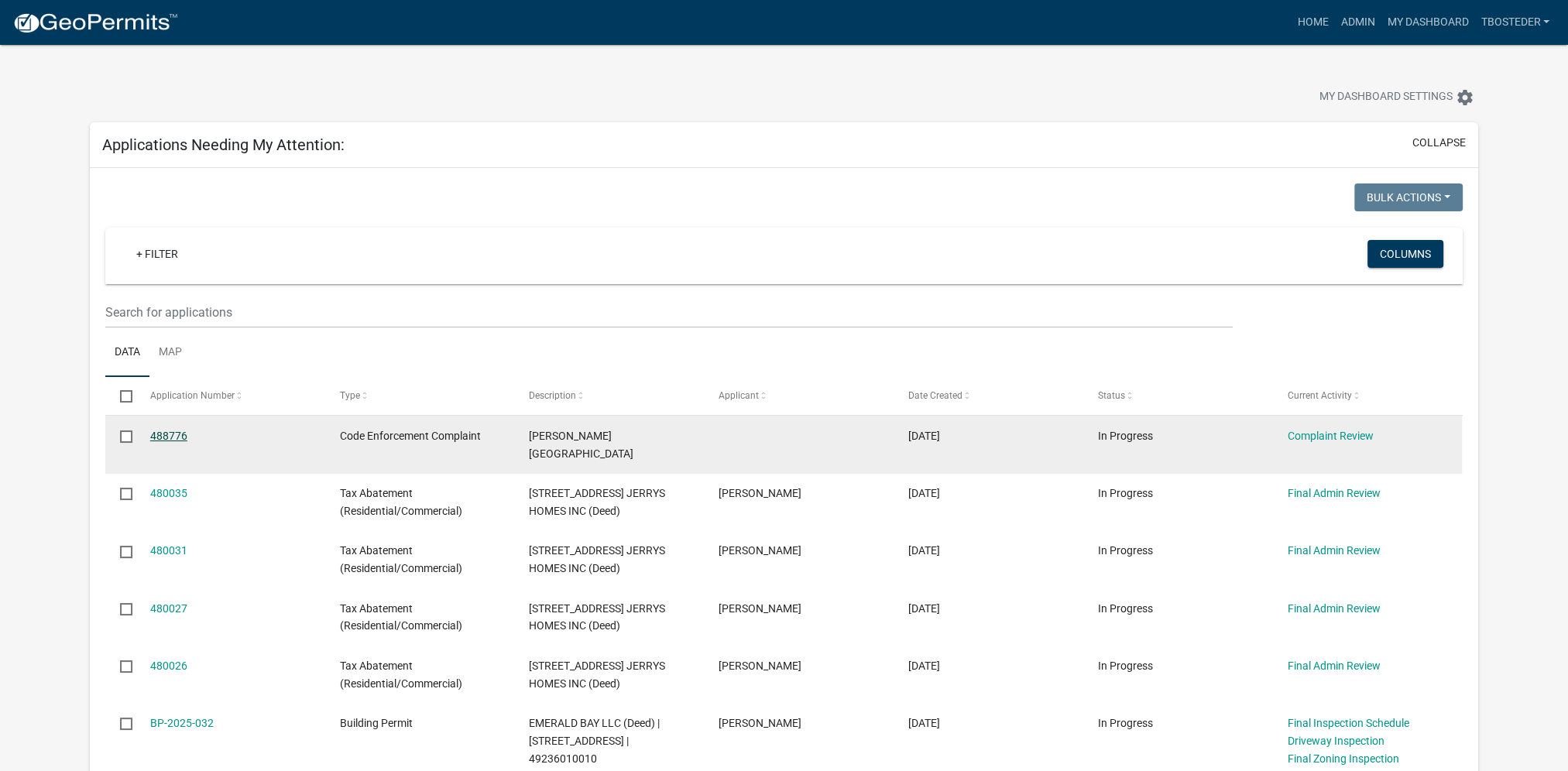
click at [170, 437] on link "488776" at bounding box center [169, 435] width 37 height 12
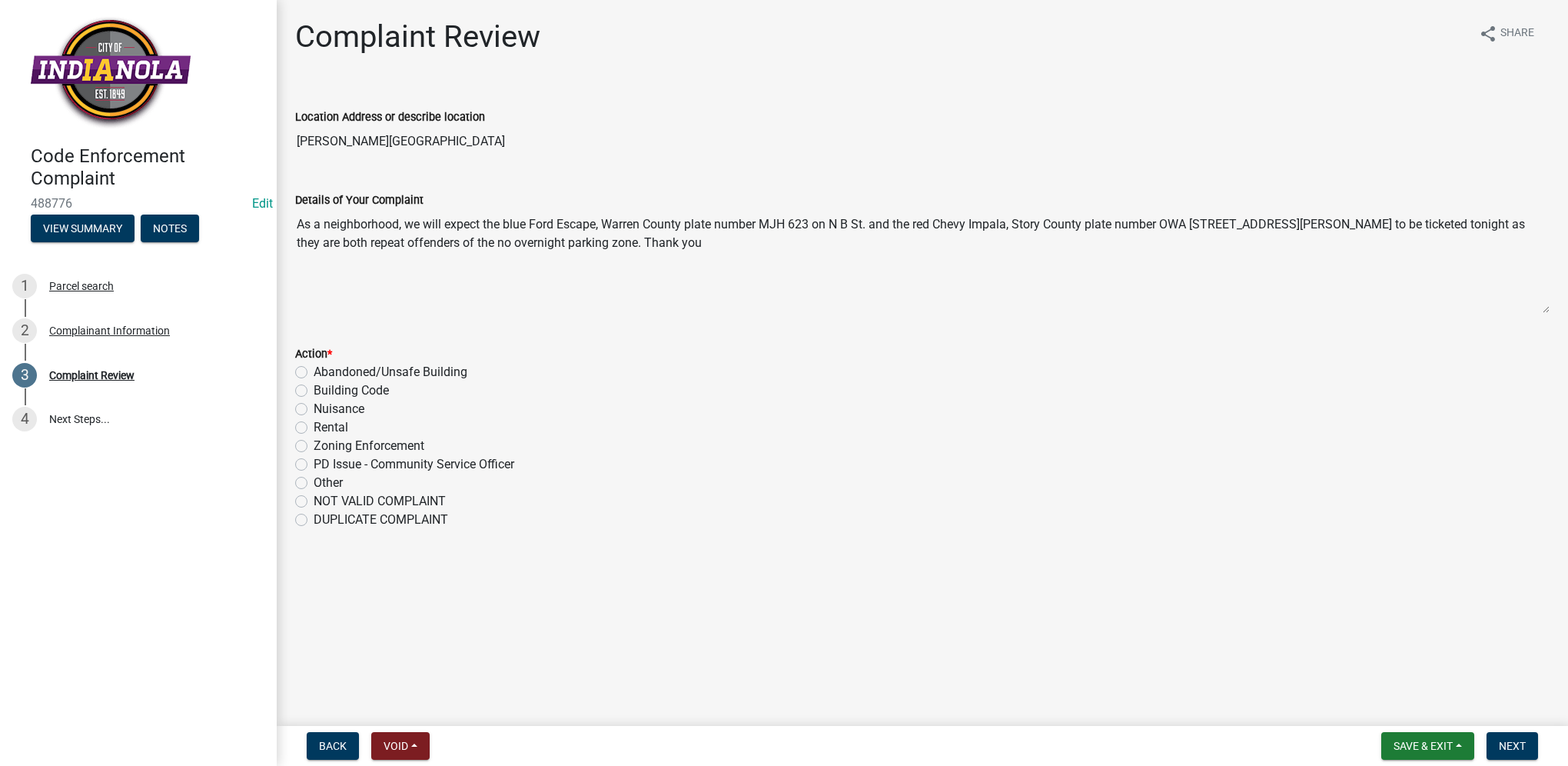
click at [313, 464] on label "PD Issue - Community Service Officer" at bounding box center [414, 464] width 200 height 18
click at [313, 464] on input "PD Issue - Community Service Officer" at bounding box center [319, 460] width 10 height 10
radio input "true"
click at [1499, 740] on span "Next" at bounding box center [1512, 745] width 27 height 12
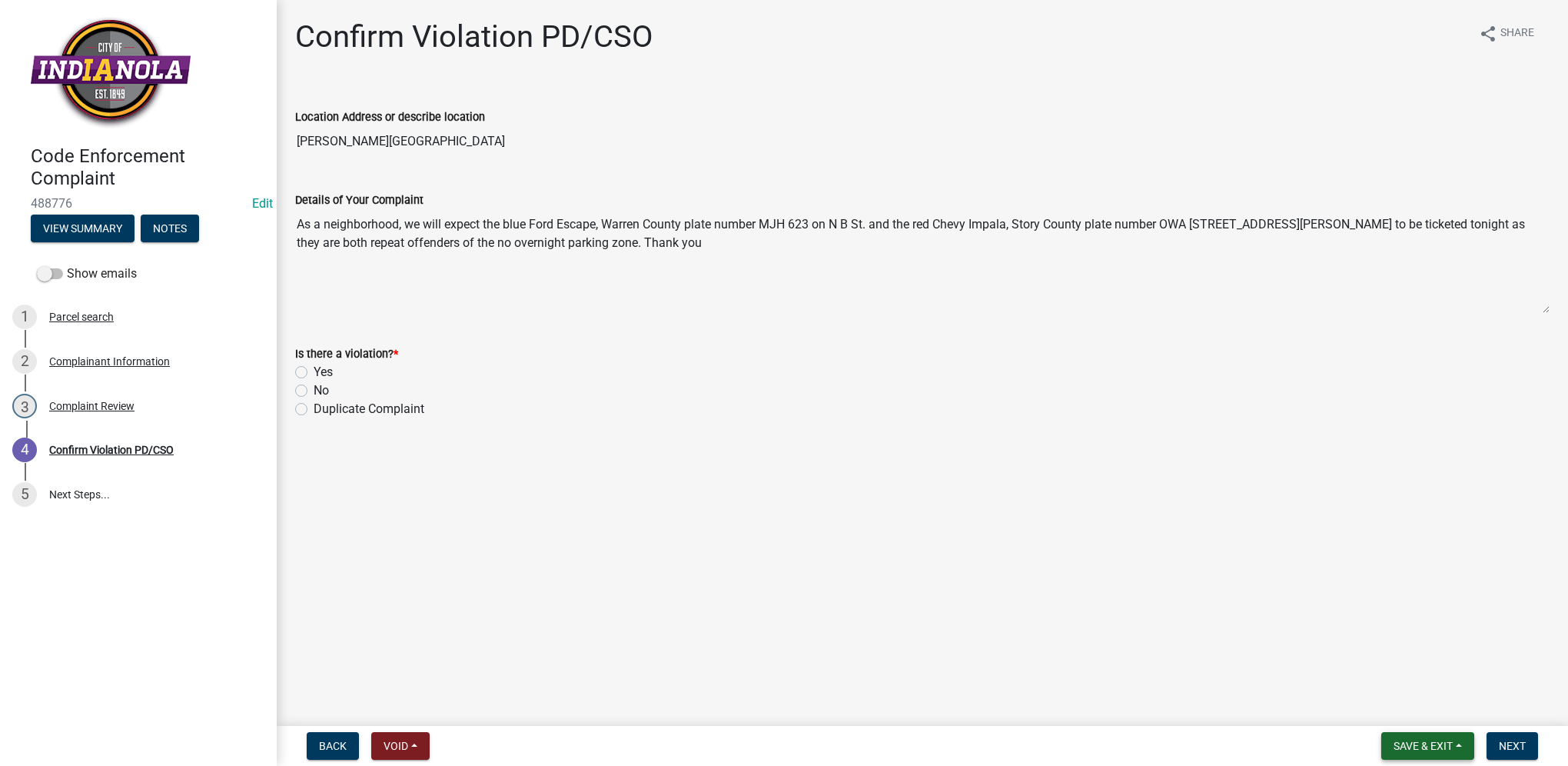
click at [1420, 747] on span "Save & Exit" at bounding box center [1423, 745] width 60 height 12
click at [1423, 706] on button "Save & Exit" at bounding box center [1413, 706] width 123 height 37
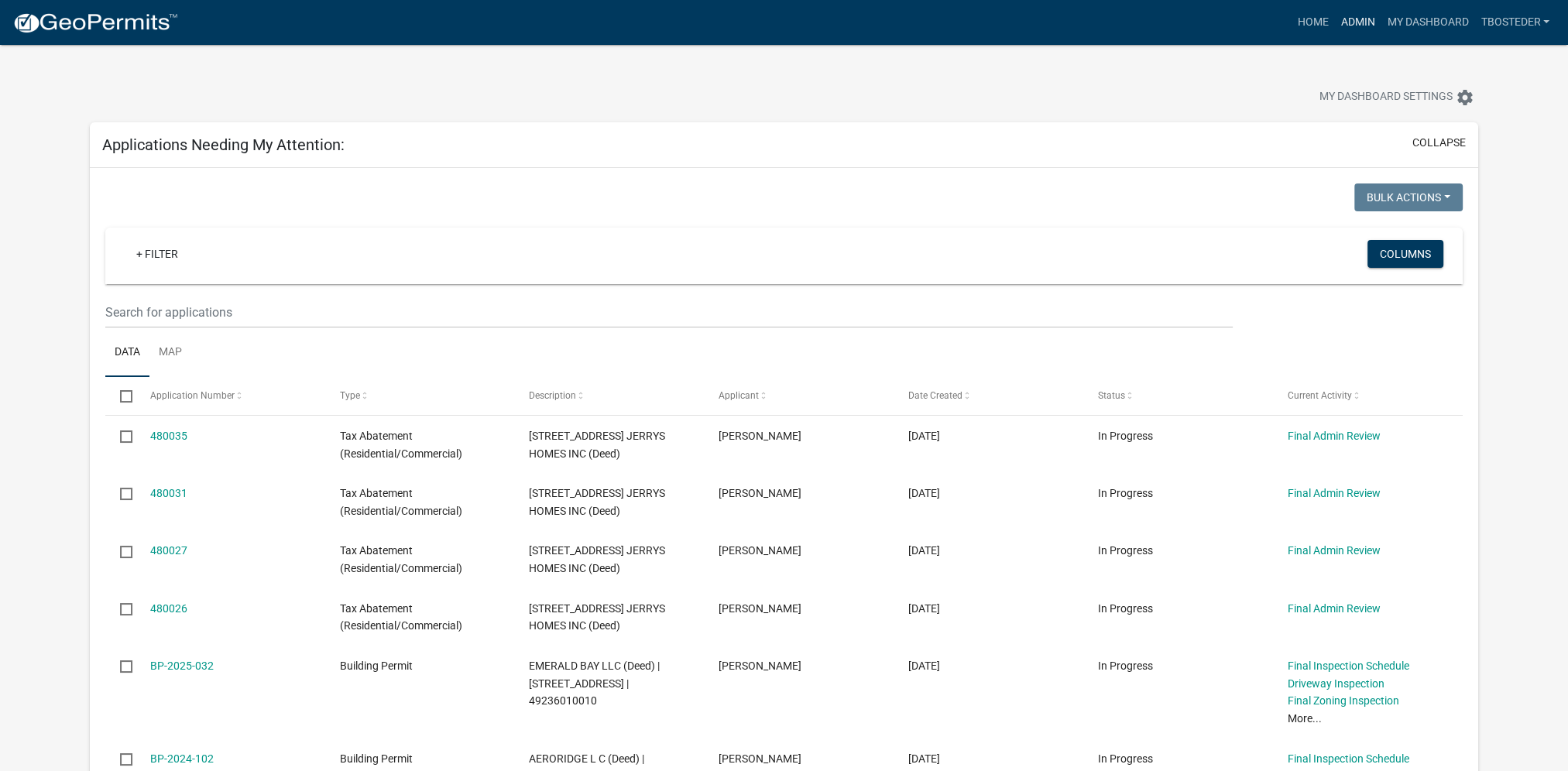
click at [1344, 28] on link "Admin" at bounding box center [1357, 23] width 46 height 30
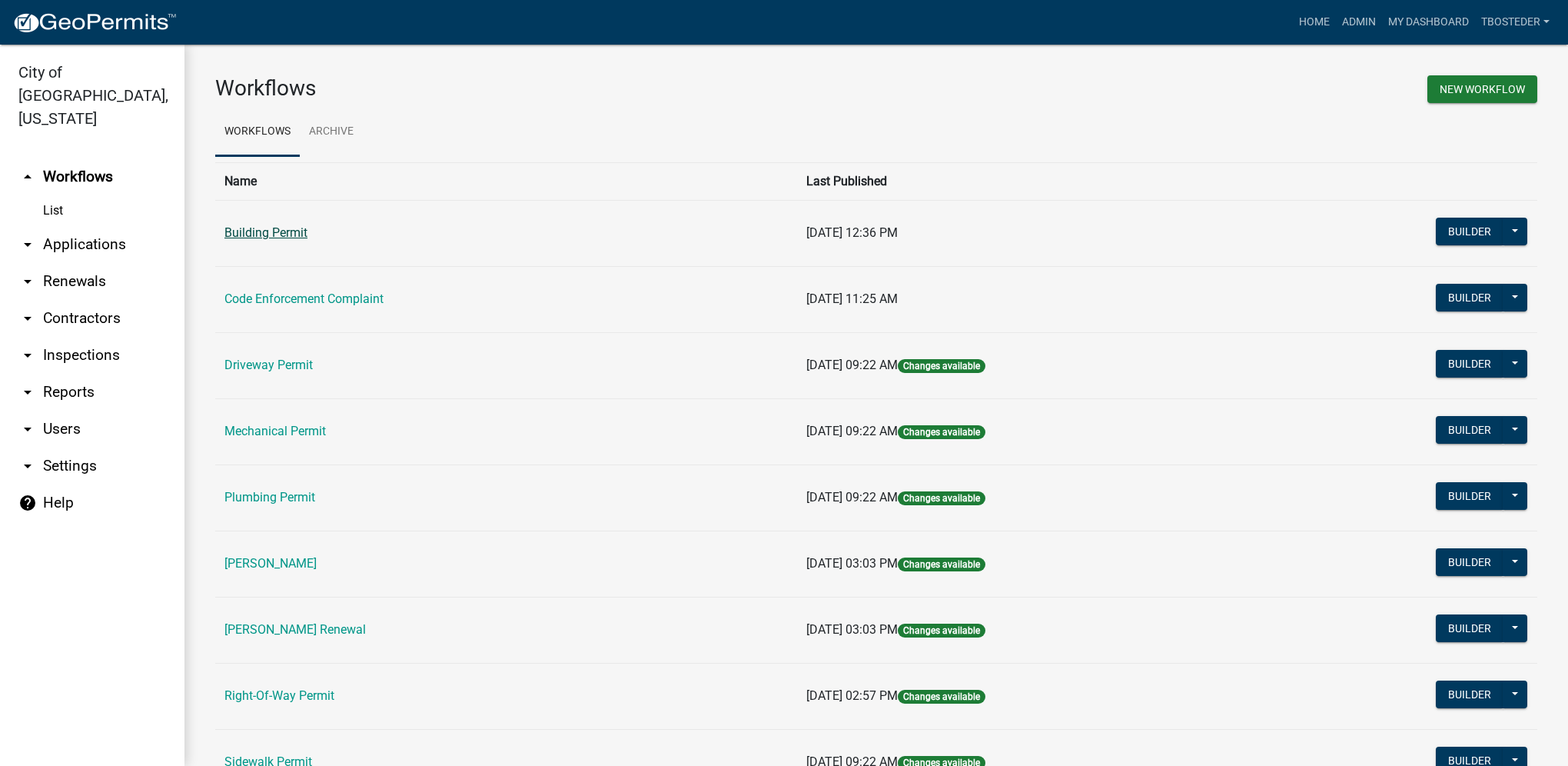
click at [261, 227] on link "Building Permit" at bounding box center [266, 232] width 83 height 15
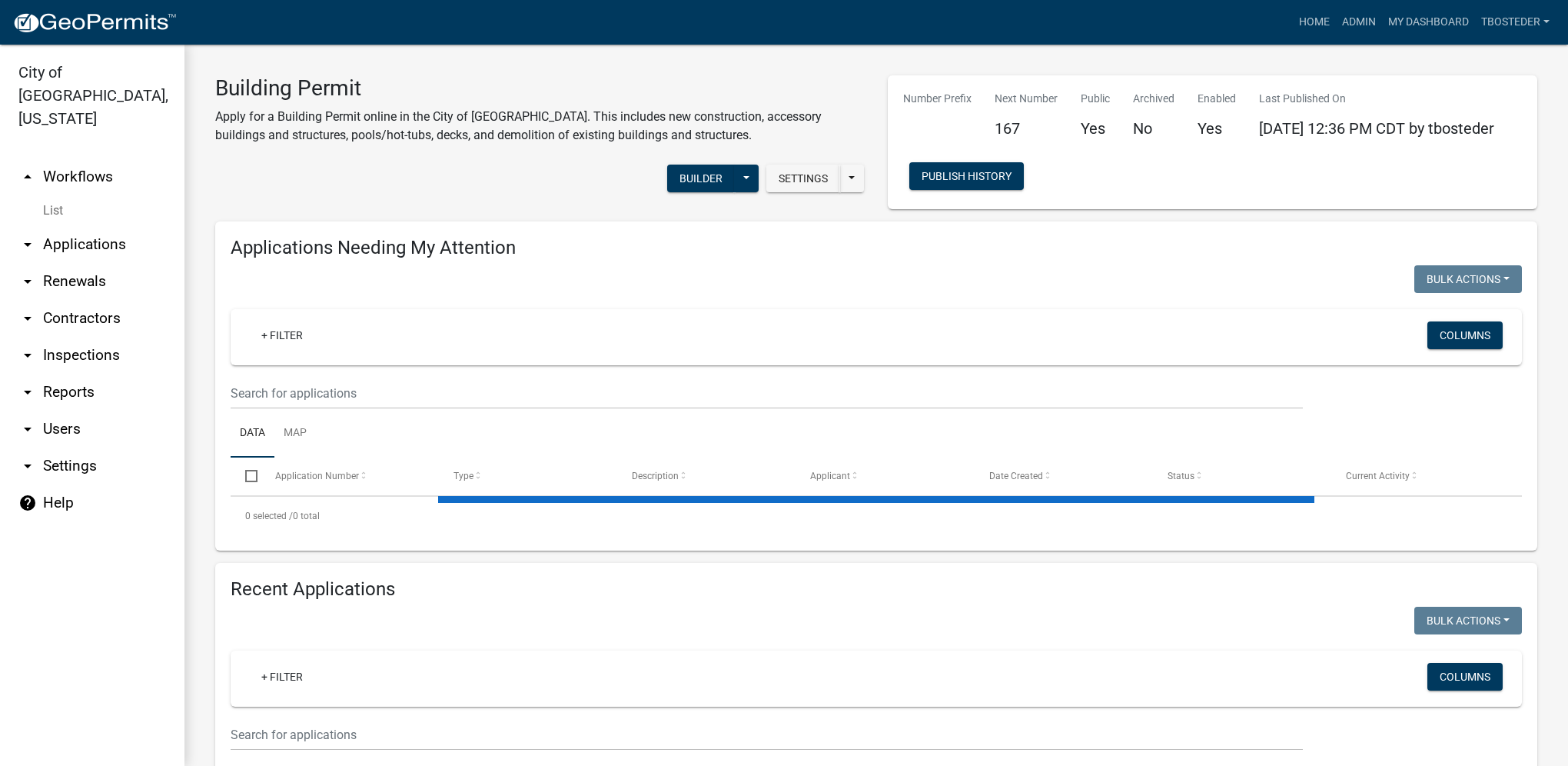
select select "1: 25"
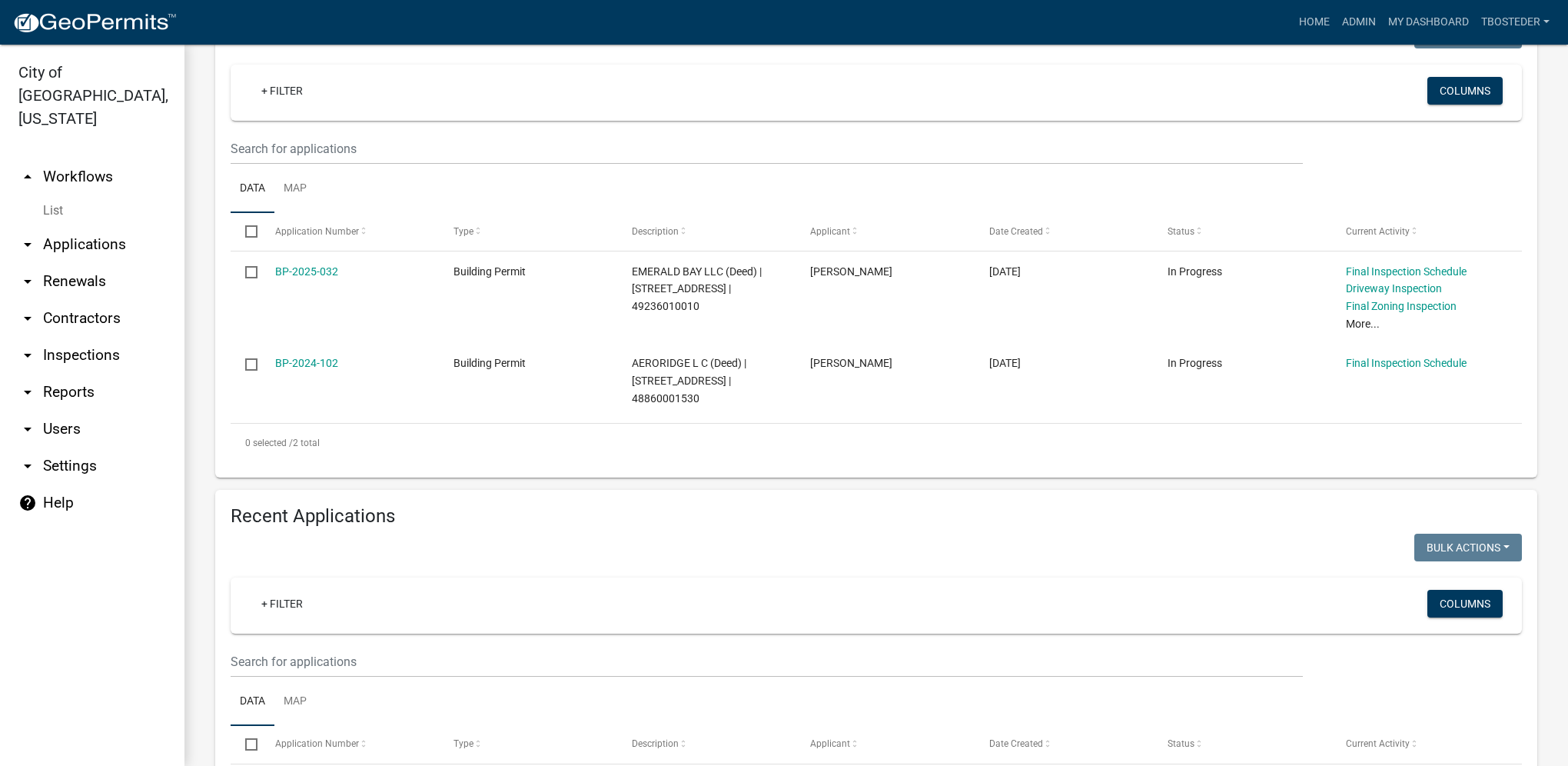
scroll to position [307, 0]
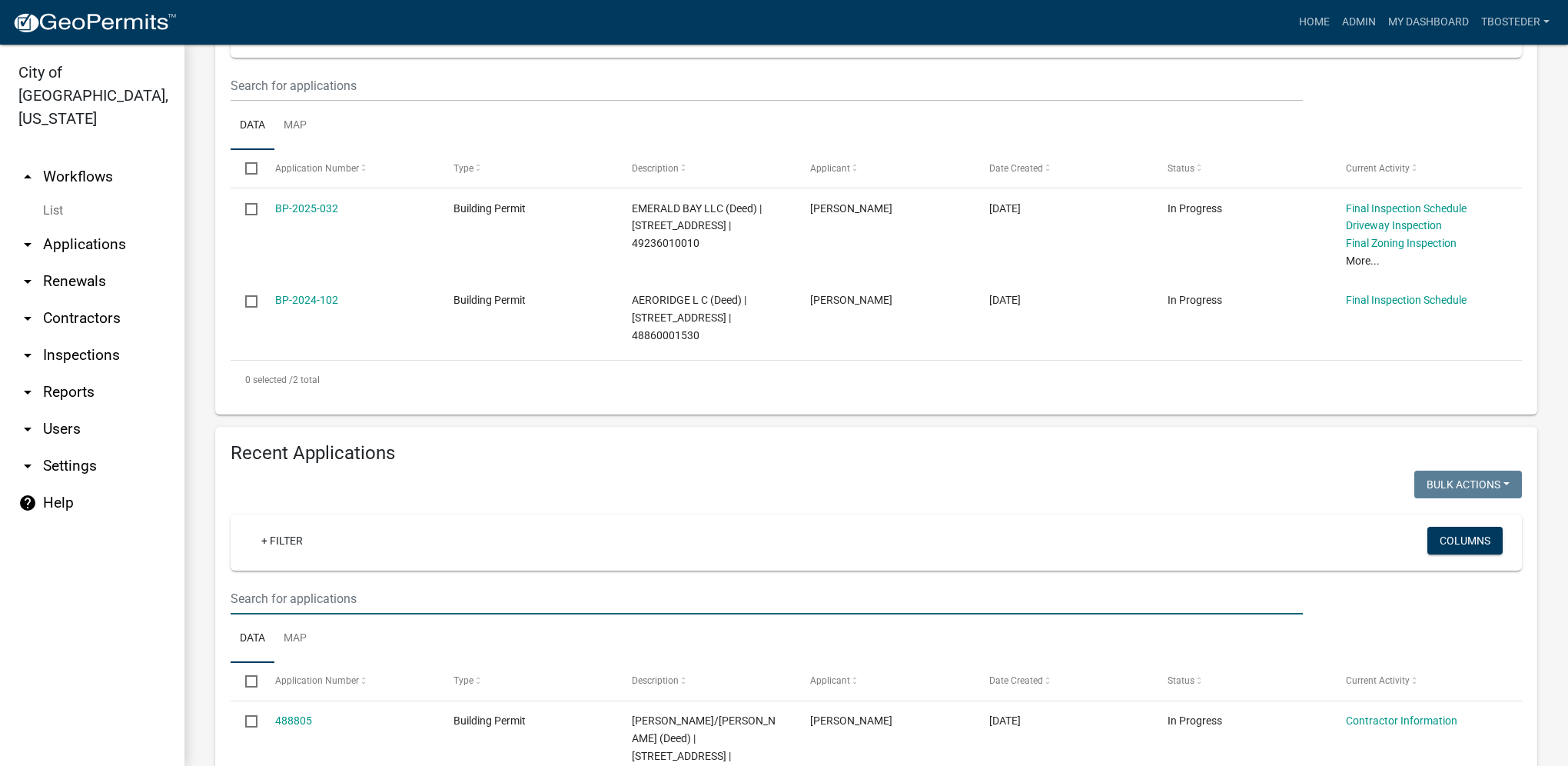
click at [375, 602] on input "text" at bounding box center [767, 598] width 1072 height 32
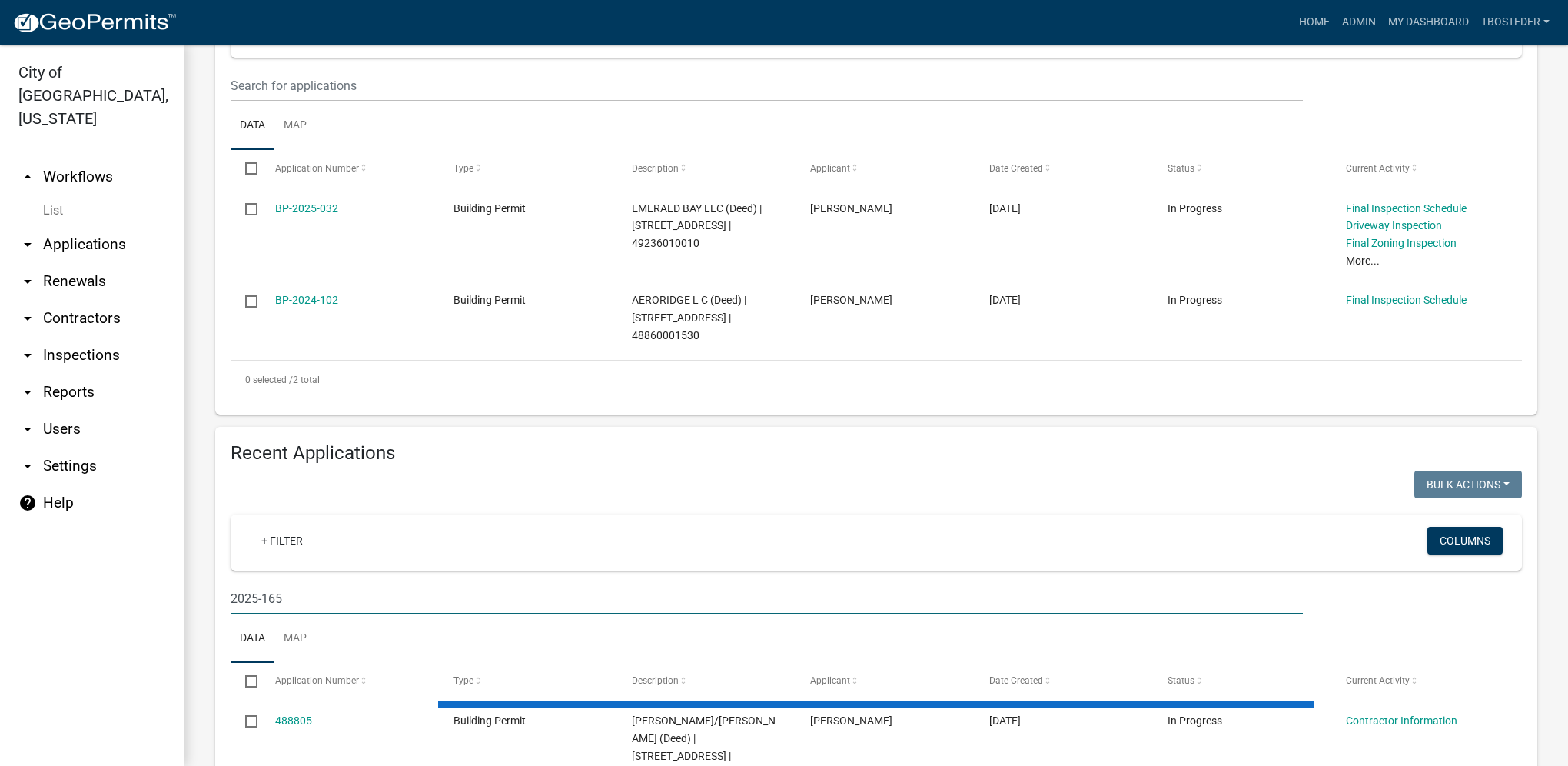
type input "2025-165"
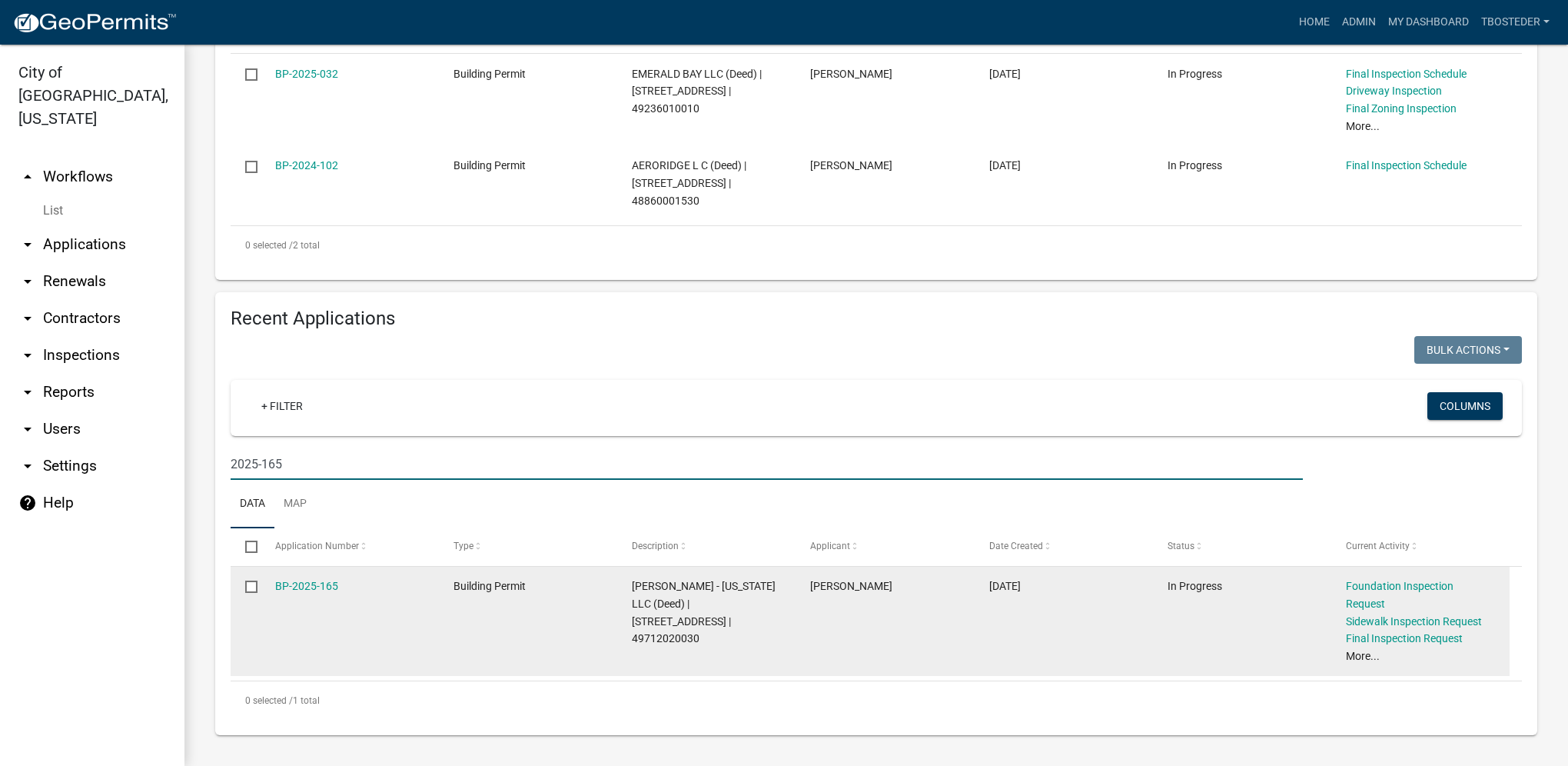
scroll to position [427, 0]
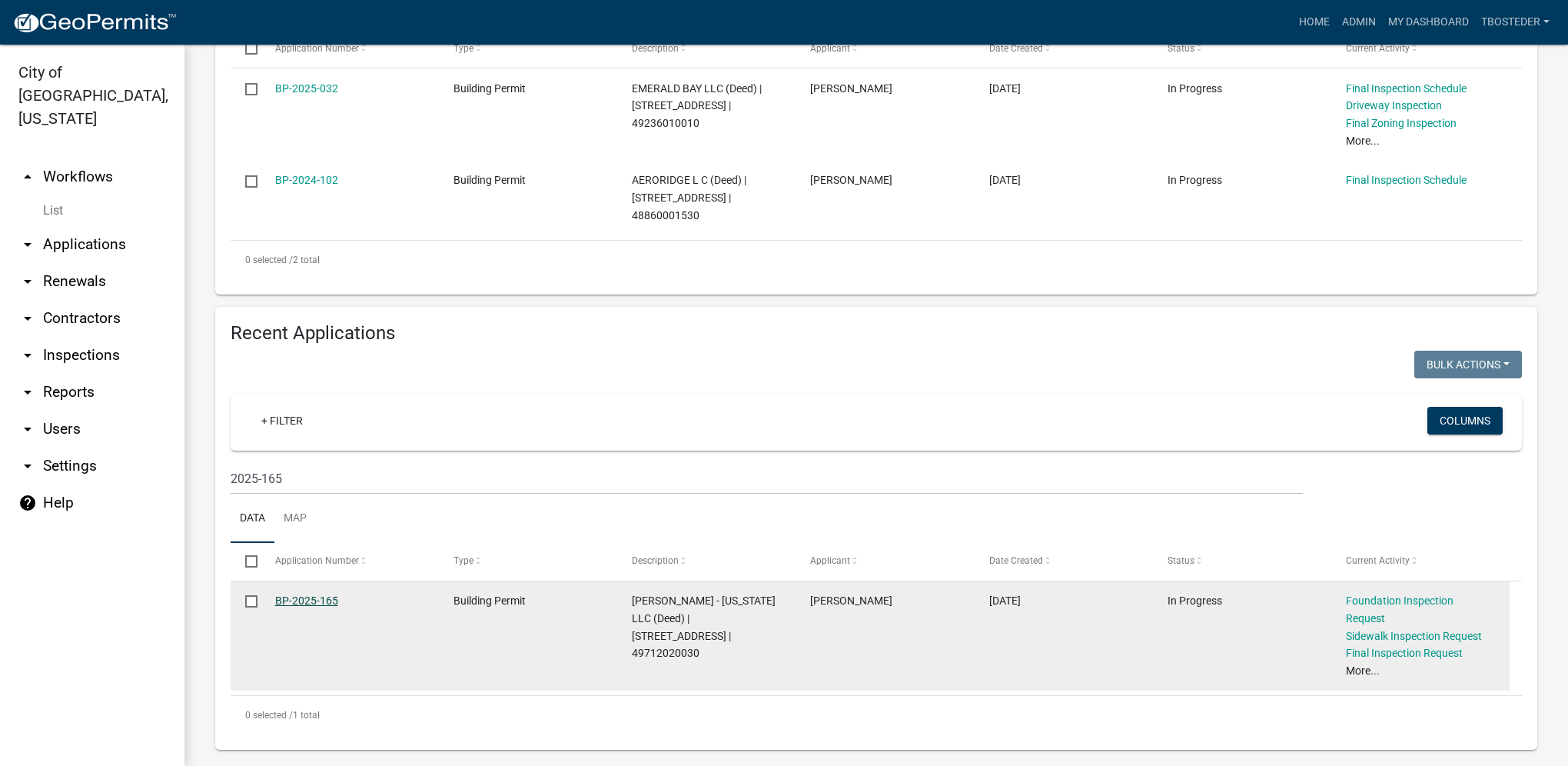
click at [334, 599] on link "BP-2025-165" at bounding box center [307, 600] width 63 height 12
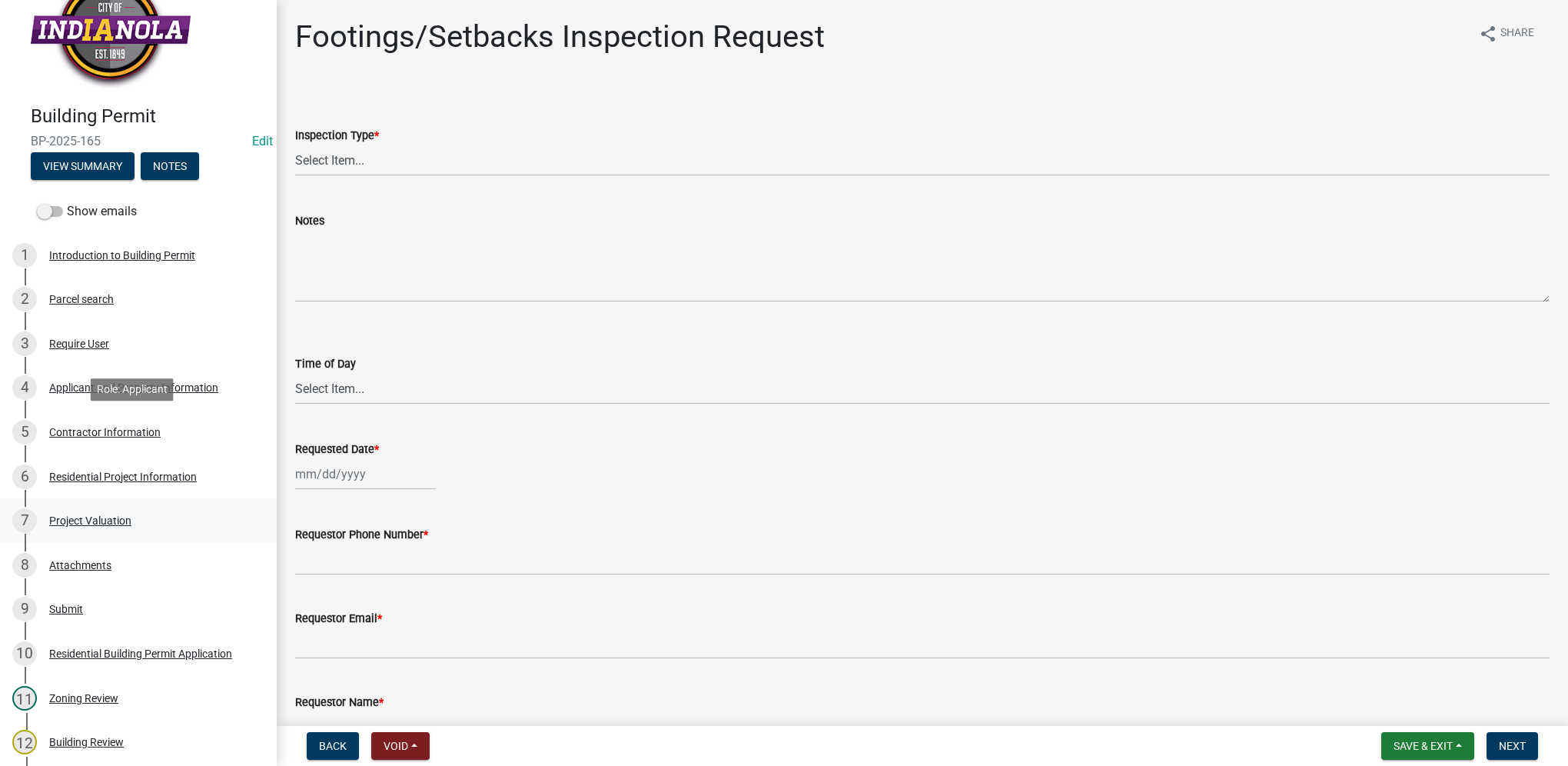
scroll to position [77, 0]
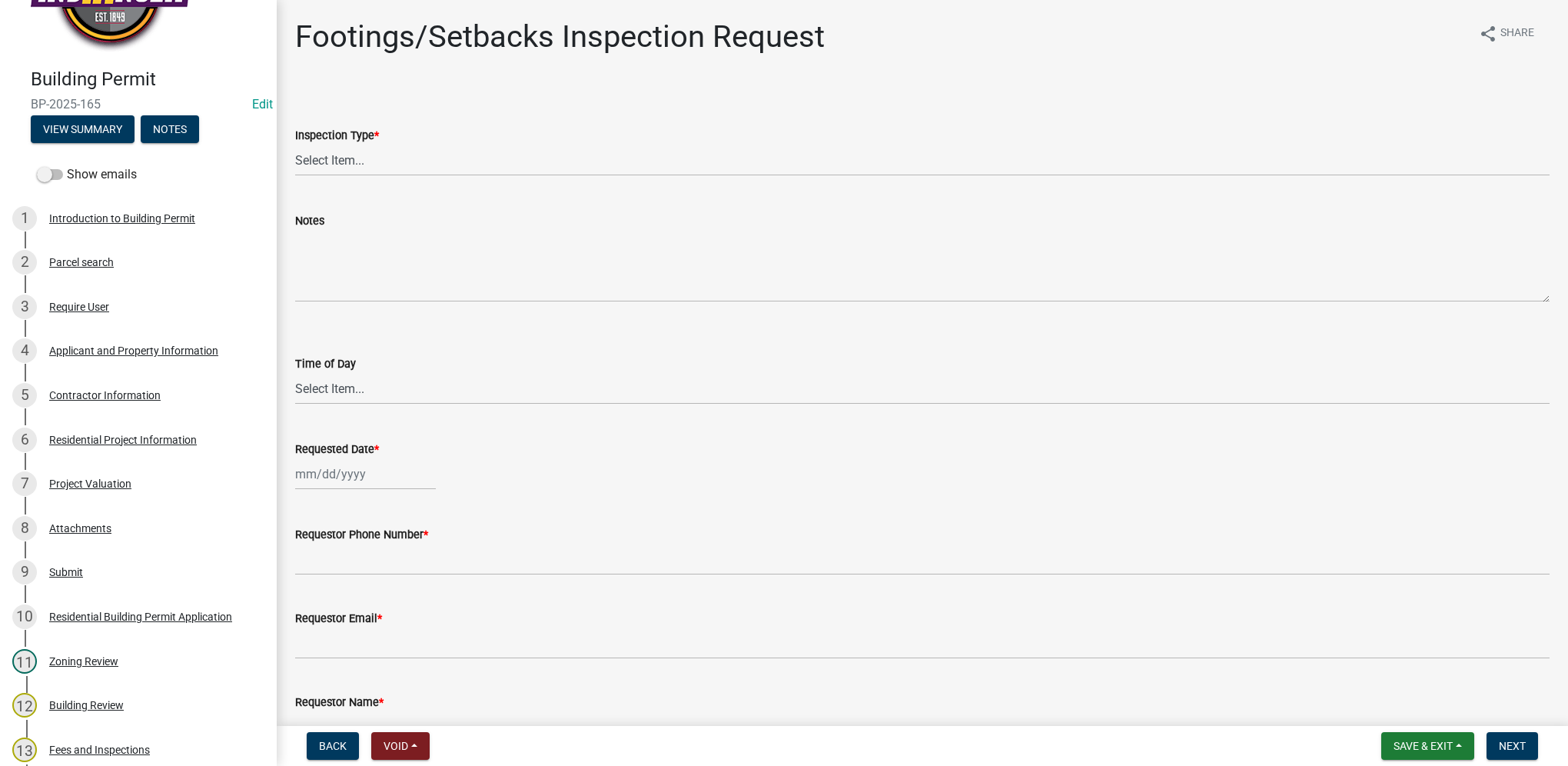
click at [120, 487] on div "Project Valuation" at bounding box center [90, 484] width 82 height 10
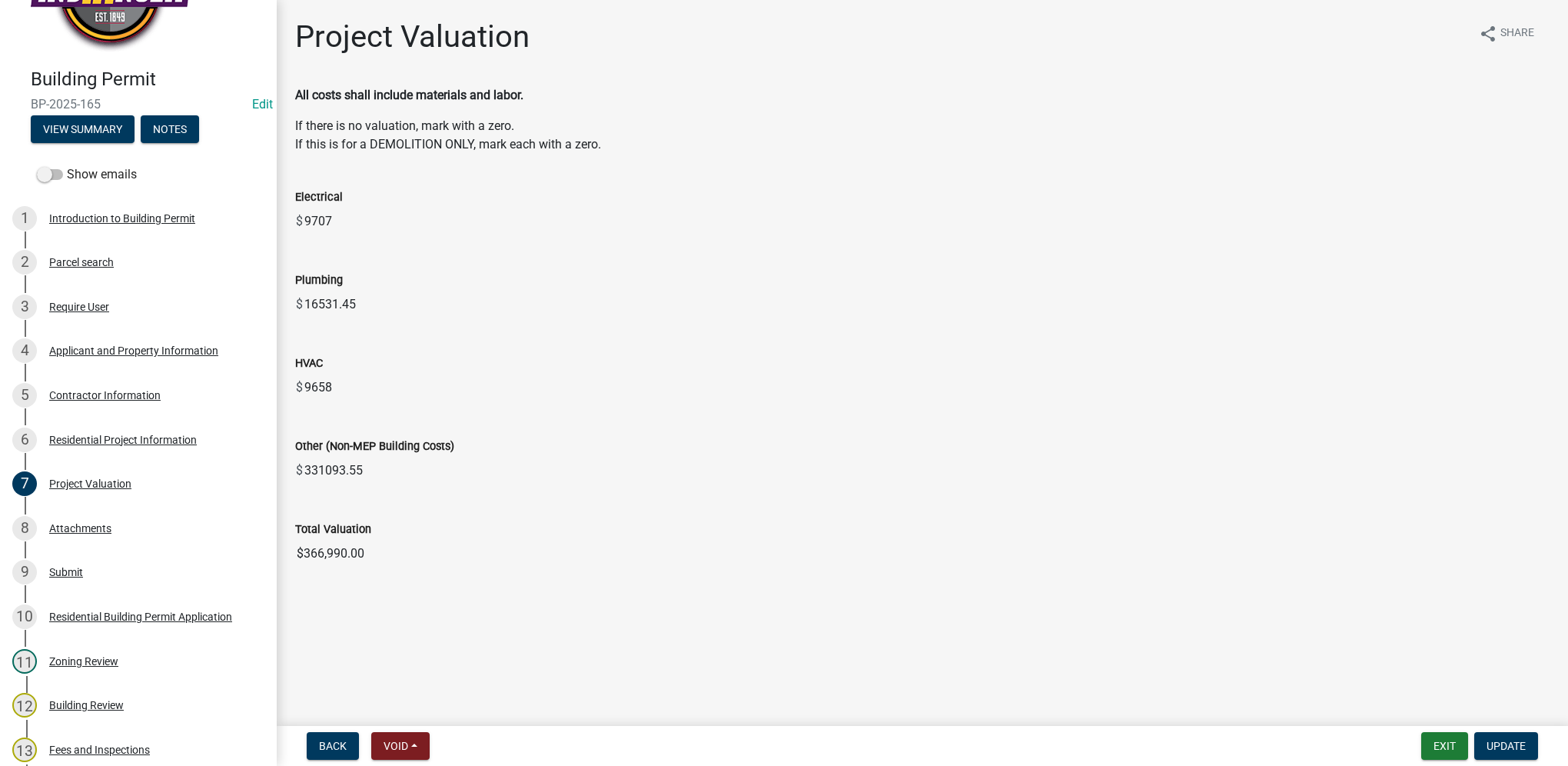
click at [381, 554] on input "$366,990.00" at bounding box center [922, 554] width 1255 height 31
drag, startPoint x: 383, startPoint y: 550, endPoint x: 282, endPoint y: 564, distance: 102.0
click at [282, 564] on div "Project Valuation share Share All costs shall include materials and labor. If t…" at bounding box center [922, 307] width 1292 height 577
drag, startPoint x: 282, startPoint y: 564, endPoint x: 345, endPoint y: 557, distance: 63.4
click at [126, 440] on div "Residential Project Information" at bounding box center [123, 440] width 148 height 10
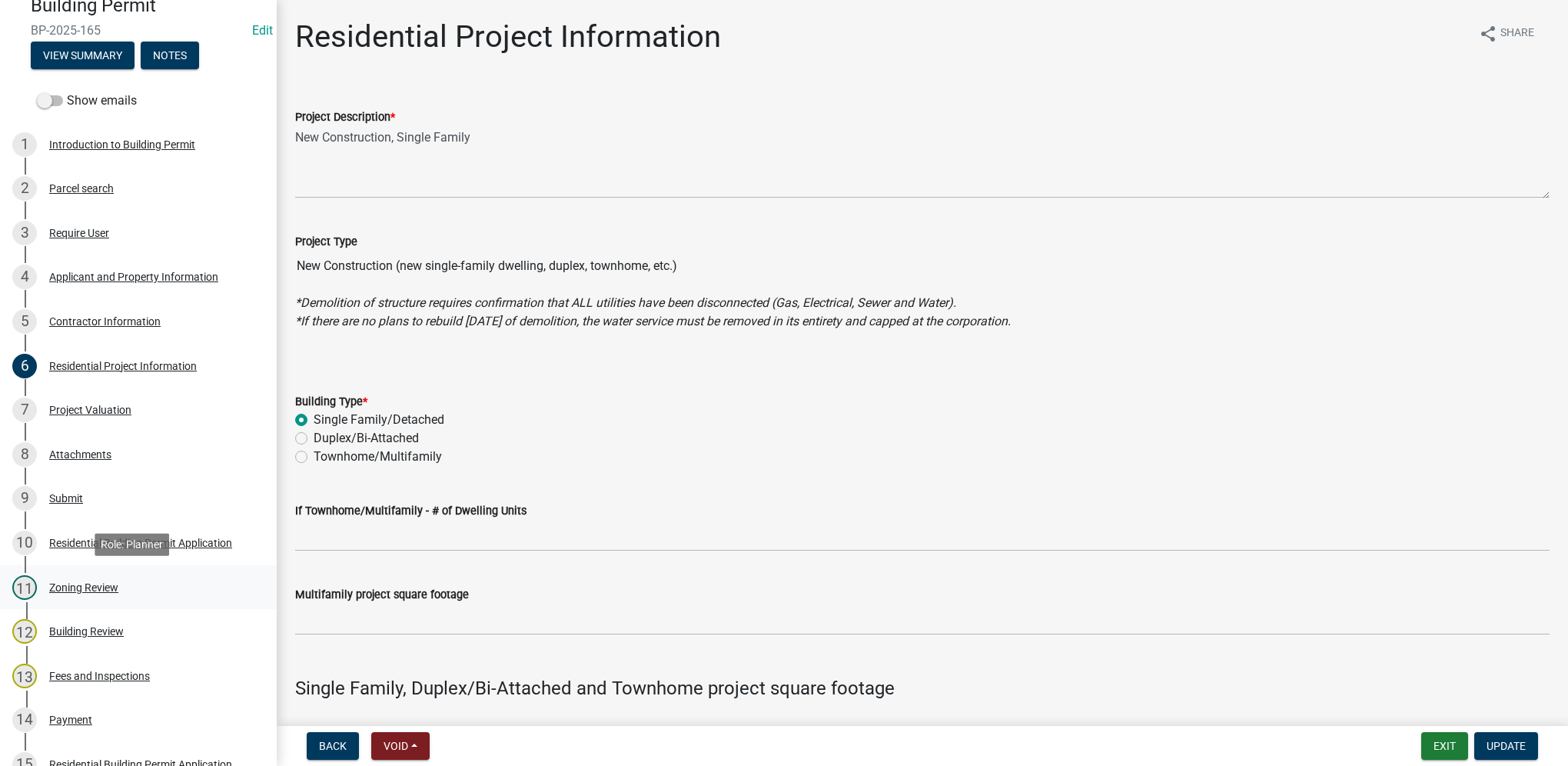
scroll to position [231, 0]
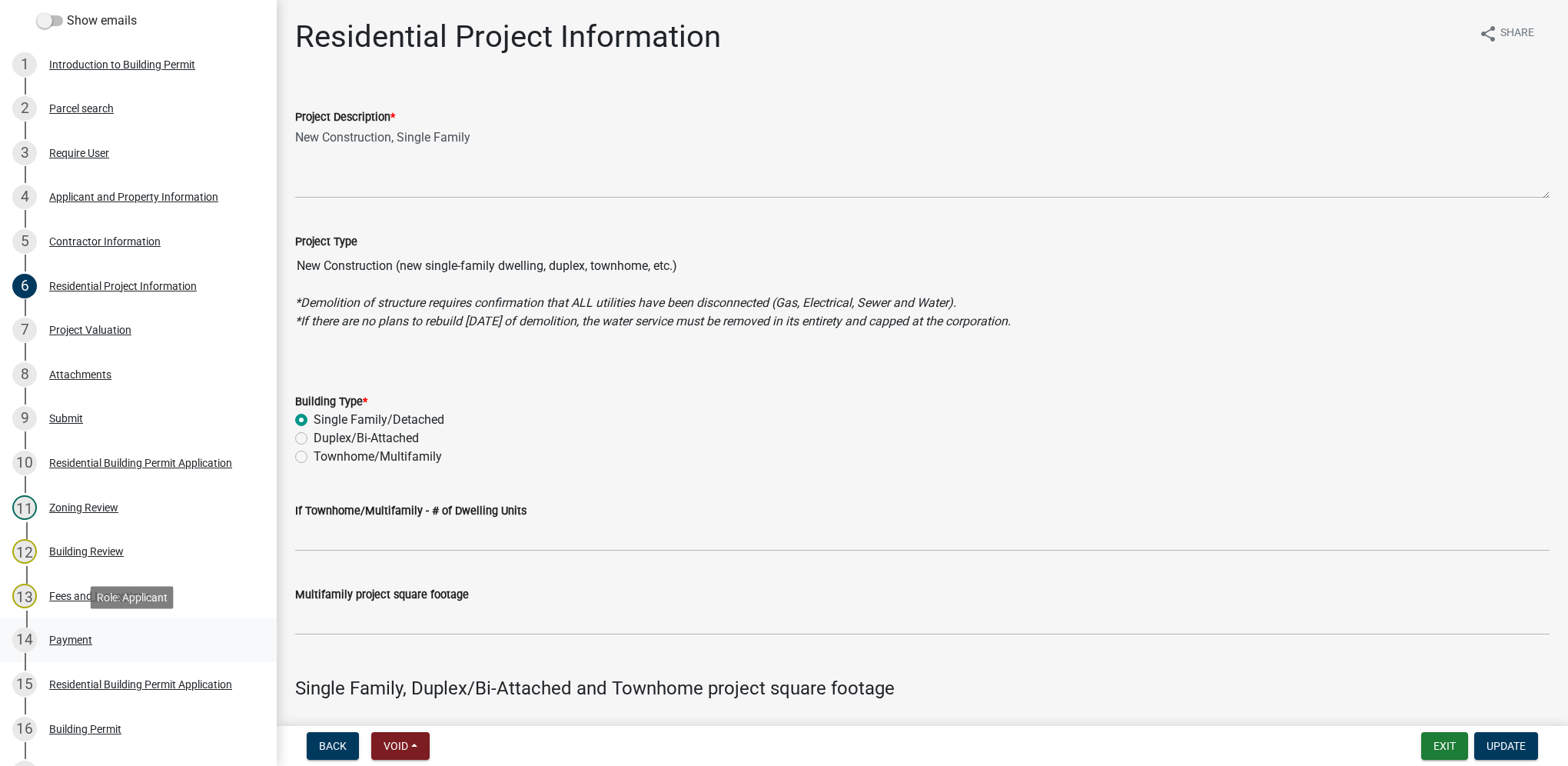
click at [66, 641] on div "Payment" at bounding box center [71, 639] width 43 height 10
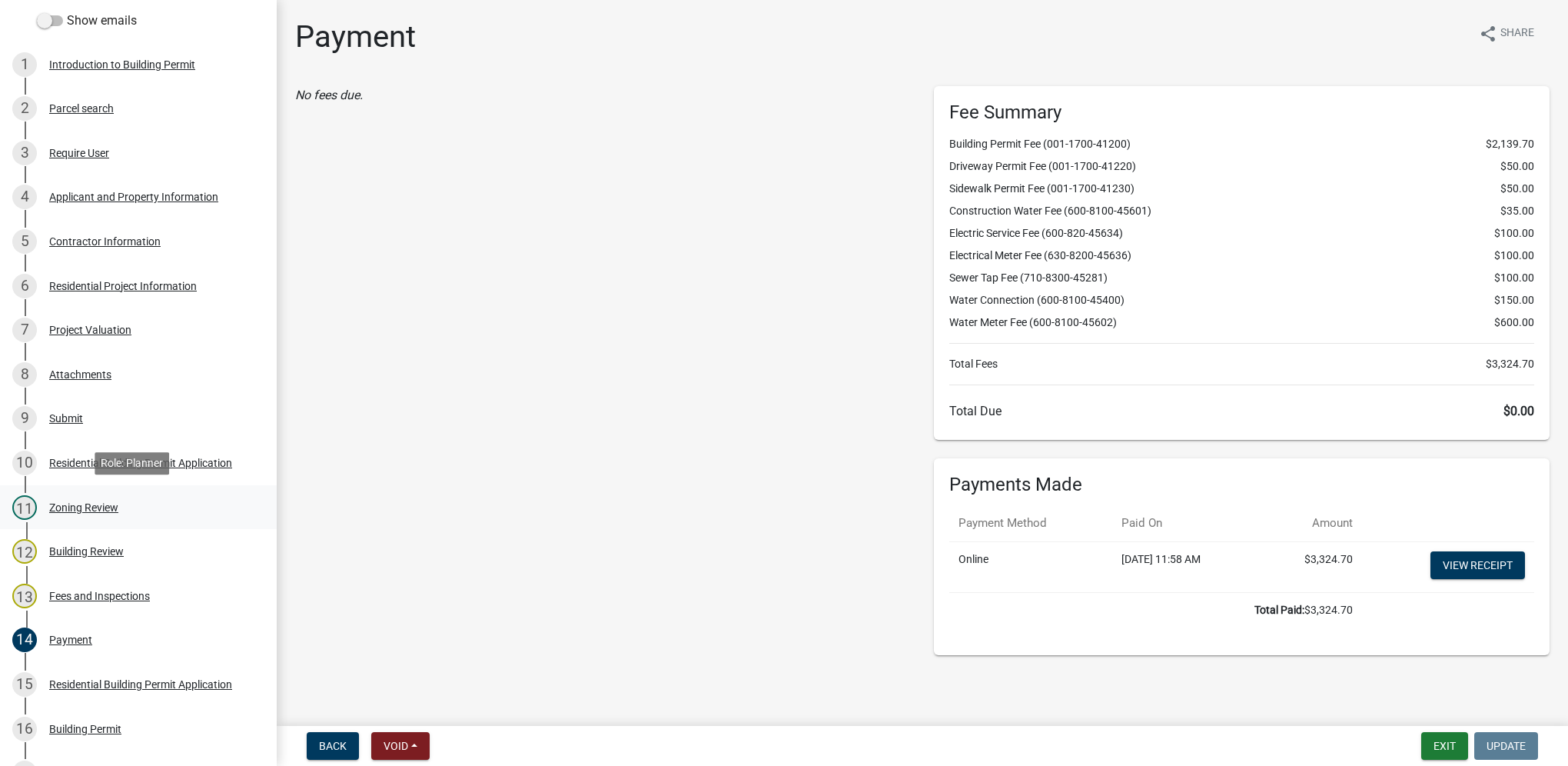
scroll to position [384, 0]
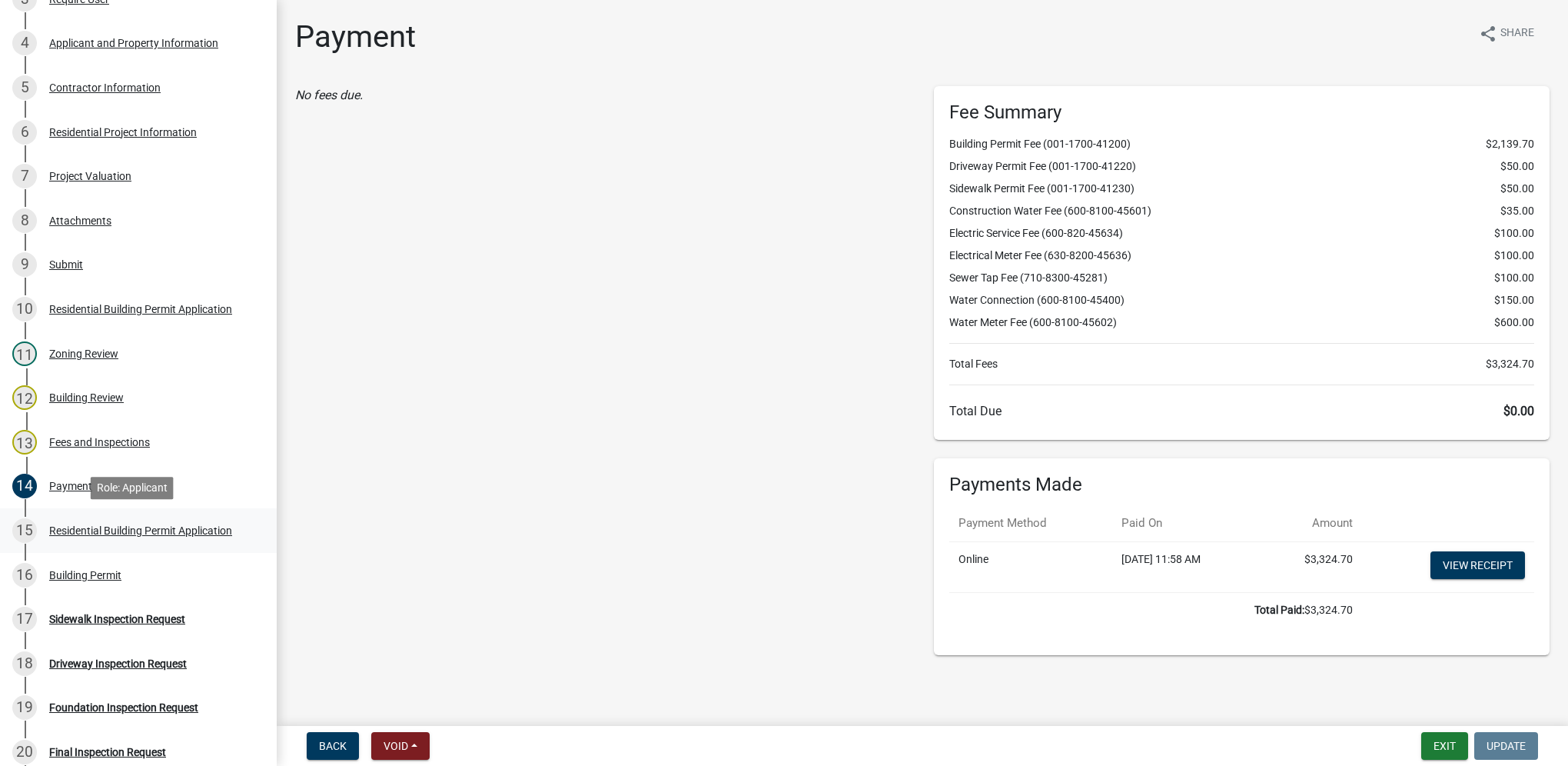
click at [193, 521] on div "15 Residential Building Permit Application" at bounding box center [132, 530] width 240 height 24
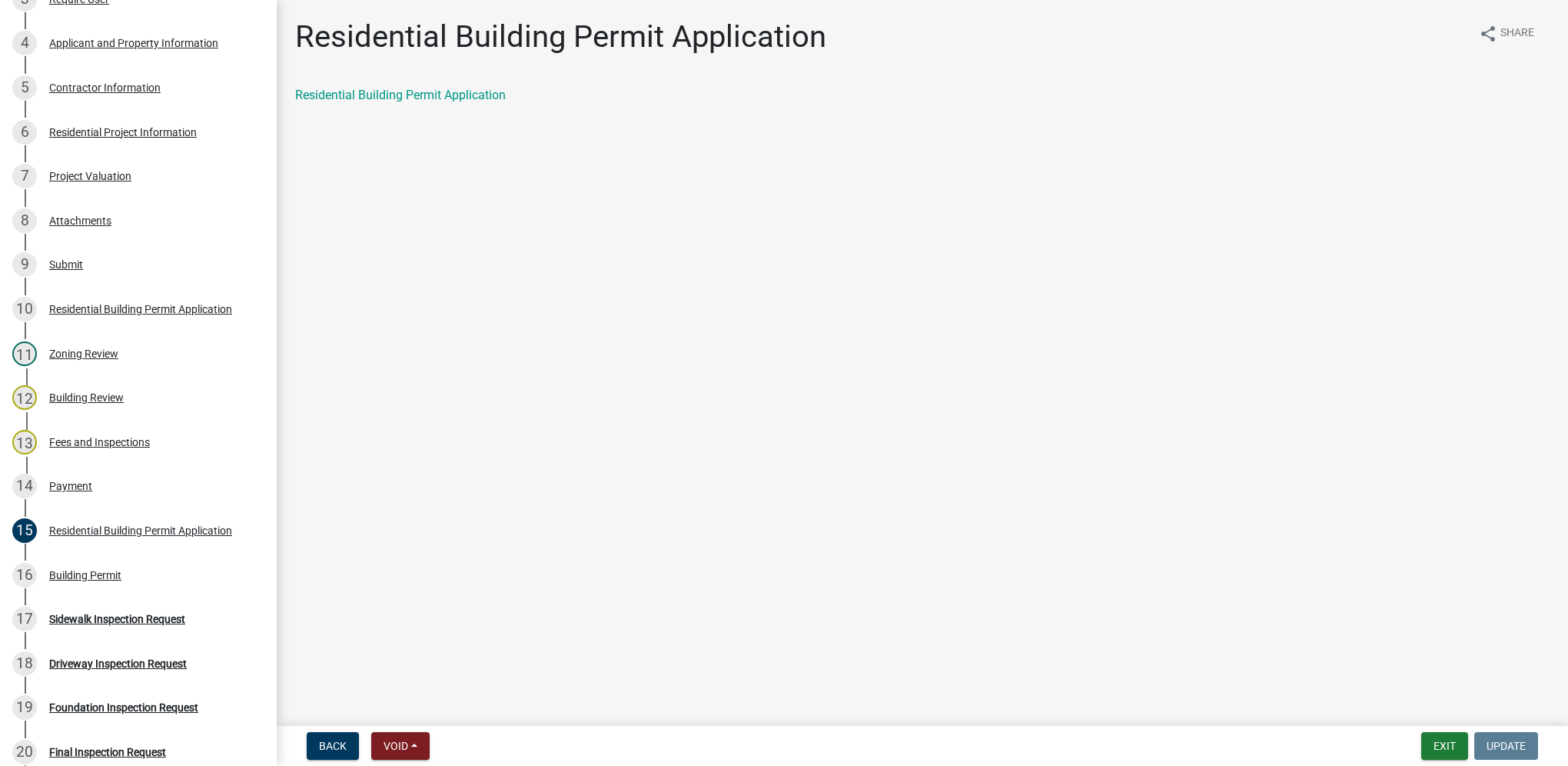
click at [427, 87] on div "Residential Building Permit Application" at bounding box center [922, 95] width 1255 height 18
click at [427, 100] on link "Residential Building Permit Application" at bounding box center [401, 94] width 211 height 15
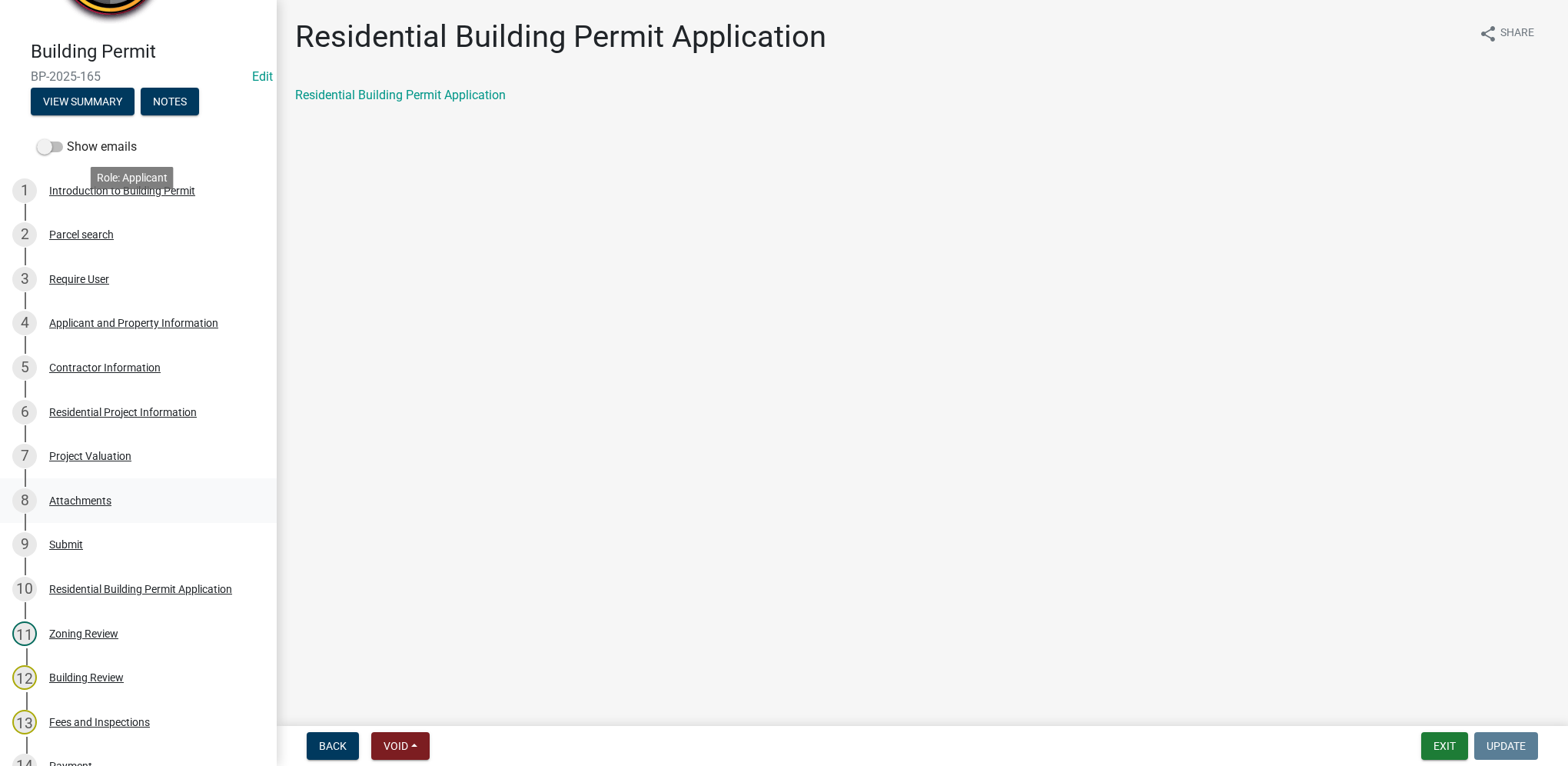
scroll to position [0, 0]
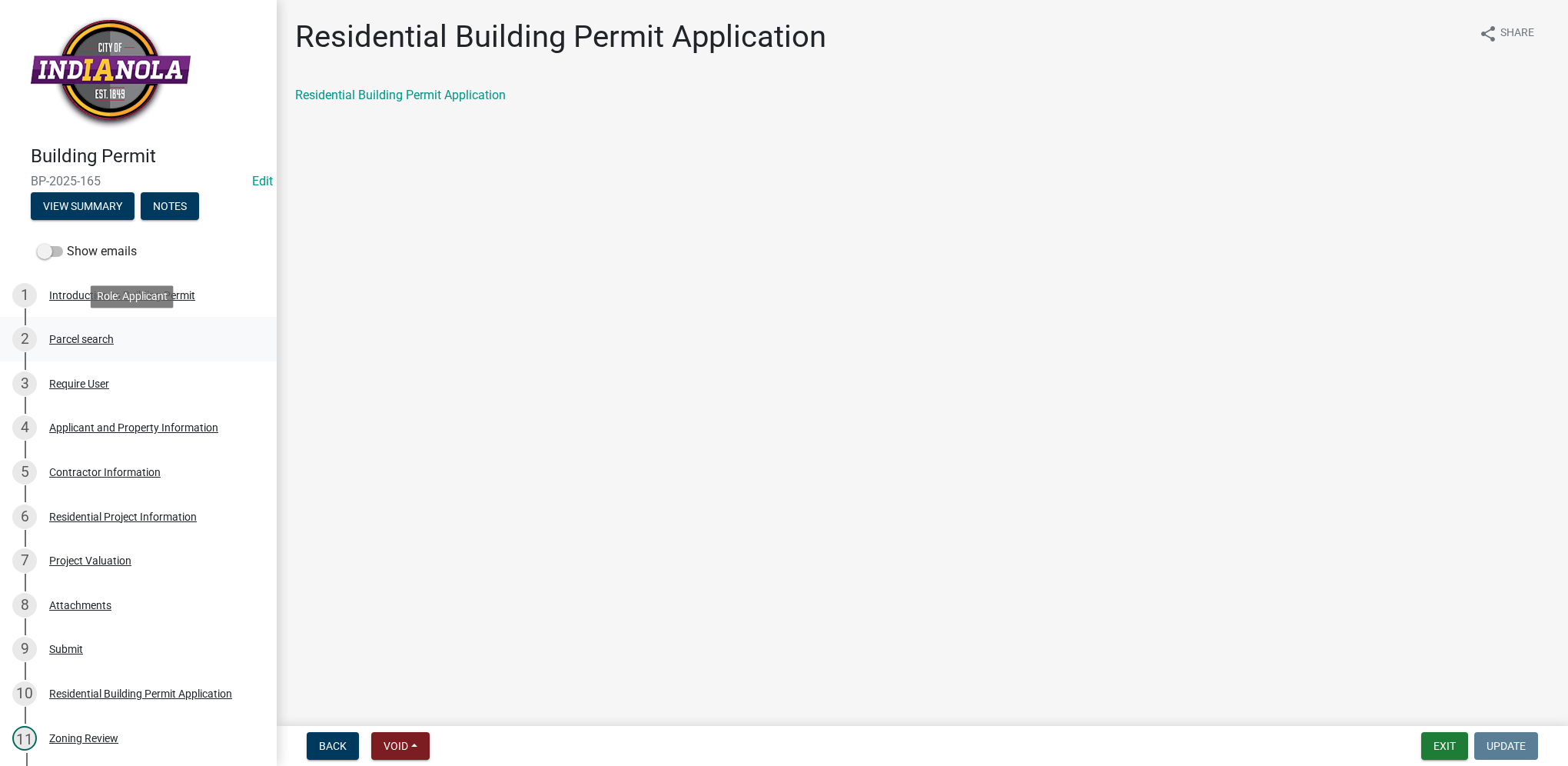
click at [106, 344] on div "Parcel search" at bounding box center [81, 339] width 65 height 10
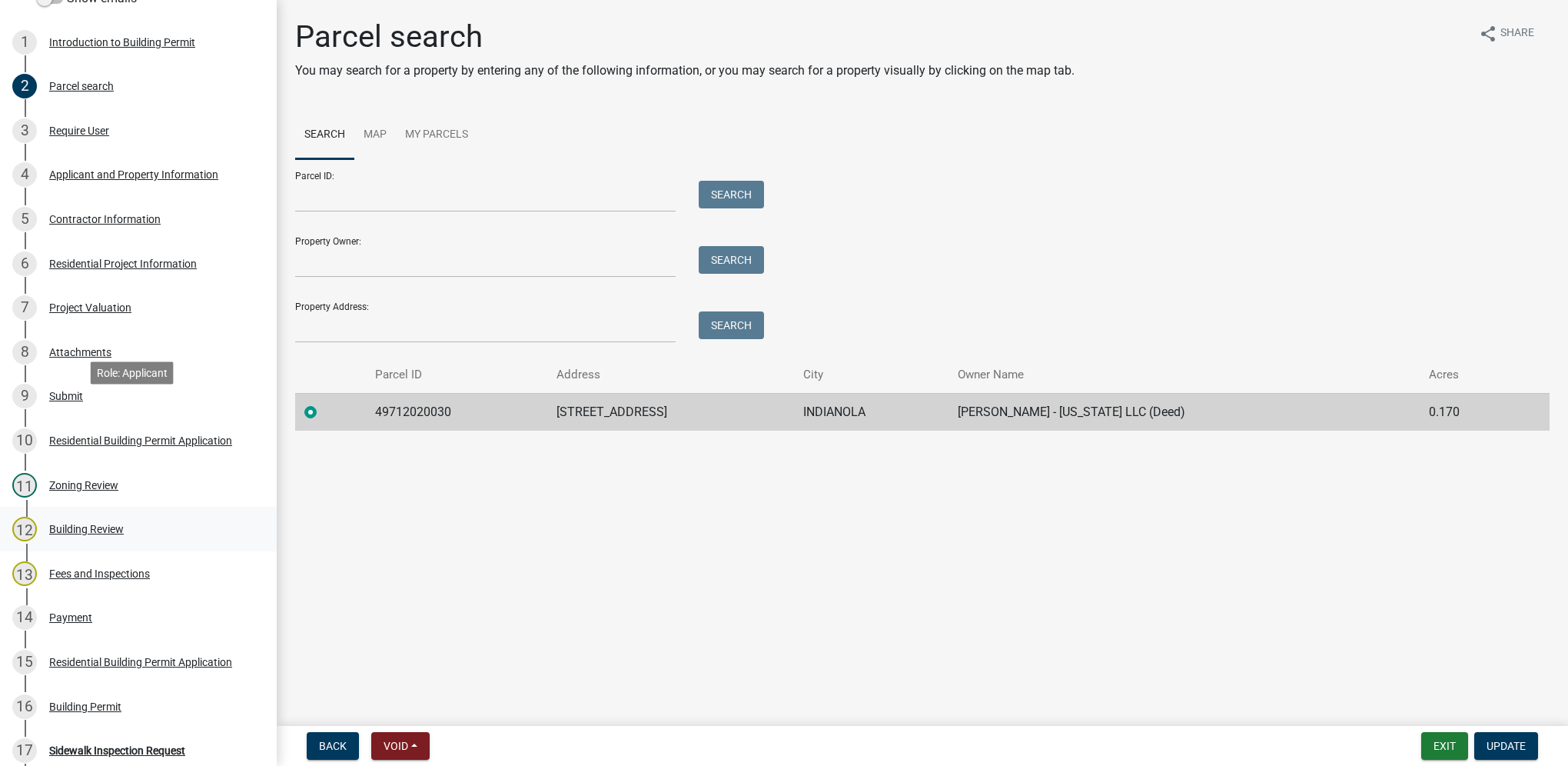
scroll to position [307, 0]
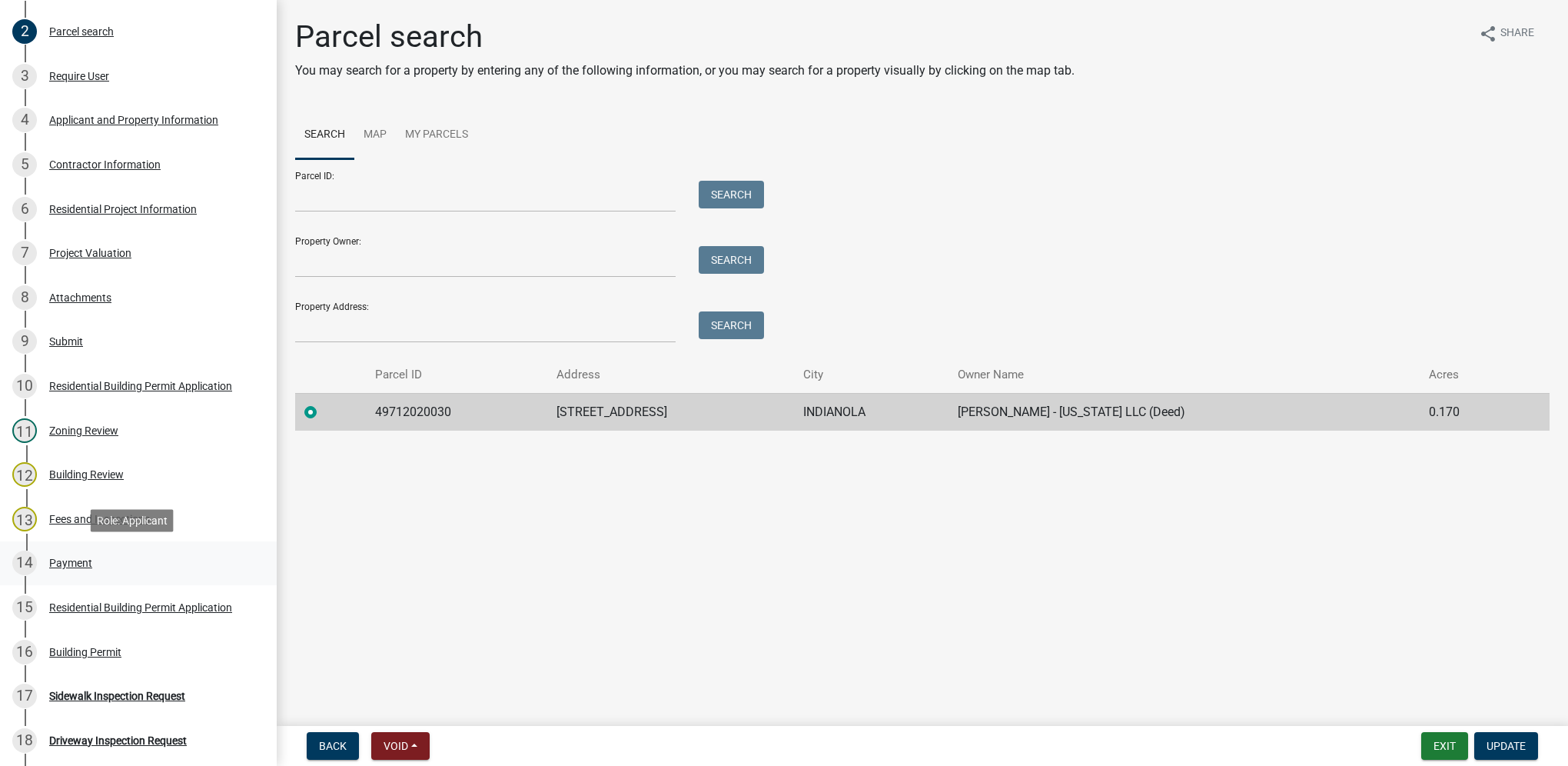
click at [61, 560] on div "Payment" at bounding box center [71, 562] width 43 height 10
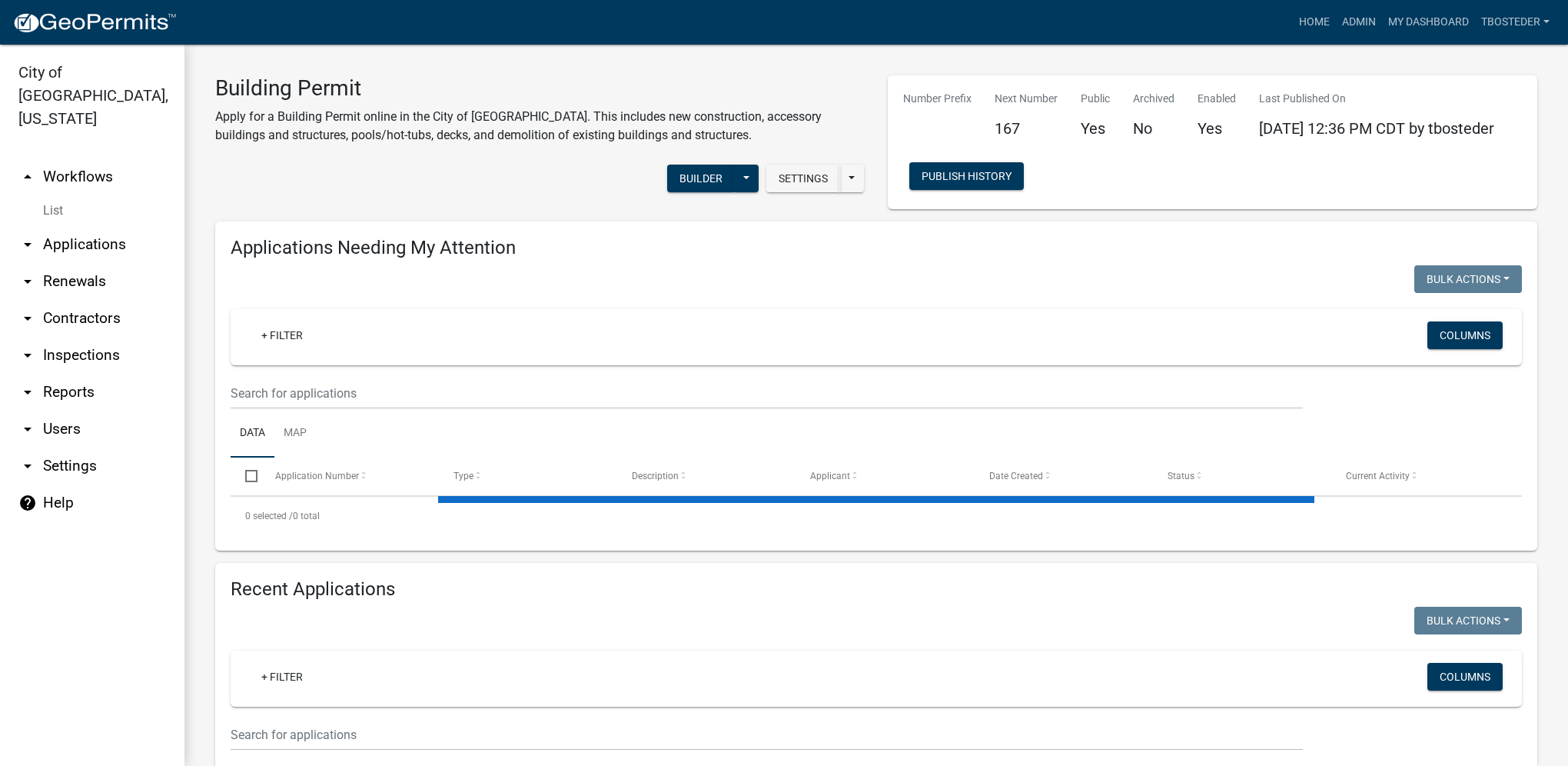
select select "1: 25"
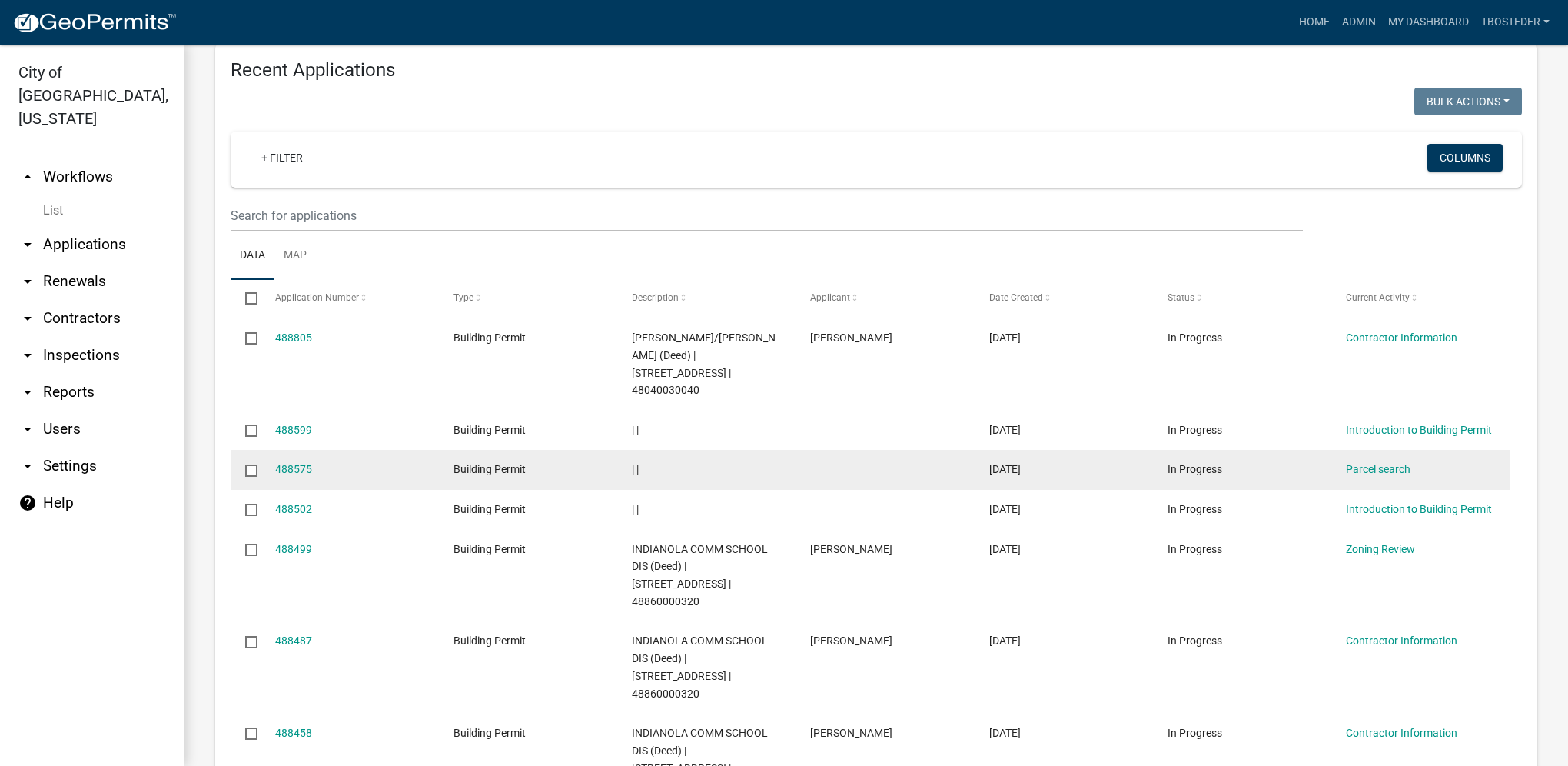
scroll to position [692, 0]
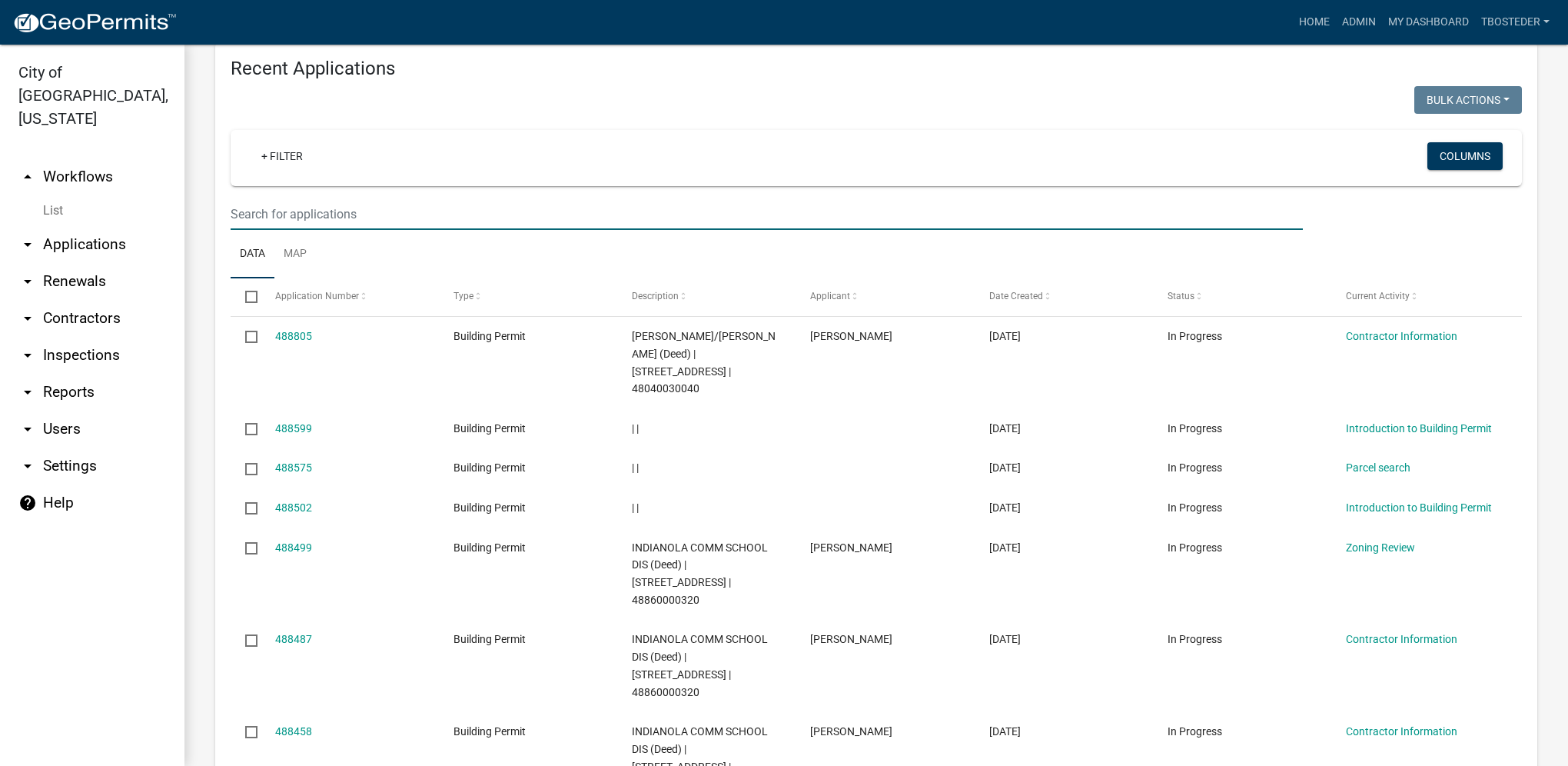
click at [295, 213] on input "text" at bounding box center [767, 214] width 1072 height 32
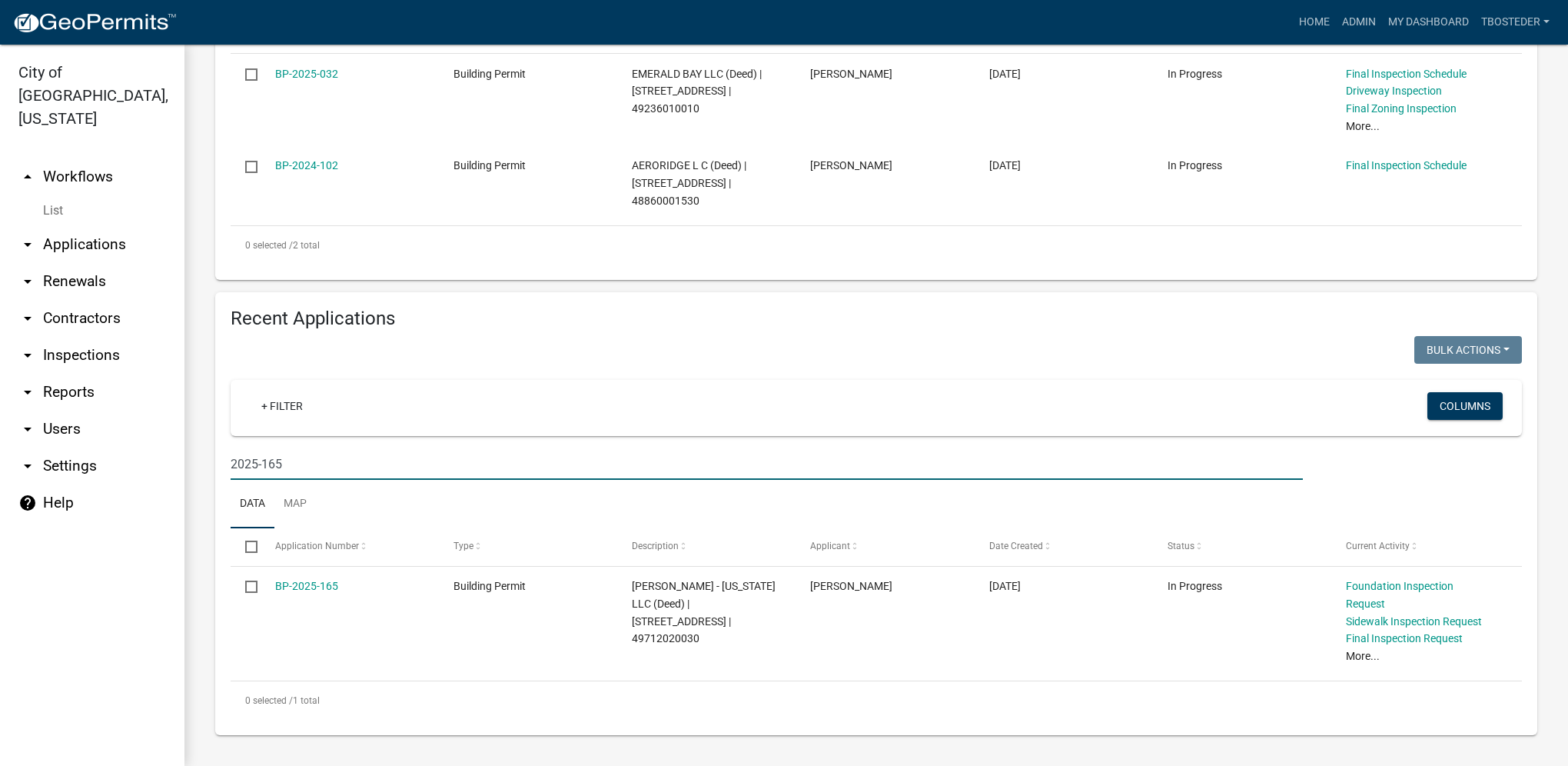
scroll to position [427, 0]
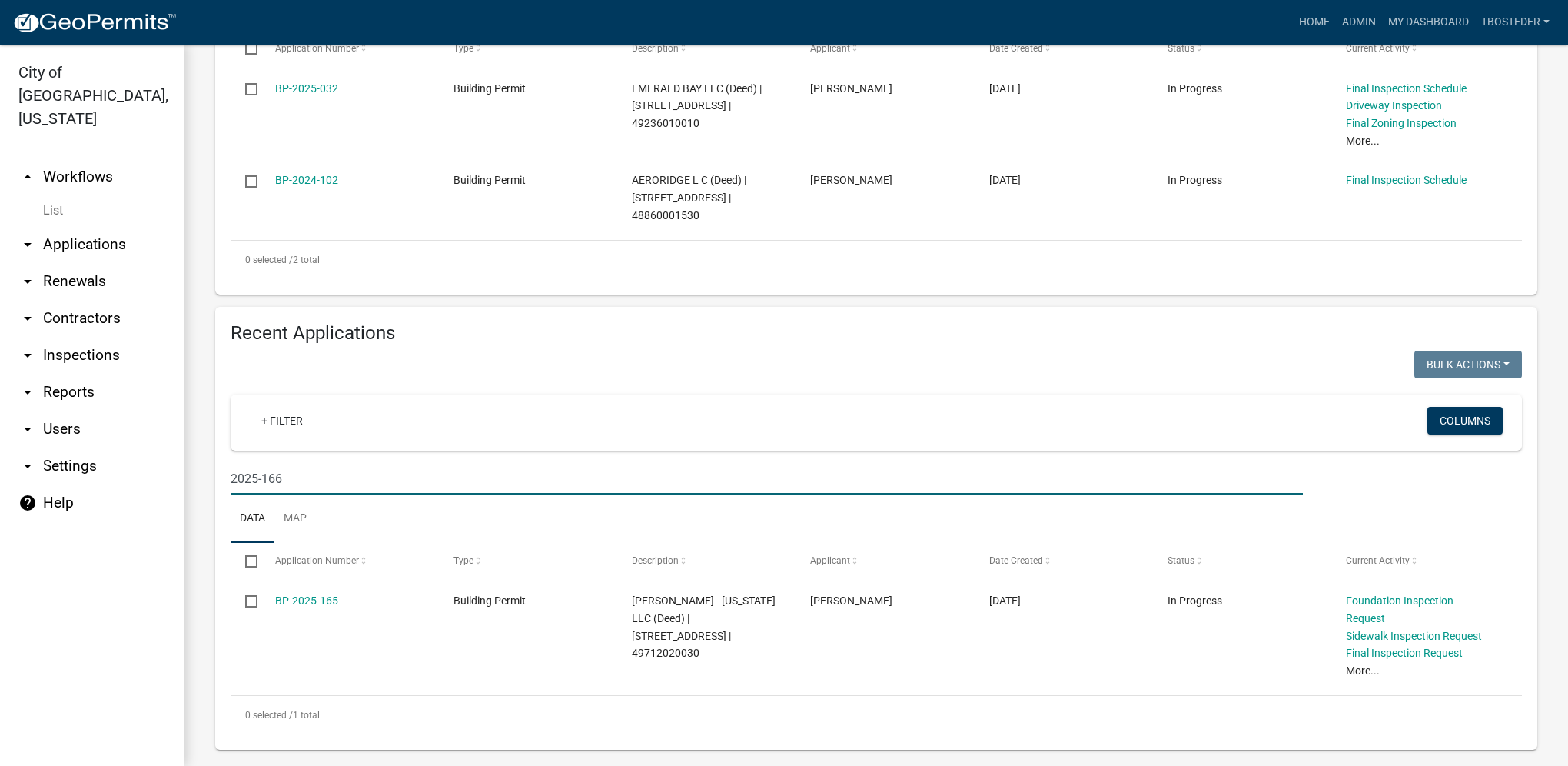
type input "2025-166"
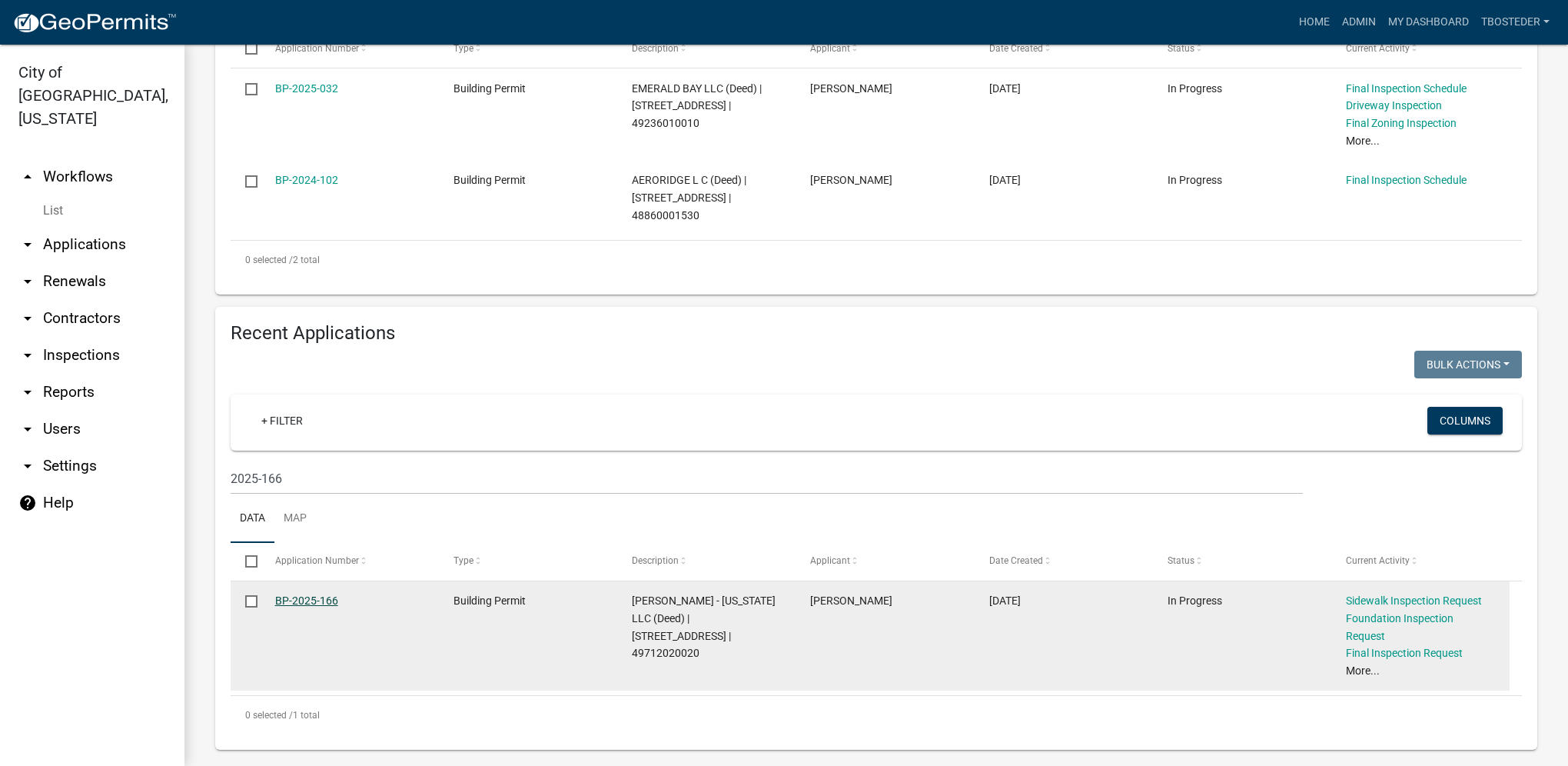
click at [318, 606] on link "BP-2025-166" at bounding box center [307, 600] width 63 height 12
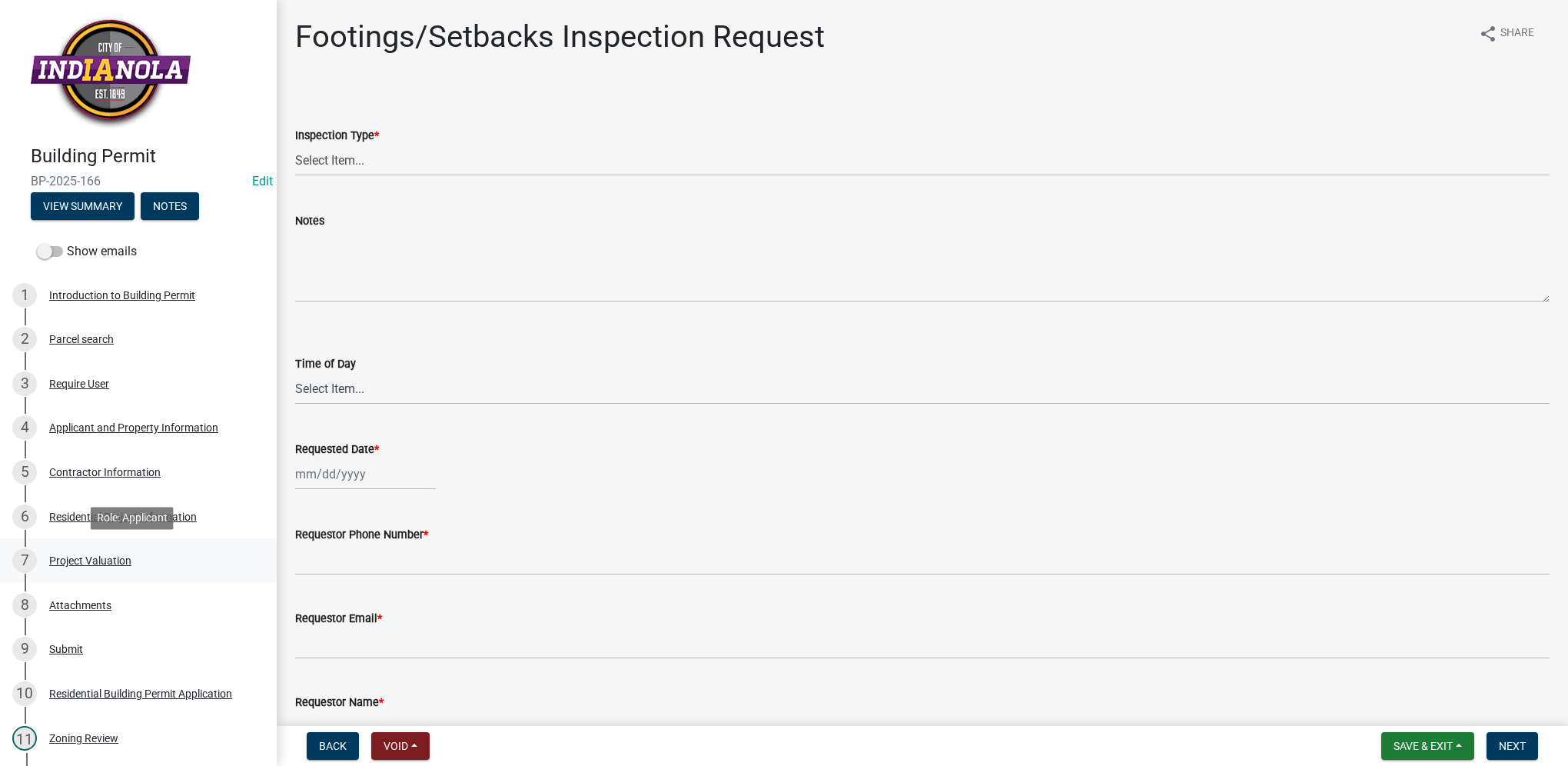
click at [120, 565] on div "Project Valuation" at bounding box center [90, 560] width 82 height 10
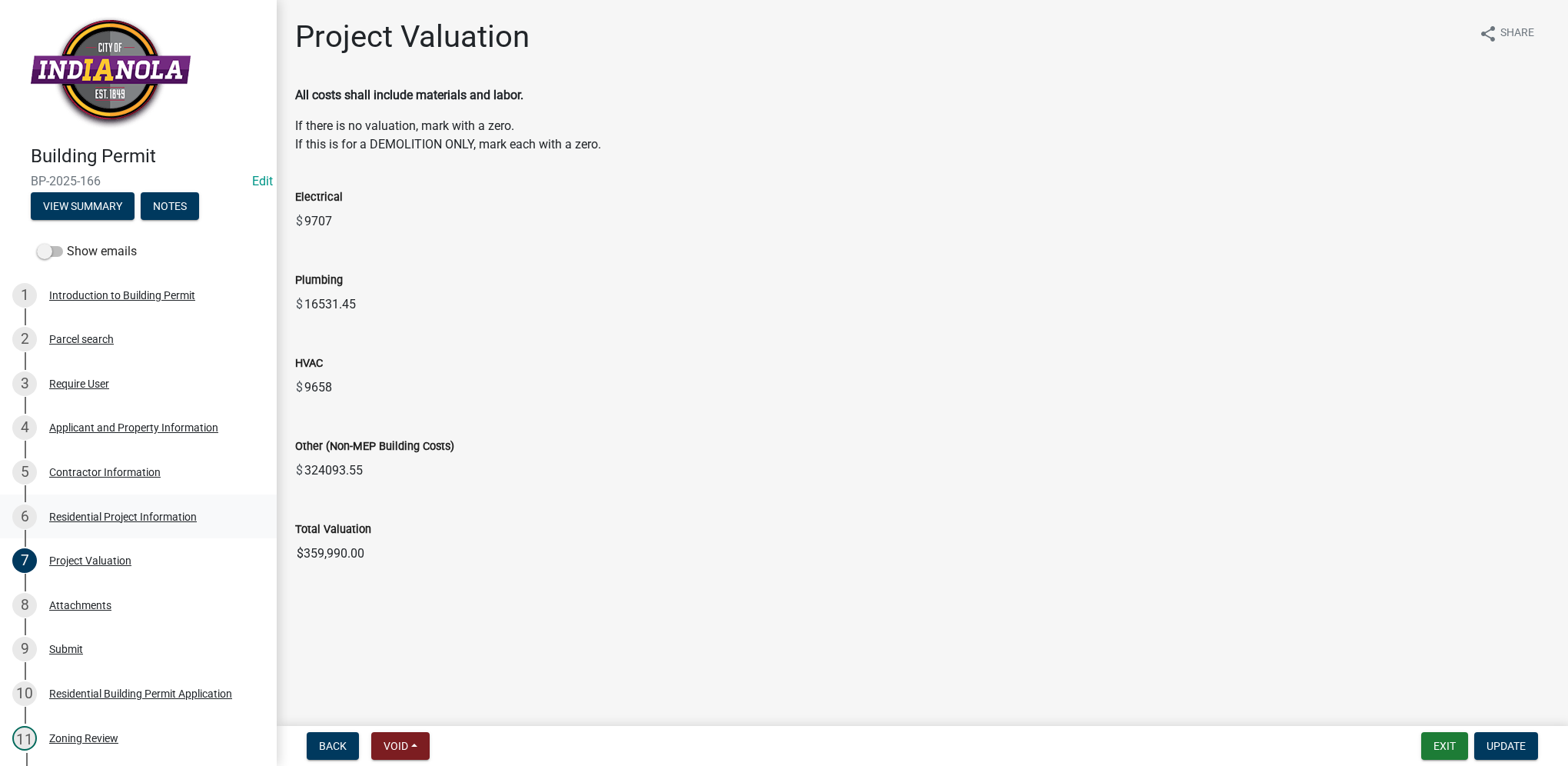
drag, startPoint x: 158, startPoint y: 536, endPoint x: 151, endPoint y: 521, distance: 16.6
click at [151, 521] on div "Residential Project Information" at bounding box center [123, 516] width 148 height 10
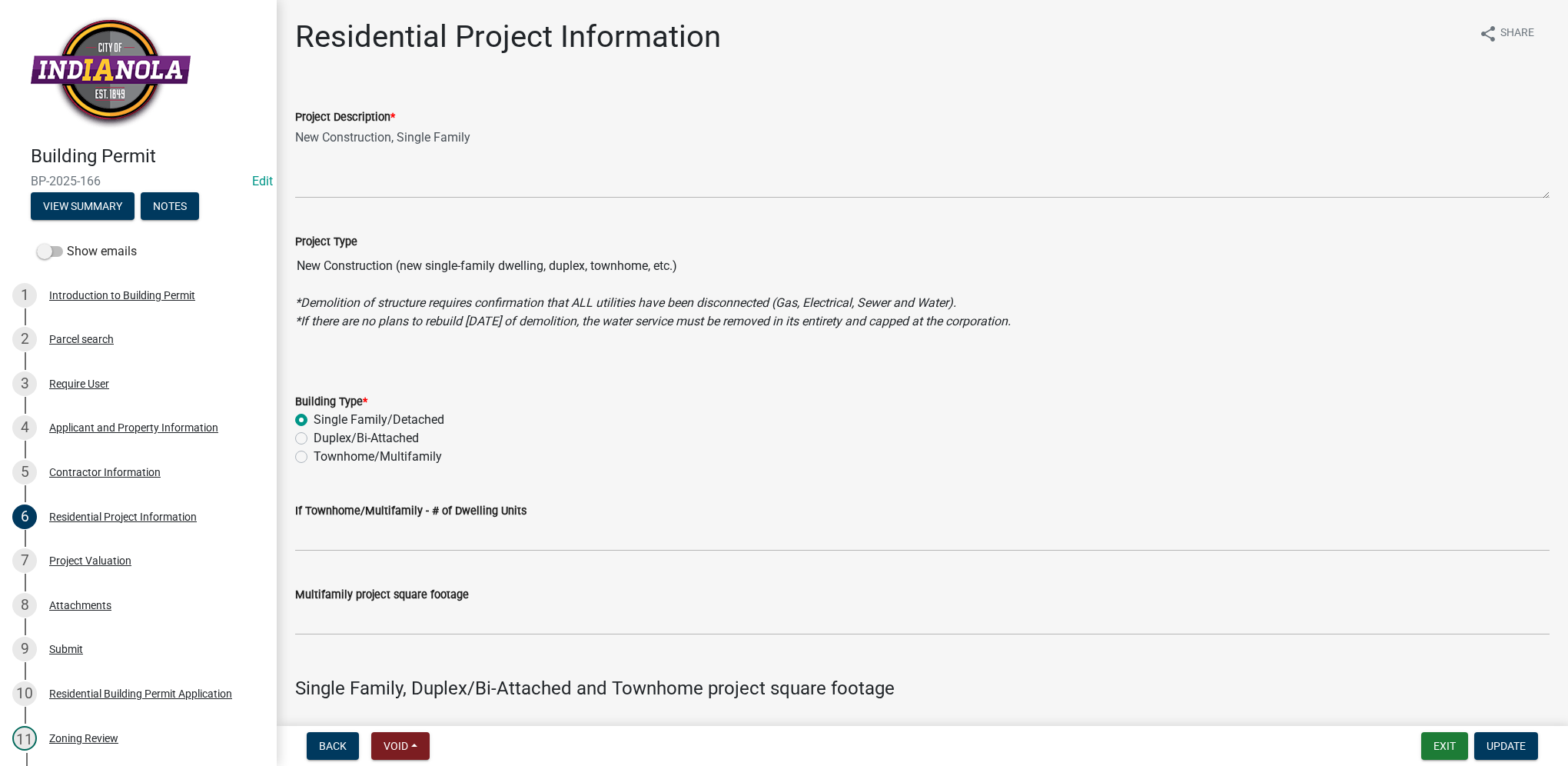
scroll to position [307, 0]
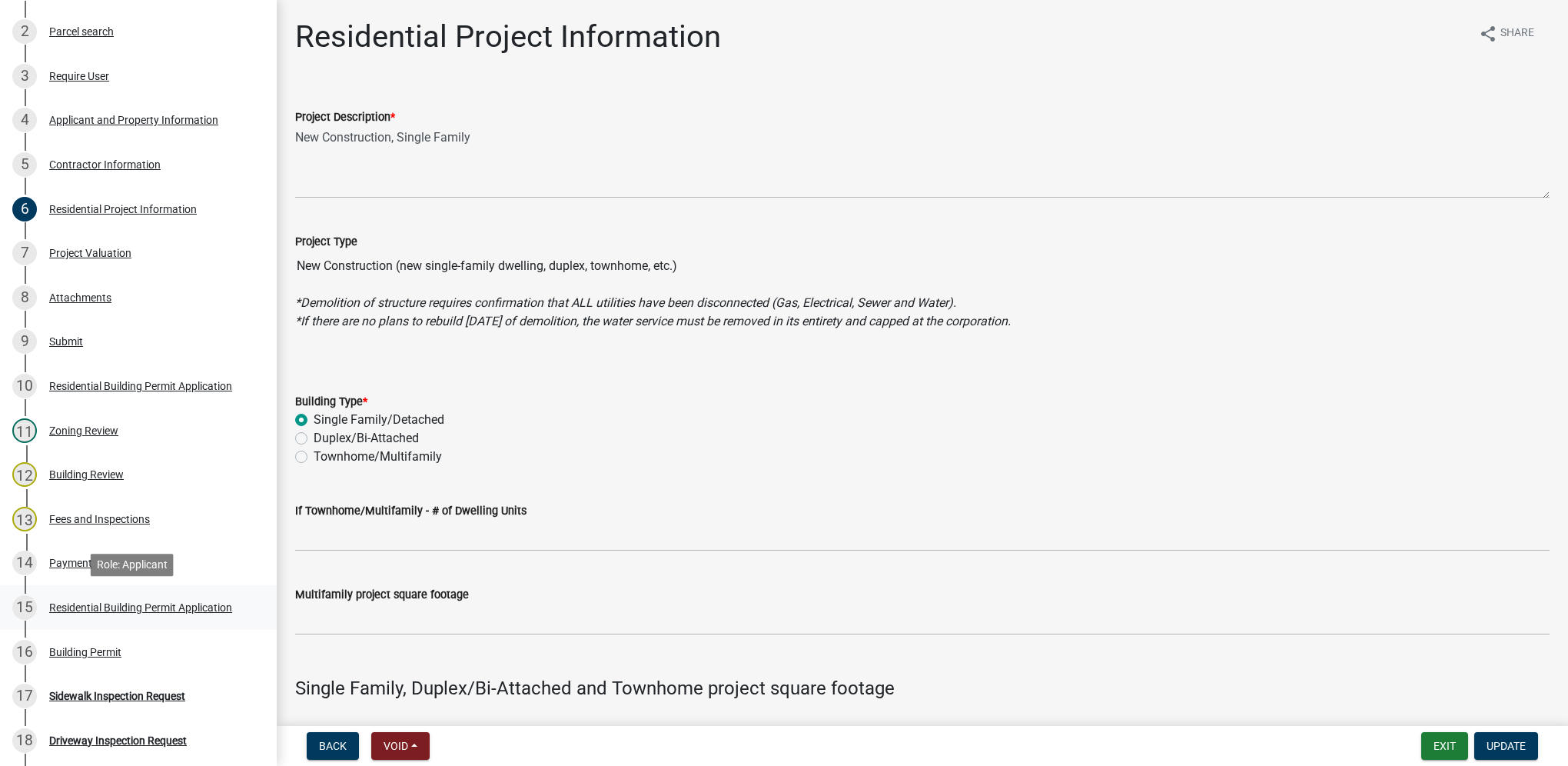
click at [183, 611] on div "Residential Building Permit Application" at bounding box center [141, 607] width 183 height 10
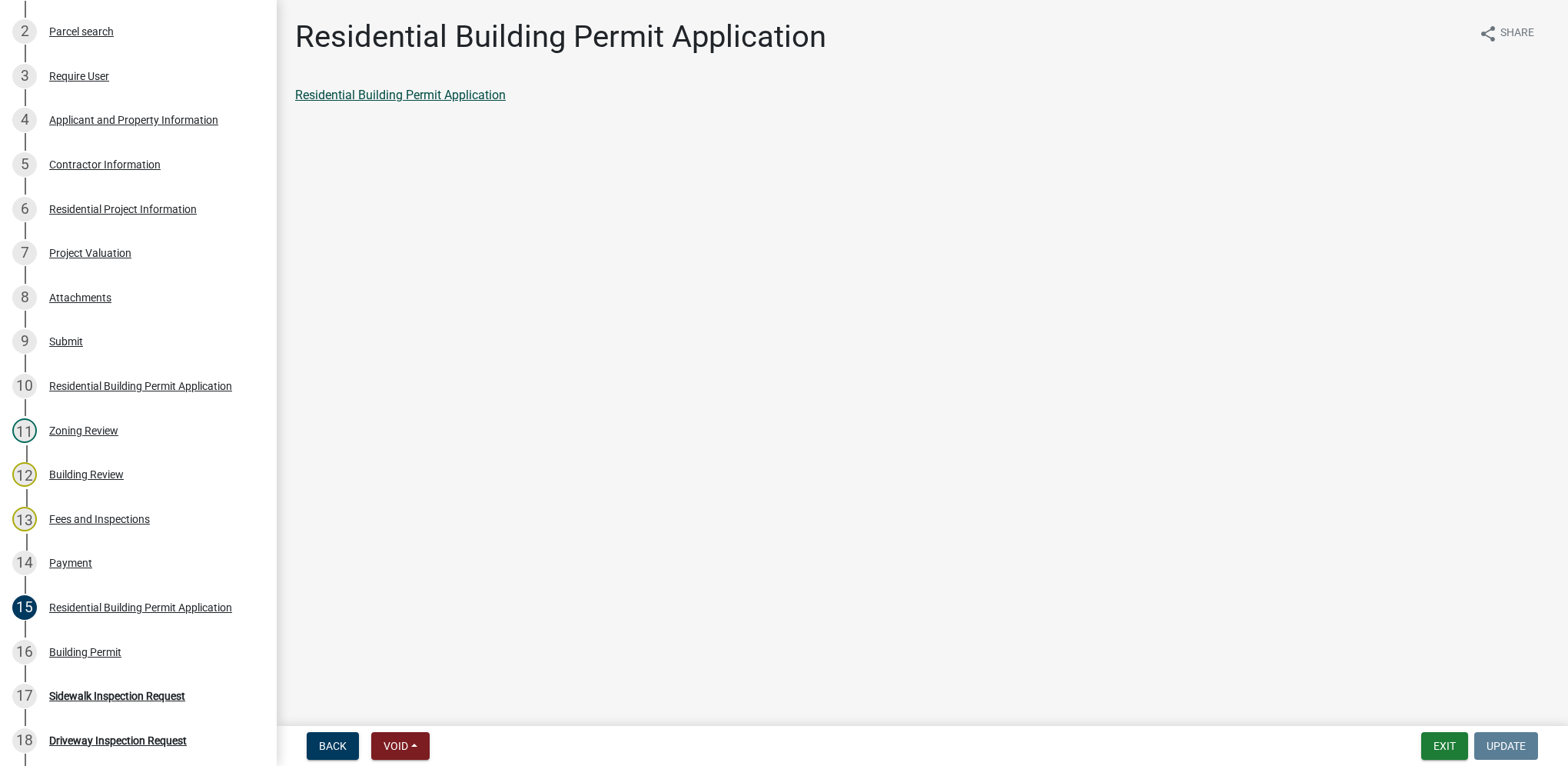
click at [484, 101] on link "Residential Building Permit Application" at bounding box center [401, 94] width 211 height 15
click at [89, 558] on div "Payment" at bounding box center [71, 562] width 43 height 10
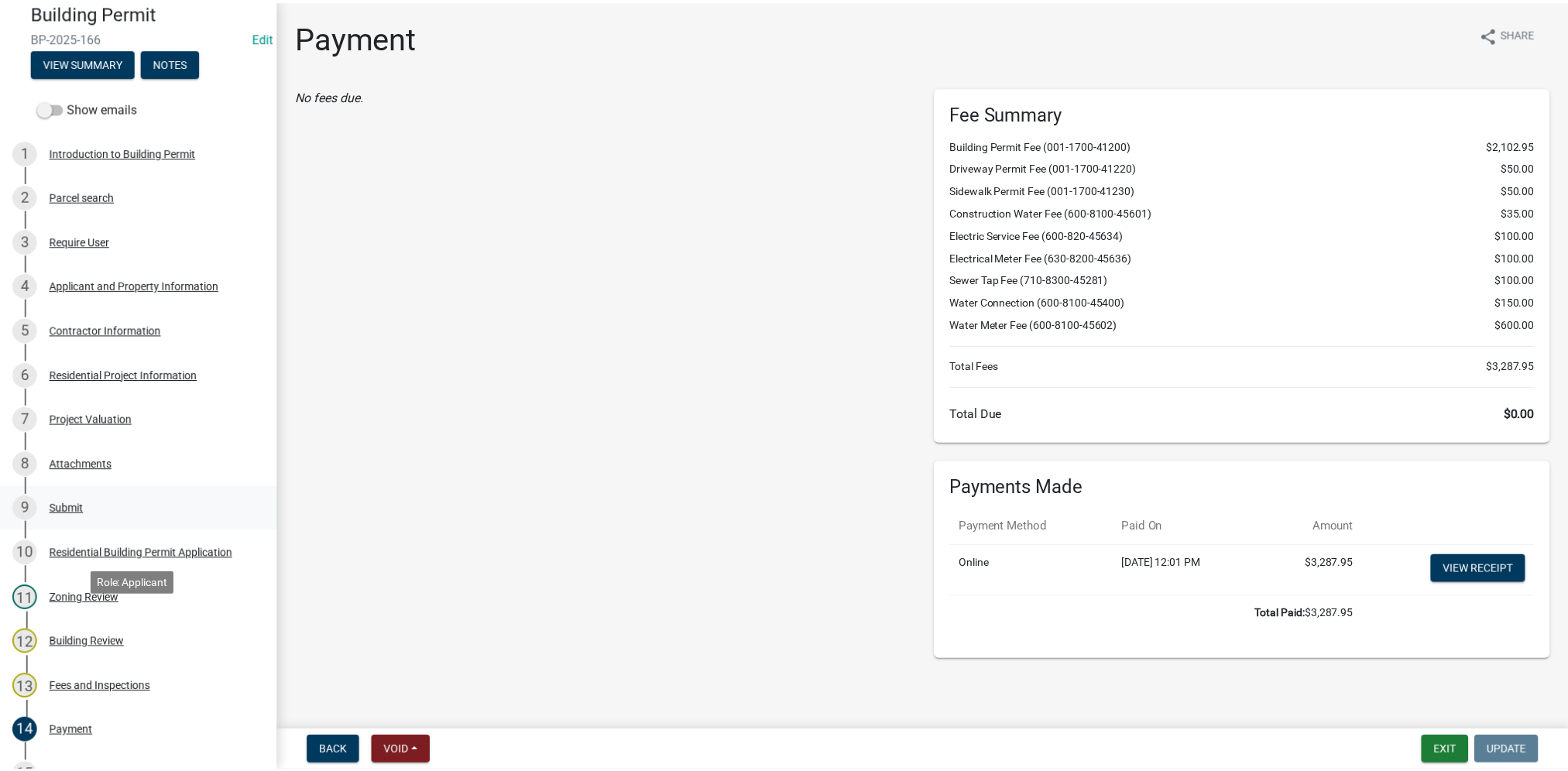
scroll to position [0, 0]
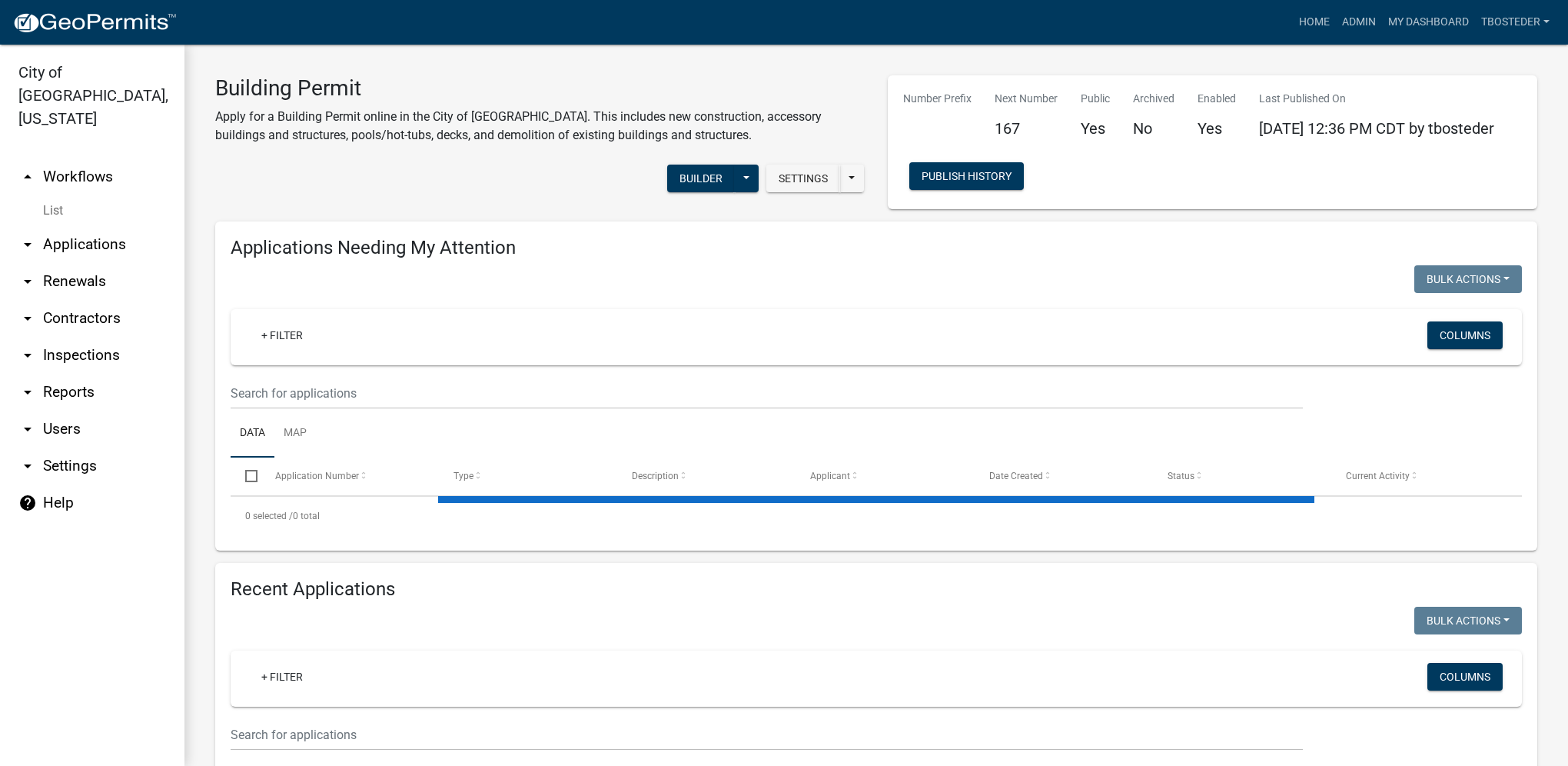
select select "1: 25"
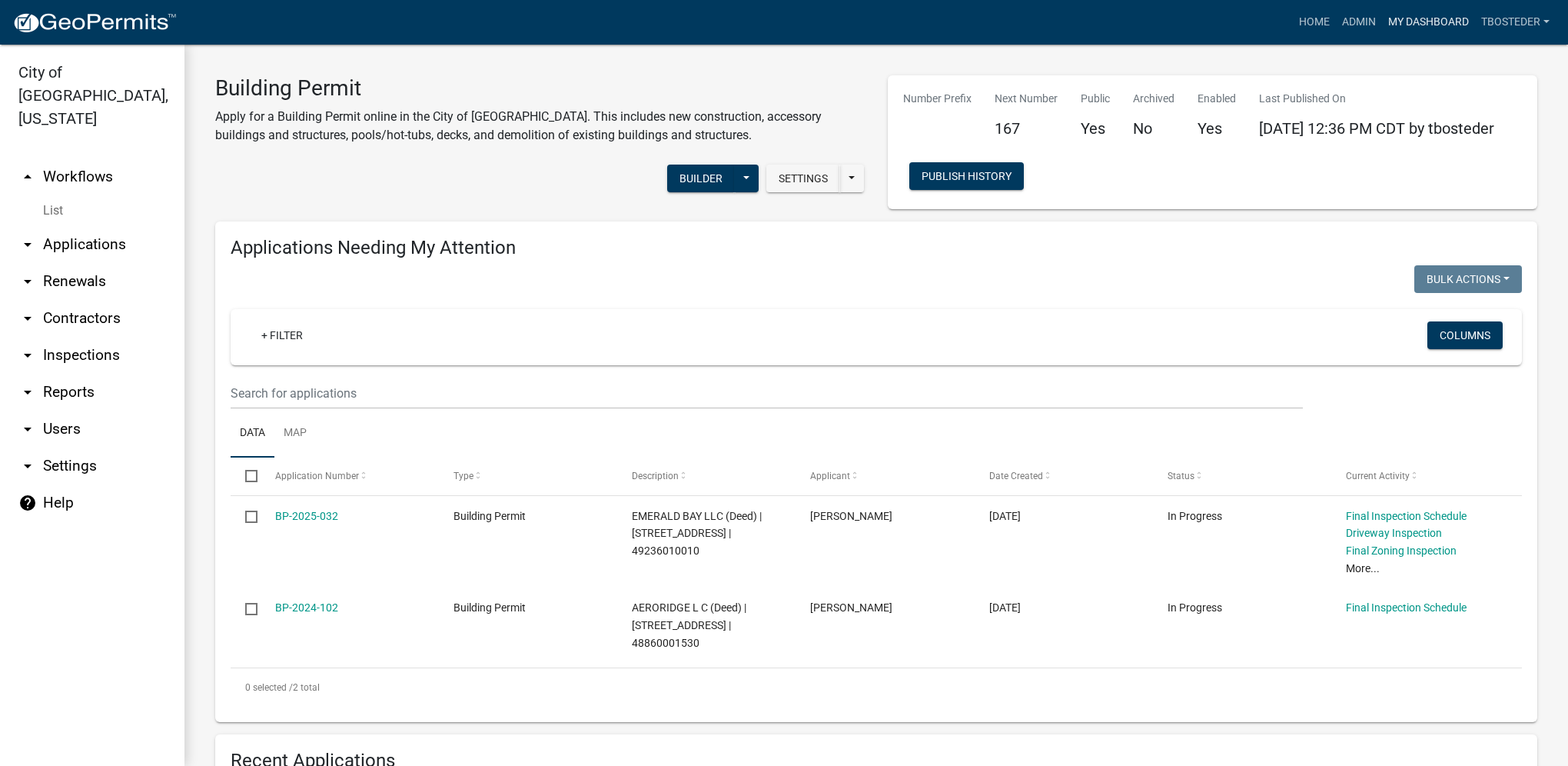
click at [1418, 18] on link "My Dashboard" at bounding box center [1429, 22] width 93 height 29
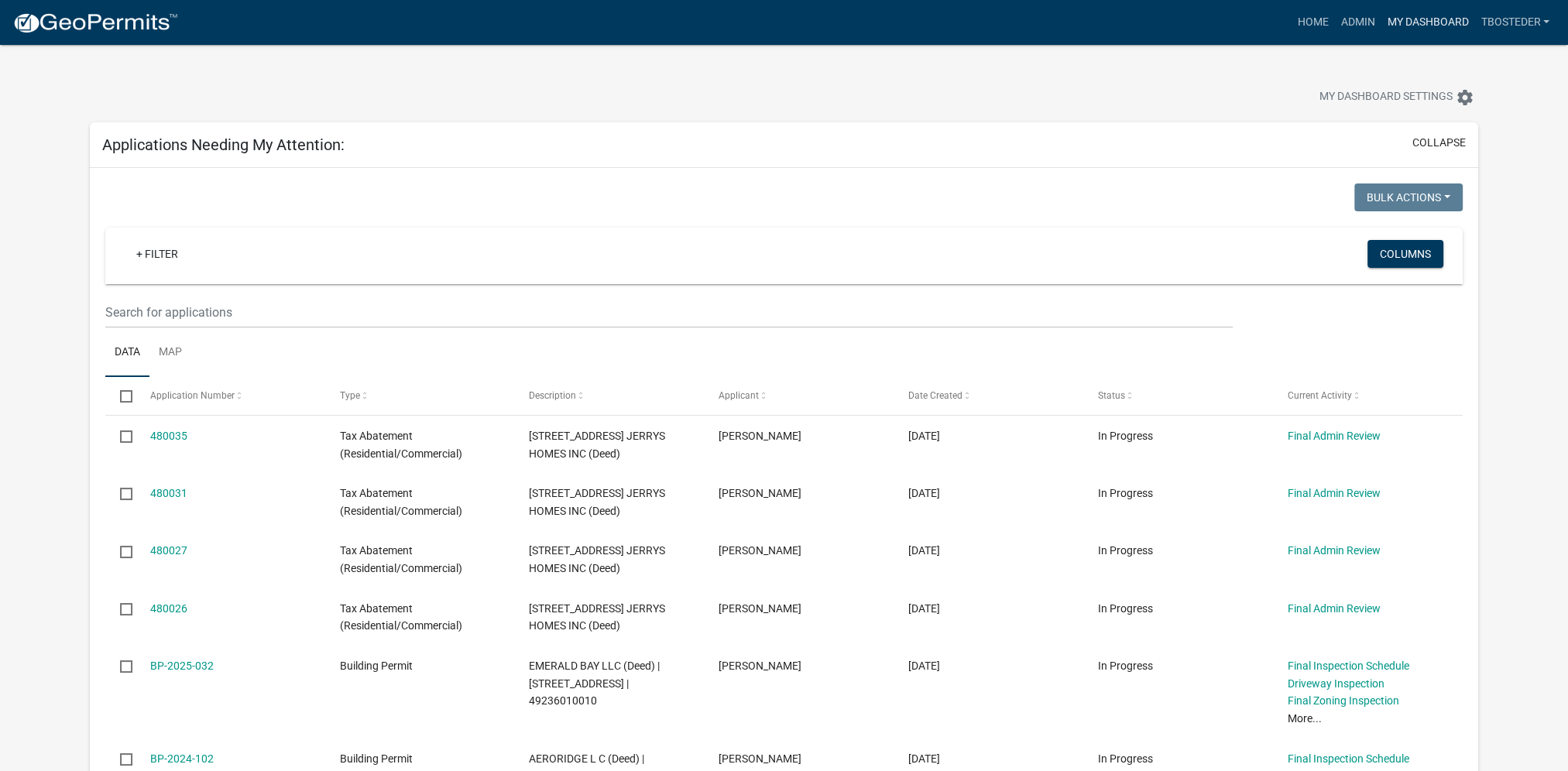
drag, startPoint x: 1412, startPoint y: 18, endPoint x: 1398, endPoint y: 16, distance: 14.1
click at [1412, 18] on link "My Dashboard" at bounding box center [1427, 23] width 94 height 30
click at [1355, 22] on link "Admin" at bounding box center [1357, 23] width 46 height 30
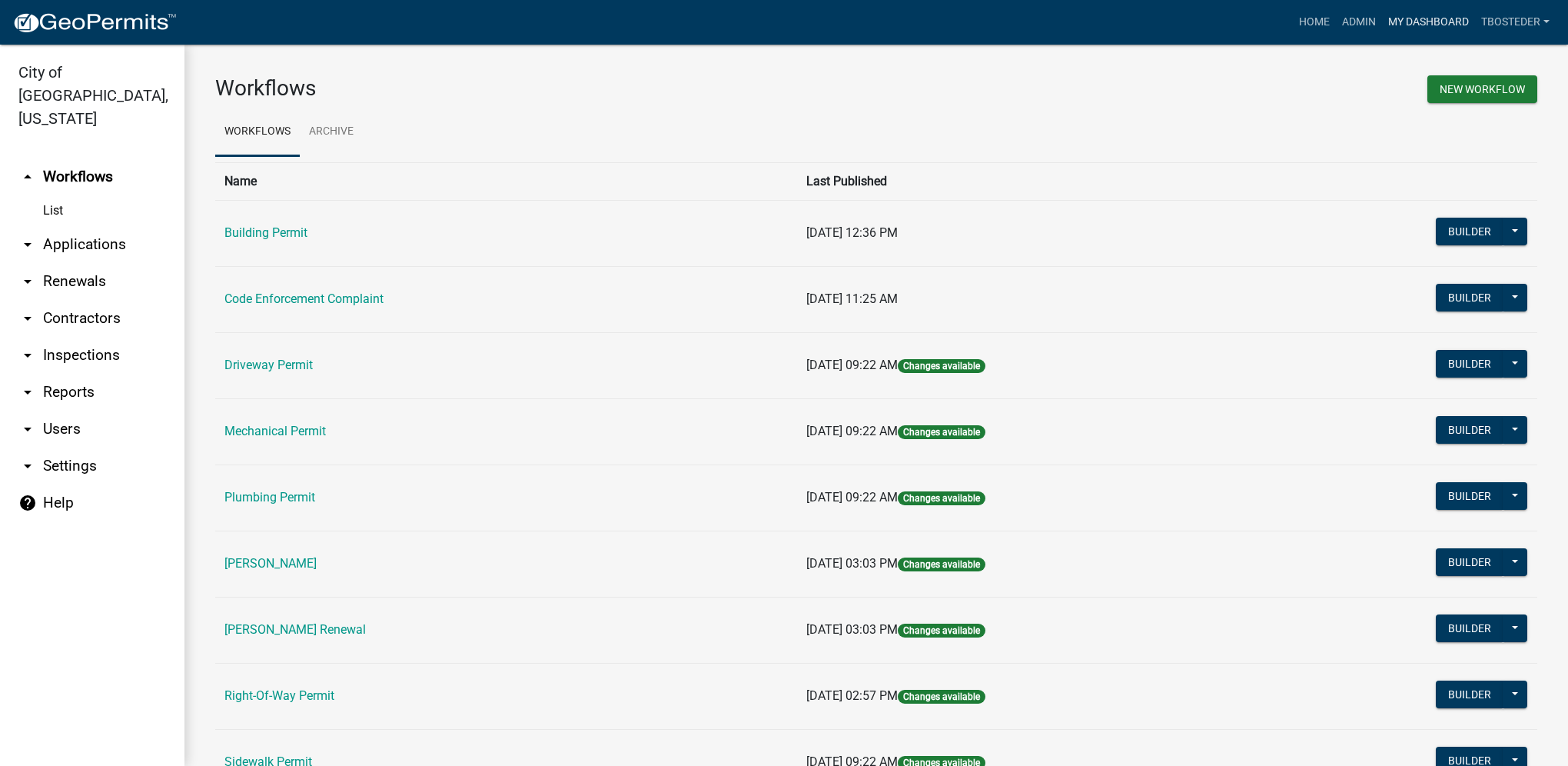
click at [1387, 18] on link "My Dashboard" at bounding box center [1429, 22] width 93 height 29
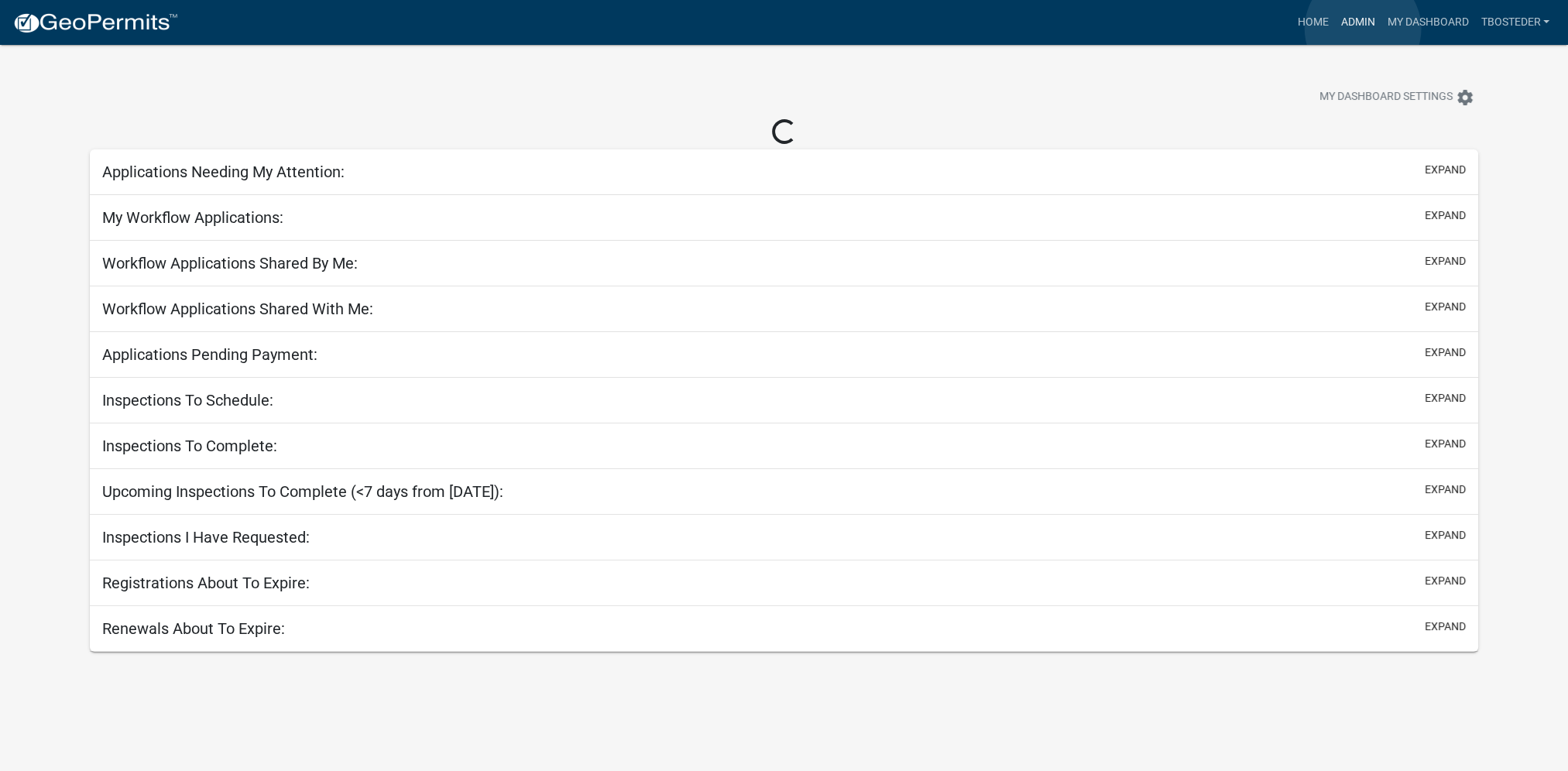
click at [1363, 29] on link "Admin" at bounding box center [1357, 23] width 46 height 30
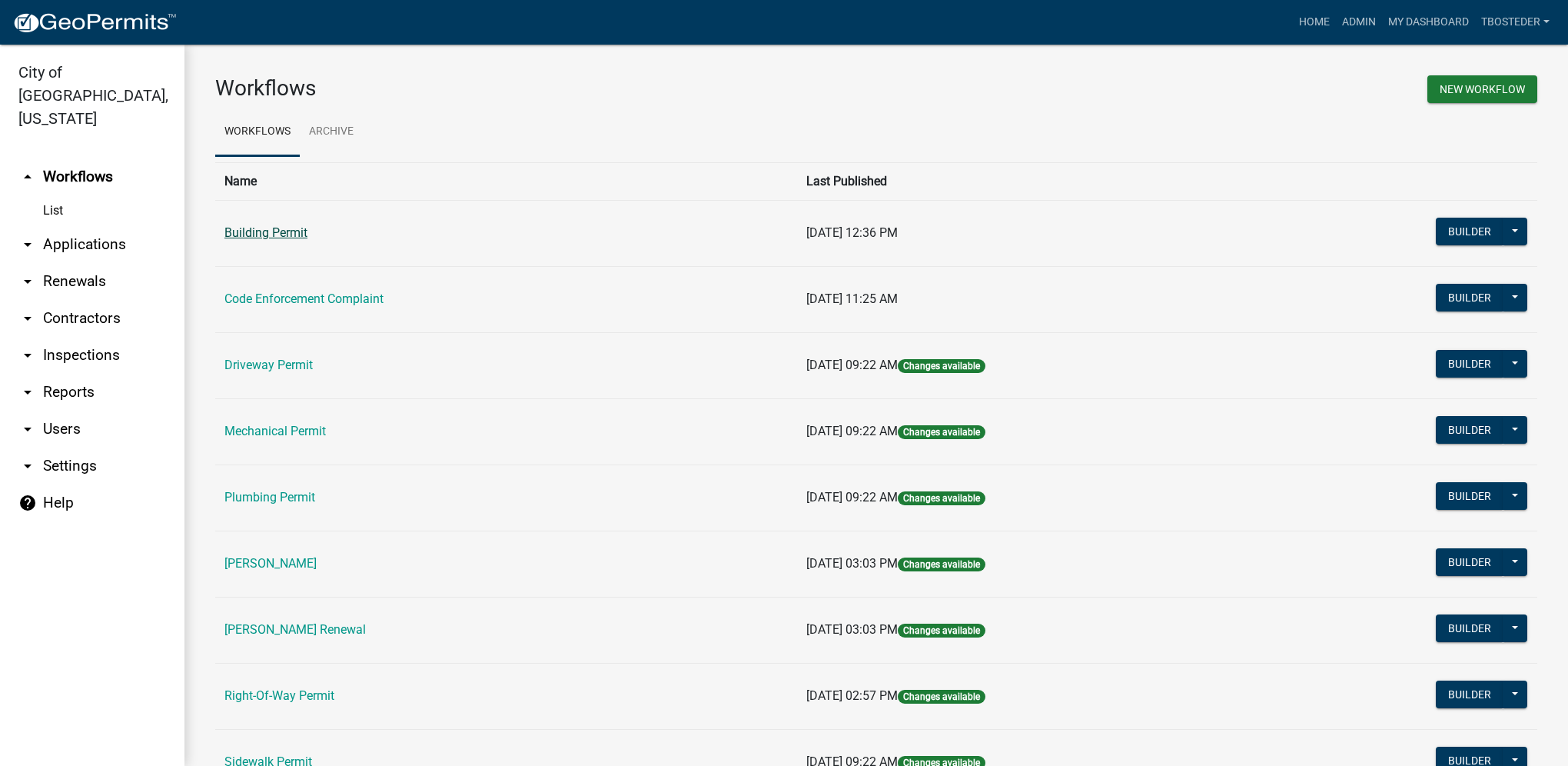
click at [243, 235] on link "Building Permit" at bounding box center [266, 232] width 83 height 15
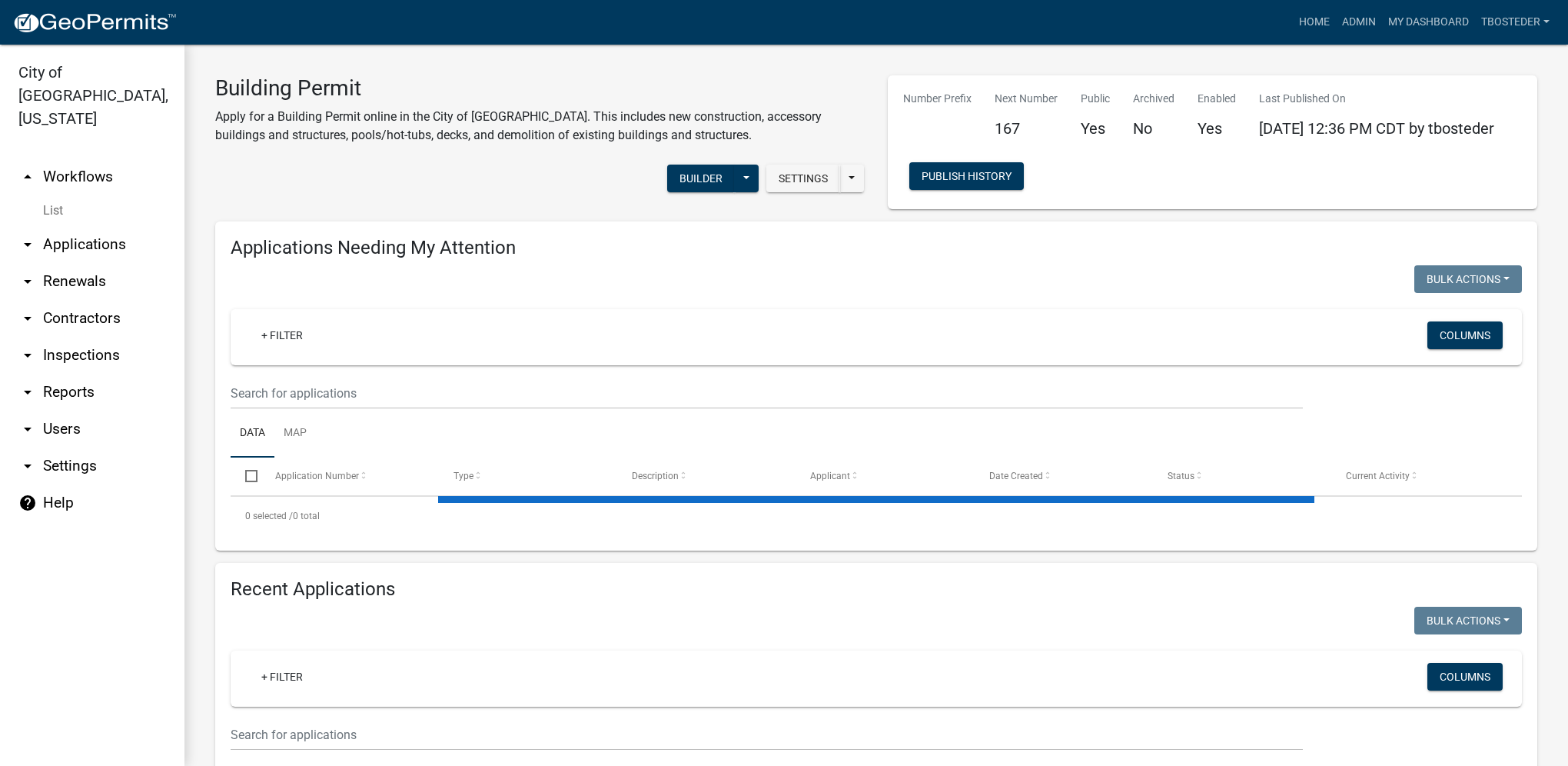
select select "1: 25"
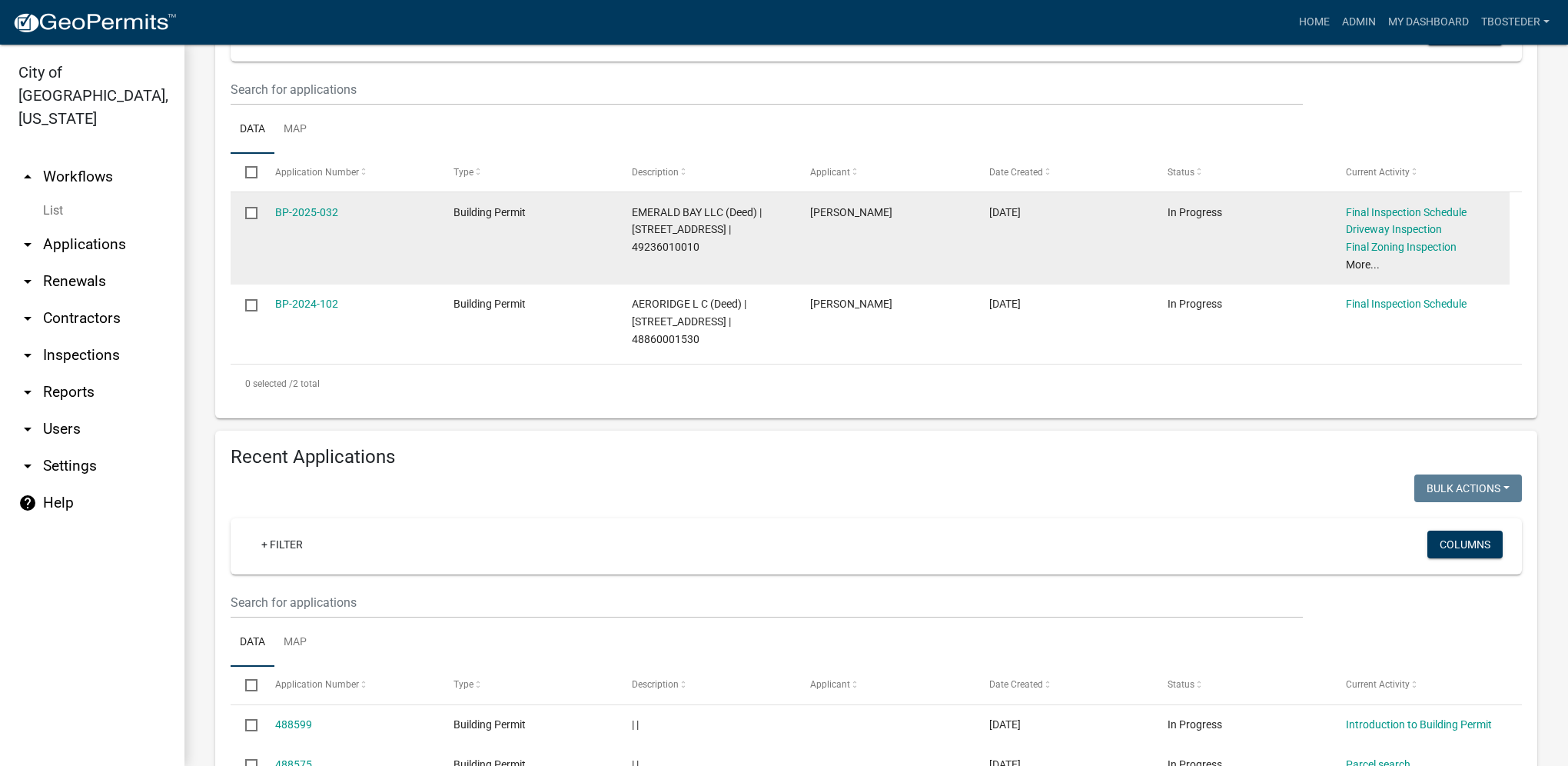
scroll to position [307, 0]
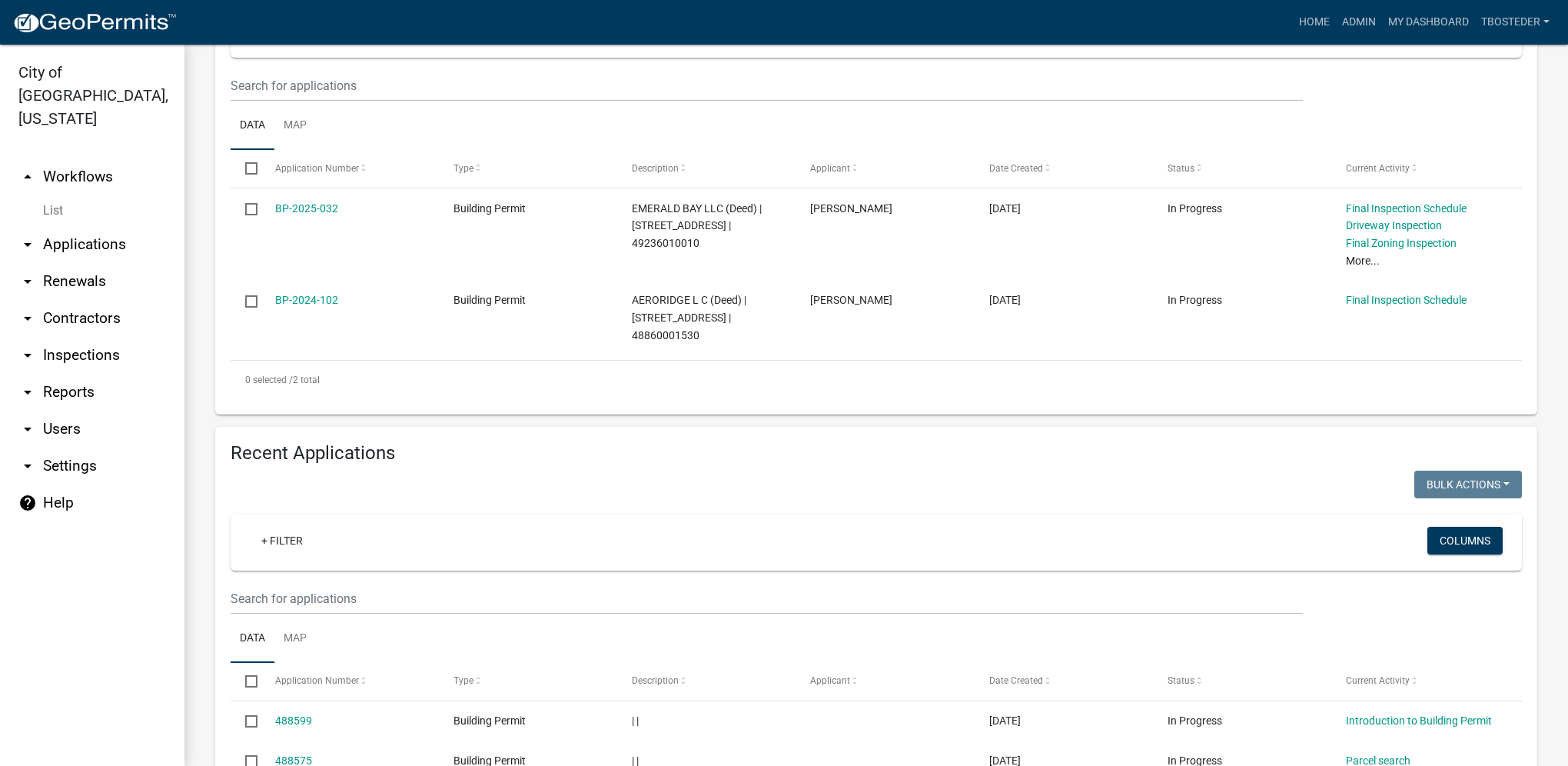
click at [311, 584] on wm-filter-builder "+ Filter Columns" at bounding box center [876, 565] width 1292 height 100
click at [314, 595] on input "text" at bounding box center [767, 598] width 1072 height 32
paste input "[STREET_ADDRESS][PERSON_NAME]"
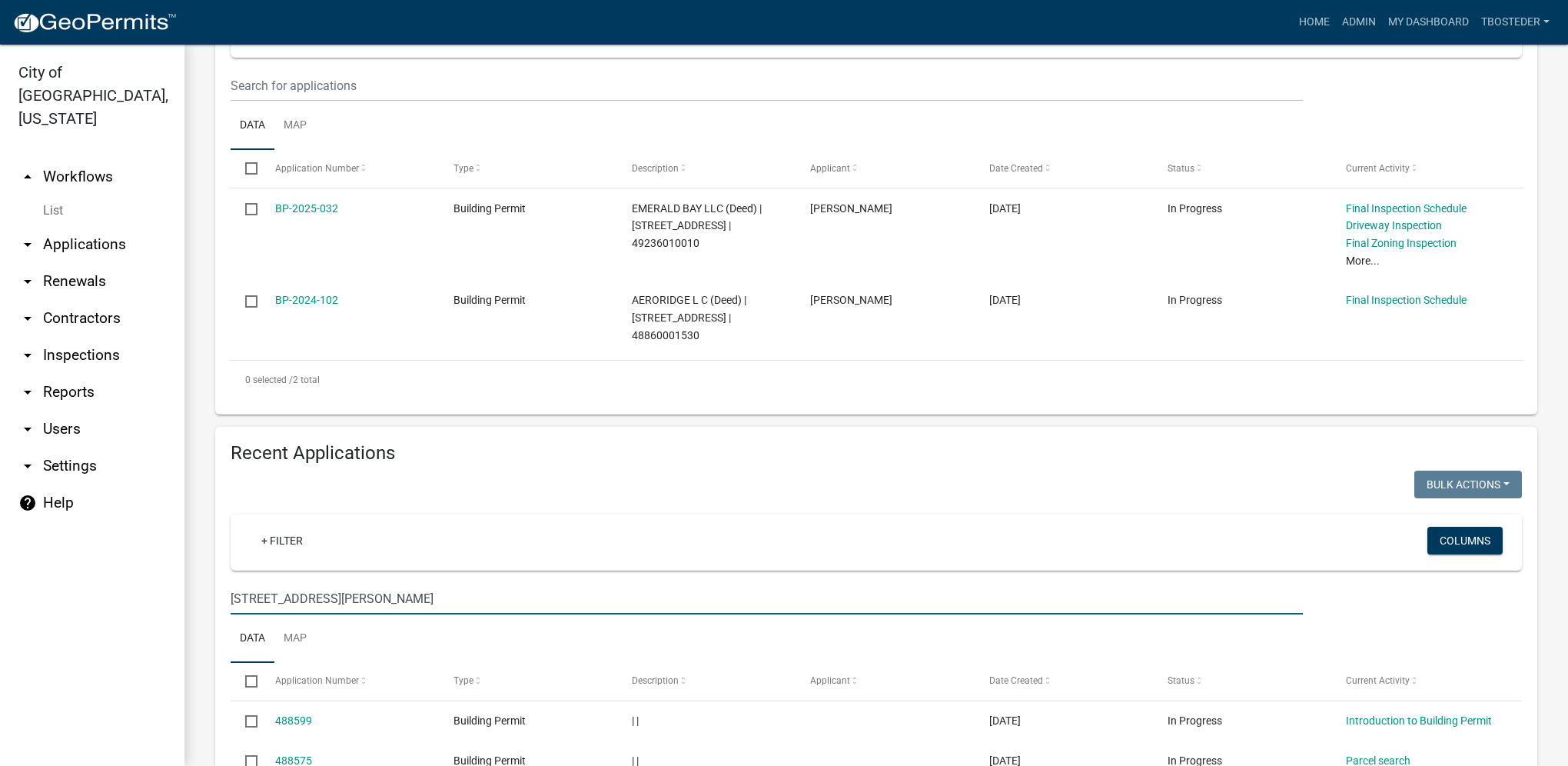
type input "[STREET_ADDRESS][PERSON_NAME]"
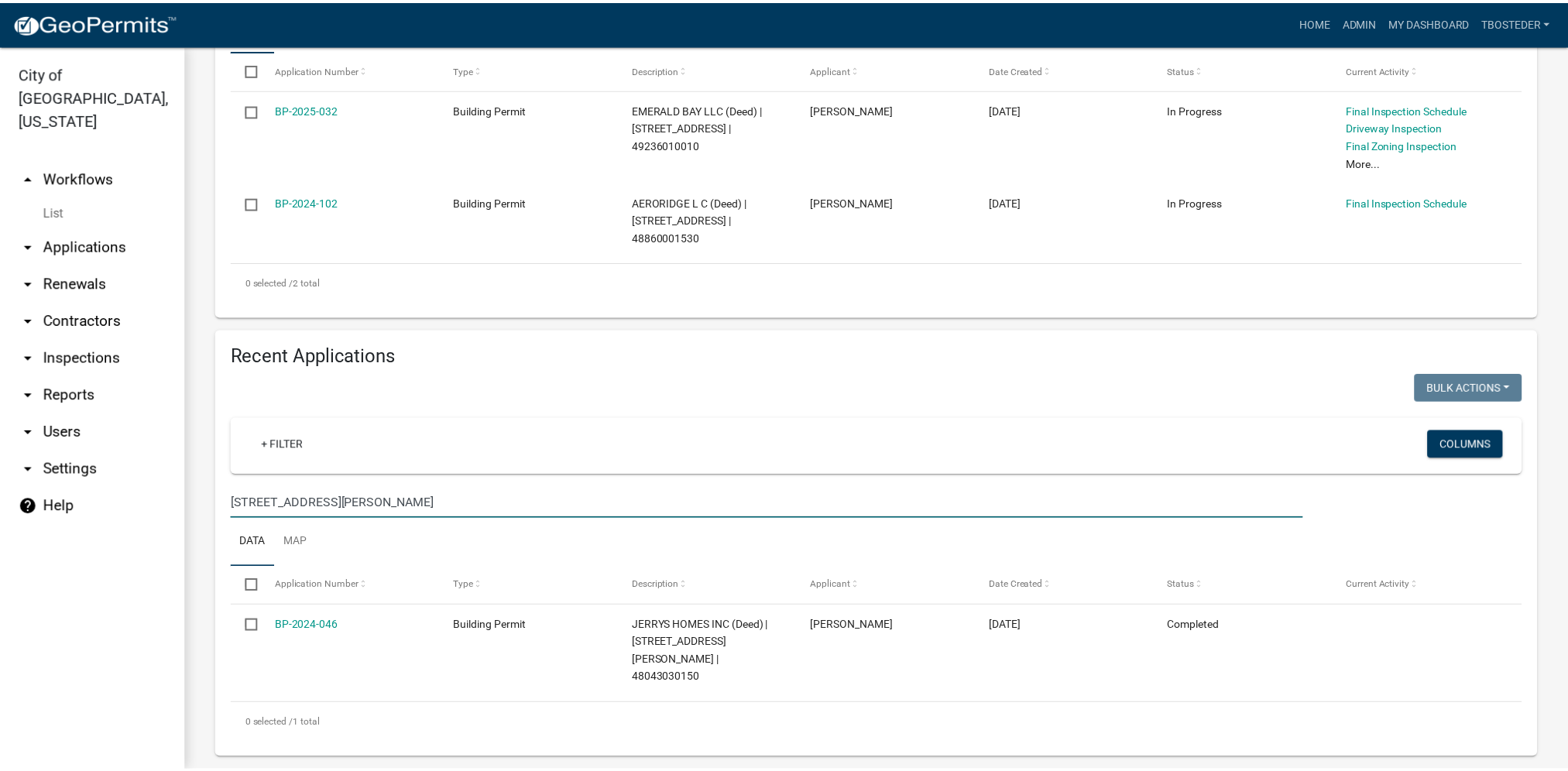
scroll to position [413, 0]
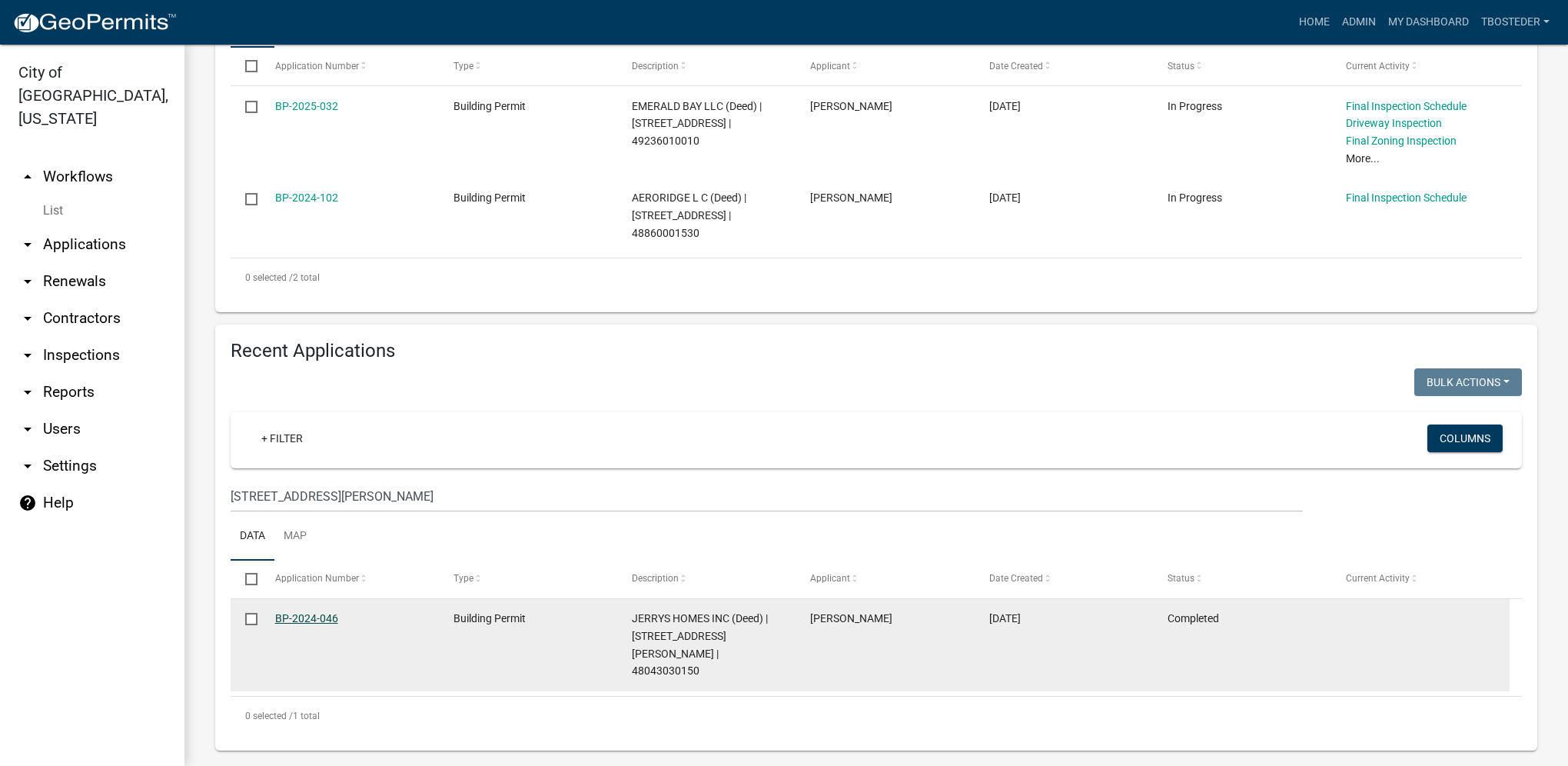
click at [299, 620] on link "BP-2024-046" at bounding box center [307, 618] width 63 height 12
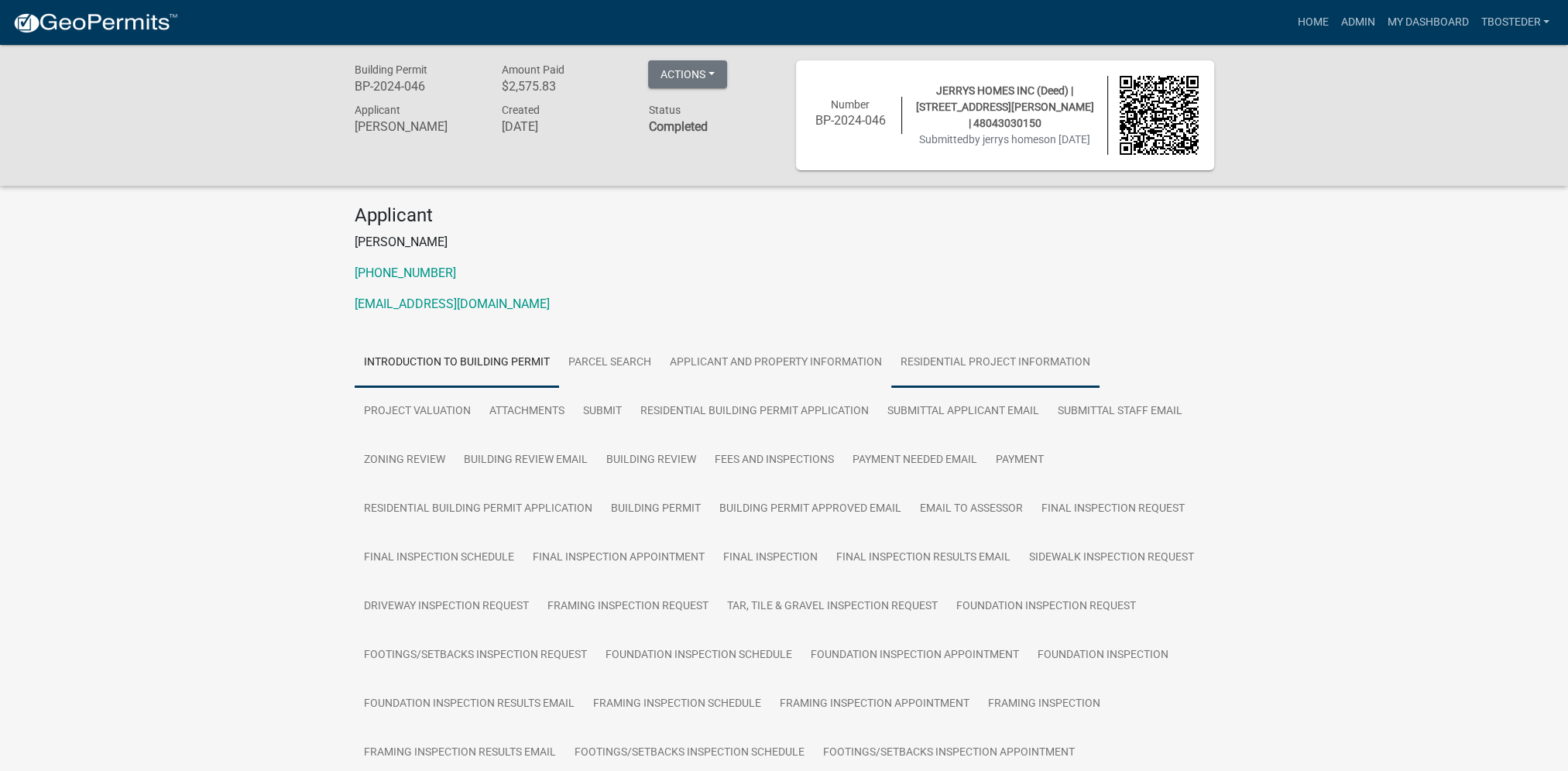
click at [898, 360] on link "Residential Project Information" at bounding box center [995, 362] width 208 height 50
drag, startPoint x: 426, startPoint y: 85, endPoint x: 352, endPoint y: 85, distance: 74.0
click at [352, 85] on div "Building Permit BP-2024-046" at bounding box center [416, 79] width 147 height 39
copy h6 "BP-2024-046"
click at [998, 468] on link "Payment" at bounding box center [1019, 460] width 67 height 50
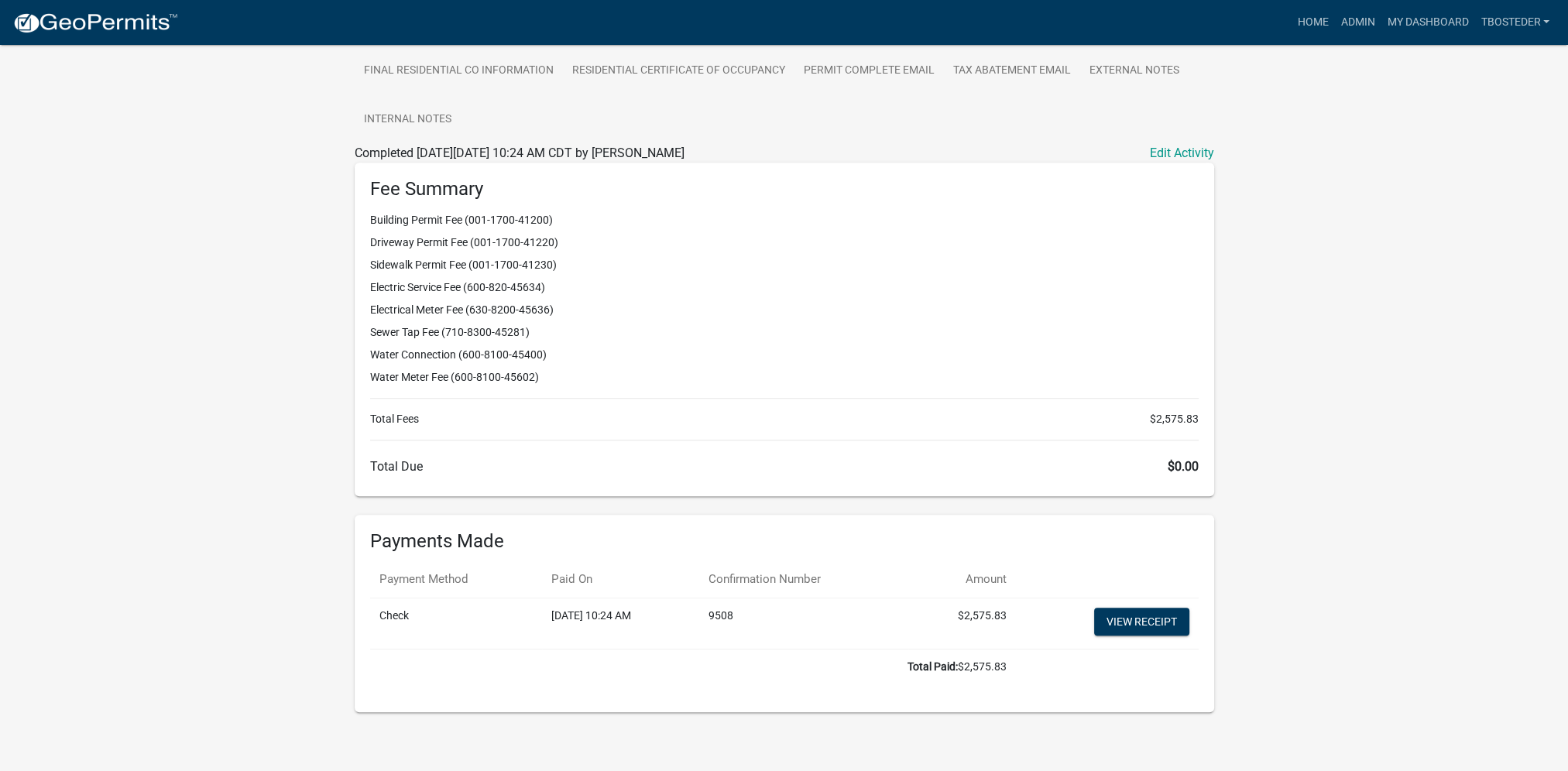
scroll to position [934, 0]
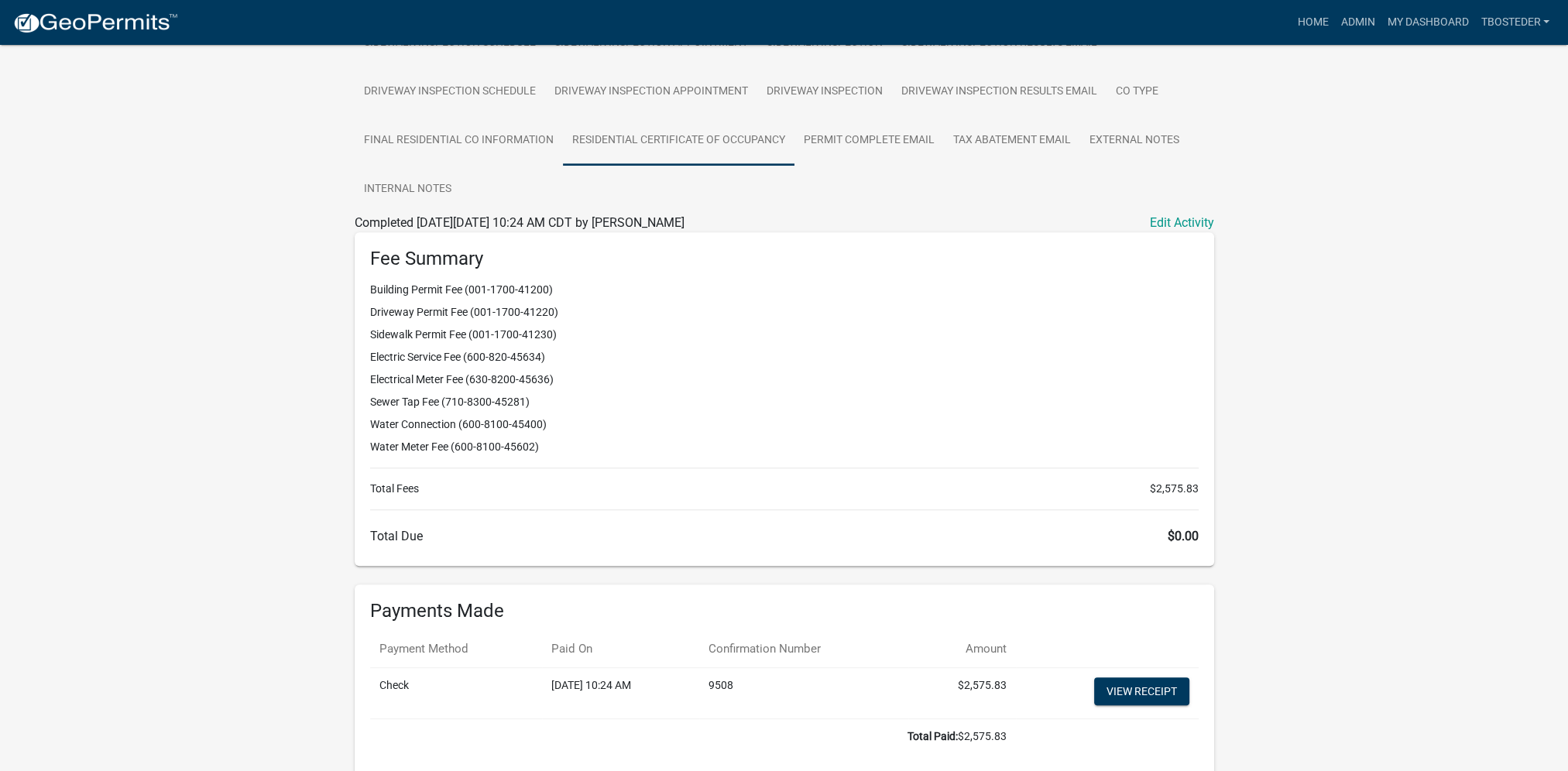
click at [717, 130] on link "Residential Certificate of Occupancy" at bounding box center [678, 141] width 231 height 50
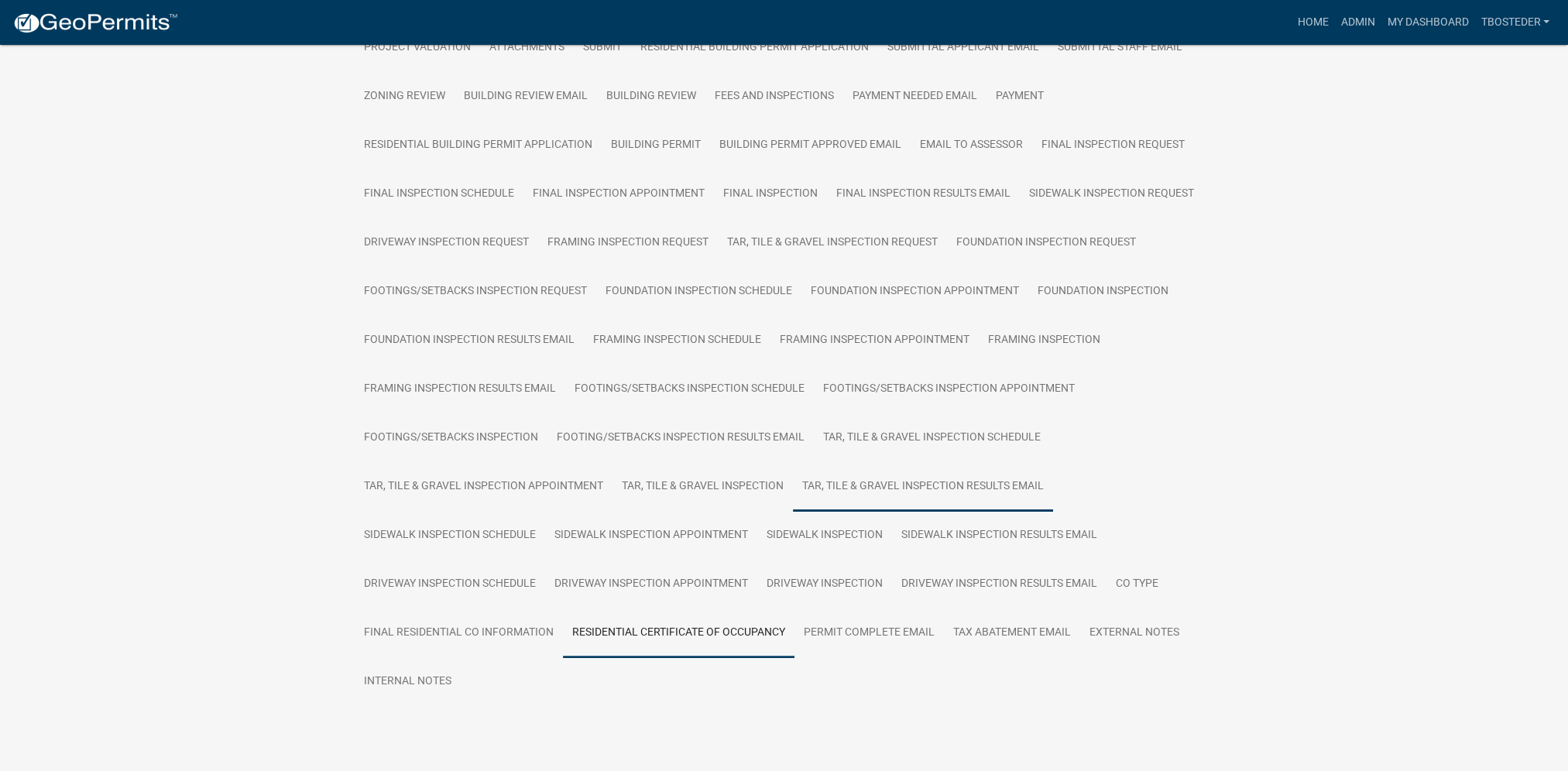
scroll to position [402, 0]
